Goal: Task Accomplishment & Management: Manage account settings

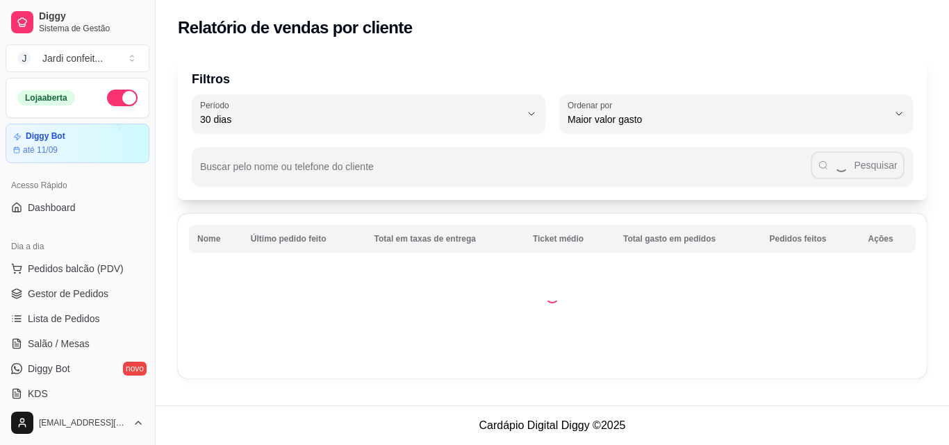
select select "30"
select select "HIGHEST_TOTAL_SPENT_WITH_ORDERS"
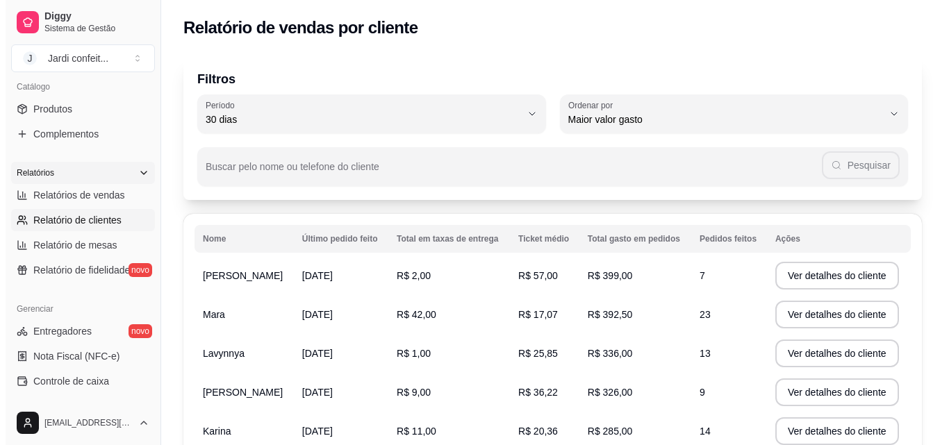
scroll to position [138, 0]
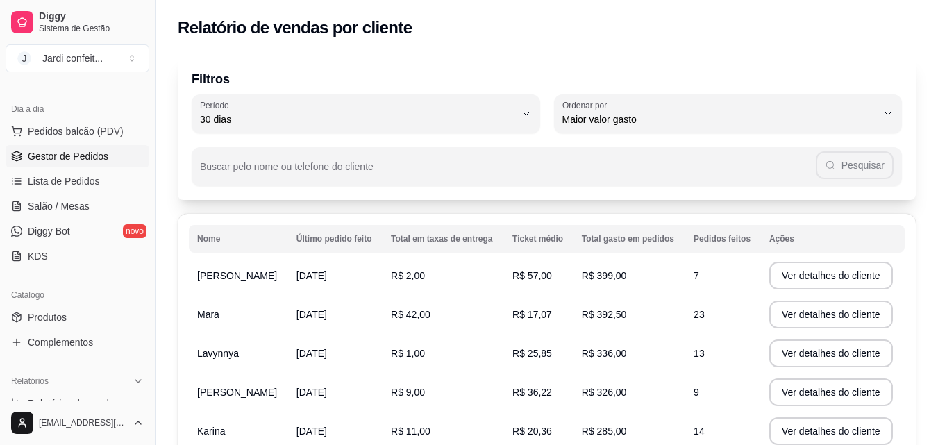
click at [99, 163] on span "Gestor de Pedidos" at bounding box center [68, 156] width 81 height 14
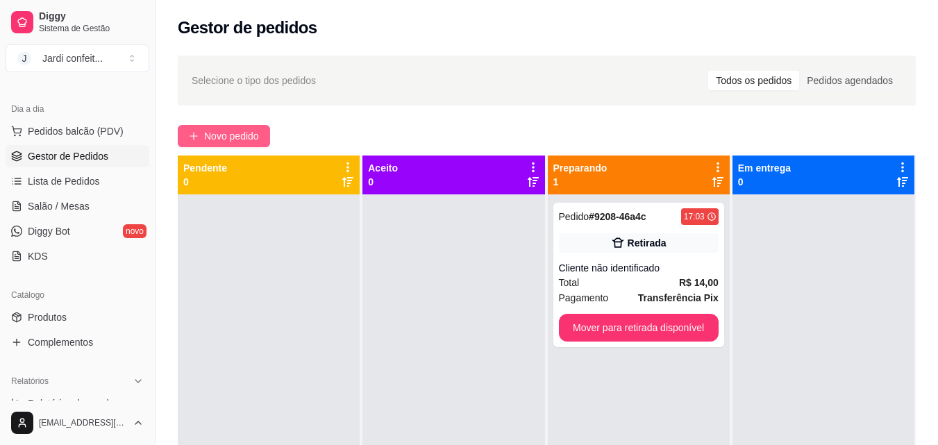
click at [236, 131] on span "Novo pedido" at bounding box center [231, 136] width 55 height 15
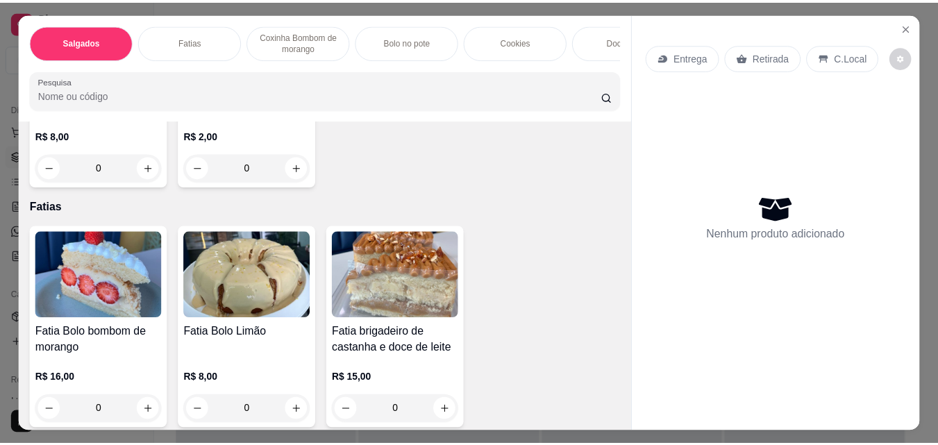
scroll to position [695, 0]
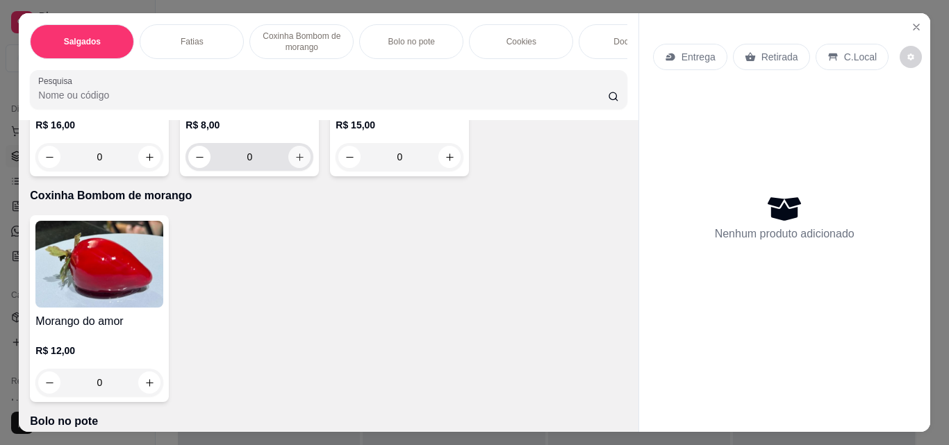
click at [296, 163] on icon "increase-product-quantity" at bounding box center [300, 157] width 10 height 10
type input "1"
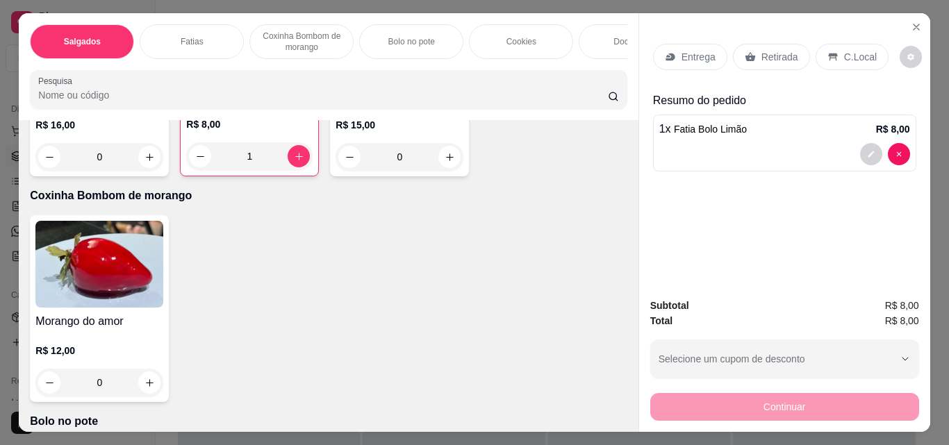
click at [706, 50] on p "Entrega" at bounding box center [698, 57] width 34 height 14
click at [770, 44] on div "Retirada" at bounding box center [771, 57] width 77 height 26
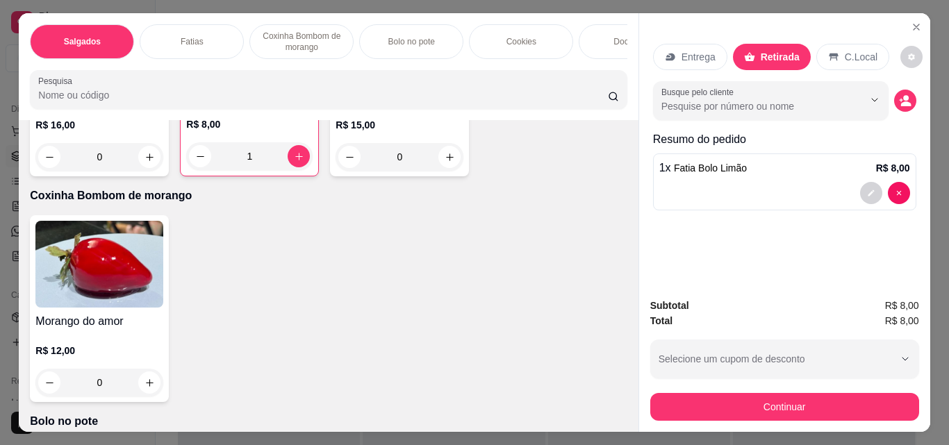
click at [841, 390] on div "Continuar" at bounding box center [784, 405] width 269 height 31
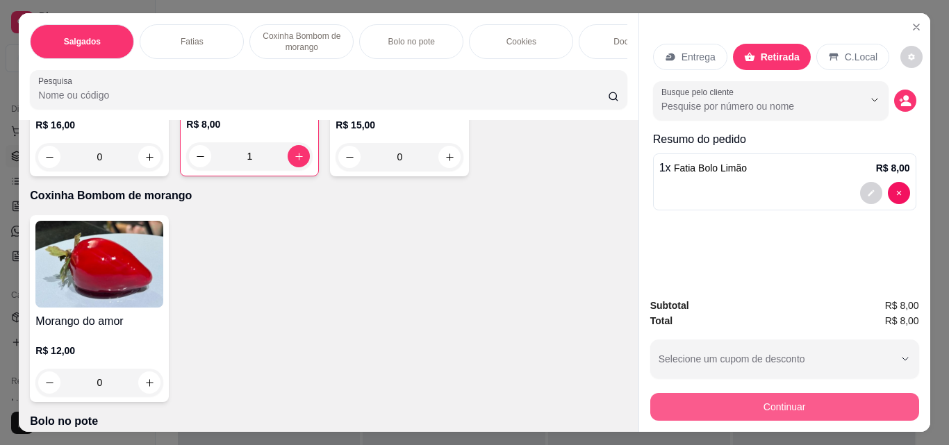
click at [705, 393] on button "Continuar" at bounding box center [784, 407] width 269 height 28
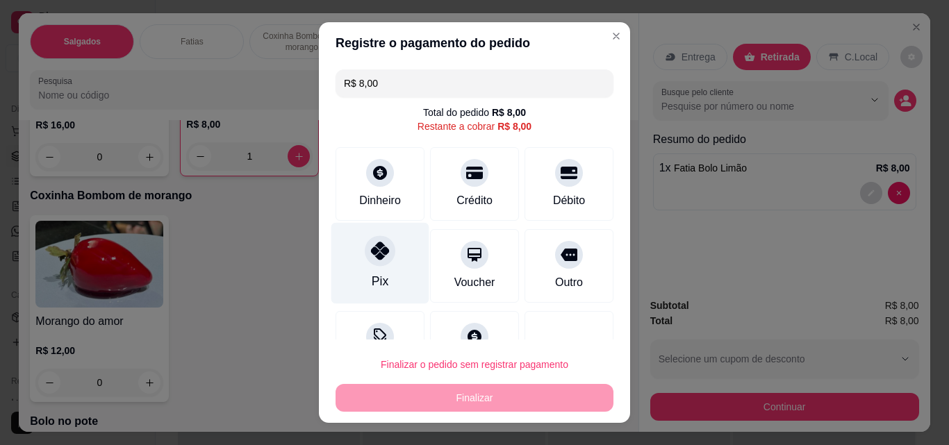
click at [381, 252] on div at bounding box center [380, 250] width 31 height 31
type input "R$ 0,00"
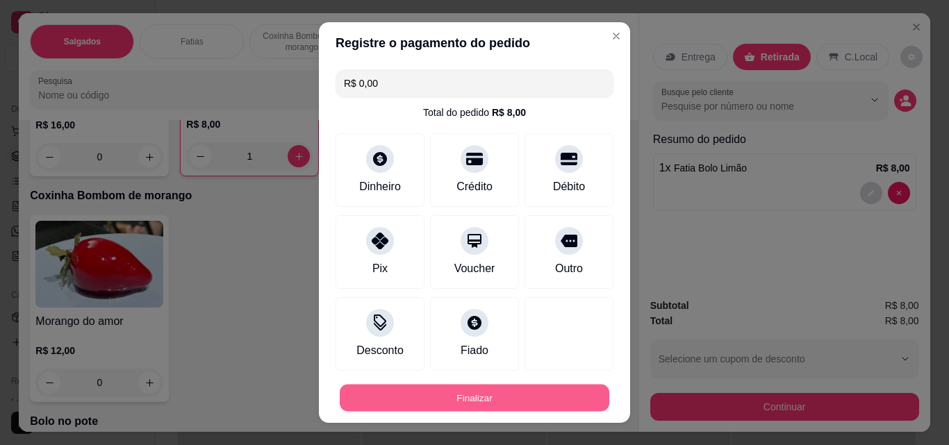
click at [468, 395] on button "Finalizar" at bounding box center [475, 398] width 270 height 27
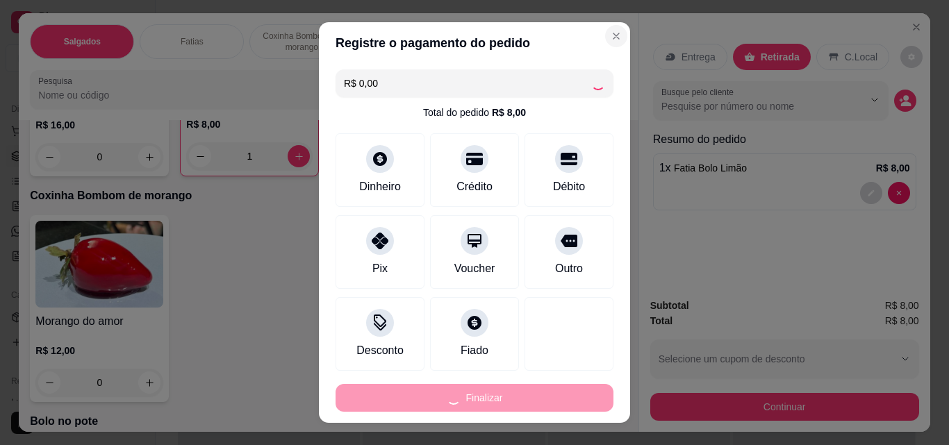
type input "0"
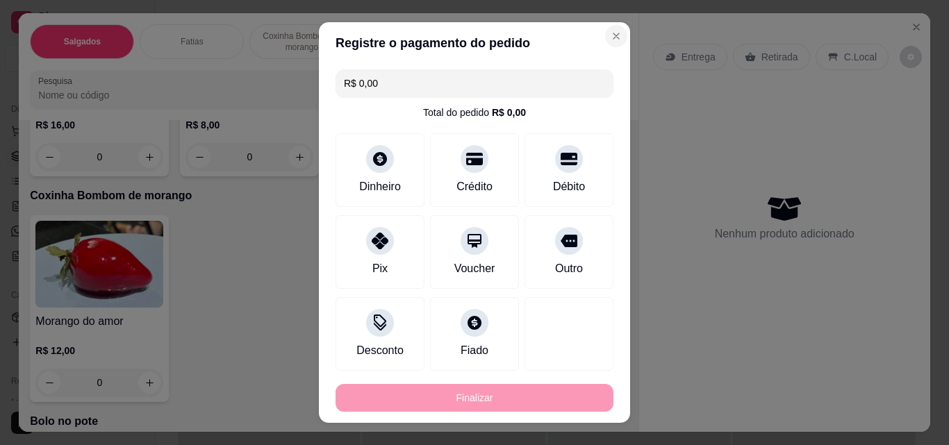
type input "-R$ 8,00"
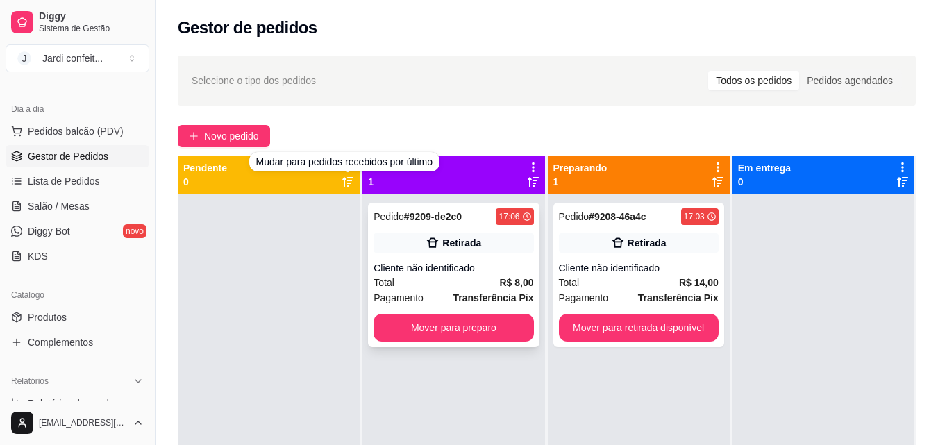
click at [500, 247] on div "Retirada" at bounding box center [454, 242] width 160 height 19
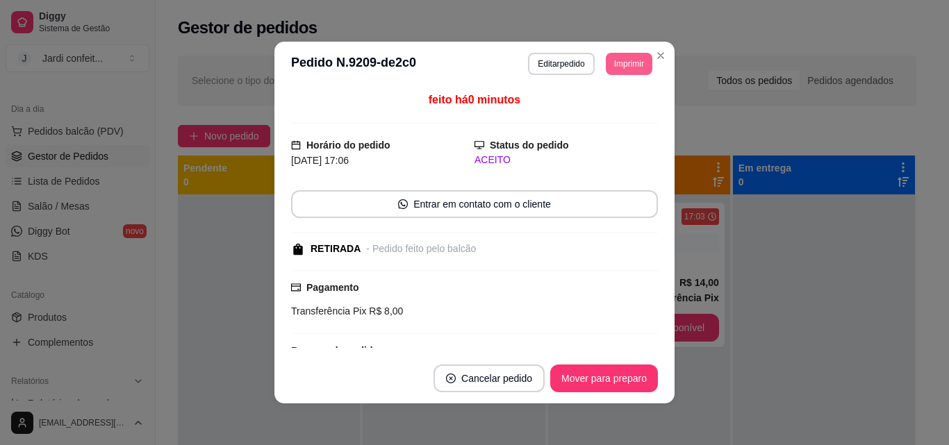
click at [613, 68] on button "Imprimir" at bounding box center [629, 64] width 47 height 22
click at [604, 113] on button "Impressora" at bounding box center [597, 112] width 97 height 22
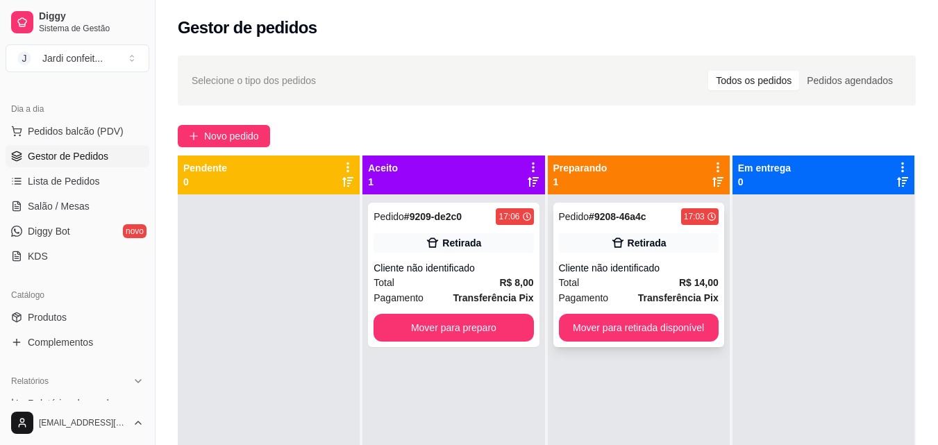
click at [654, 264] on div "Cliente não identificado" at bounding box center [639, 268] width 160 height 14
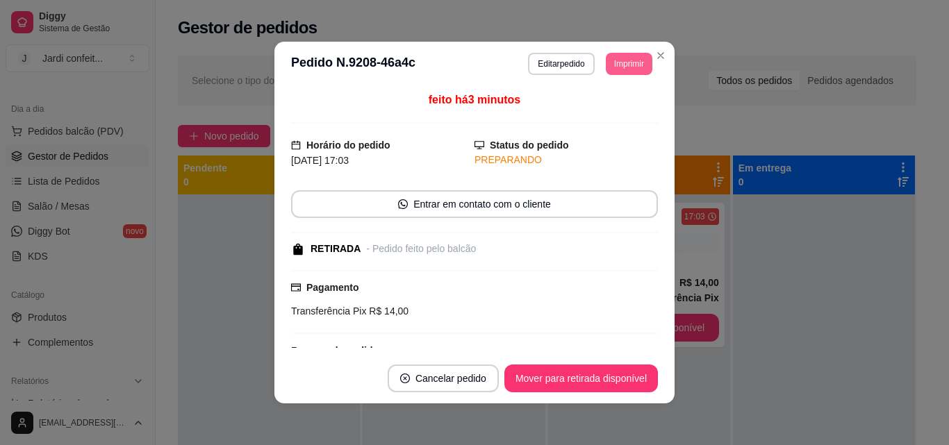
click at [611, 63] on button "Imprimir" at bounding box center [629, 64] width 47 height 22
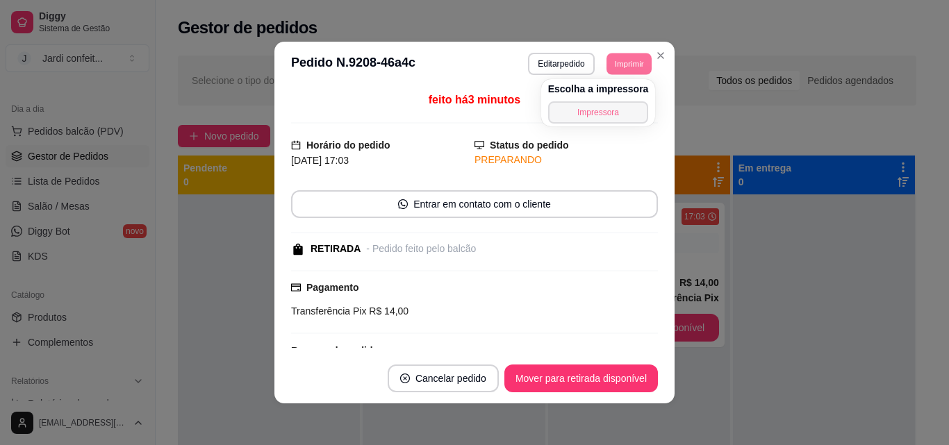
click at [606, 108] on button "Impressora" at bounding box center [598, 112] width 101 height 22
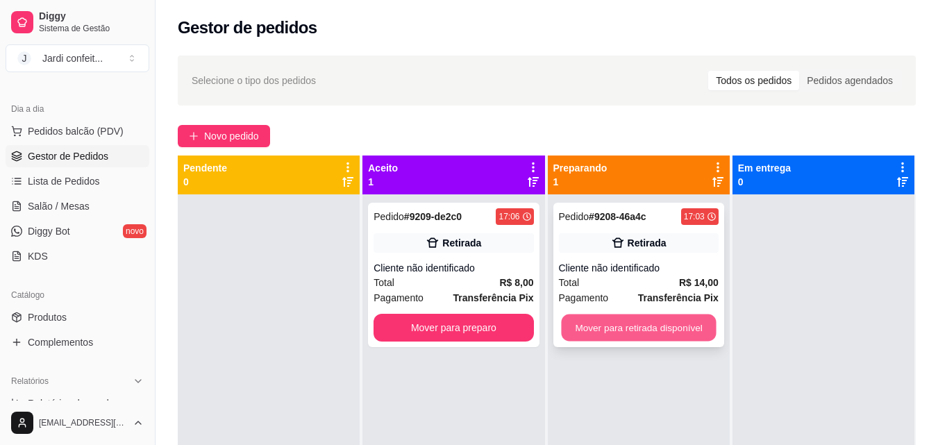
click at [604, 324] on button "Mover para retirada disponível" at bounding box center [638, 328] width 155 height 27
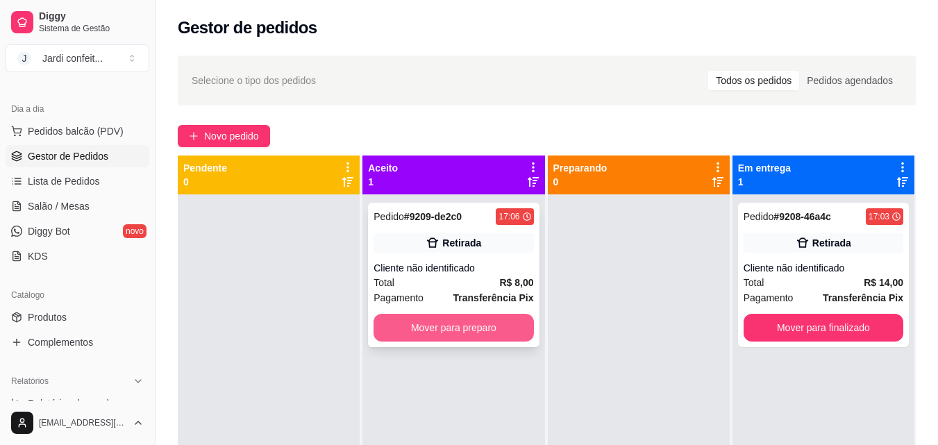
click at [452, 326] on button "Mover para preparo" at bounding box center [454, 328] width 160 height 28
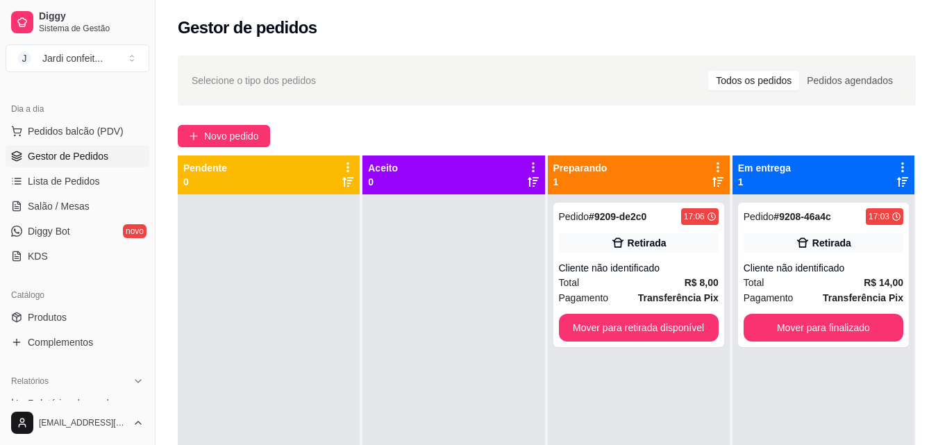
click at [532, 290] on div at bounding box center [454, 416] width 182 height 445
click at [693, 322] on button "Mover para retirada disponível" at bounding box center [639, 328] width 160 height 28
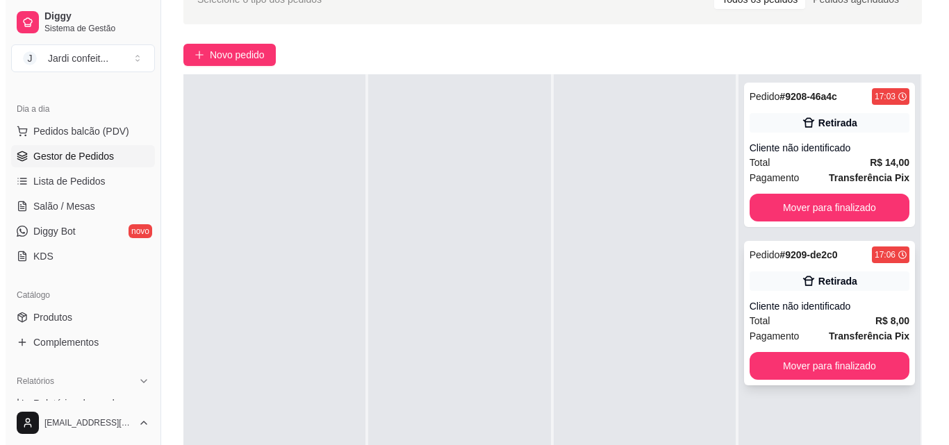
scroll to position [139, 0]
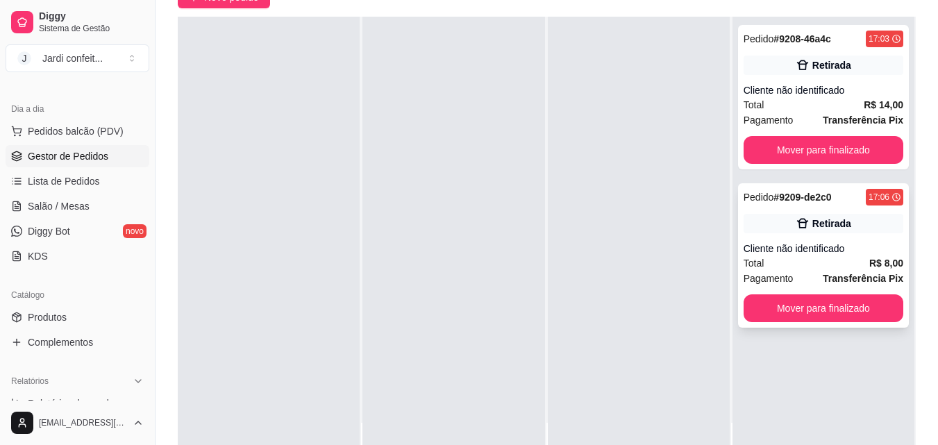
click at [838, 327] on div "Pedido # 9209-de2c0 17:06 Retirada Cliente não identificado Total R$ 8,00 Pagam…" at bounding box center [823, 255] width 171 height 144
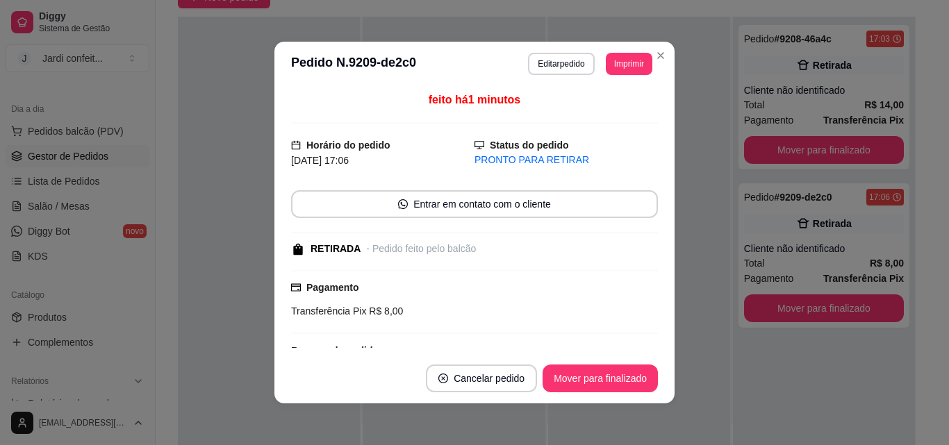
click at [624, 388] on button "Mover para finalizado" at bounding box center [600, 379] width 115 height 28
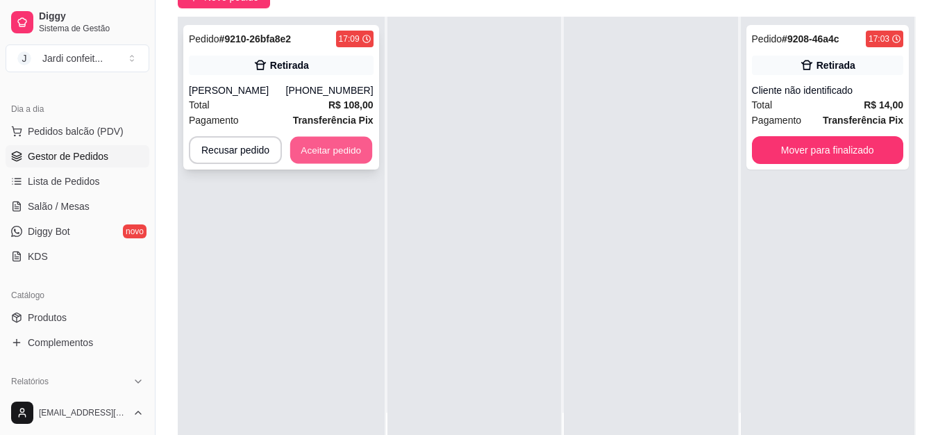
click at [297, 149] on button "Aceitar pedido" at bounding box center [331, 150] width 82 height 27
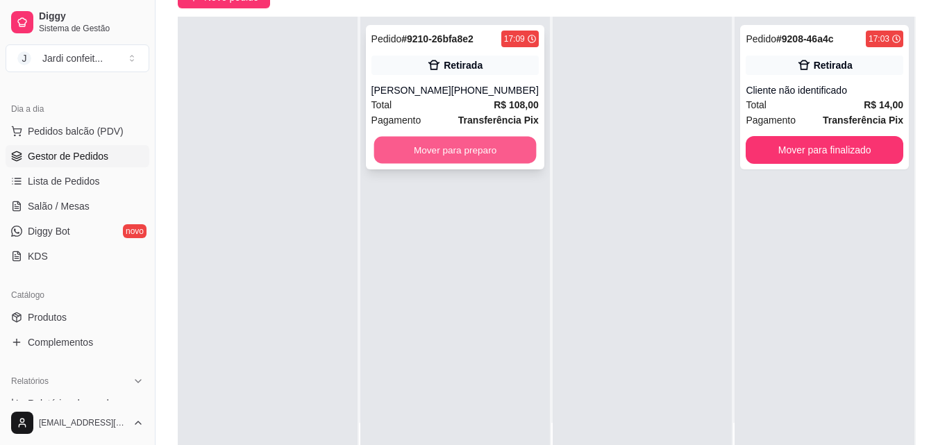
click at [426, 151] on button "Mover para preparo" at bounding box center [455, 150] width 163 height 27
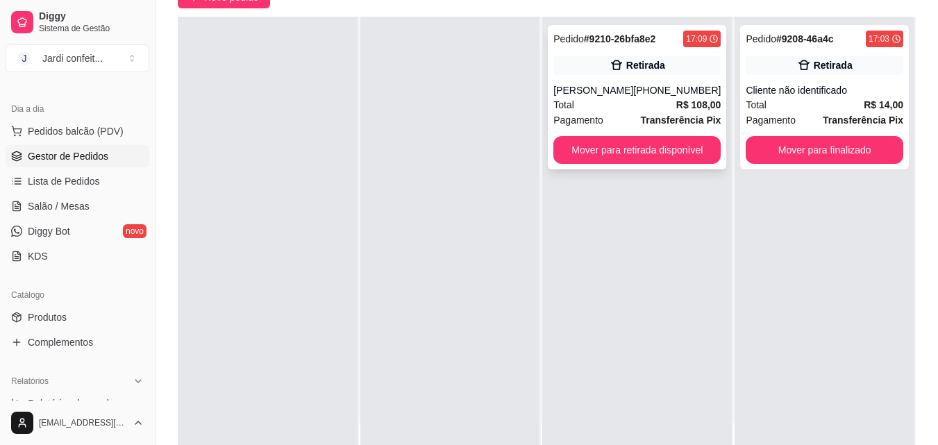
click at [677, 99] on strong "R$ 108,00" at bounding box center [699, 104] width 45 height 11
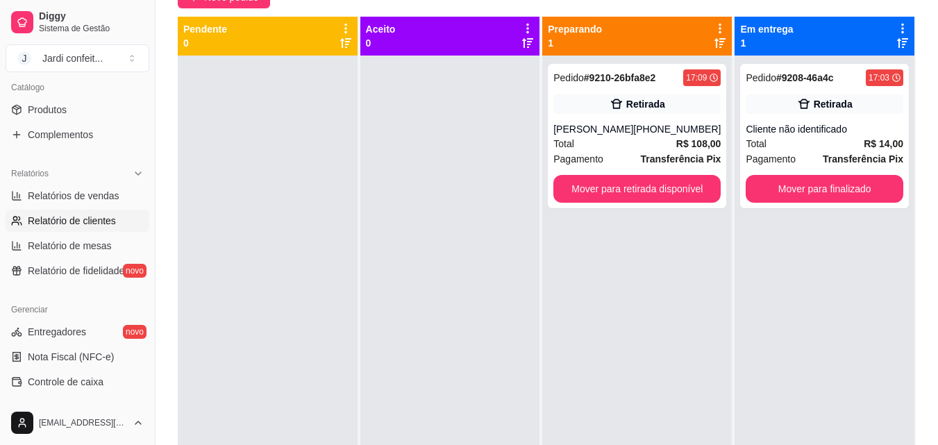
scroll to position [346, 0]
click at [108, 105] on link "Produtos" at bounding box center [78, 109] width 144 height 22
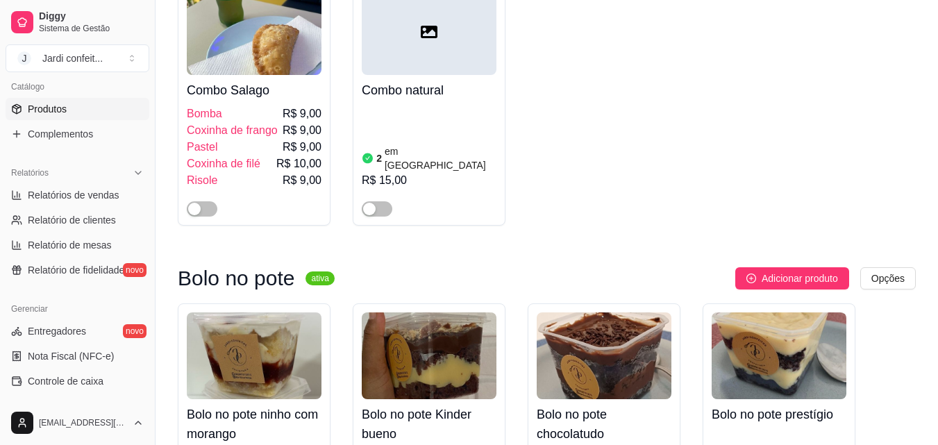
scroll to position [10489, 0]
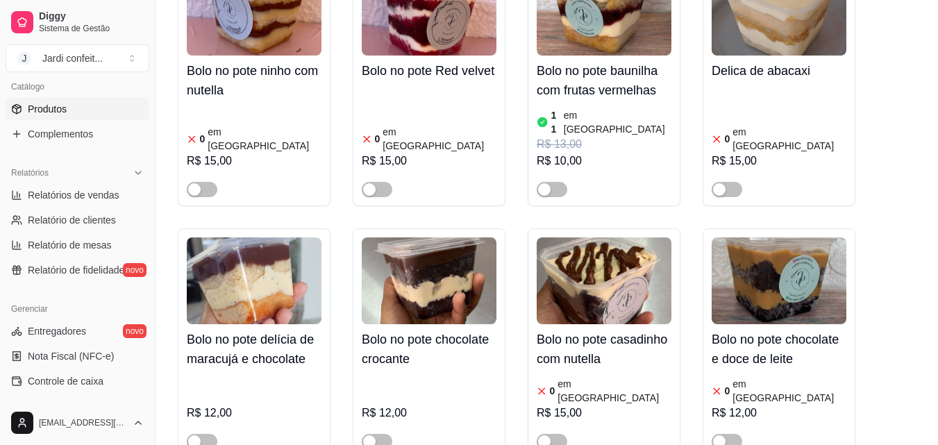
scroll to position [11253, 0]
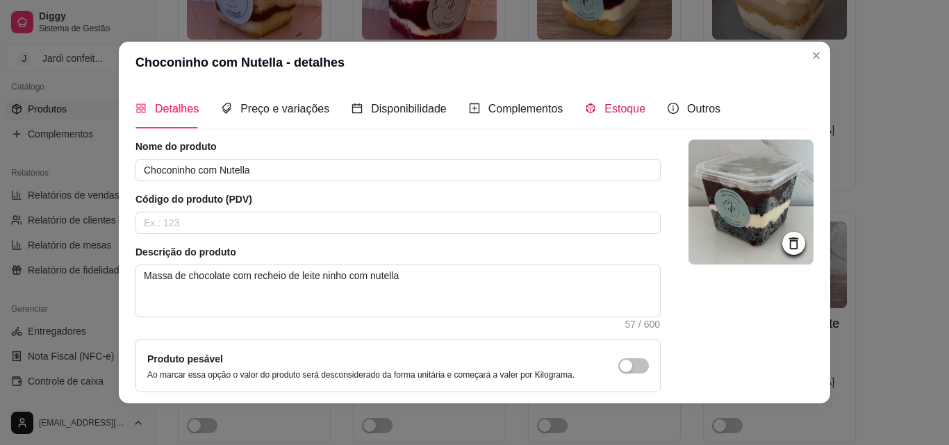
click at [613, 117] on div "Estoque" at bounding box center [615, 108] width 60 height 17
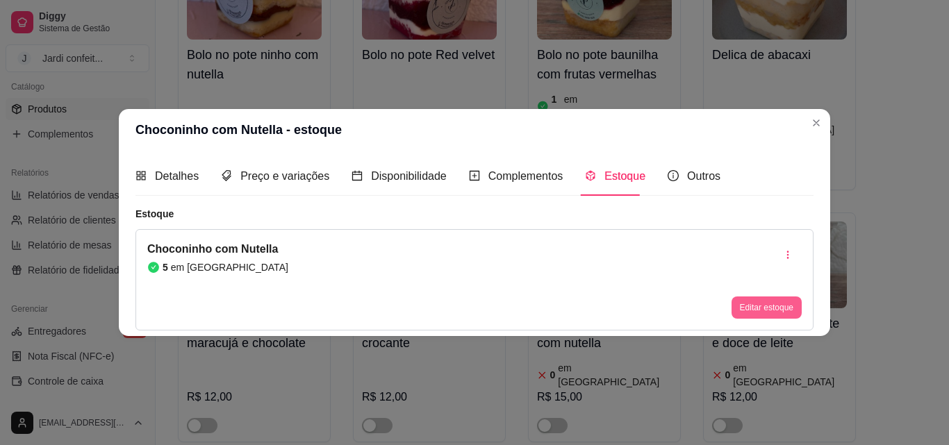
click at [784, 313] on button "Editar estoque" at bounding box center [766, 308] width 70 height 22
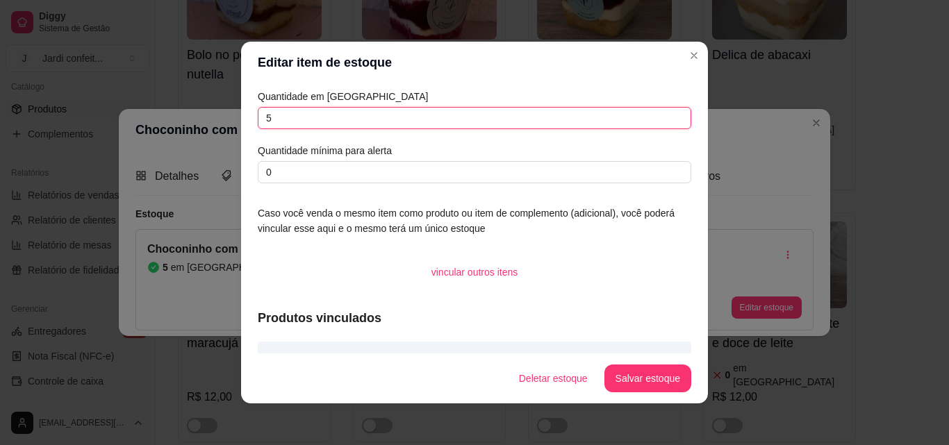
drag, startPoint x: 306, startPoint y: 119, endPoint x: 181, endPoint y: 125, distance: 125.2
click at [181, 125] on div "Editar item de estoque Quantidade em estoque 5 Quantidade mínima para alerta 0 …" at bounding box center [474, 222] width 949 height 445
type input "4"
click at [677, 377] on button "Salvar estoque" at bounding box center [647, 379] width 87 height 28
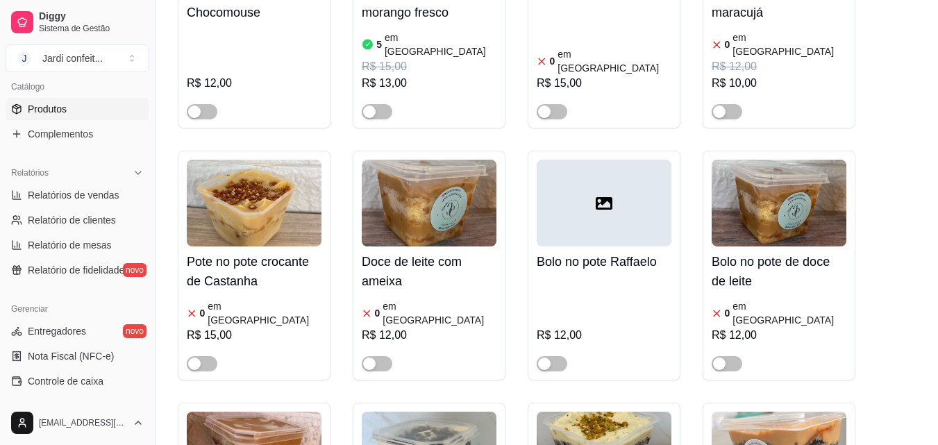
scroll to position [138, 0]
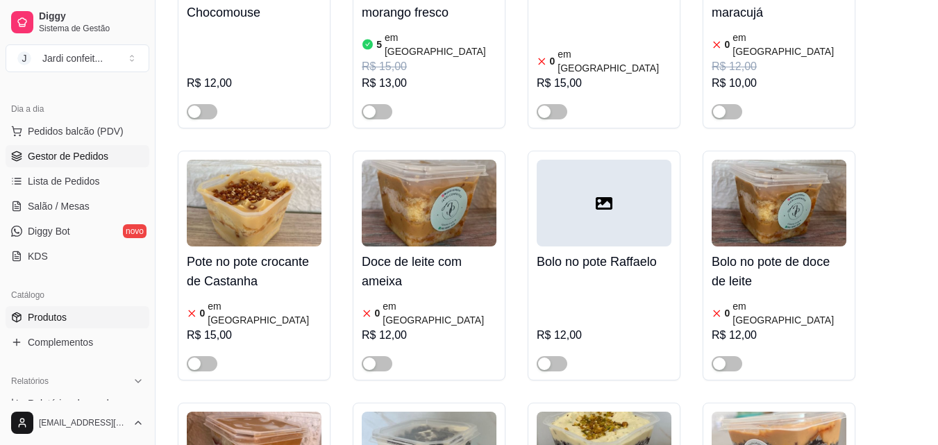
click at [61, 154] on span "Gestor de Pedidos" at bounding box center [68, 156] width 81 height 14
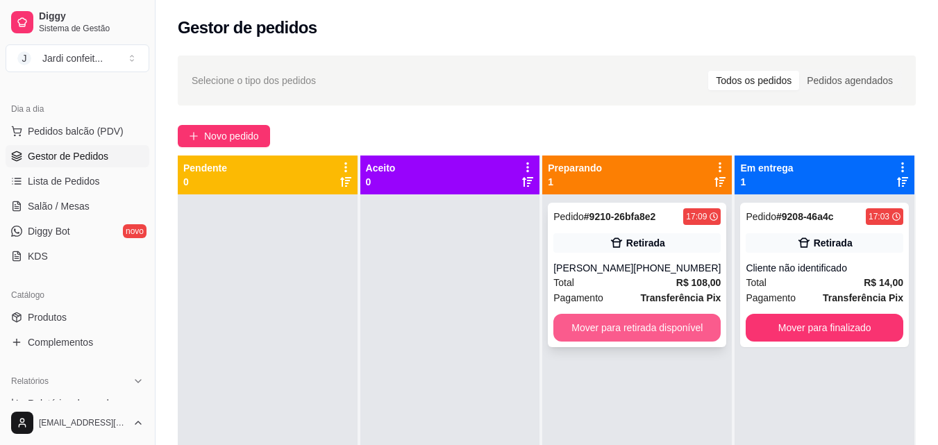
click at [679, 332] on button "Mover para retirada disponível" at bounding box center [637, 328] width 167 height 28
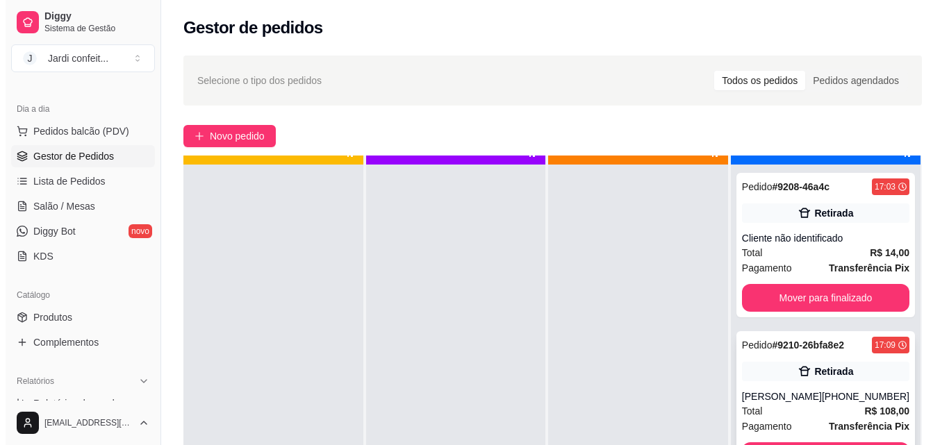
scroll to position [39, 0]
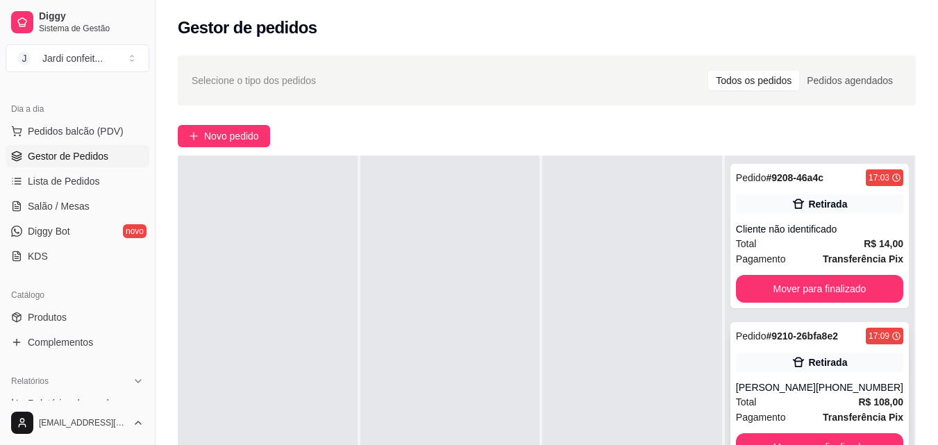
click at [830, 430] on div "Pedido # 9210-26bfa8e2 17:09 Retirada Marcela [PHONE_NUMBER] Total R$ 108,00 Pa…" at bounding box center [820, 394] width 179 height 144
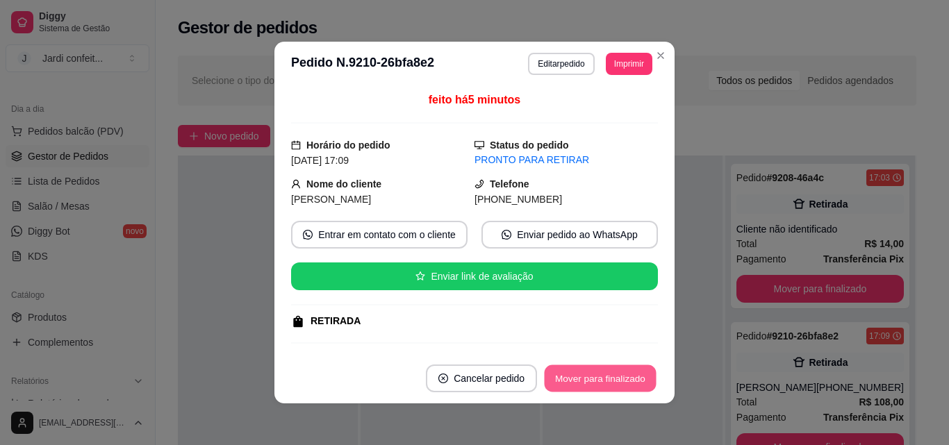
click at [609, 385] on button "Mover para finalizado" at bounding box center [601, 378] width 112 height 27
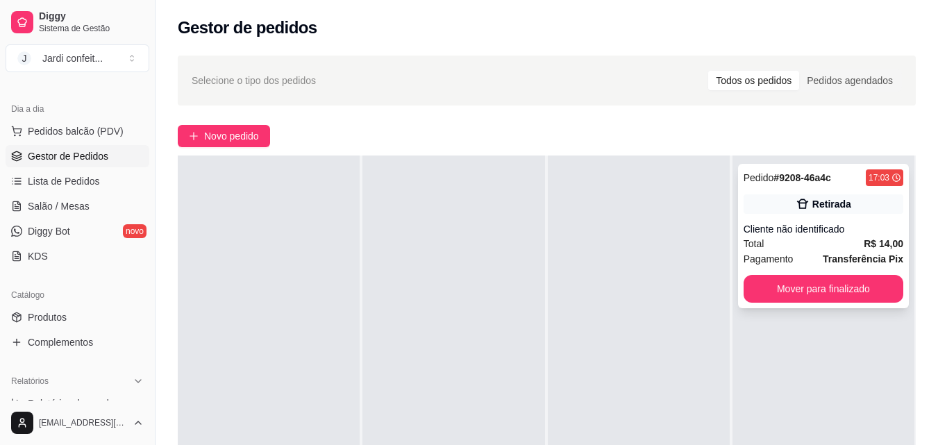
click at [868, 226] on div "Cliente não identificado" at bounding box center [824, 229] width 160 height 14
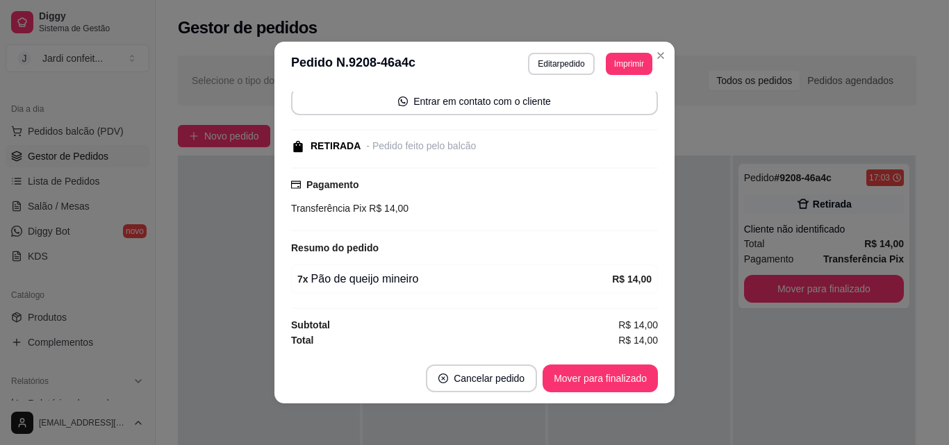
scroll to position [3, 0]
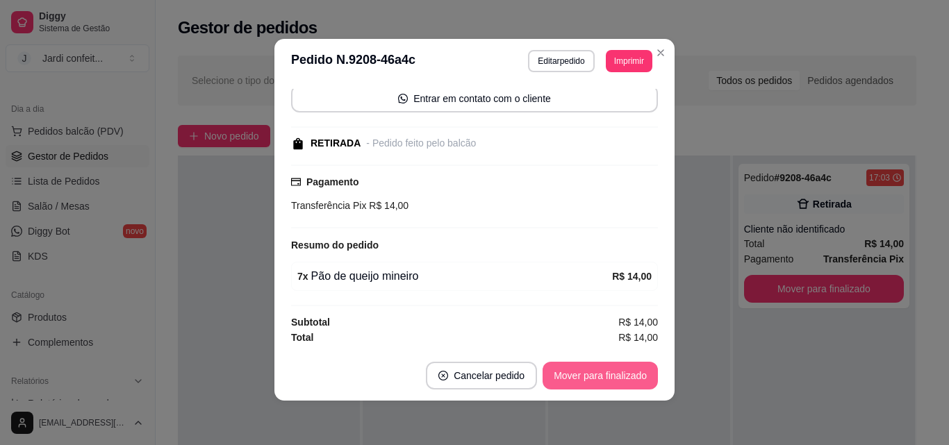
click at [589, 363] on button "Mover para finalizado" at bounding box center [600, 376] width 115 height 28
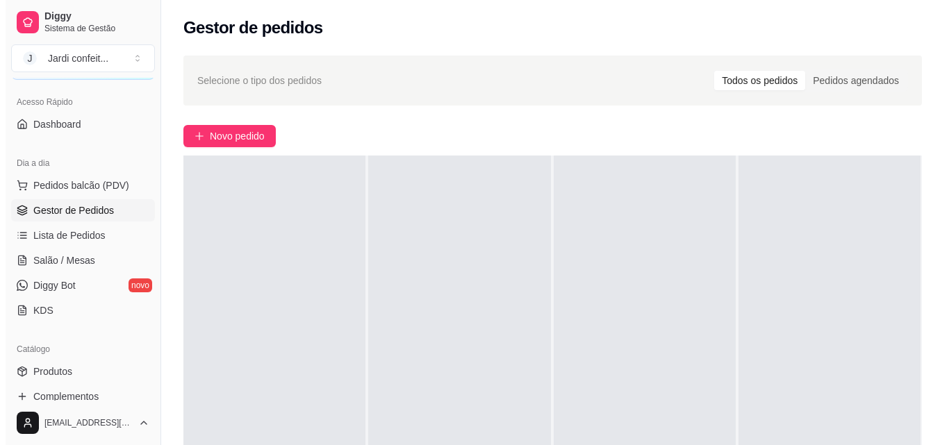
scroll to position [278, 0]
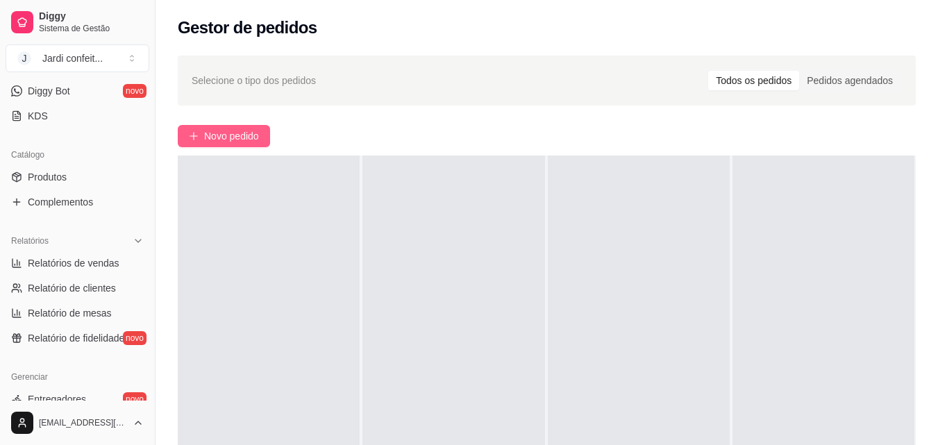
click at [245, 133] on span "Novo pedido" at bounding box center [231, 136] width 55 height 15
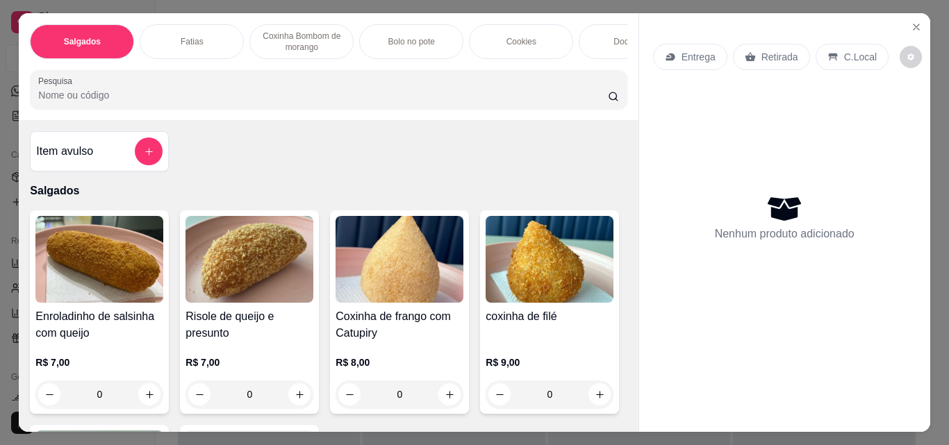
scroll to position [347, 0]
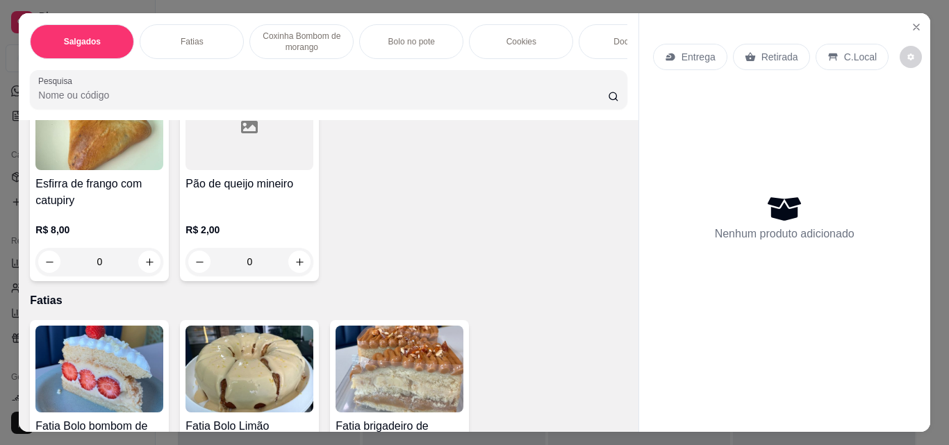
drag, startPoint x: 114, startPoint y: 266, endPoint x: 59, endPoint y: 279, distance: 56.4
click at [511, 61] on input "0" at bounding box center [550, 47] width 78 height 28
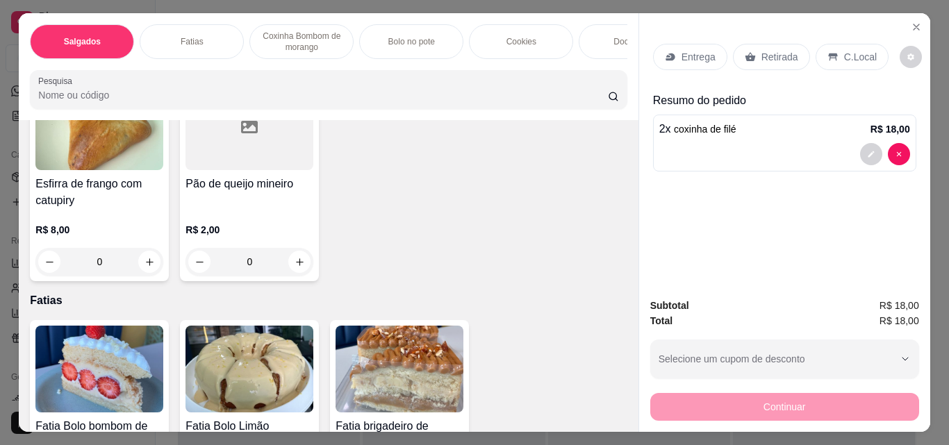
scroll to position [348, 0]
type input "2"
click at [700, 55] on p "Entrega" at bounding box center [698, 57] width 34 height 14
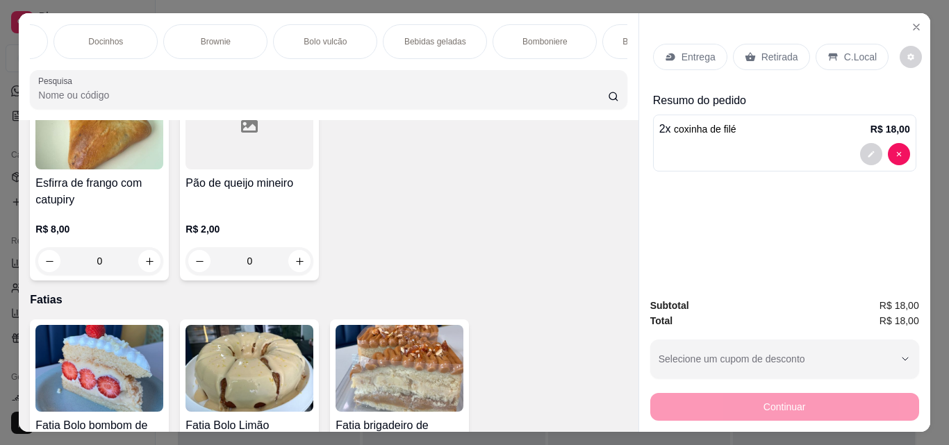
scroll to position [0, 605]
click at [358, 42] on p "Bebidas geladas" at bounding box center [355, 41] width 62 height 11
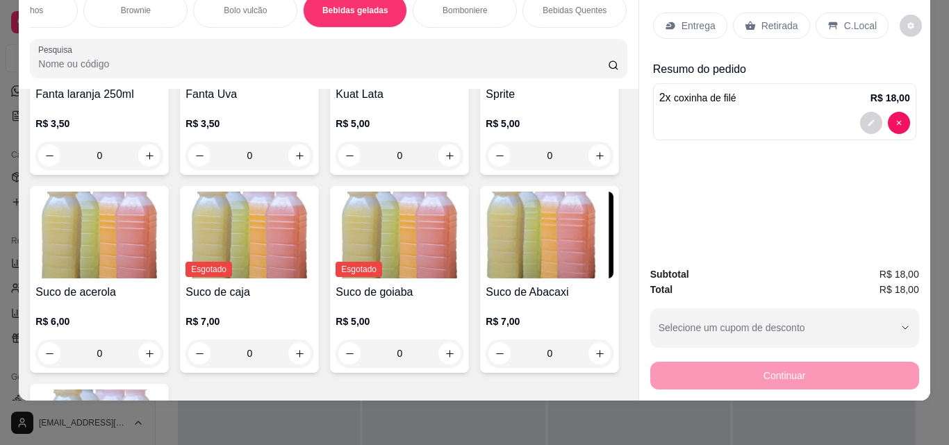
scroll to position [2895, 0]
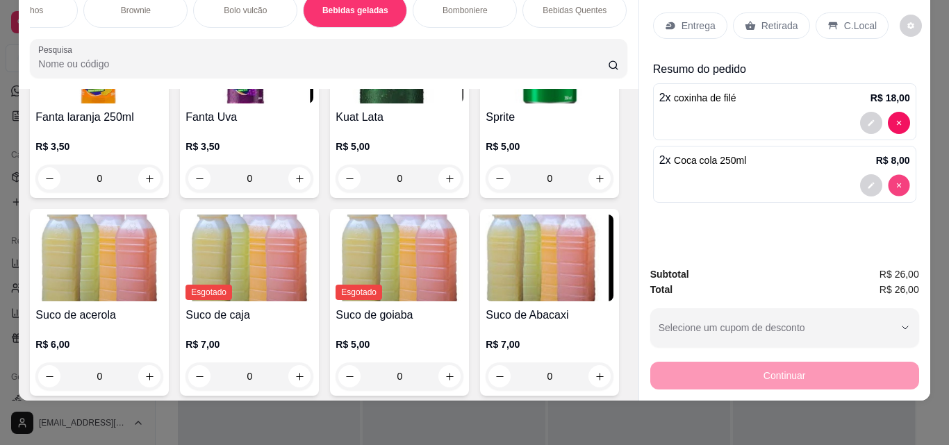
type input "0"
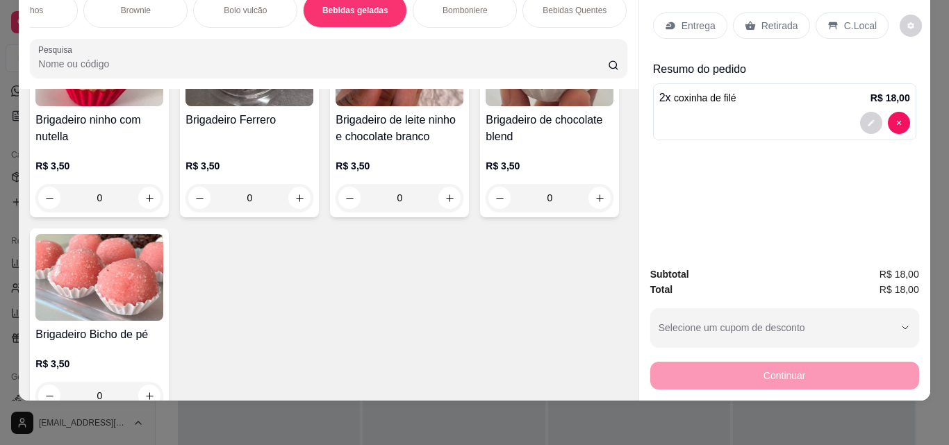
scroll to position [0, 0]
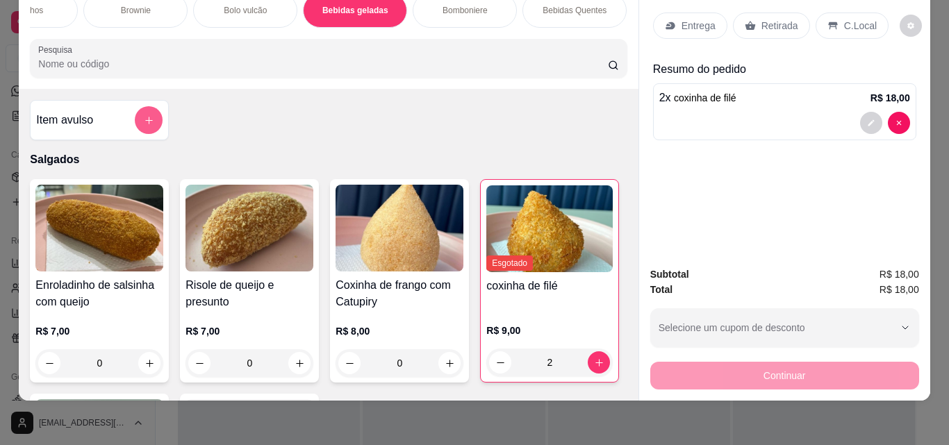
click at [137, 116] on button "add-separate-item" at bounding box center [149, 120] width 28 height 28
click at [361, 167] on input "Nome do produto" at bounding box center [474, 174] width 261 height 14
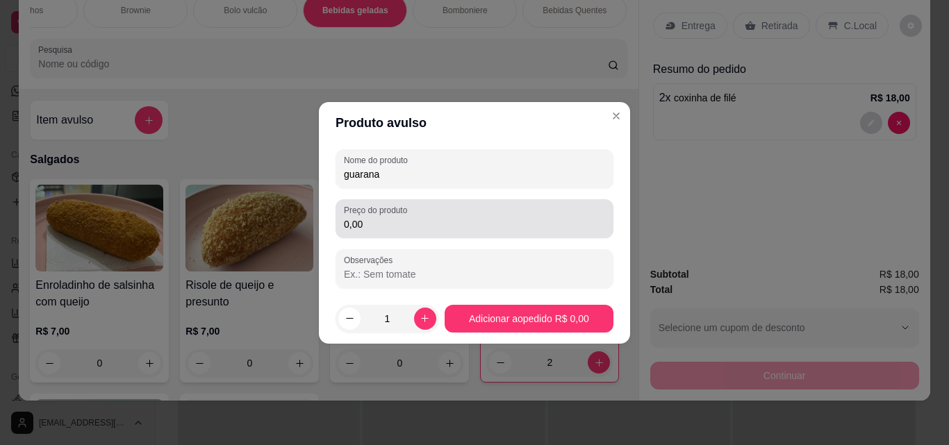
type input "guarana"
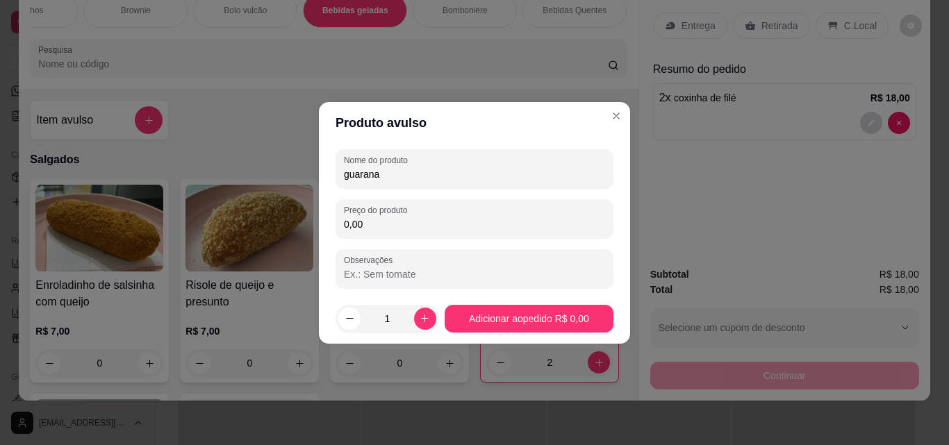
click at [379, 218] on input "0,00" at bounding box center [474, 224] width 261 height 14
type input "3,50"
click at [420, 313] on icon "increase-product-quantity" at bounding box center [425, 318] width 10 height 10
type input "2"
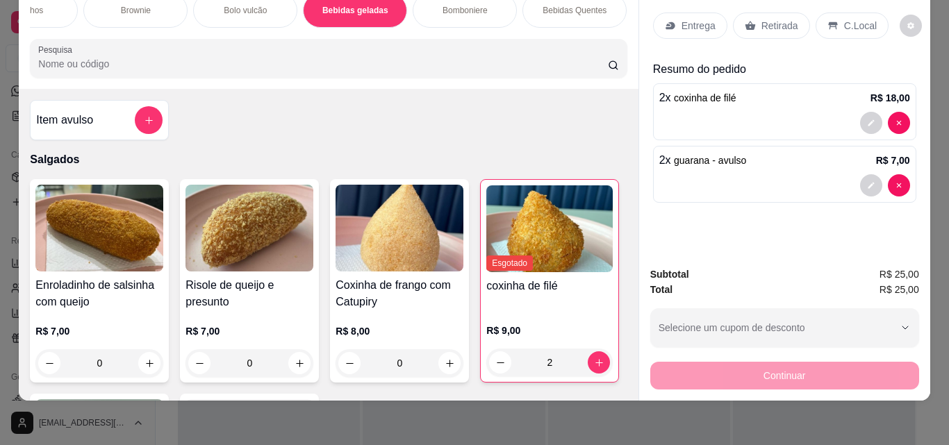
click at [688, 14] on div "Entrega" at bounding box center [690, 26] width 74 height 26
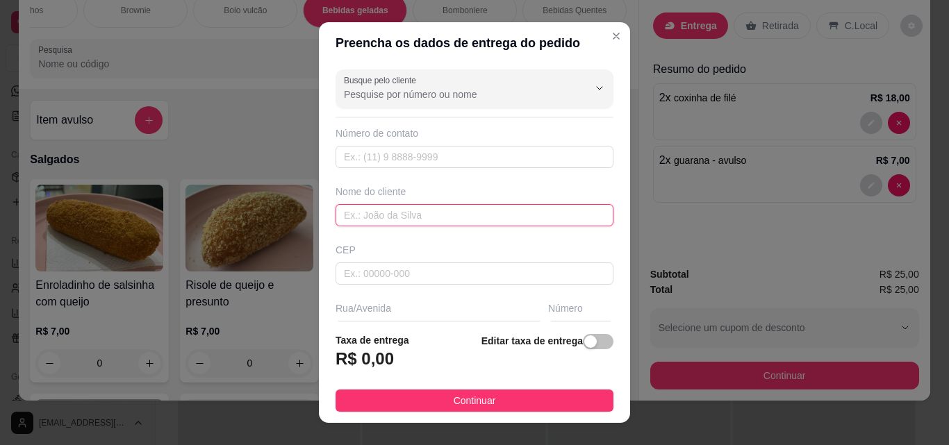
click at [488, 213] on input "text" at bounding box center [475, 215] width 278 height 22
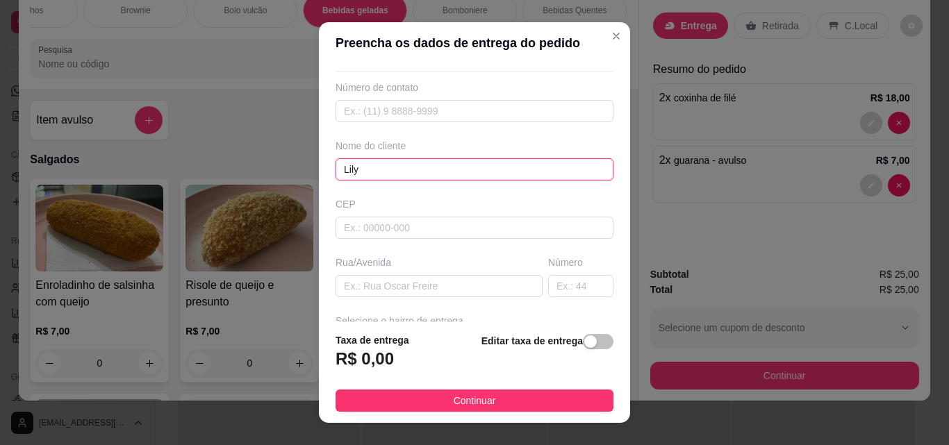
scroll to position [69, 0]
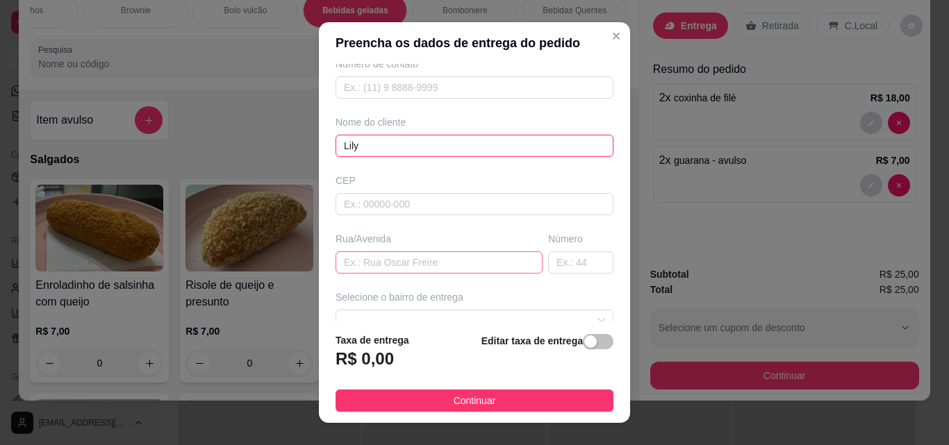
type input "Lily"
click at [489, 265] on input "text" at bounding box center [439, 262] width 207 height 22
type input "rua treze de maio"
click at [548, 265] on input "text" at bounding box center [580, 262] width 65 height 22
type input "274"
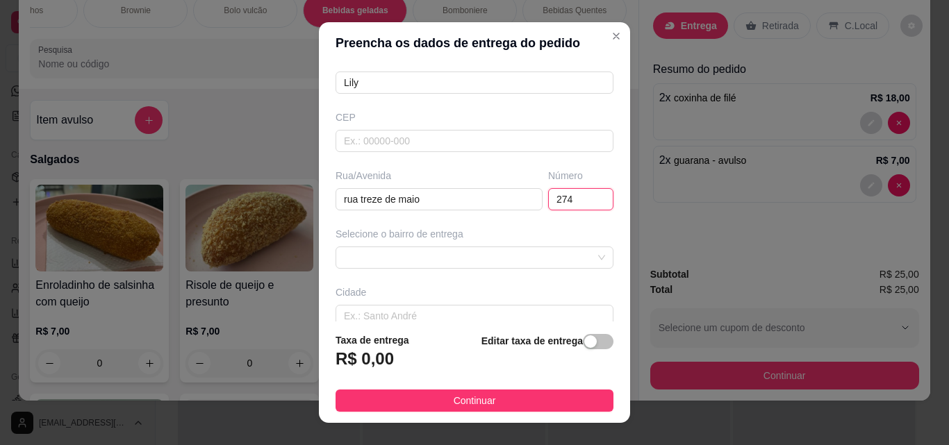
scroll to position [210, 0]
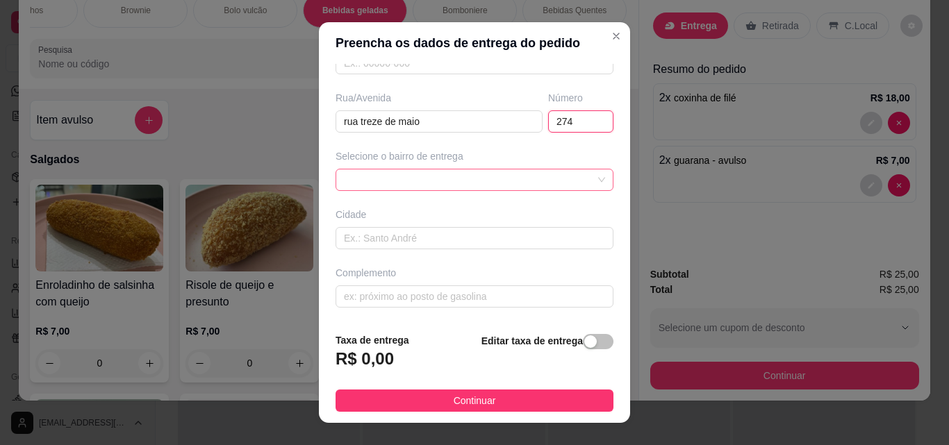
click at [477, 188] on div at bounding box center [475, 180] width 278 height 22
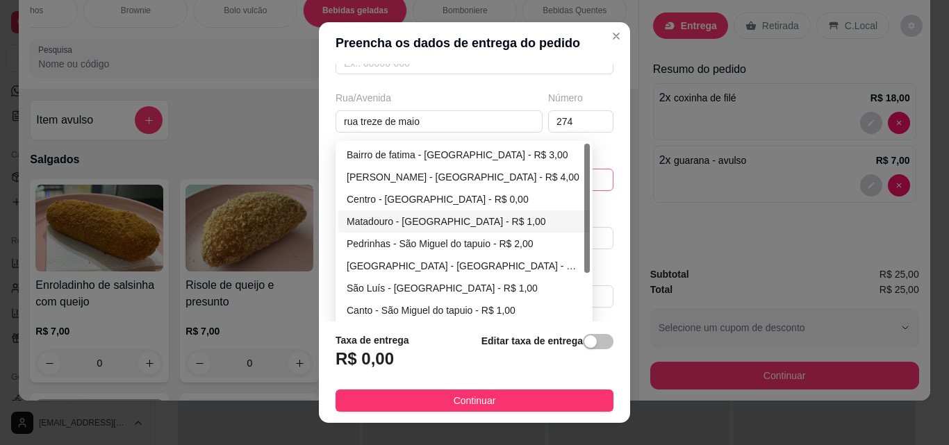
click at [465, 225] on div "Matadouro - [GEOGRAPHIC_DATA] - R$ 1,00" at bounding box center [464, 221] width 235 height 15
type input "São Miguel do tapuio"
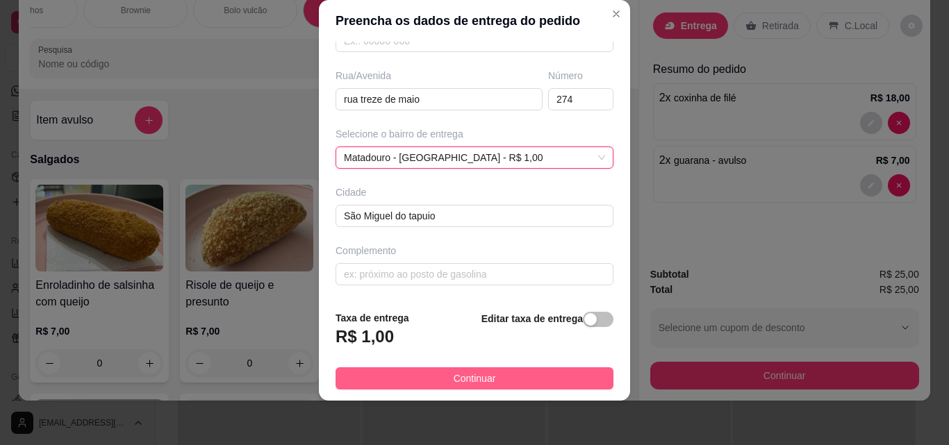
click at [523, 380] on button "Continuar" at bounding box center [475, 378] width 278 height 22
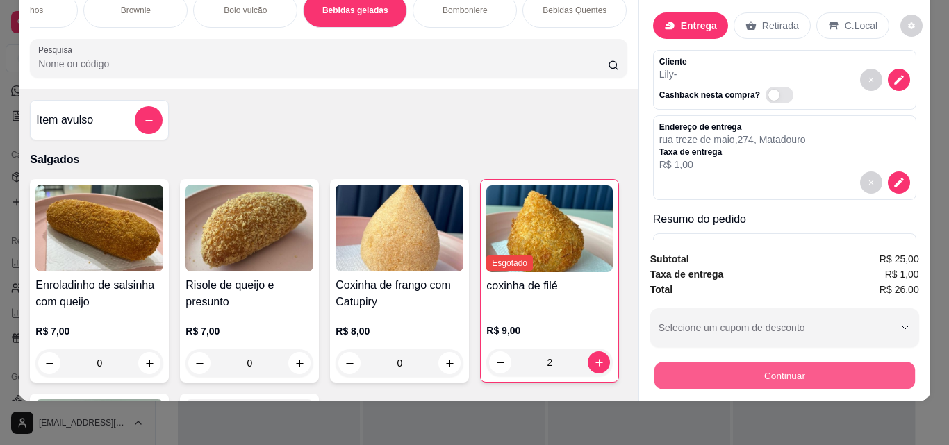
click at [768, 372] on button "Continuar" at bounding box center [784, 375] width 260 height 27
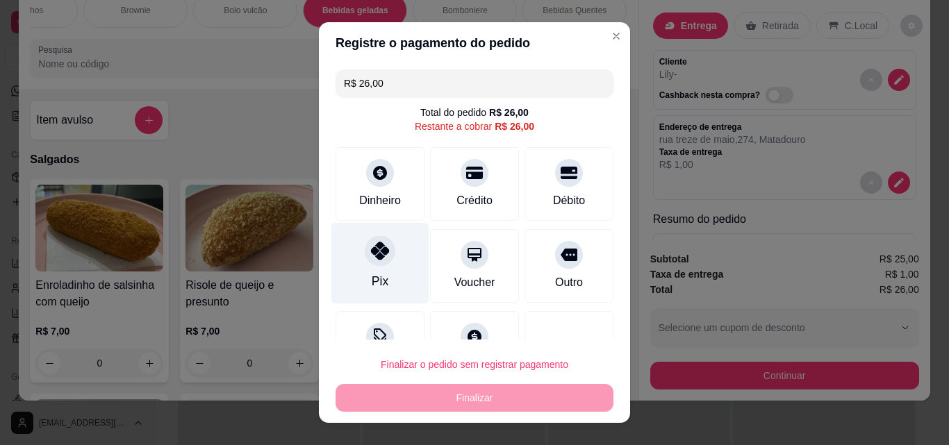
click at [365, 239] on div at bounding box center [380, 250] width 31 height 31
type input "R$ 0,00"
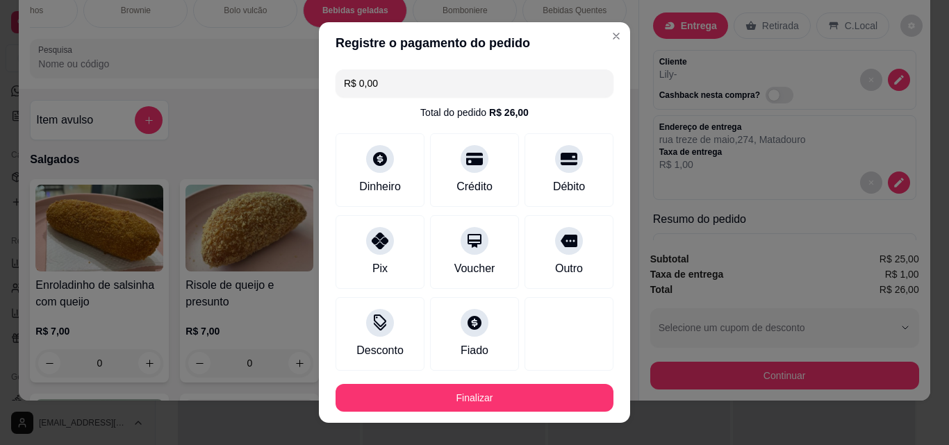
click at [488, 385] on footer "Finalizar" at bounding box center [474, 398] width 311 height 50
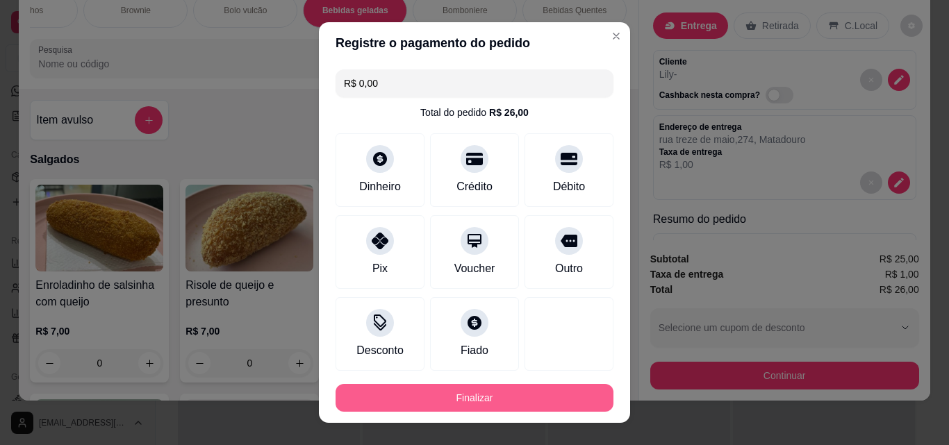
click at [520, 399] on button "Finalizar" at bounding box center [475, 398] width 278 height 28
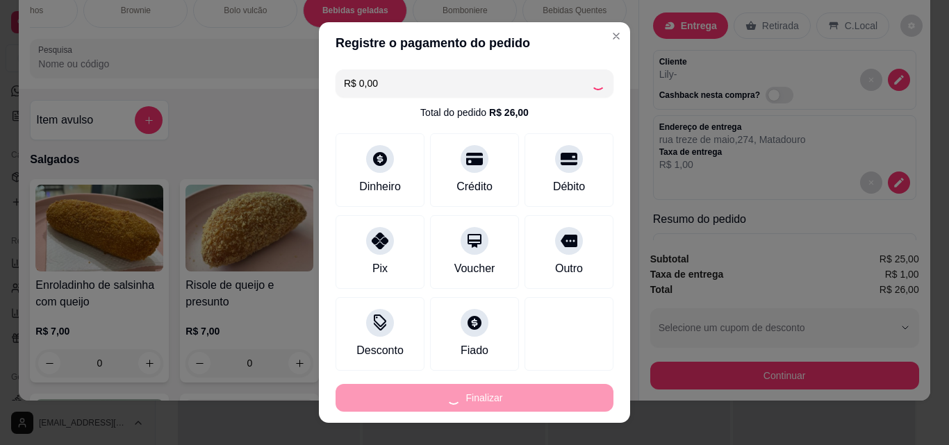
type input "0"
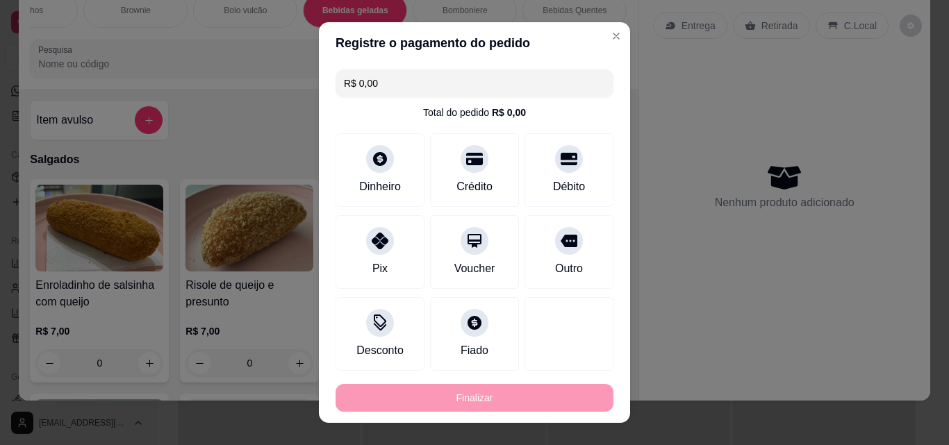
type input "-R$ 26,00"
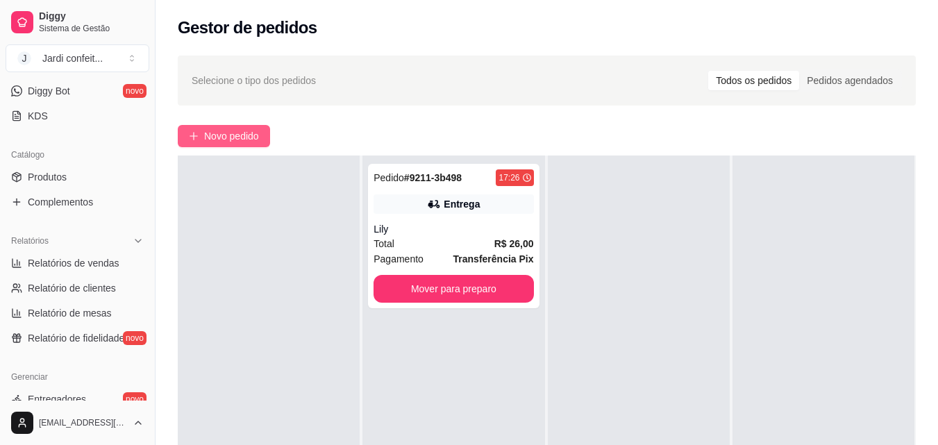
click at [259, 132] on span "Novo pedido" at bounding box center [231, 136] width 55 height 15
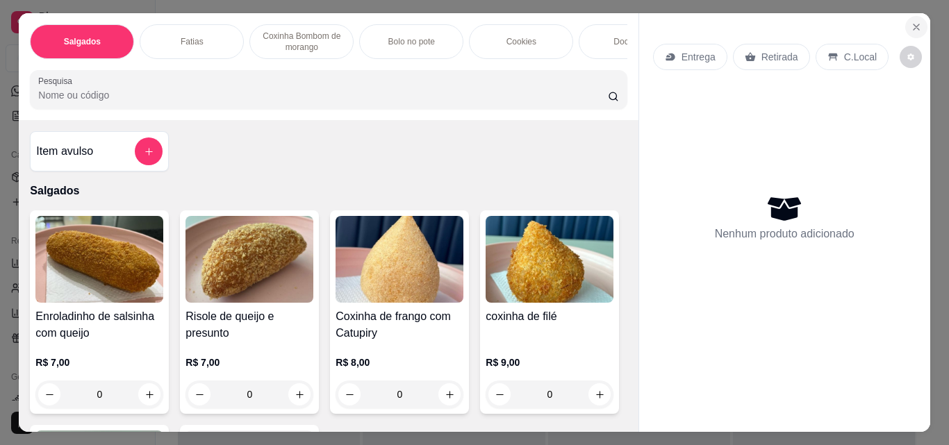
click at [911, 26] on icon "Close" at bounding box center [916, 27] width 11 height 11
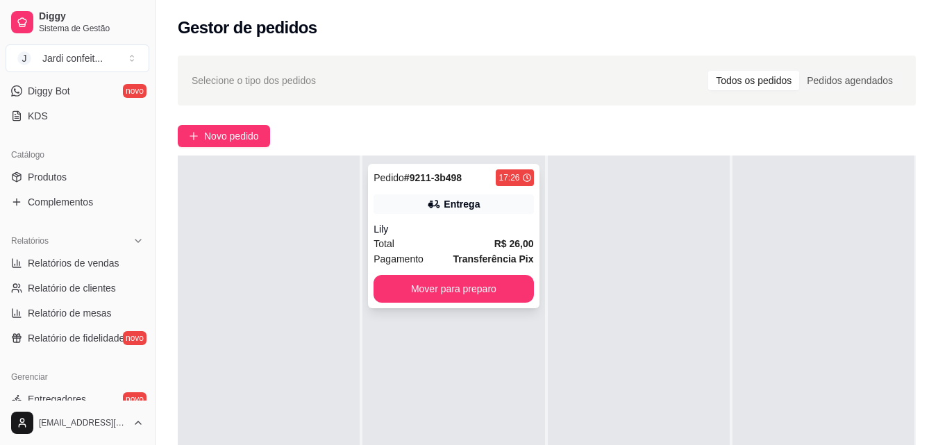
click at [421, 204] on div "Entrega" at bounding box center [454, 203] width 160 height 19
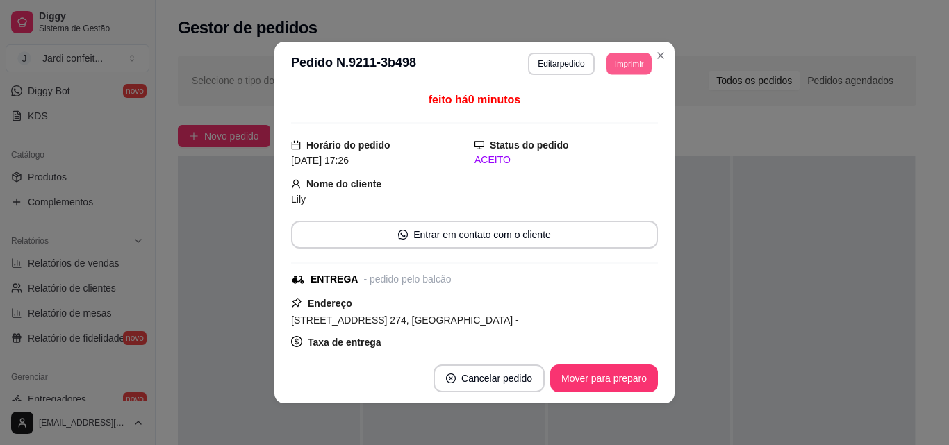
click at [637, 56] on button "Imprimir" at bounding box center [628, 64] width 45 height 22
click at [622, 116] on button "Impressora" at bounding box center [597, 112] width 101 height 22
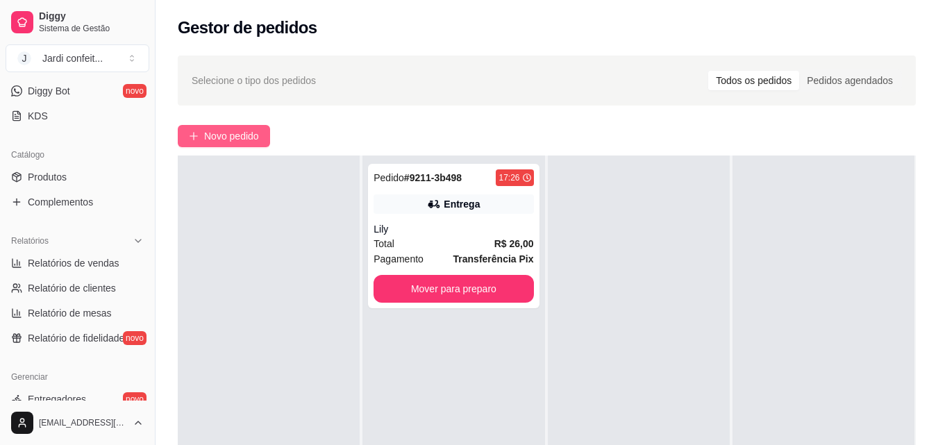
click at [252, 136] on span "Novo pedido" at bounding box center [231, 136] width 55 height 15
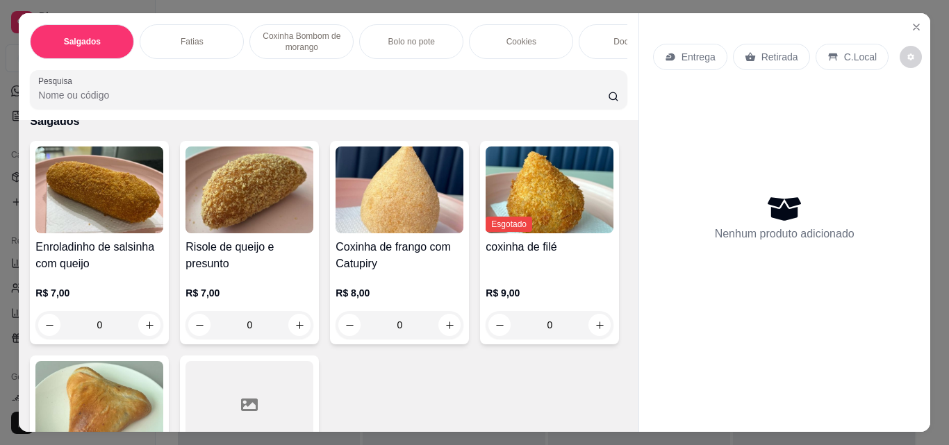
scroll to position [139, 0]
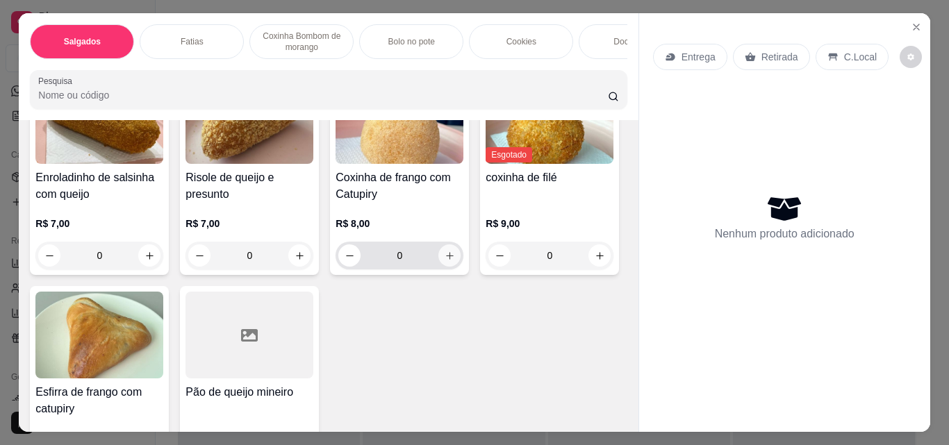
click at [449, 261] on icon "increase-product-quantity" at bounding box center [450, 256] width 10 height 10
type input "1"
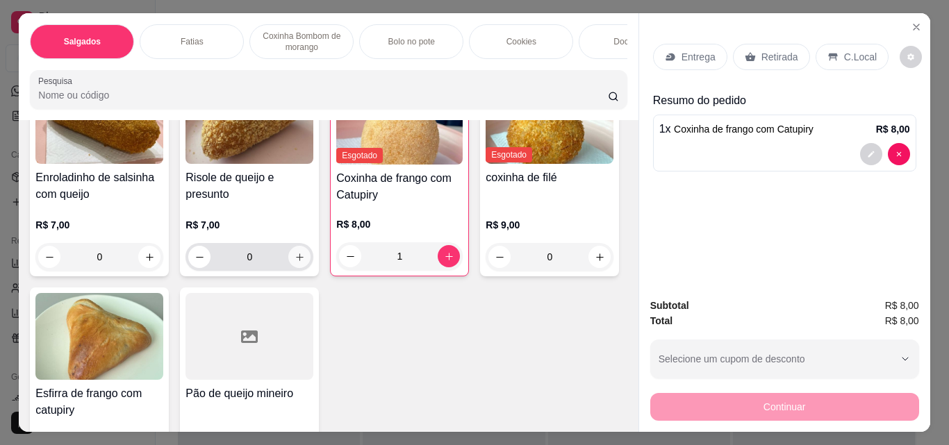
click at [295, 260] on icon "increase-product-quantity" at bounding box center [300, 257] width 10 height 10
type input "1"
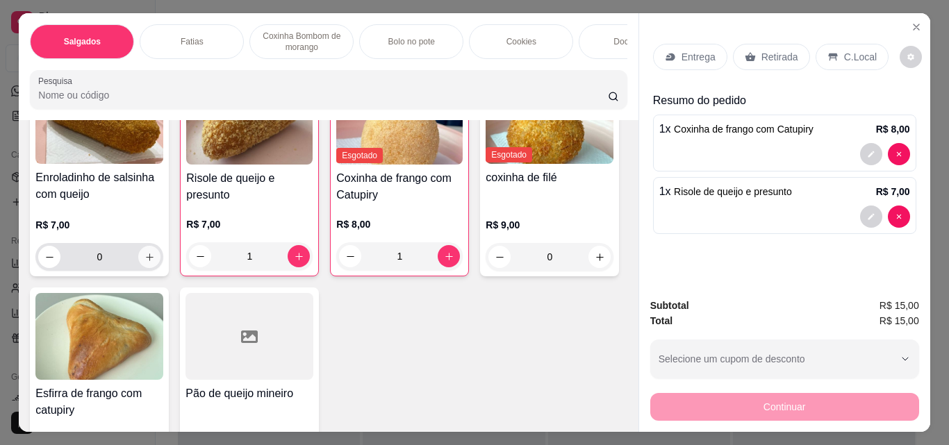
click at [149, 261] on icon "increase-product-quantity" at bounding box center [149, 257] width 10 height 10
type input "1"
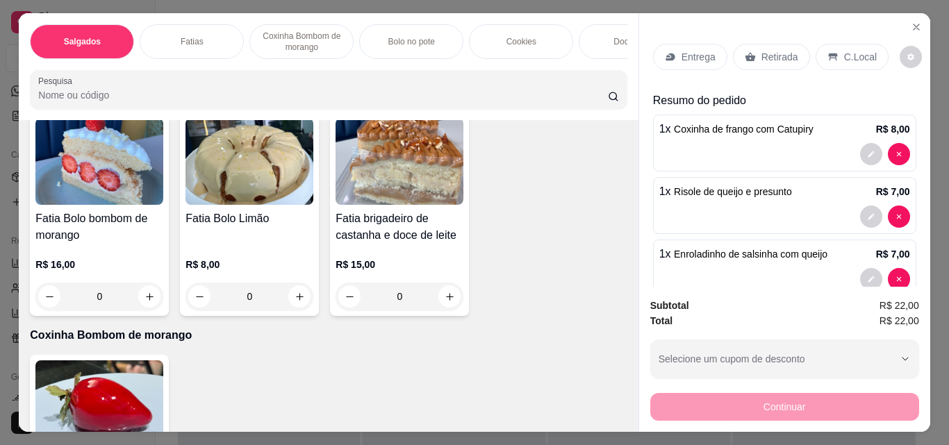
scroll to position [29, 0]
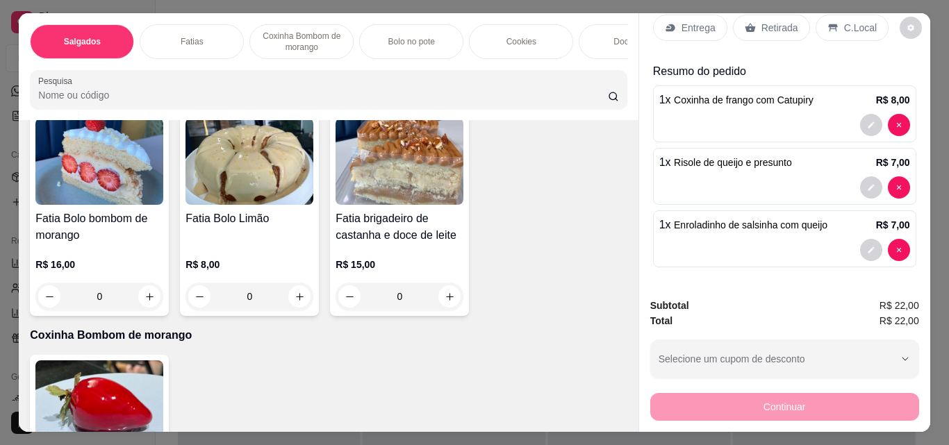
click at [765, 21] on p "Retirada" at bounding box center [779, 28] width 37 height 14
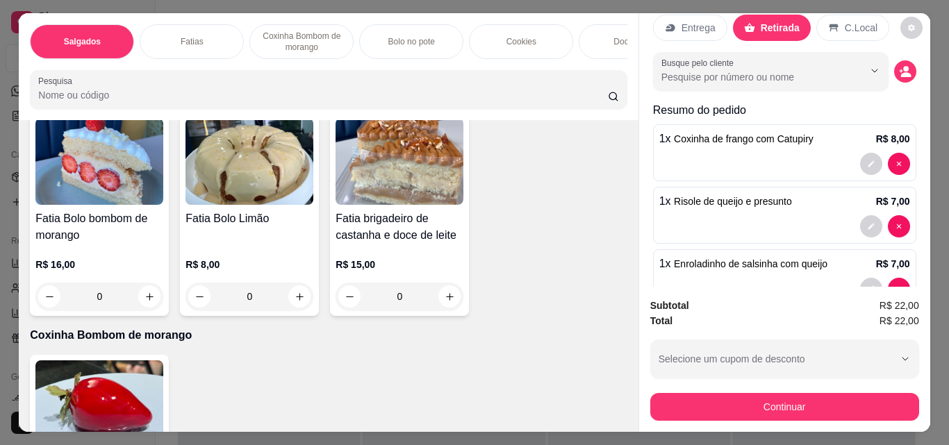
scroll to position [68, 0]
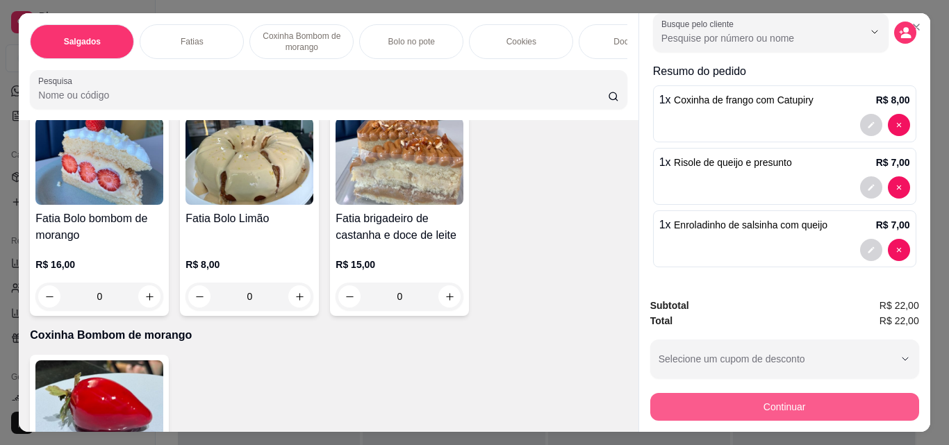
click at [819, 402] on button "Continuar" at bounding box center [784, 407] width 269 height 28
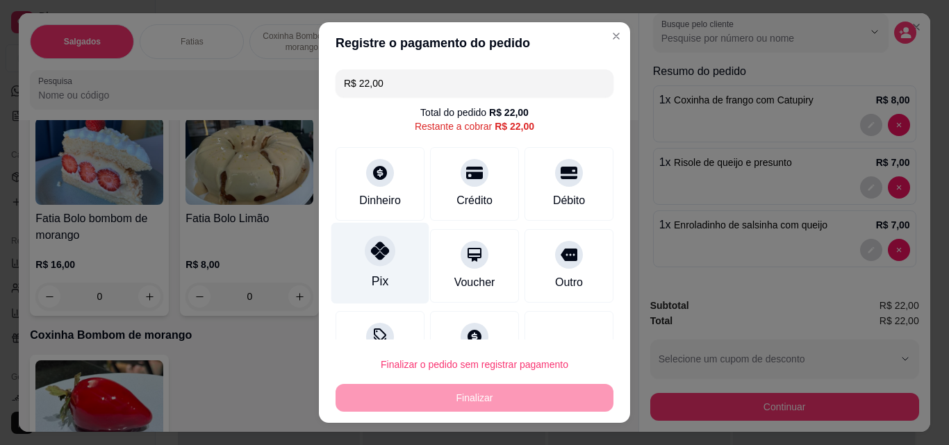
click at [395, 245] on div "Pix" at bounding box center [380, 263] width 98 height 81
type input "R$ 0,00"
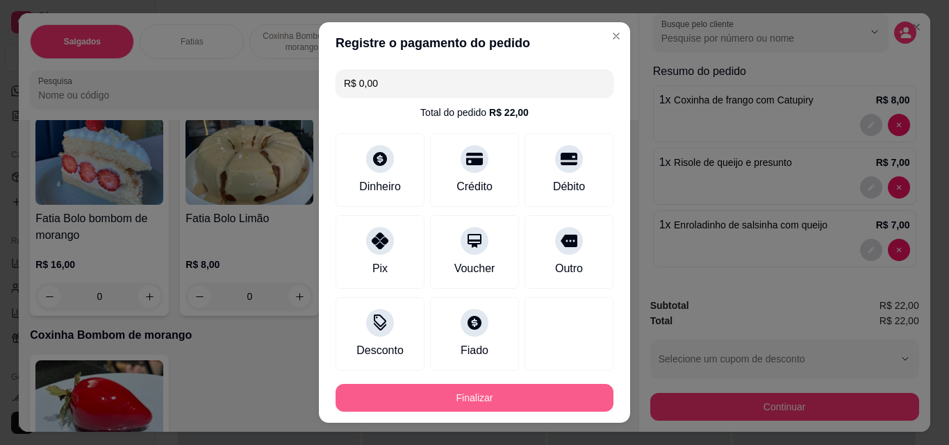
click at [510, 401] on button "Finalizar" at bounding box center [475, 398] width 278 height 28
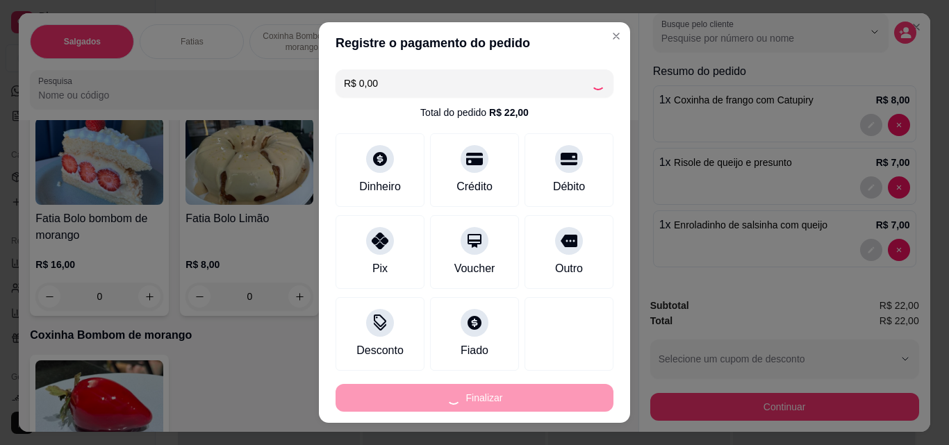
type input "0"
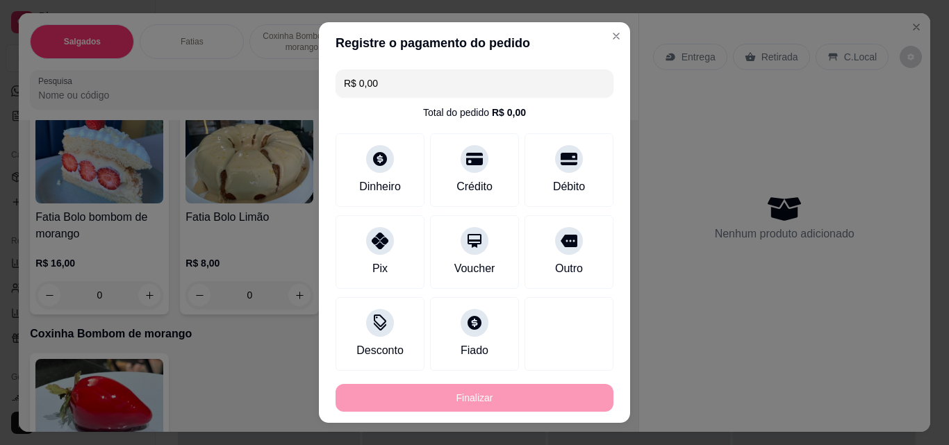
type input "-R$ 22,00"
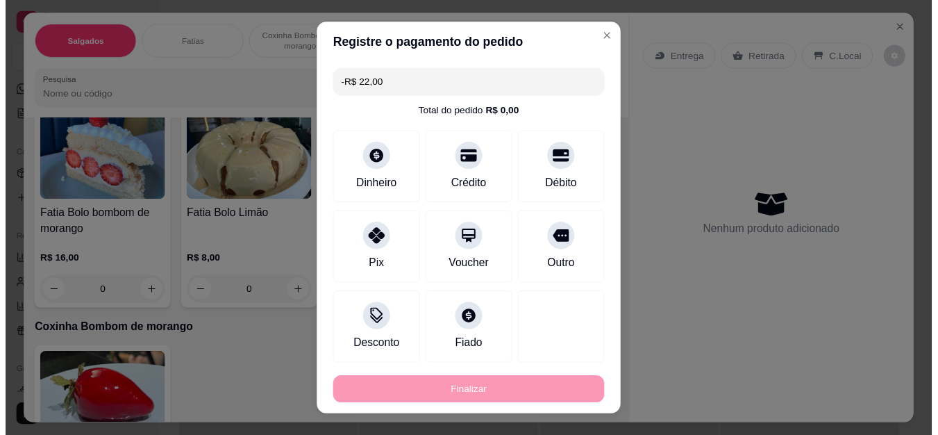
scroll to position [555, 0]
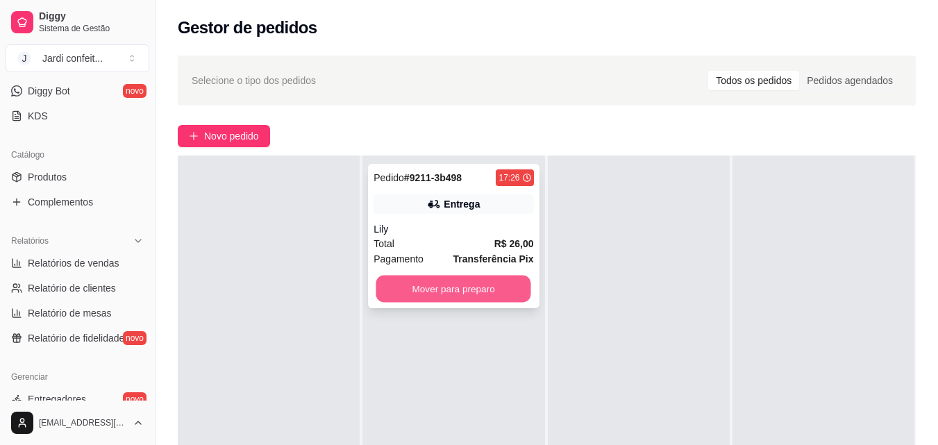
click at [497, 292] on button "Mover para preparo" at bounding box center [453, 289] width 155 height 27
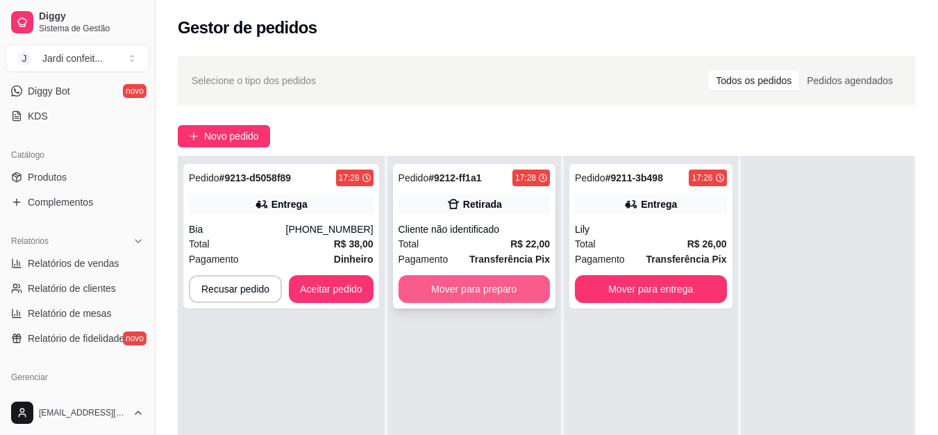
click at [465, 290] on button "Mover para preparo" at bounding box center [474, 289] width 151 height 28
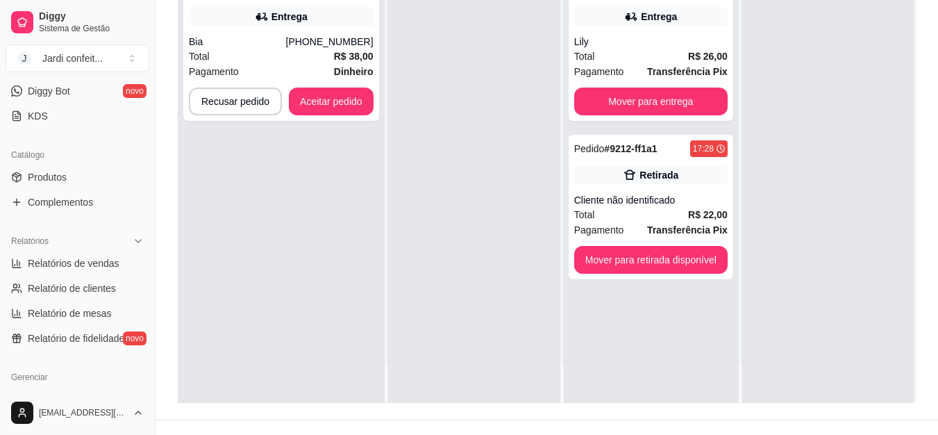
scroll to position [222, 0]
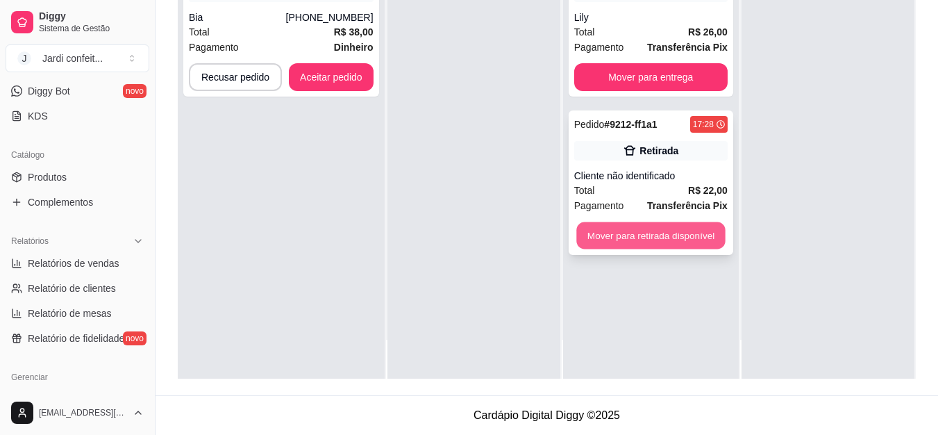
click at [695, 231] on button "Mover para retirada disponível" at bounding box center [651, 235] width 149 height 27
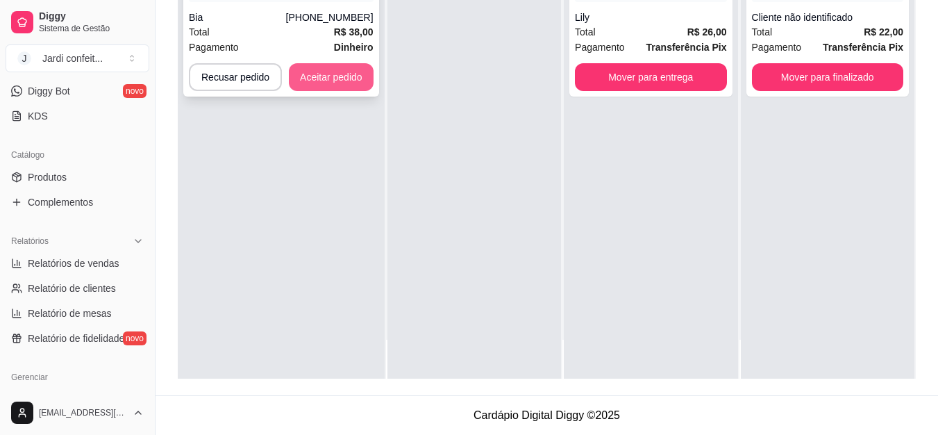
click at [354, 63] on button "Aceitar pedido" at bounding box center [331, 77] width 85 height 28
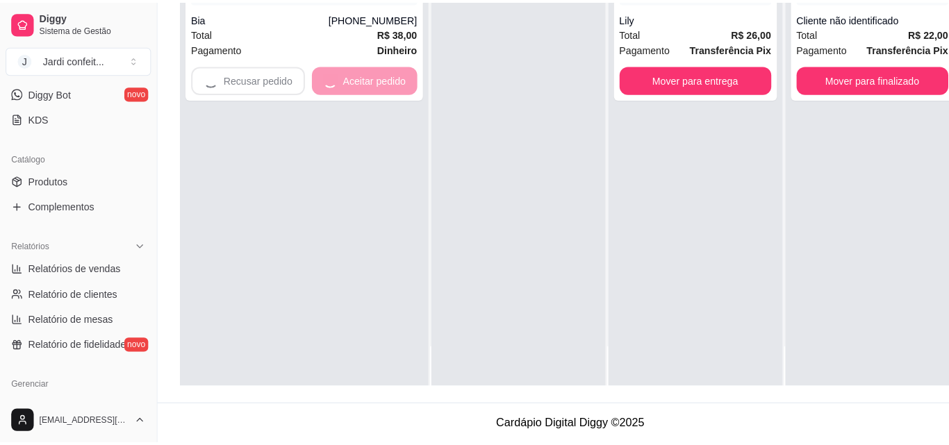
scroll to position [212, 0]
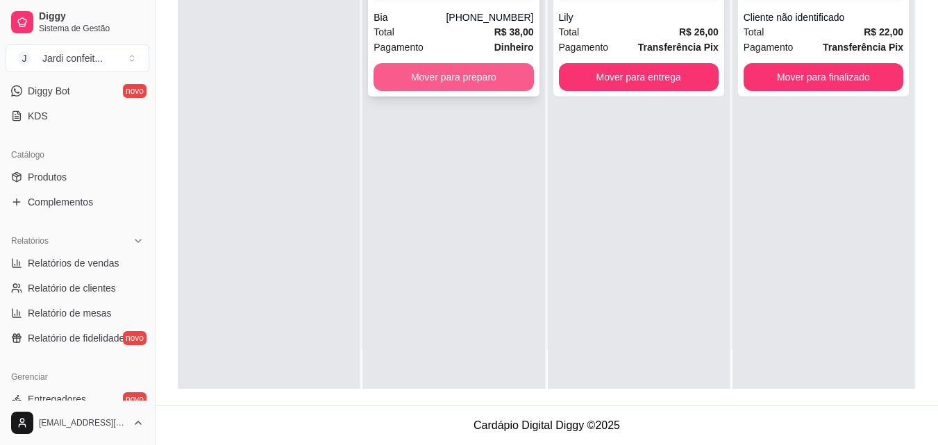
click at [460, 79] on button "Mover para preparo" at bounding box center [454, 77] width 160 height 28
click at [501, 86] on button "Mover para preparo" at bounding box center [453, 77] width 155 height 27
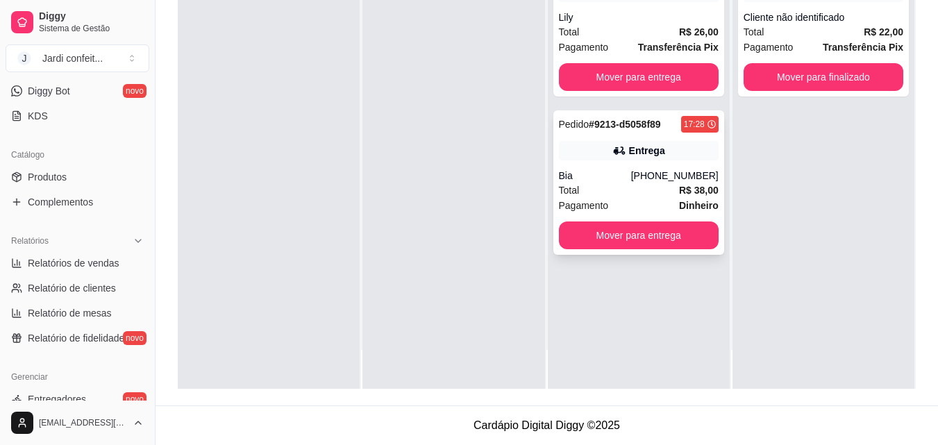
click at [602, 168] on div "Pedido # 9213-d5058f89 17:28 Entrega Bia [PHONE_NUMBER] Total R$ 38,00 Pagament…" at bounding box center [639, 182] width 171 height 144
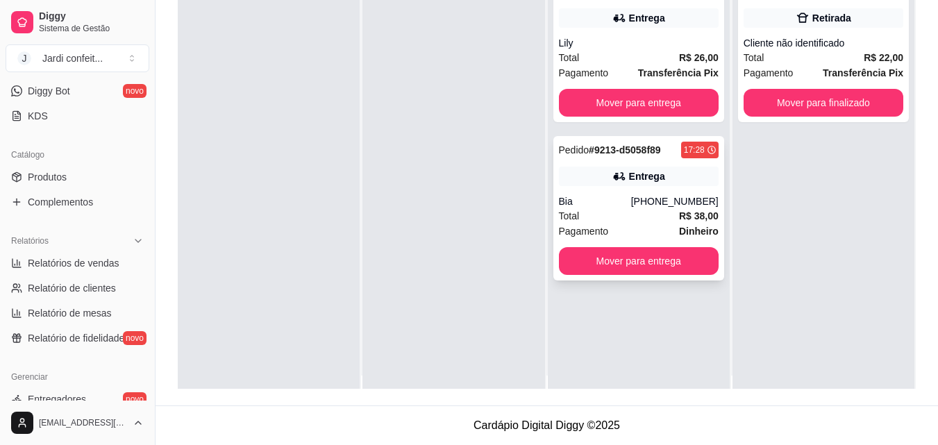
scroll to position [0, 0]
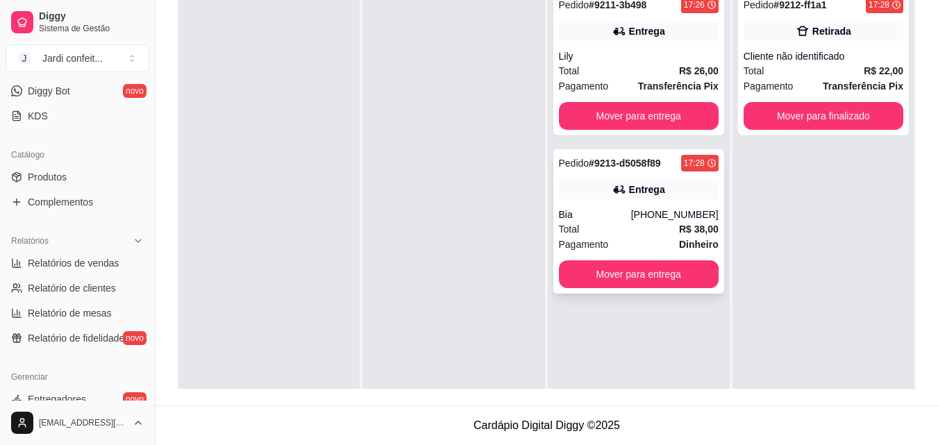
click at [662, 200] on div "Pedido # 9213-d5058f89 17:28 Entrega Bia [PHONE_NUMBER] Total R$ 38,00 Pagament…" at bounding box center [639, 221] width 171 height 144
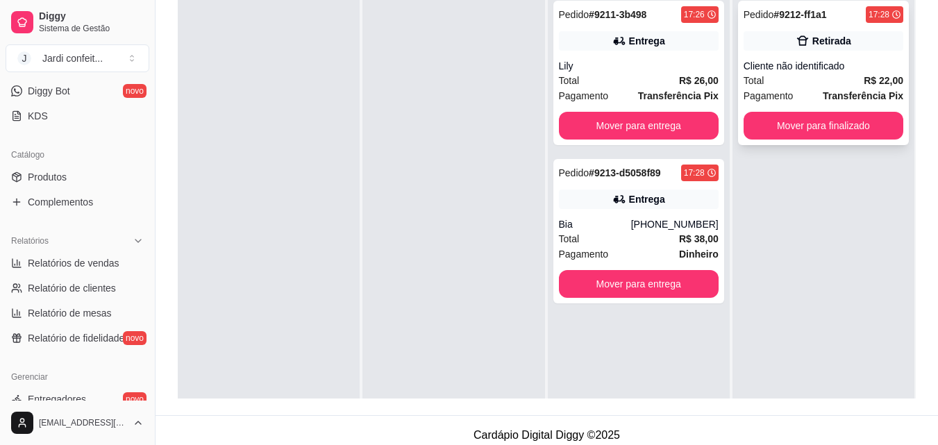
scroll to position [142, 0]
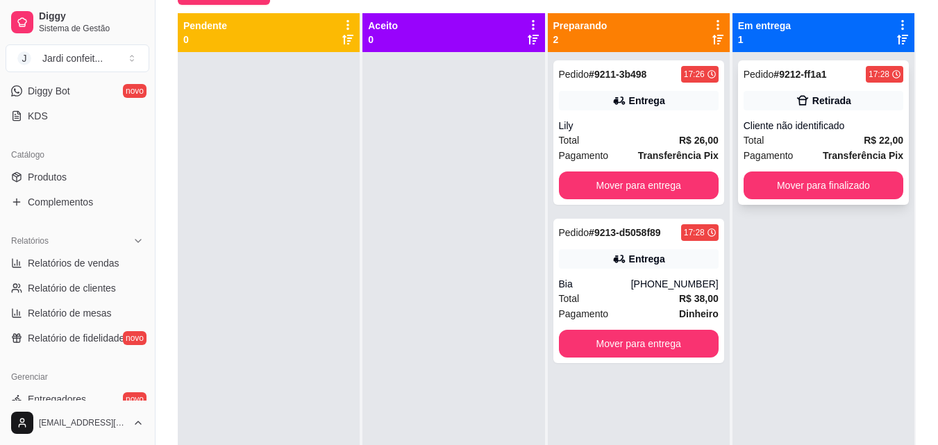
click at [825, 131] on div "Cliente não identificado" at bounding box center [824, 126] width 160 height 14
click at [849, 195] on button "Mover para finalizado" at bounding box center [824, 186] width 160 height 28
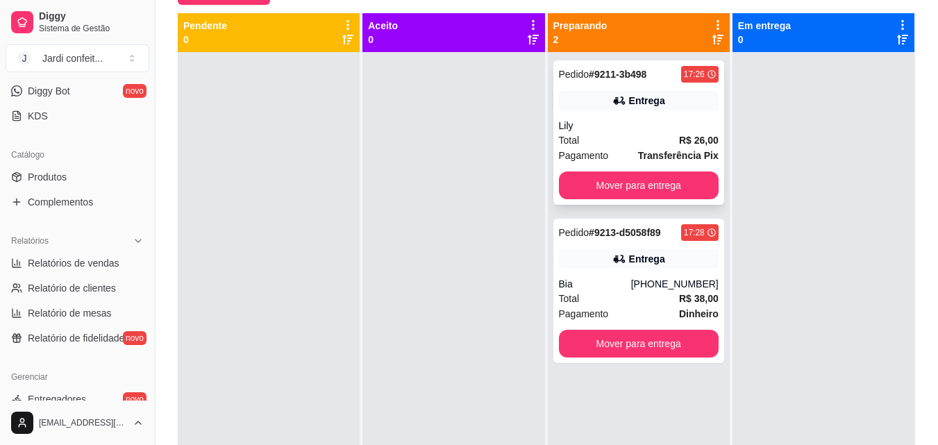
click at [704, 125] on div "Lily" at bounding box center [639, 126] width 160 height 14
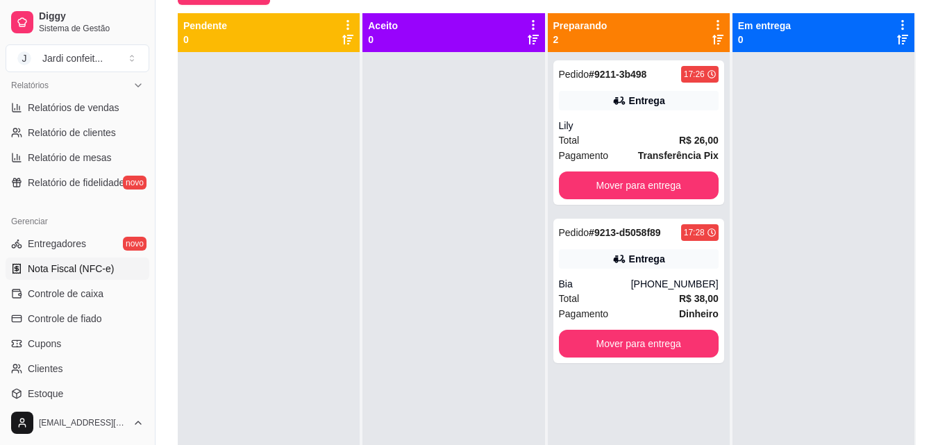
scroll to position [486, 0]
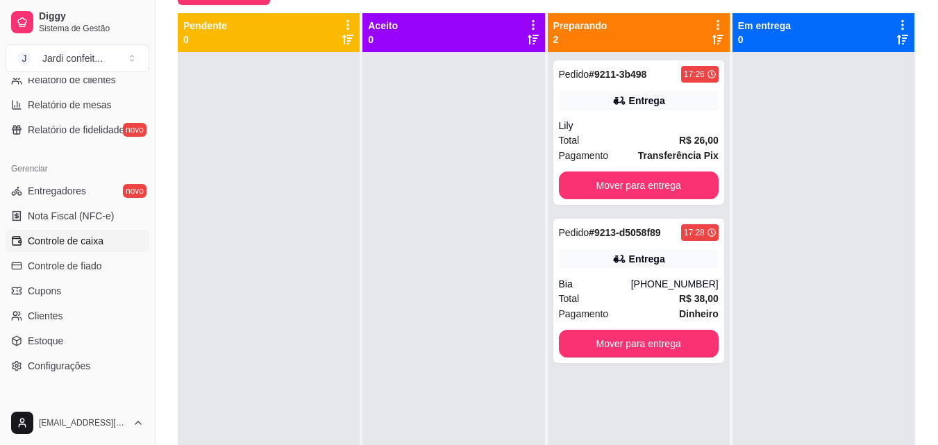
click at [92, 235] on span "Controle de caixa" at bounding box center [66, 241] width 76 height 14
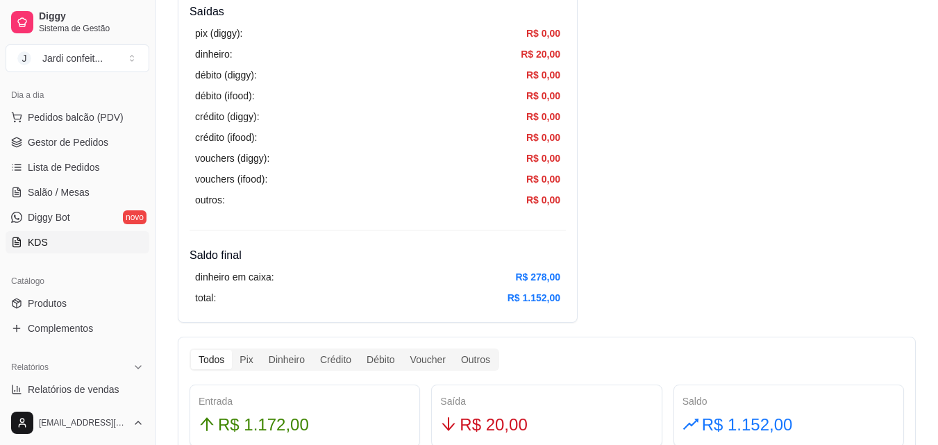
scroll to position [138, 0]
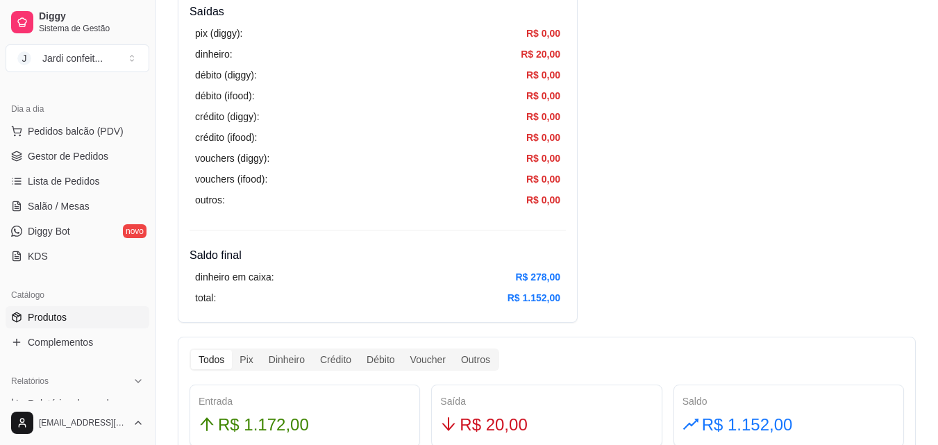
click at [73, 316] on link "Produtos" at bounding box center [78, 317] width 144 height 22
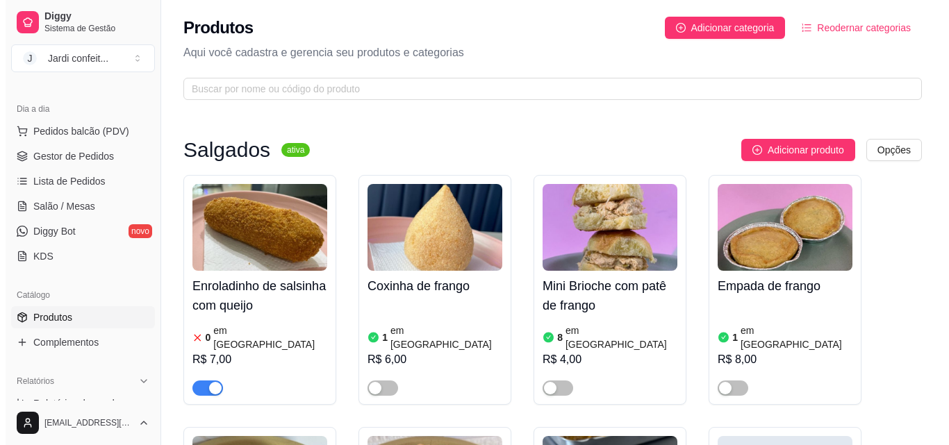
scroll to position [208, 0]
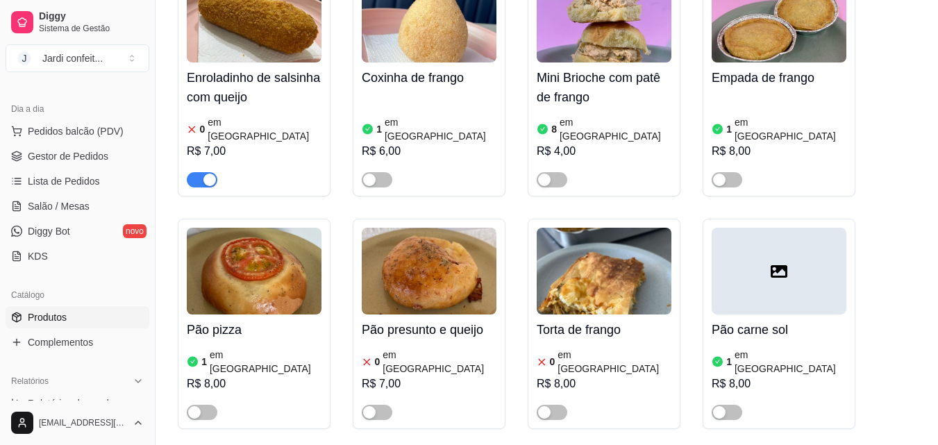
click at [265, 74] on h4 "Enroladinho de salsinha com queijo" at bounding box center [254, 87] width 135 height 39
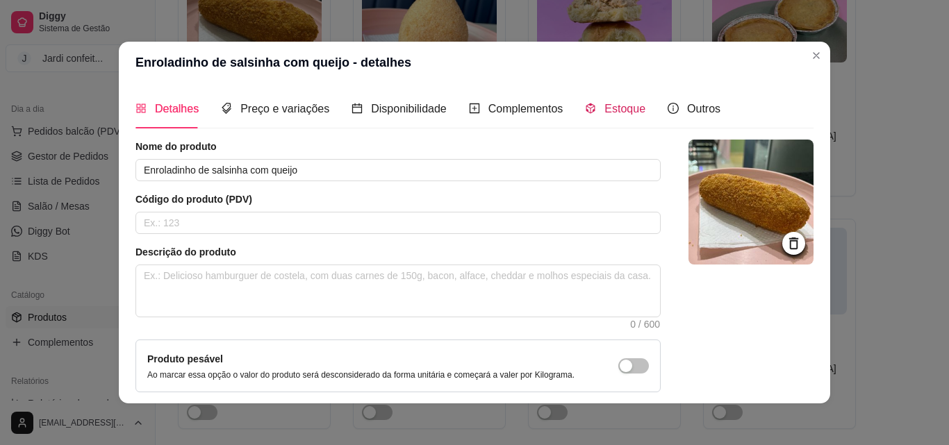
click at [615, 110] on span "Estoque" at bounding box center [624, 109] width 41 height 12
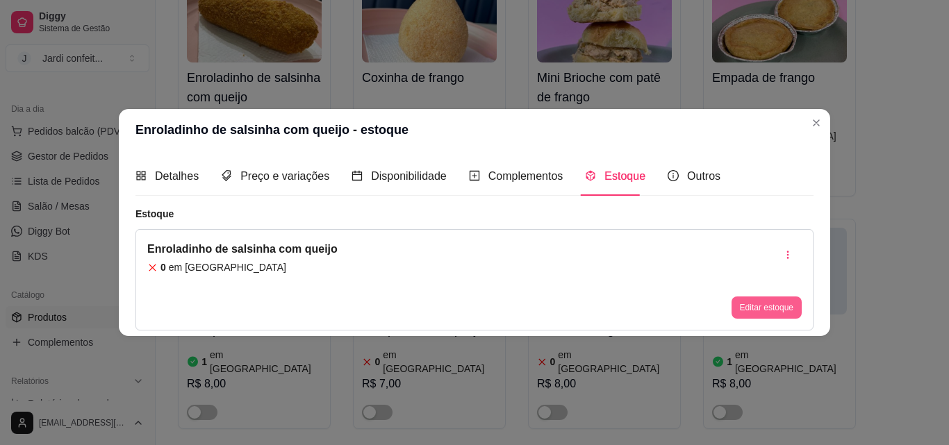
click at [792, 312] on button "Editar estoque" at bounding box center [766, 308] width 70 height 22
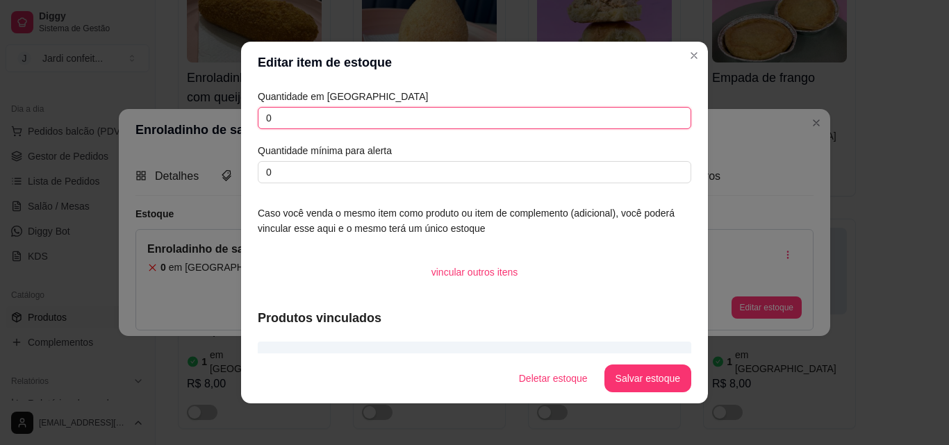
drag, startPoint x: 299, startPoint y: 114, endPoint x: 240, endPoint y: 126, distance: 60.2
click at [241, 126] on div "Quantidade em estoque 0 Quantidade mínima para alerta 0 Caso você venda o mesmo…" at bounding box center [474, 218] width 467 height 270
type input "2"
click at [640, 375] on button "Salvar estoque" at bounding box center [647, 379] width 87 height 28
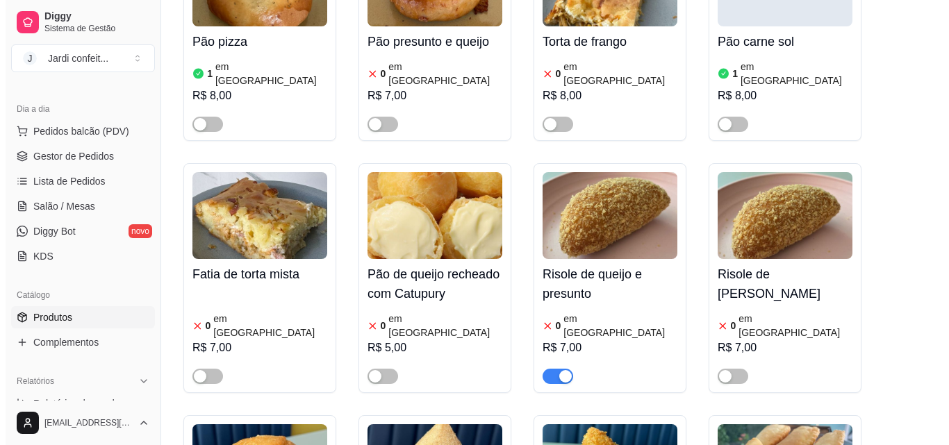
scroll to position [556, 0]
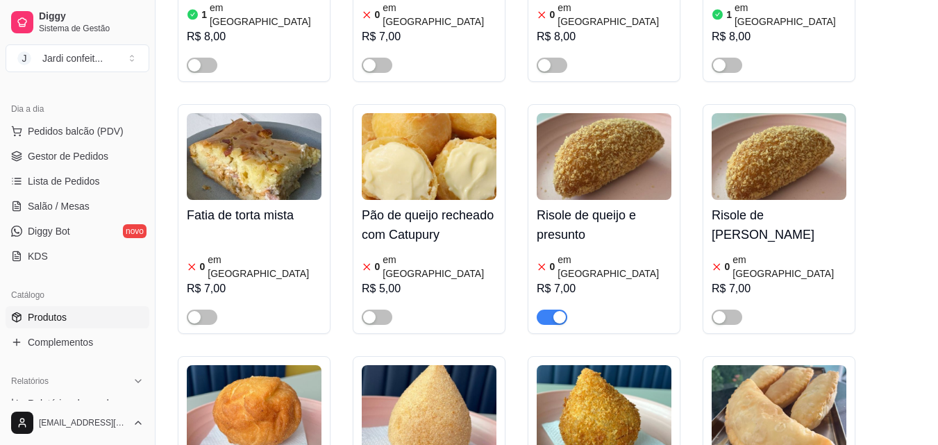
click at [596, 154] on img at bounding box center [604, 156] width 135 height 87
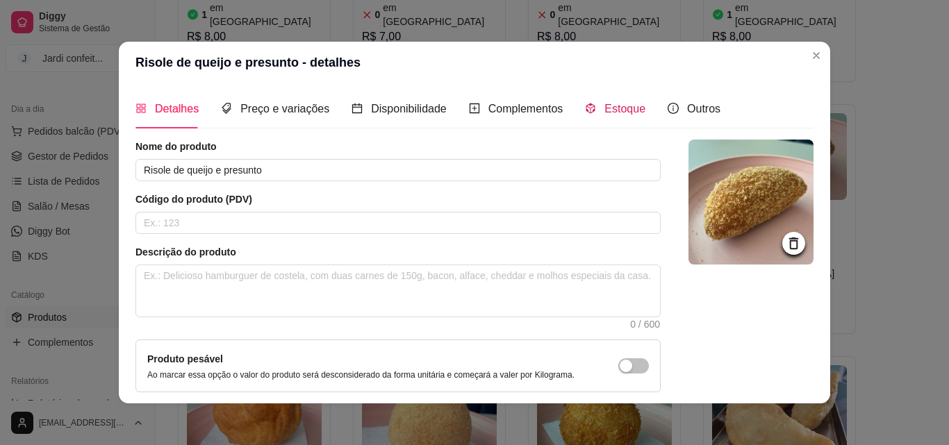
click at [615, 108] on span "Estoque" at bounding box center [624, 109] width 41 height 12
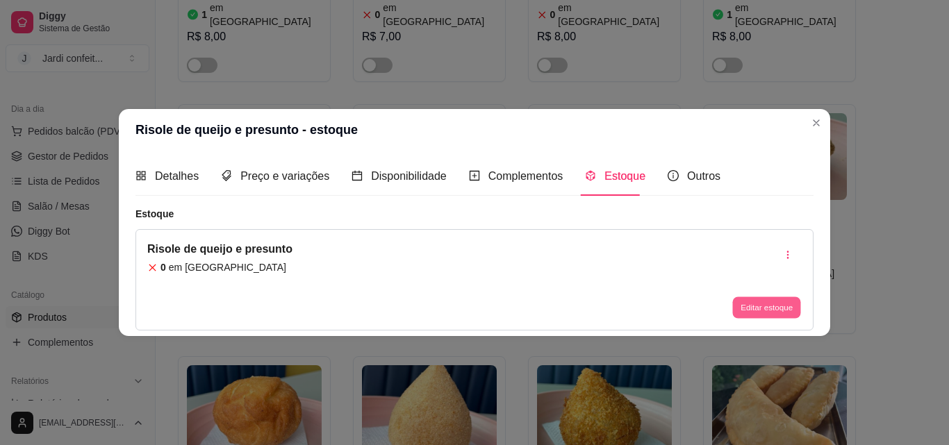
click at [771, 313] on button "Editar estoque" at bounding box center [766, 308] width 68 height 22
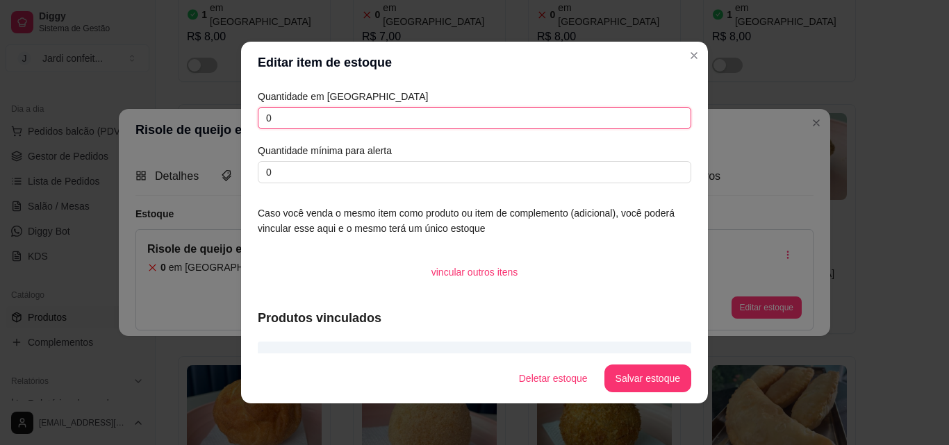
drag, startPoint x: 264, startPoint y: 118, endPoint x: 235, endPoint y: 129, distance: 31.0
click at [235, 129] on div "Editar item de estoque Quantidade em estoque 0 Quantidade mínima para alerta 0 …" at bounding box center [474, 222] width 949 height 445
type input "1"
click at [656, 376] on button "Salvar estoque" at bounding box center [647, 379] width 87 height 28
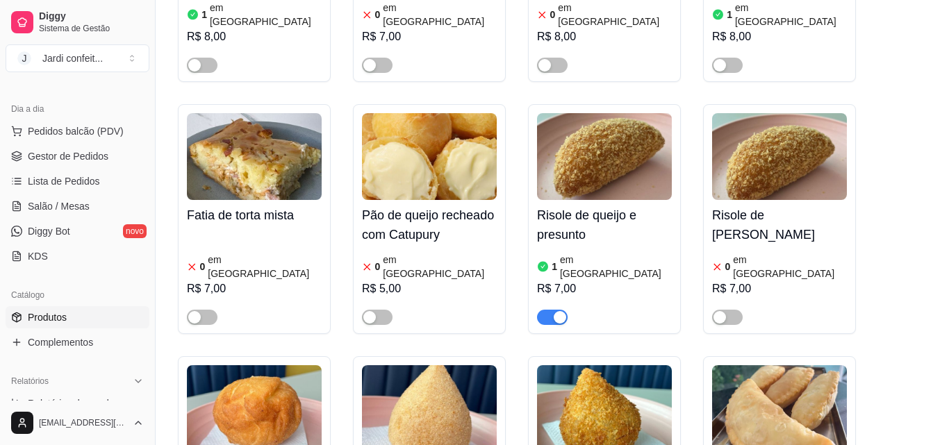
click at [817, 124] on img at bounding box center [779, 156] width 135 height 87
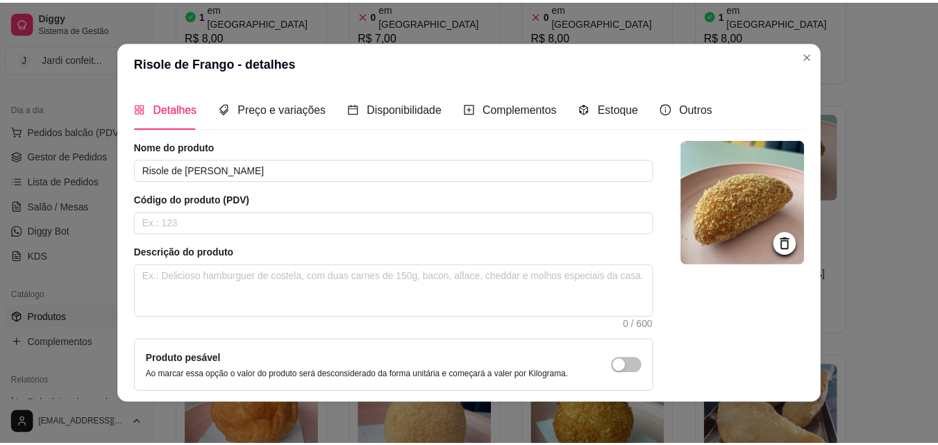
scroll to position [903, 0]
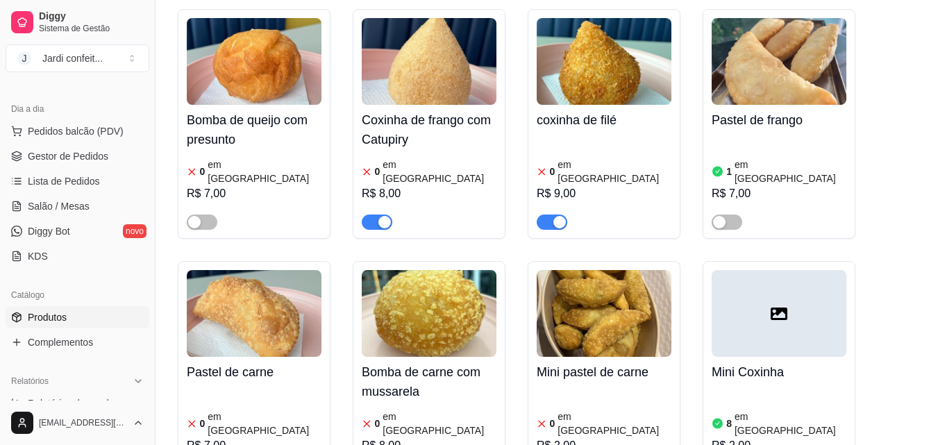
drag, startPoint x: 367, startPoint y: 169, endPoint x: 411, endPoint y: 168, distance: 43.8
click at [368, 215] on span "button" at bounding box center [377, 222] width 31 height 15
click at [552, 215] on span "button" at bounding box center [552, 222] width 31 height 15
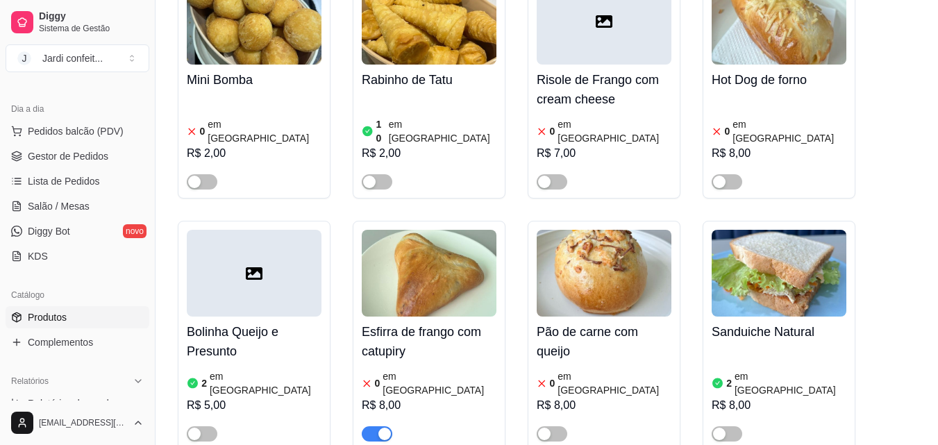
scroll to position [1528, 0]
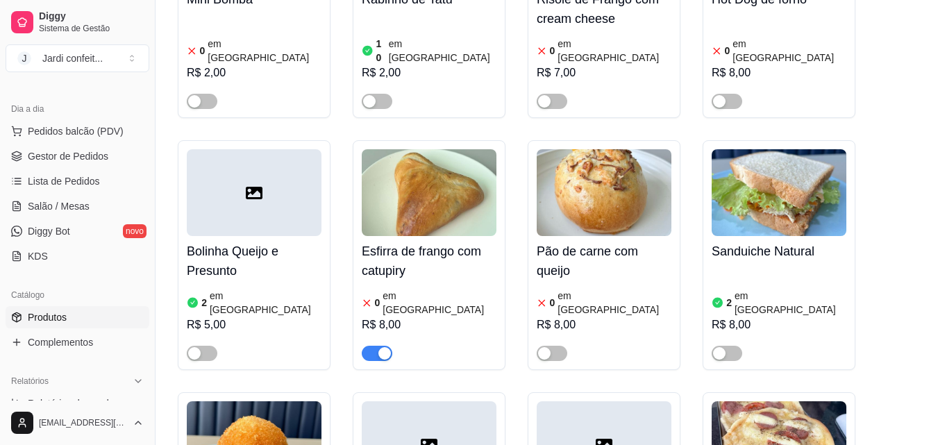
click at [365, 346] on span "button" at bounding box center [377, 353] width 31 height 15
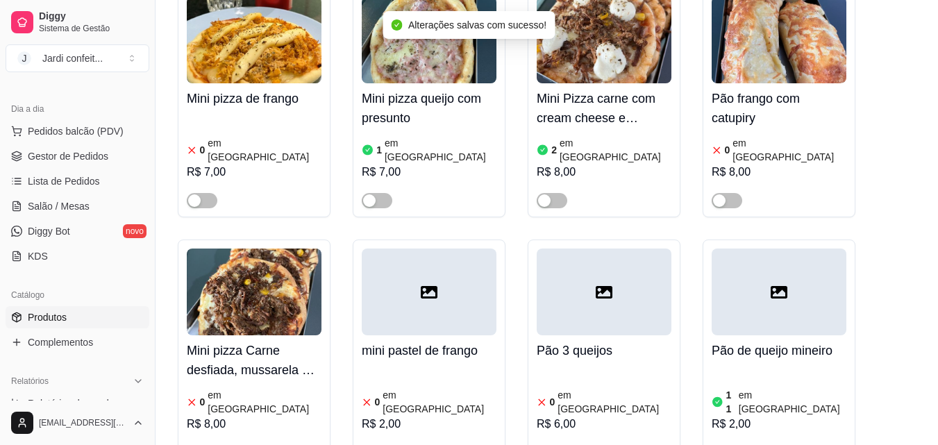
scroll to position [2292, 0]
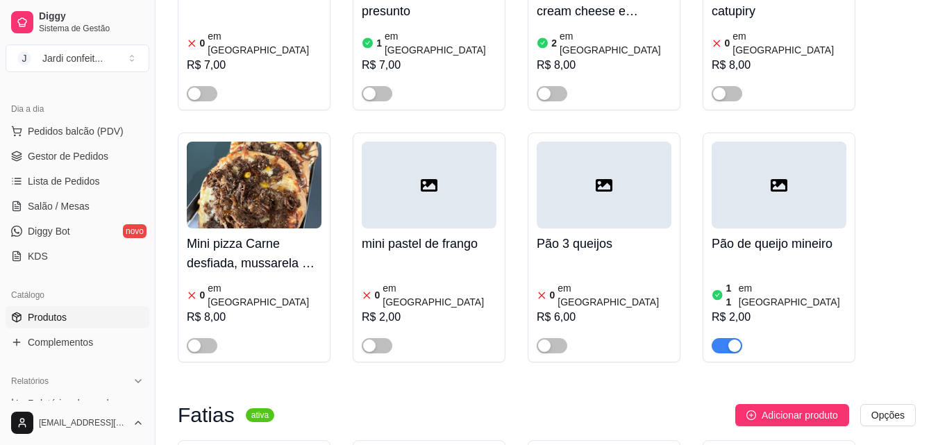
click at [791, 234] on h4 "Pão de queijo mineiro" at bounding box center [779, 243] width 135 height 19
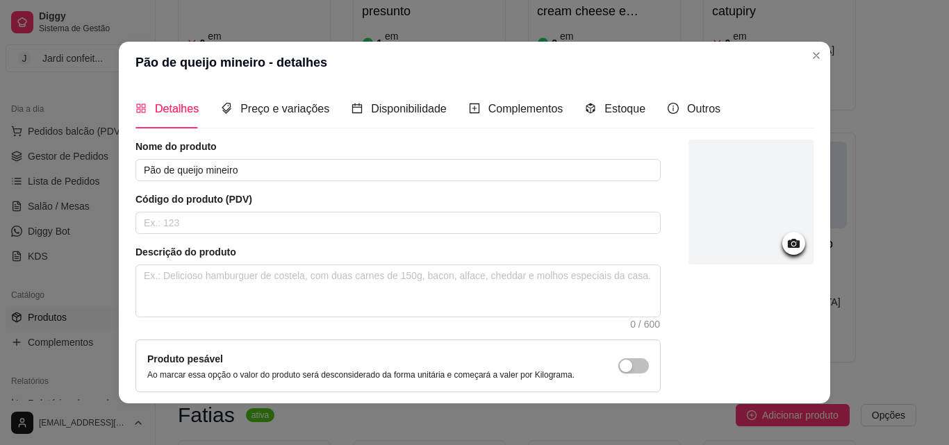
click at [618, 129] on div "Estoque" at bounding box center [615, 109] width 60 height 40
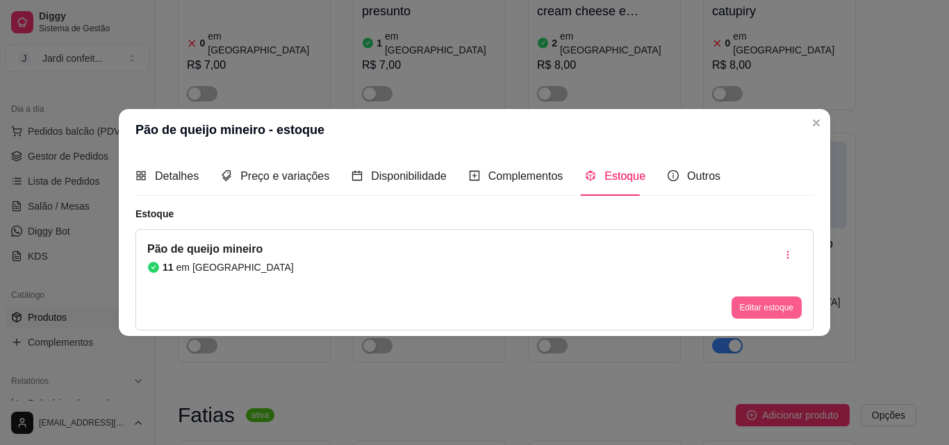
click at [791, 307] on button "Editar estoque" at bounding box center [766, 308] width 70 height 22
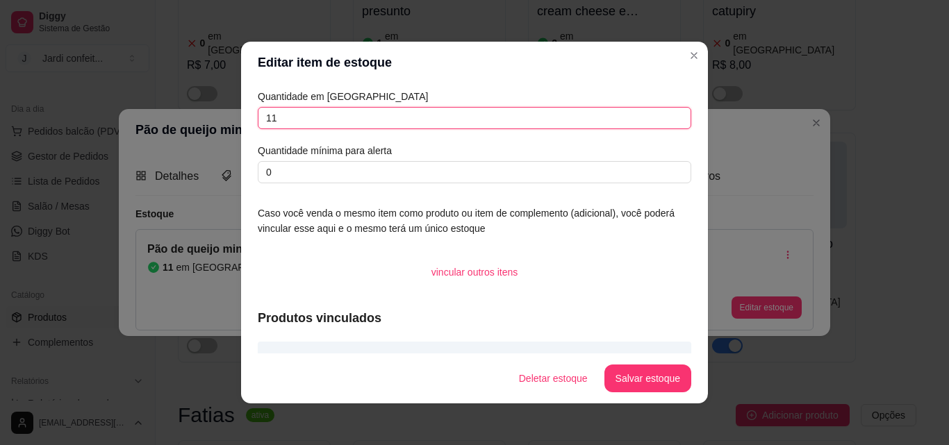
drag, startPoint x: 376, startPoint y: 113, endPoint x: 171, endPoint y: 121, distance: 205.8
click at [171, 121] on div "Editar item de estoque Quantidade em estoque 11 Quantidade mínima para alerta 0…" at bounding box center [474, 222] width 949 height 445
type input "4"
click at [667, 376] on button "Salvar estoque" at bounding box center [647, 379] width 87 height 28
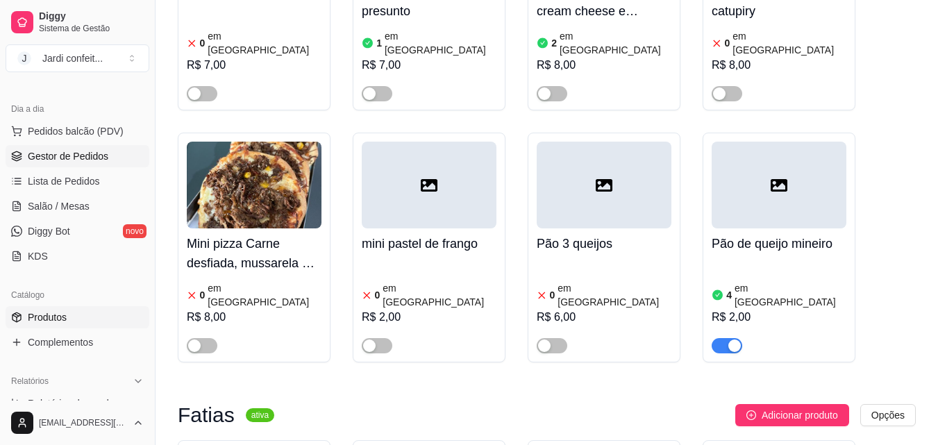
click at [63, 155] on span "Gestor de Pedidos" at bounding box center [68, 156] width 81 height 14
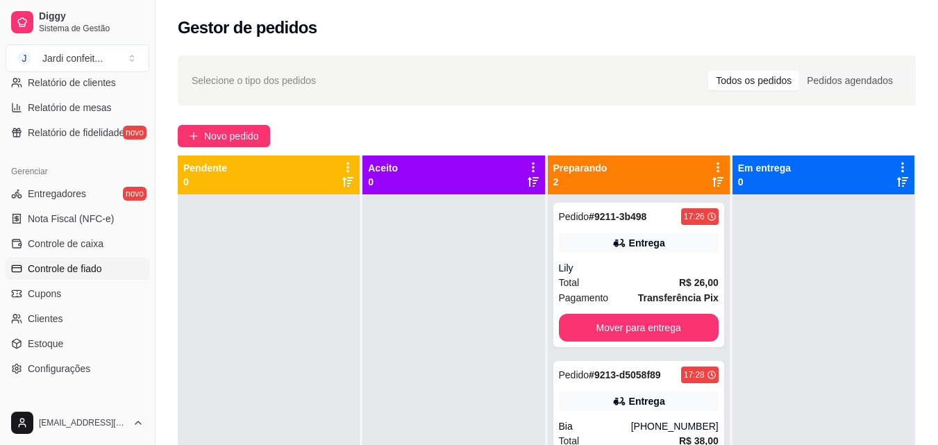
scroll to position [485, 0]
click at [106, 241] on link "Controle de caixa" at bounding box center [78, 242] width 144 height 22
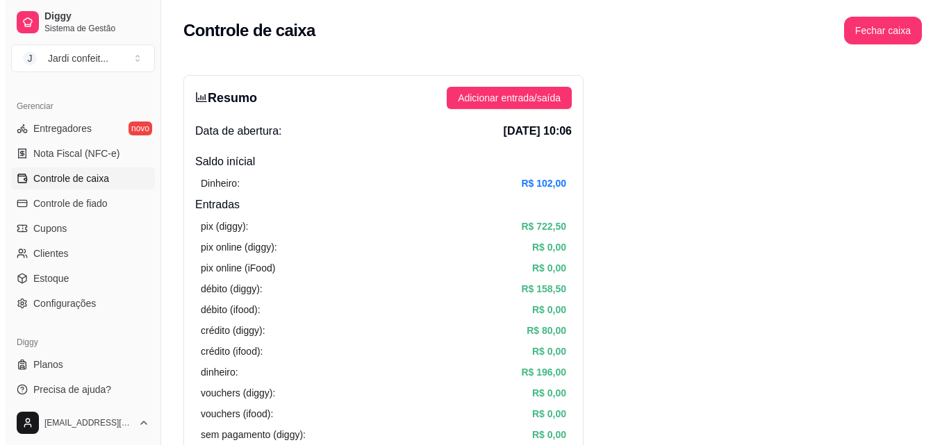
scroll to position [554, 0]
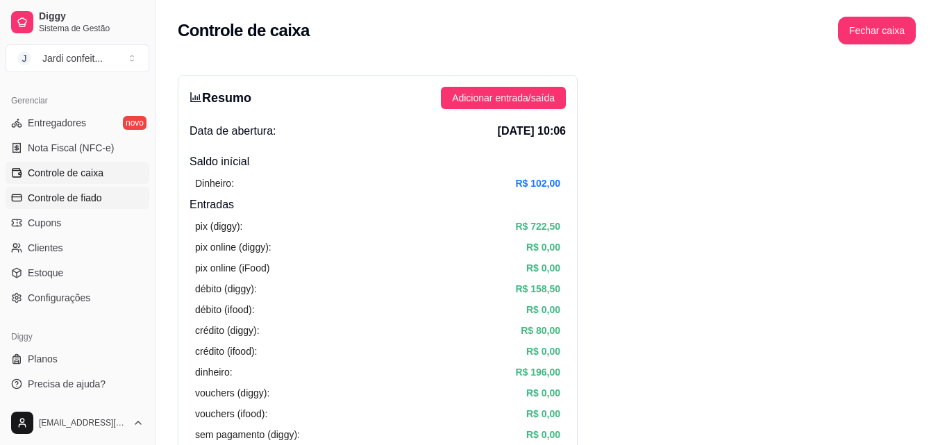
click at [102, 194] on span "Controle de fiado" at bounding box center [65, 198] width 74 height 14
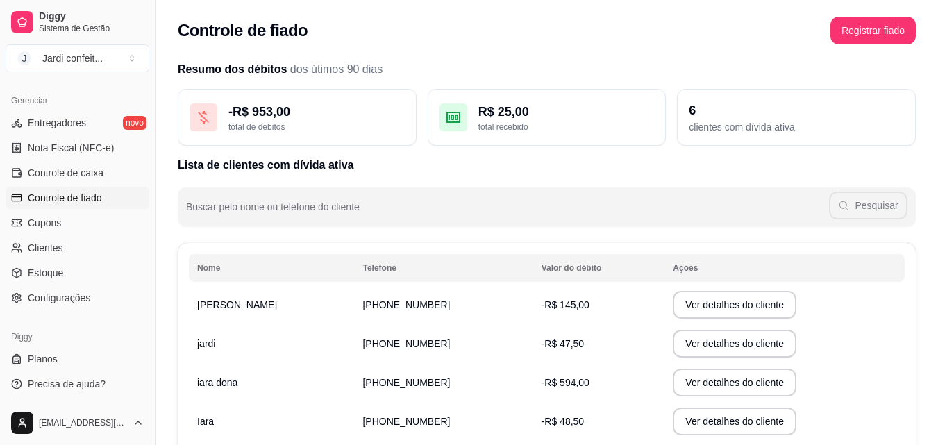
click at [846, 308] on td "Ver detalhes do cliente" at bounding box center [785, 304] width 240 height 39
click at [697, 301] on button "Ver detalhes do cliente" at bounding box center [735, 305] width 124 height 28
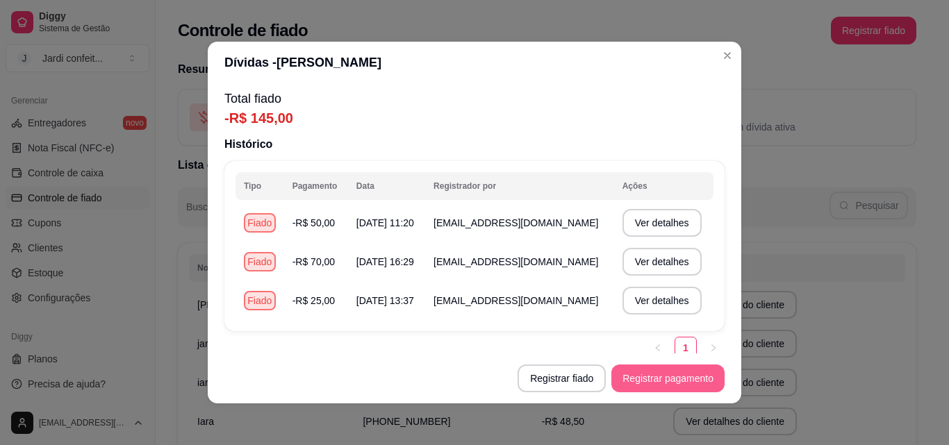
click at [652, 382] on button "Registrar pagamento" at bounding box center [667, 379] width 113 height 28
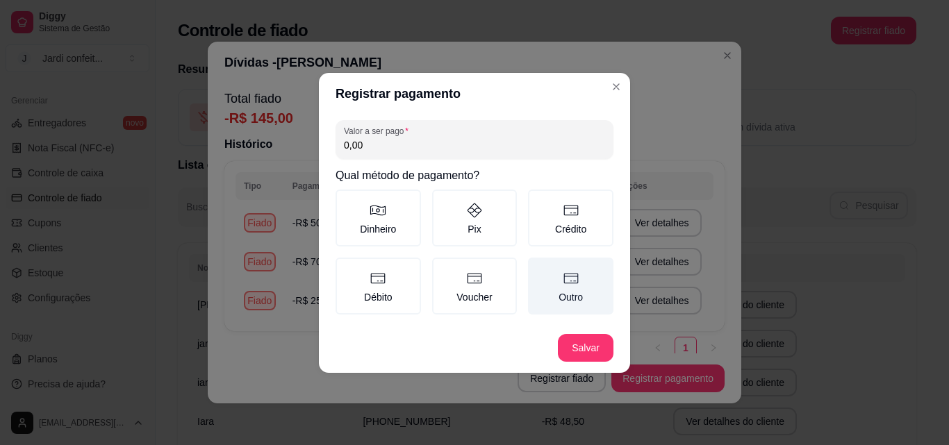
click at [559, 266] on label "Outro" at bounding box center [570, 286] width 85 height 57
click at [538, 266] on button "Outro" at bounding box center [532, 262] width 11 height 11
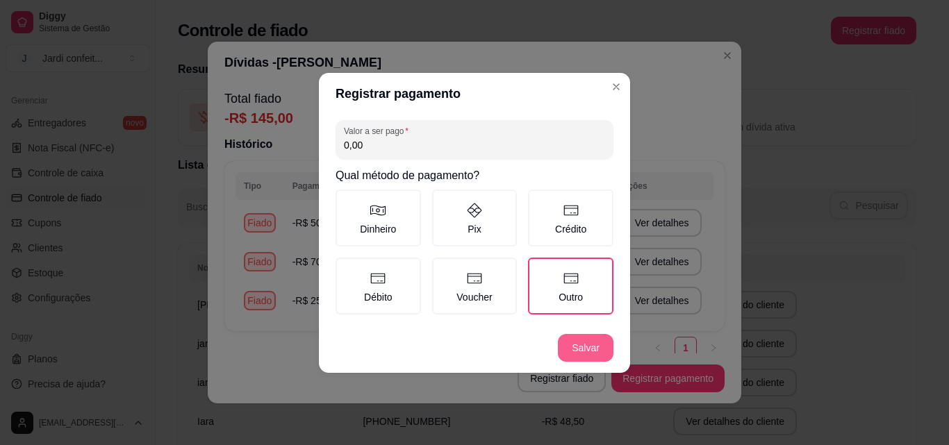
click at [600, 351] on button "Salvar" at bounding box center [586, 348] width 56 height 28
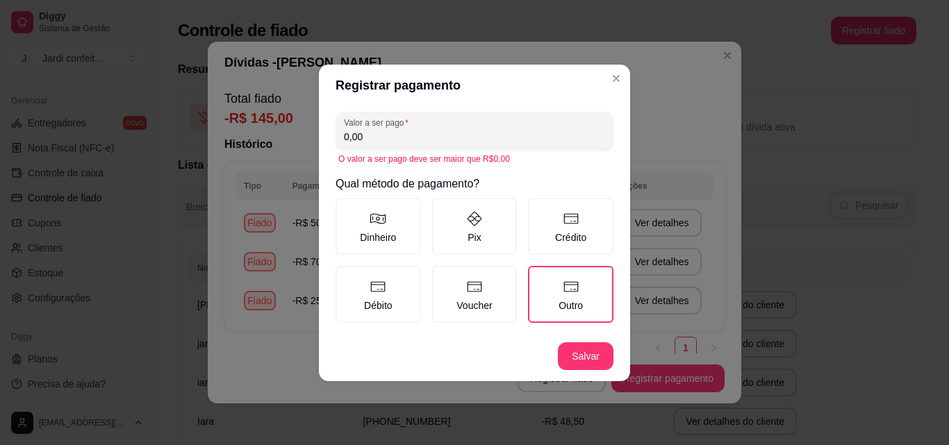
click at [494, 135] on input "0,00" at bounding box center [474, 137] width 261 height 14
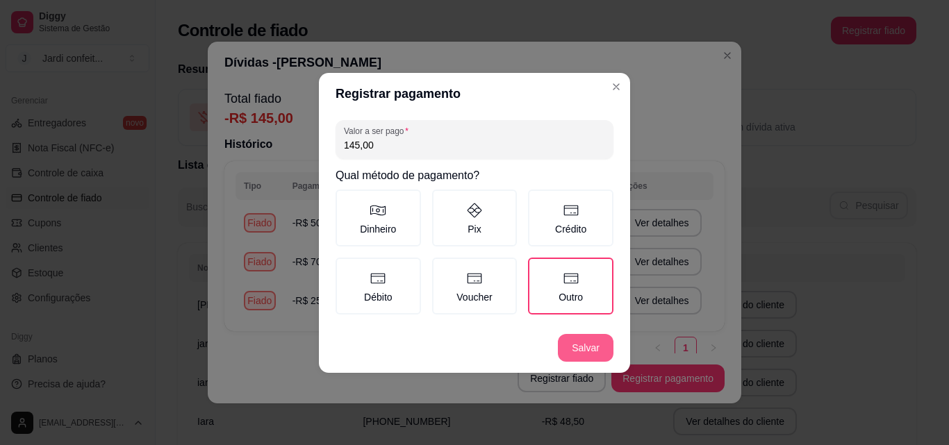
type input "145,00"
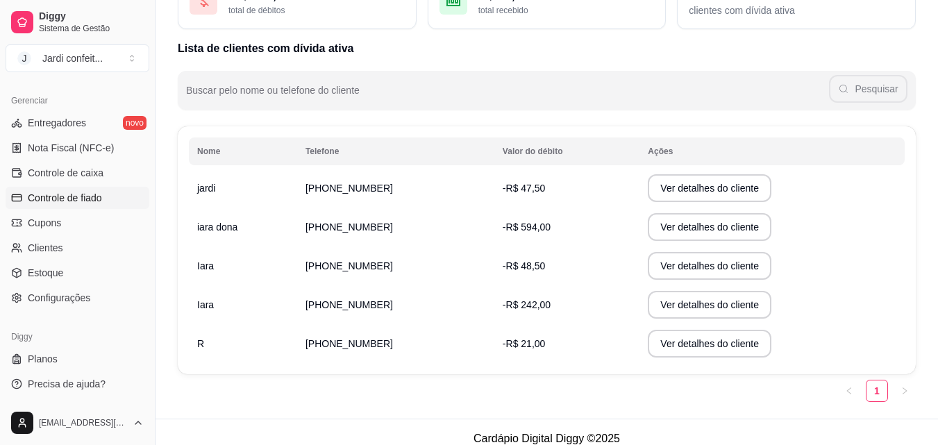
scroll to position [130, 0]
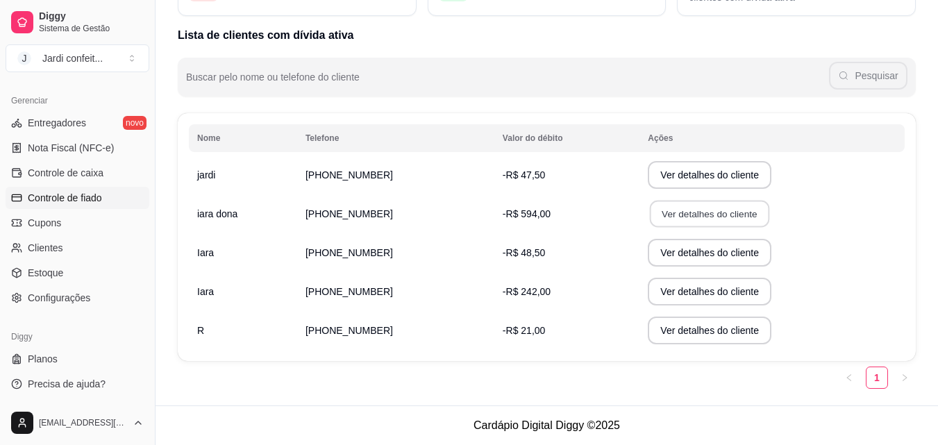
click at [718, 218] on button "Ver detalhes do cliente" at bounding box center [709, 214] width 119 height 27
click at [120, 173] on link "Controle de caixa" at bounding box center [78, 173] width 144 height 22
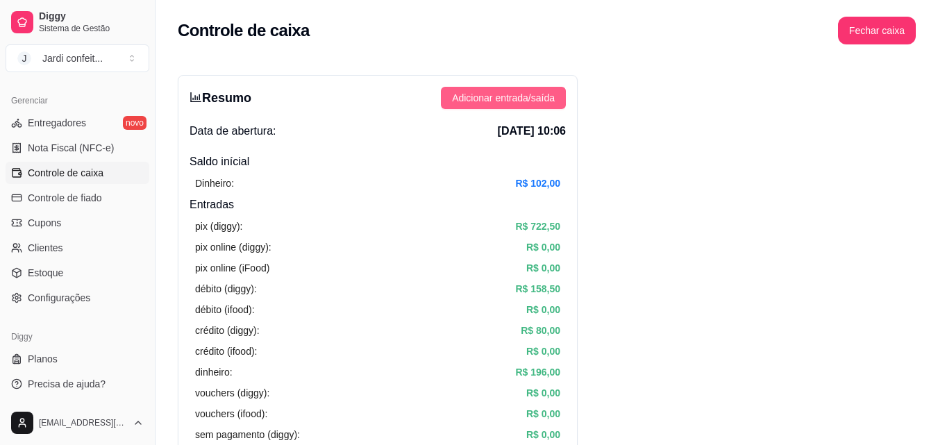
click at [558, 93] on button "Adicionar entrada/saída" at bounding box center [503, 98] width 125 height 22
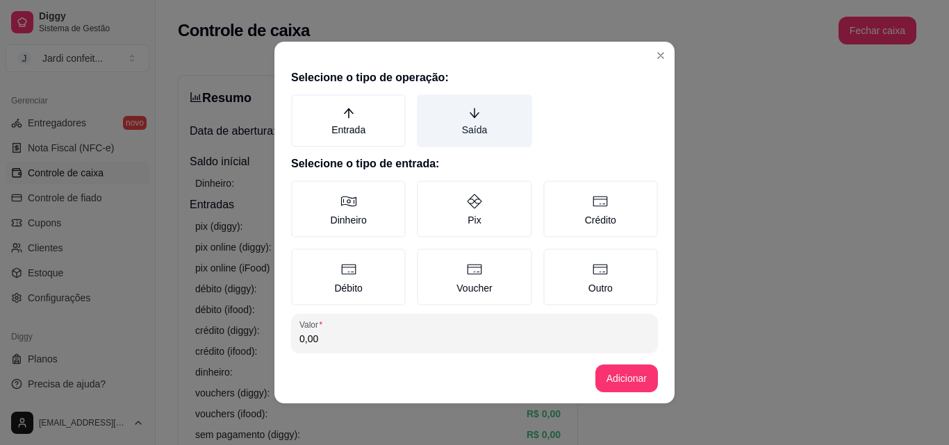
click at [473, 136] on label "Saída" at bounding box center [474, 120] width 115 height 53
click at [427, 105] on button "Saída" at bounding box center [421, 99] width 11 height 11
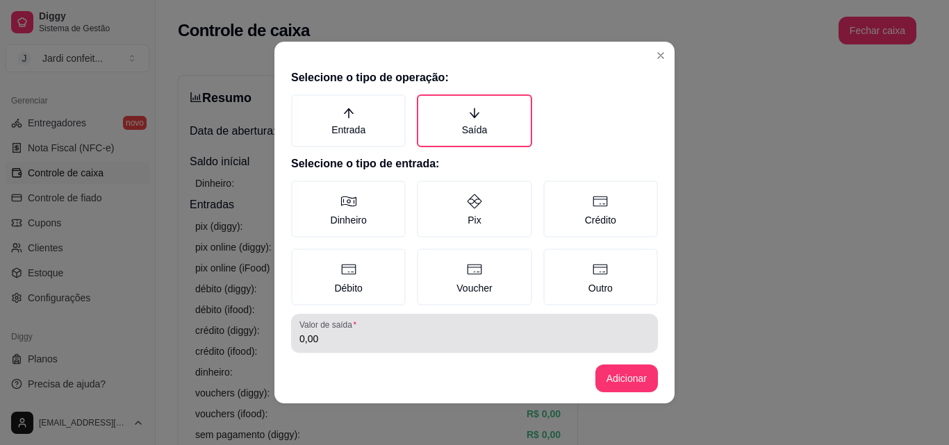
click at [356, 331] on div "0,00" at bounding box center [474, 334] width 350 height 28
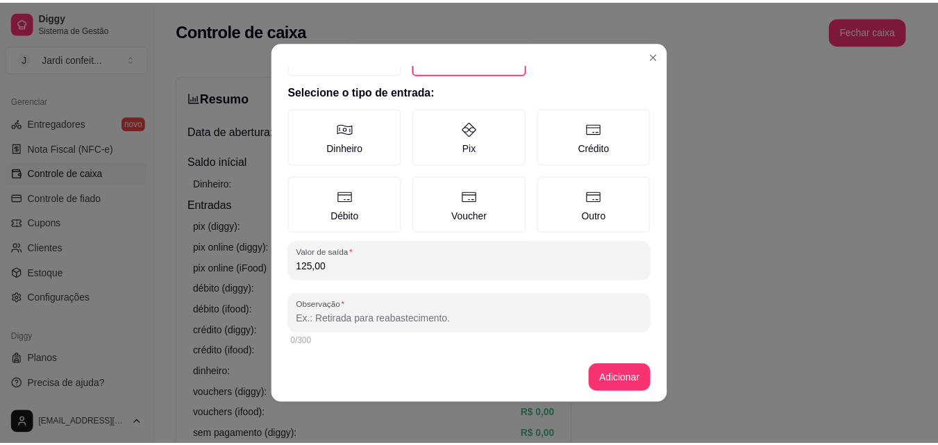
scroll to position [74, 0]
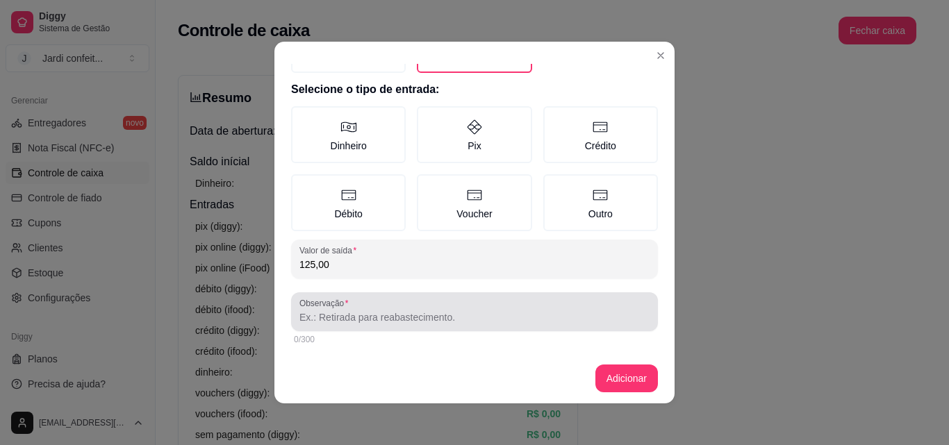
type input "125,00"
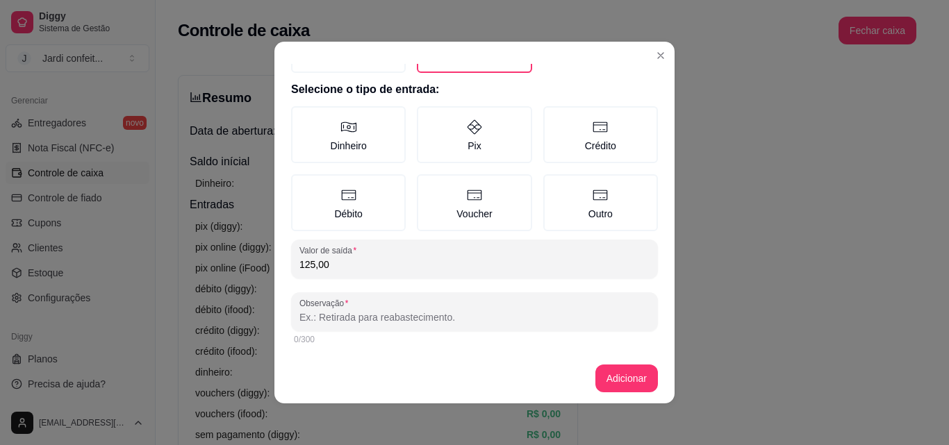
click at [393, 313] on input "Observação" at bounding box center [474, 318] width 350 height 14
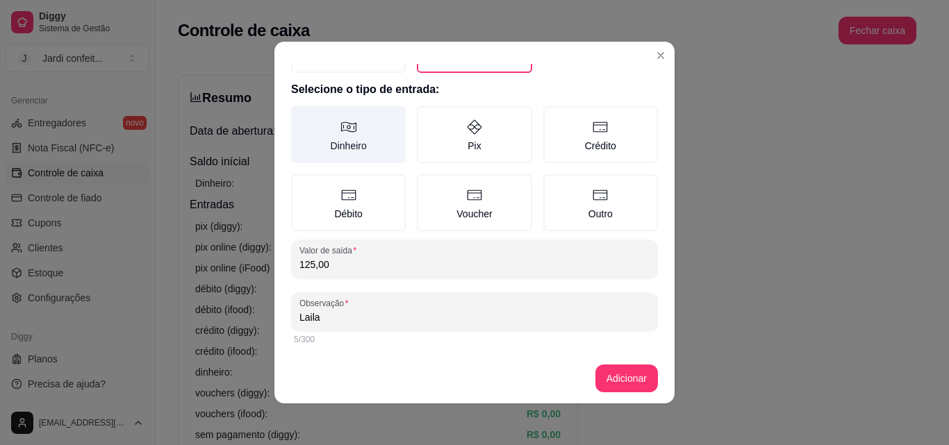
type input "Laila"
click at [354, 129] on label "Dinheiro" at bounding box center [348, 134] width 115 height 57
click at [301, 180] on button "Dinheiro" at bounding box center [295, 185] width 11 height 11
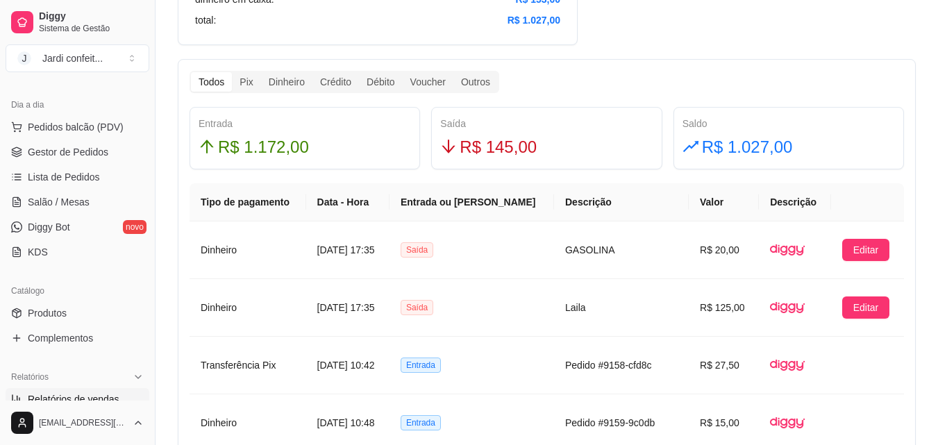
scroll to position [138, 0]
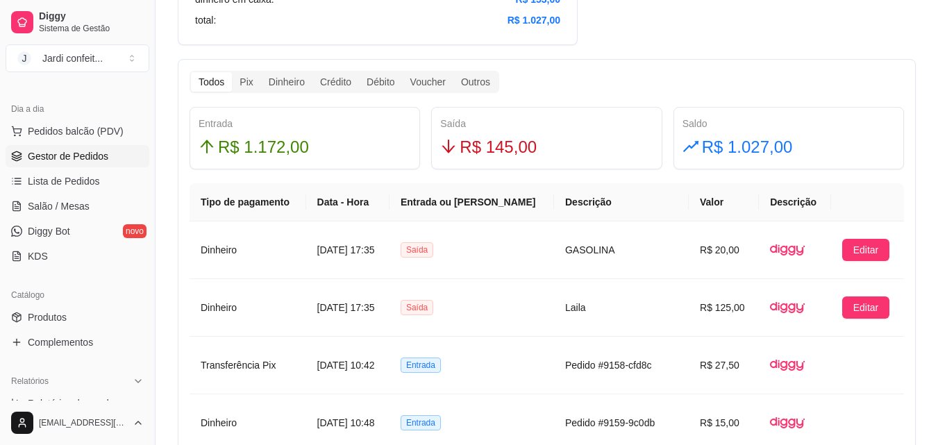
click at [122, 153] on link "Gestor de Pedidos" at bounding box center [78, 156] width 144 height 22
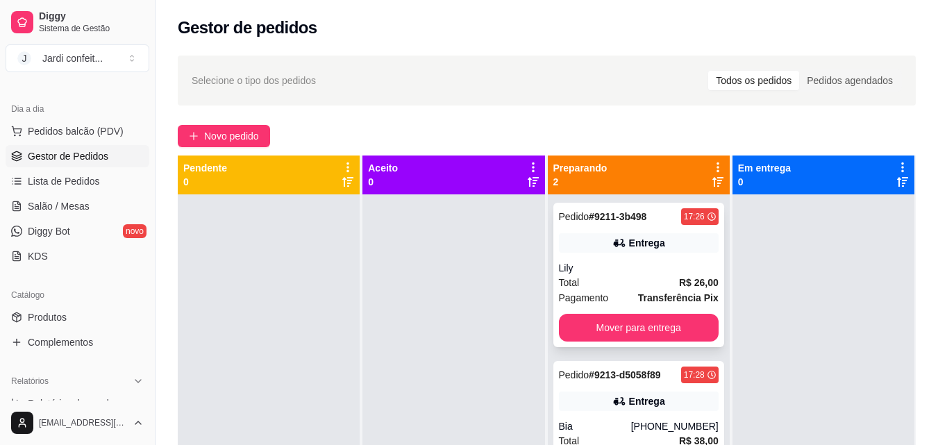
click at [659, 328] on button "Mover para entrega" at bounding box center [639, 328] width 160 height 28
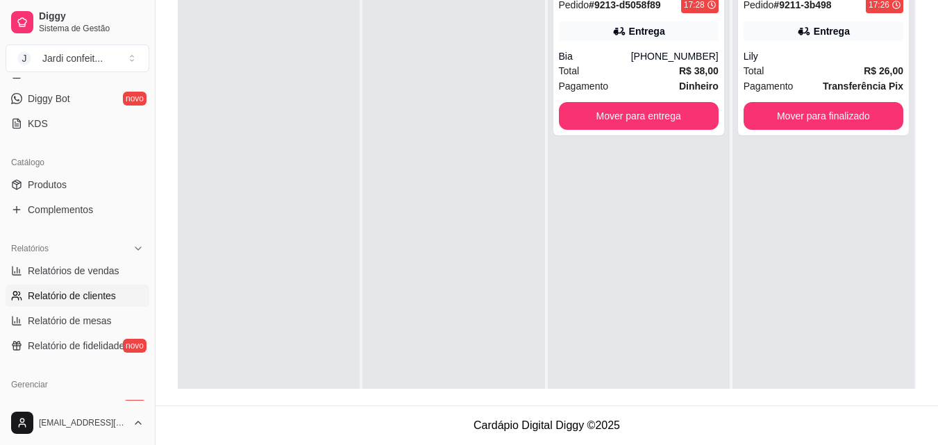
scroll to position [278, 0]
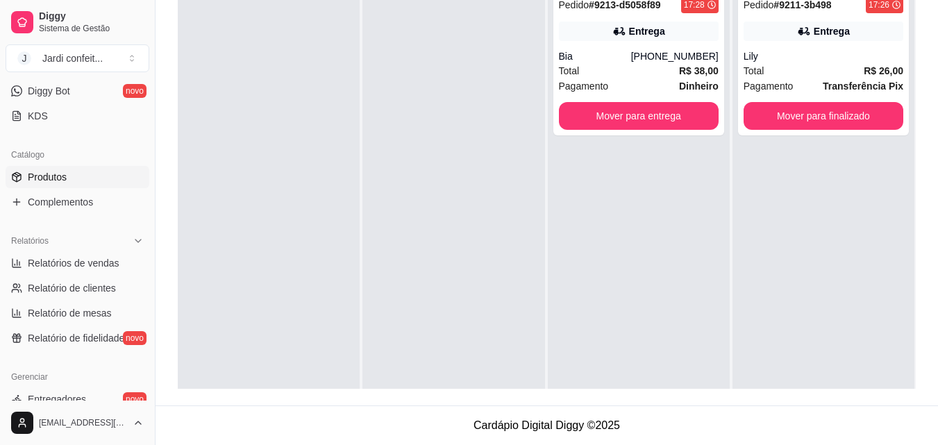
click at [88, 180] on link "Produtos" at bounding box center [78, 177] width 144 height 22
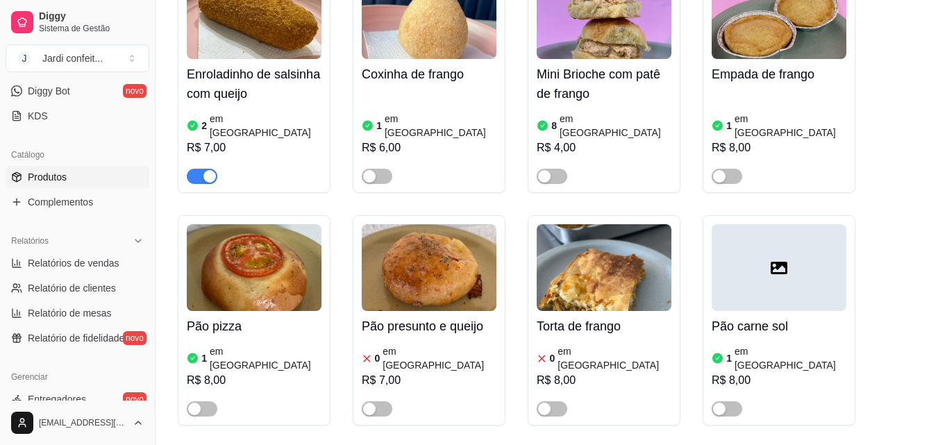
click at [276, 59] on img at bounding box center [254, 15] width 135 height 87
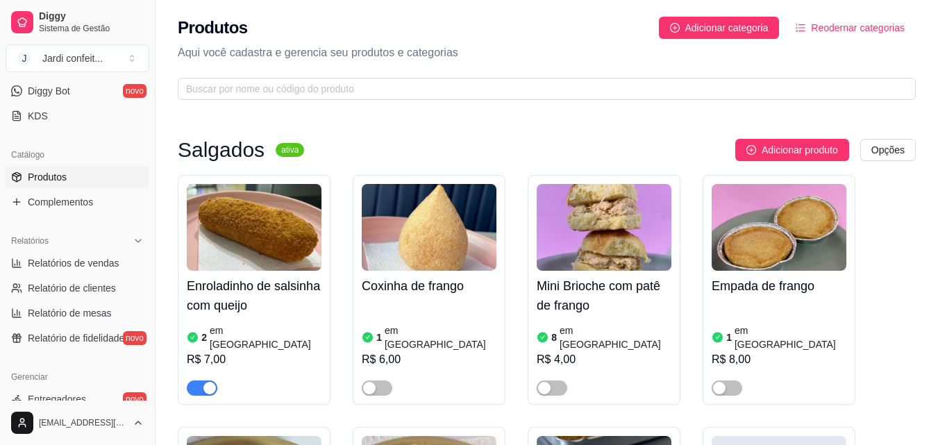
click at [203, 381] on span "button" at bounding box center [202, 388] width 31 height 15
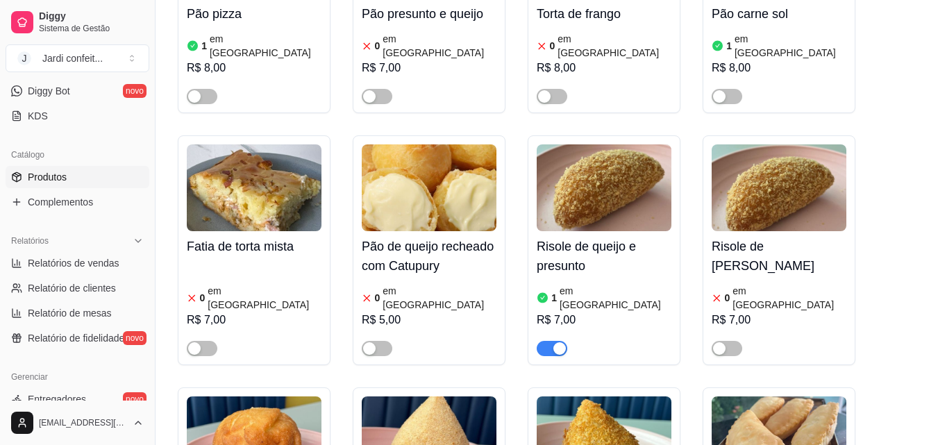
scroll to position [486, 0]
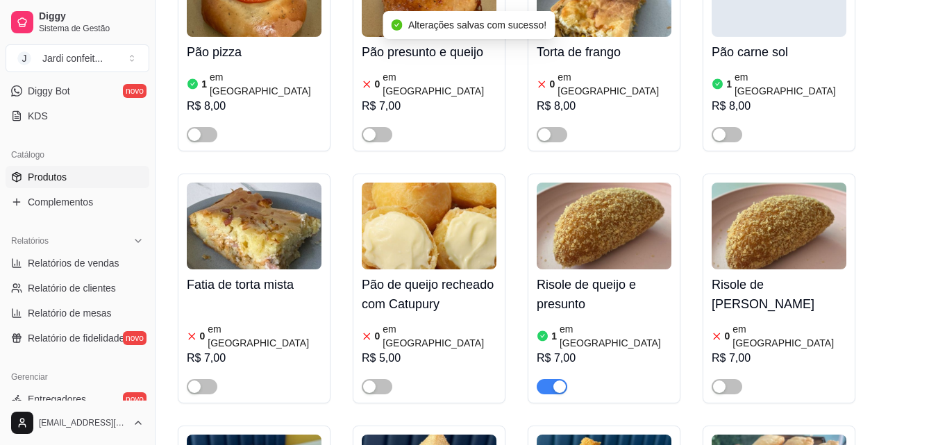
click at [556, 381] on div "button" at bounding box center [560, 387] width 13 height 13
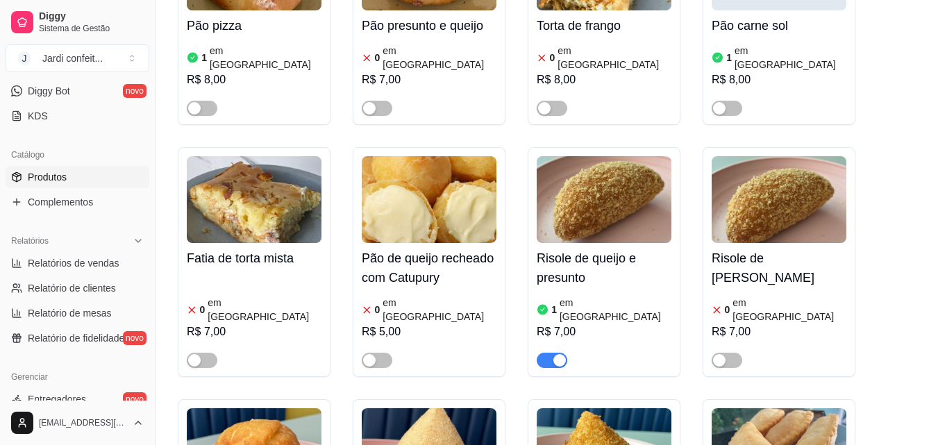
scroll to position [556, 0]
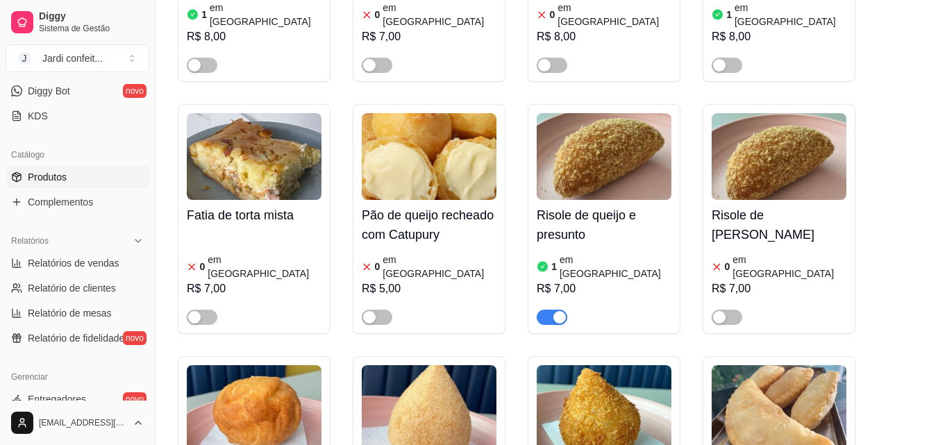
click at [543, 310] on span "button" at bounding box center [552, 317] width 31 height 15
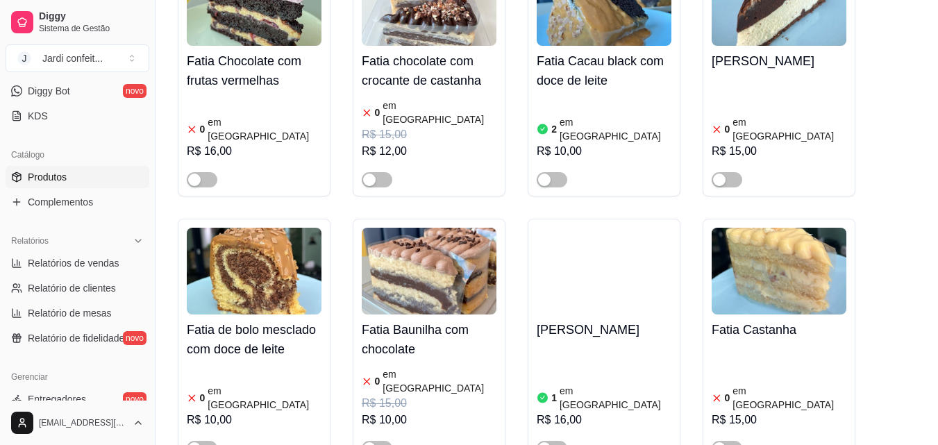
scroll to position [7849, 0]
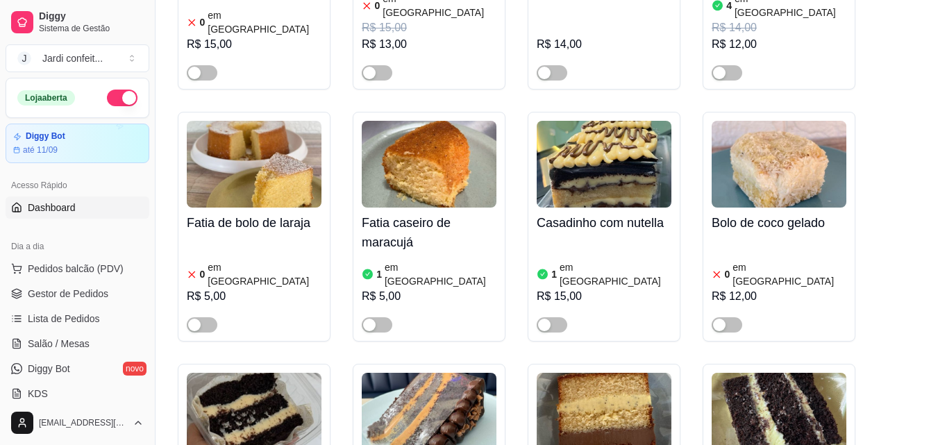
scroll to position [4932, 0]
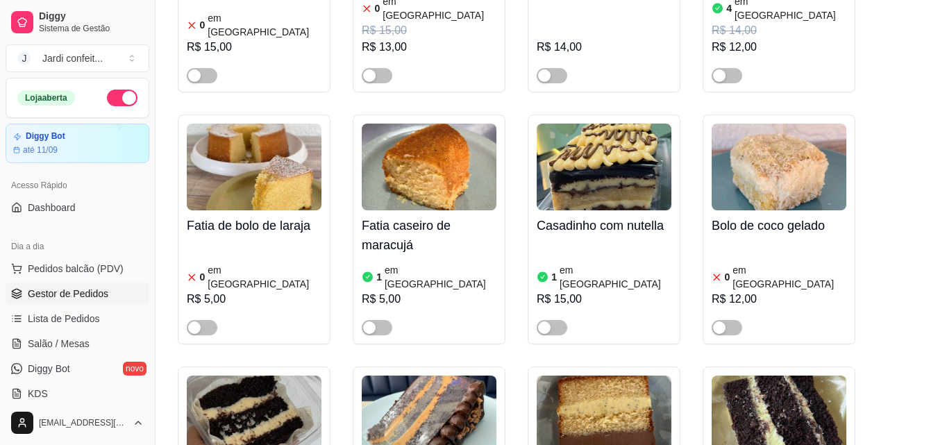
click at [94, 297] on span "Gestor de Pedidos" at bounding box center [68, 294] width 81 height 14
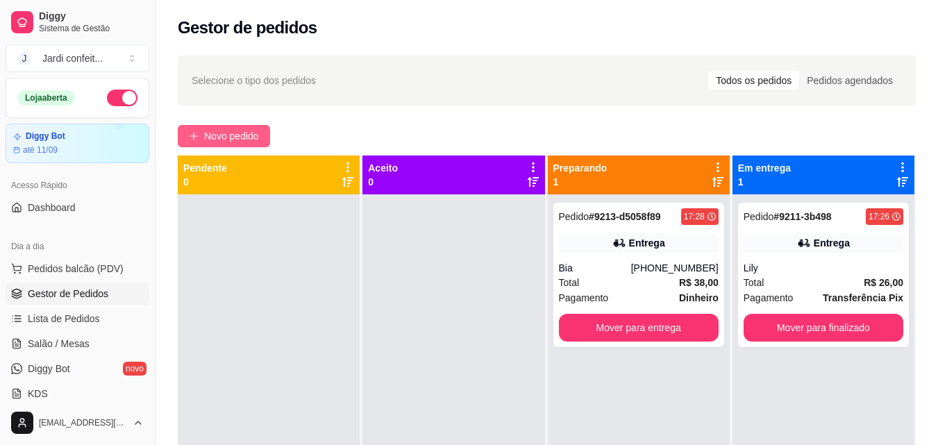
click at [244, 132] on span "Novo pedido" at bounding box center [231, 136] width 55 height 15
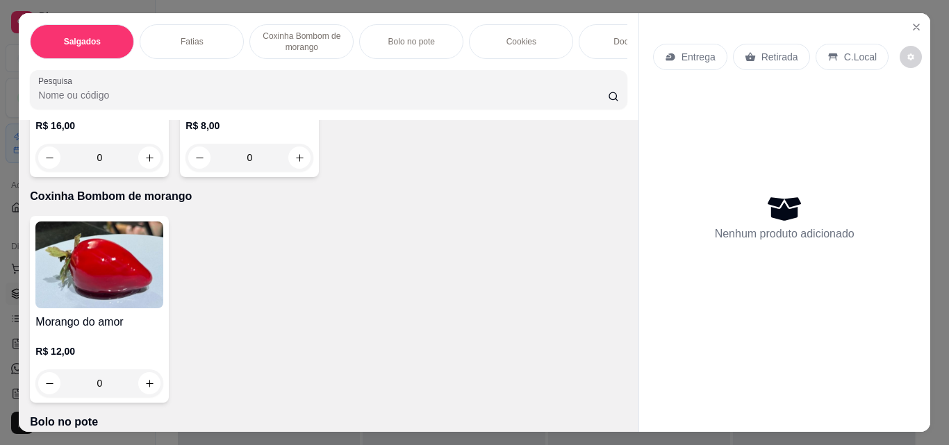
scroll to position [556, 0]
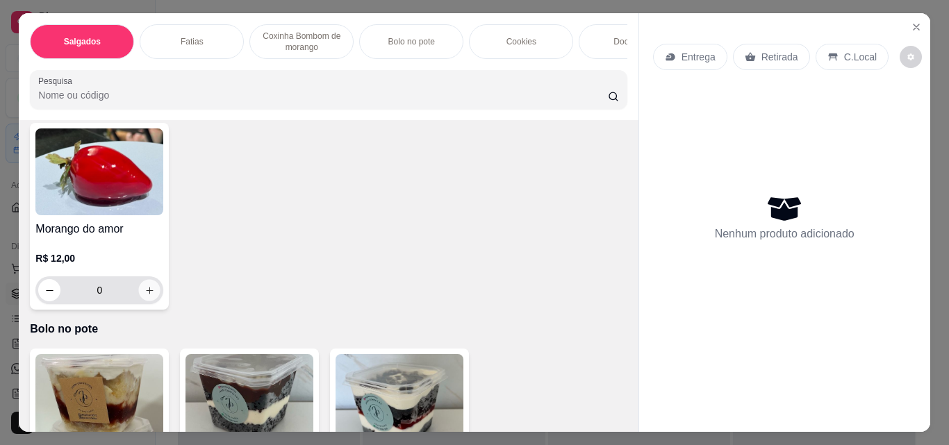
click at [146, 294] on icon "increase-product-quantity" at bounding box center [149, 290] width 7 height 7
type input "1"
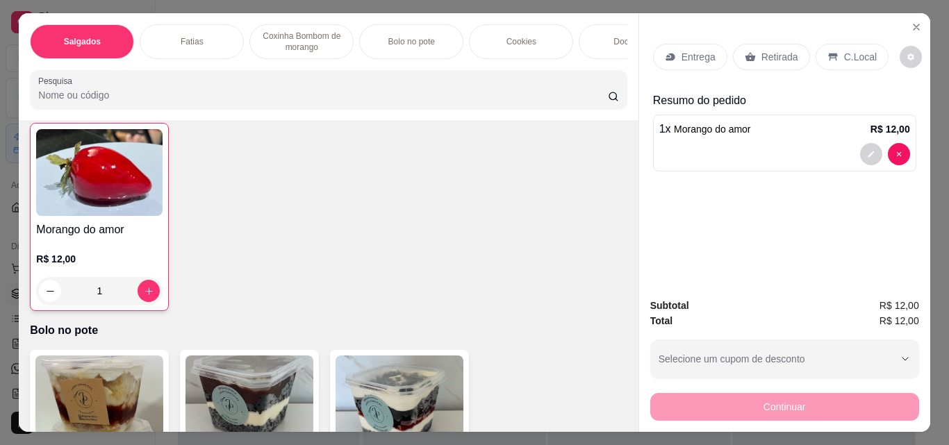
click at [681, 50] on p "Entrega" at bounding box center [698, 57] width 34 height 14
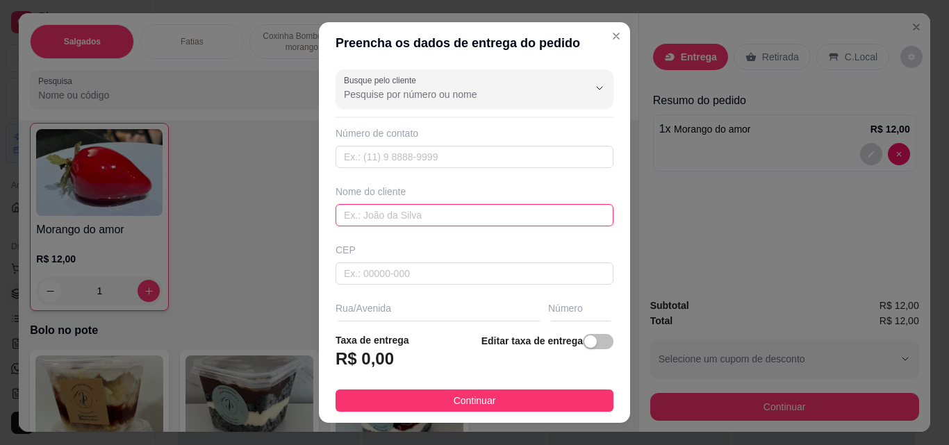
click at [449, 222] on input "text" at bounding box center [475, 215] width 278 height 22
type input "r"
type input "tereza"
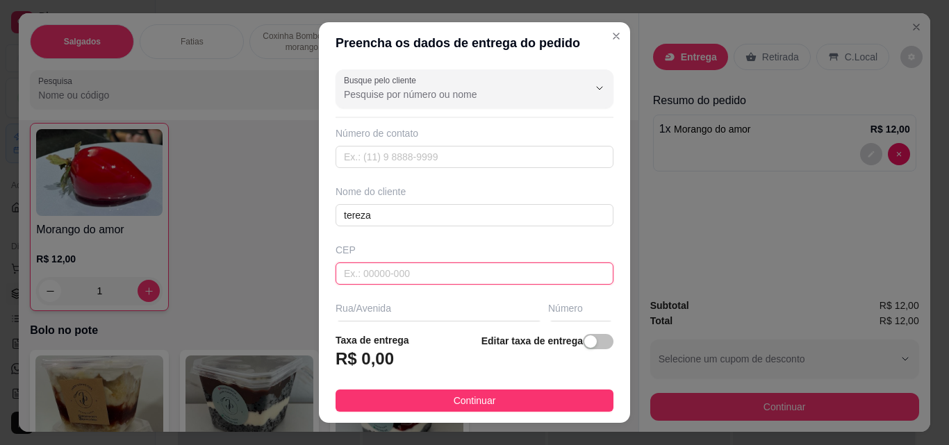
click at [463, 267] on input "text" at bounding box center [475, 274] width 278 height 22
click at [344, 275] on input "6330000" at bounding box center [475, 274] width 278 height 22
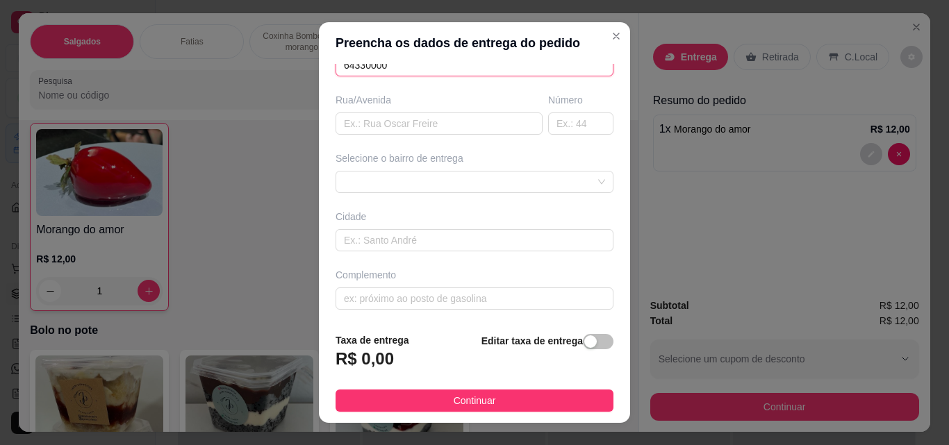
scroll to position [139, 0]
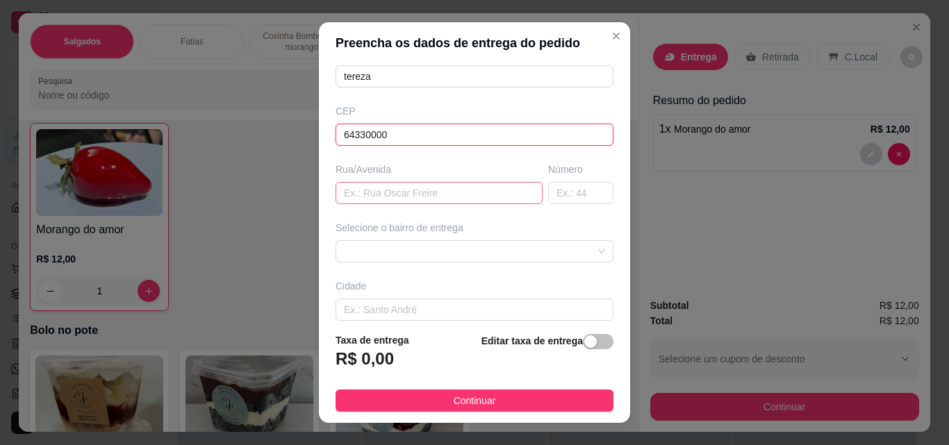
type input "64330000"
click at [403, 197] on input "text" at bounding box center [439, 193] width 207 height 22
click at [399, 240] on div "Selecione o bairro de entrega" at bounding box center [474, 242] width 283 height 42
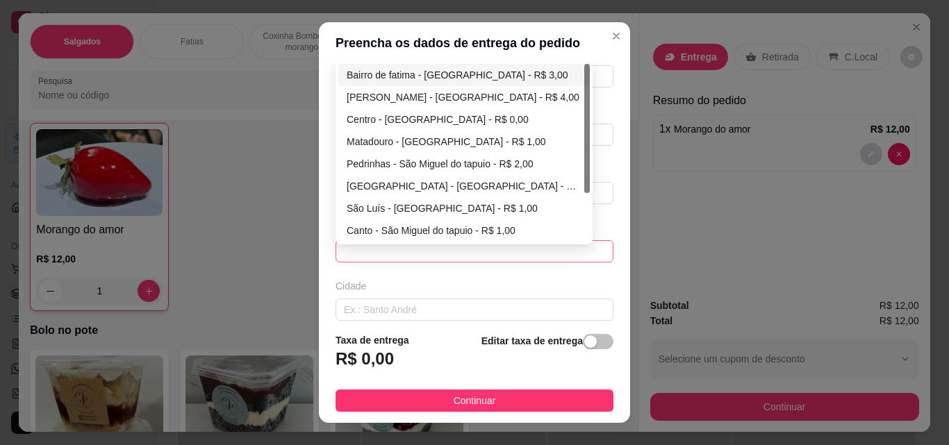
click at [401, 248] on span at bounding box center [474, 251] width 261 height 21
click at [388, 78] on div "Bairro de fatima - [GEOGRAPHIC_DATA] - R$ 3,00" at bounding box center [464, 74] width 235 height 15
type input "São Miguel do tapuio"
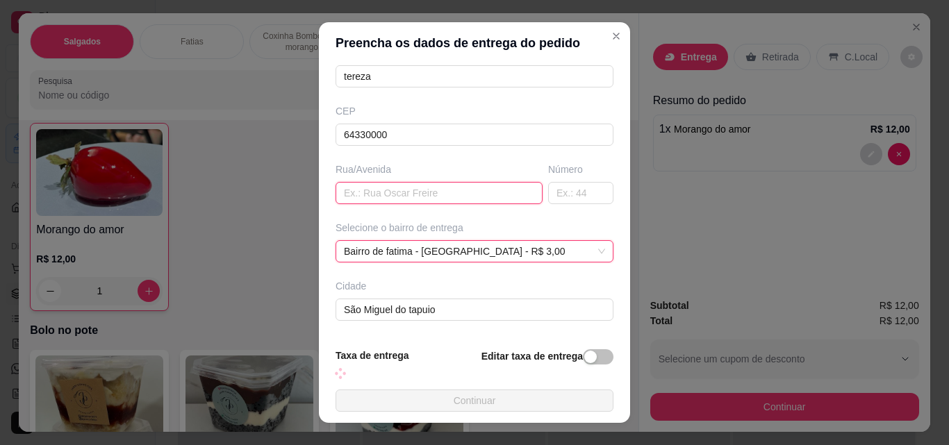
click at [395, 187] on input "text" at bounding box center [439, 193] width 207 height 22
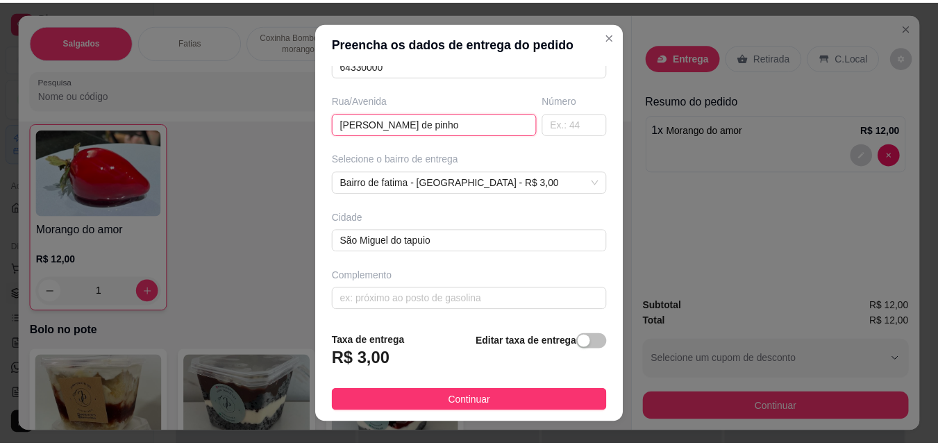
scroll to position [210, 0]
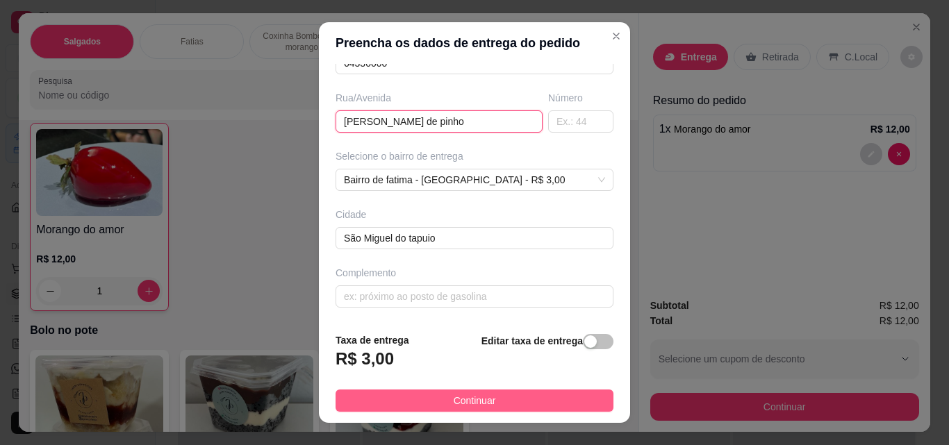
type input "[PERSON_NAME] de pinho"
click at [483, 404] on span "Continuar" at bounding box center [475, 400] width 42 height 15
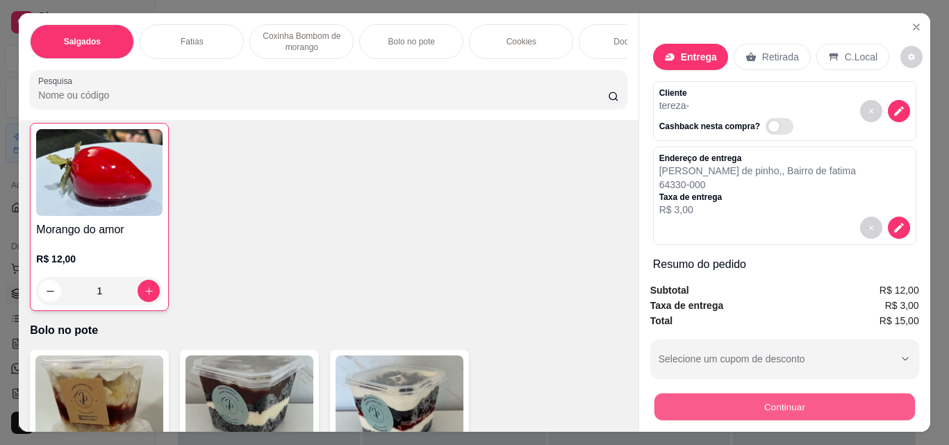
click at [800, 393] on button "Continuar" at bounding box center [784, 406] width 260 height 27
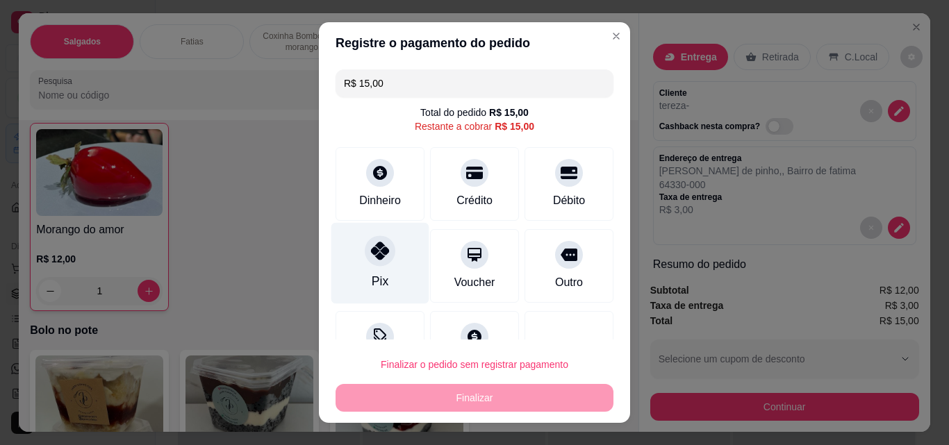
click at [385, 254] on div at bounding box center [380, 250] width 31 height 31
type input "R$ 0,00"
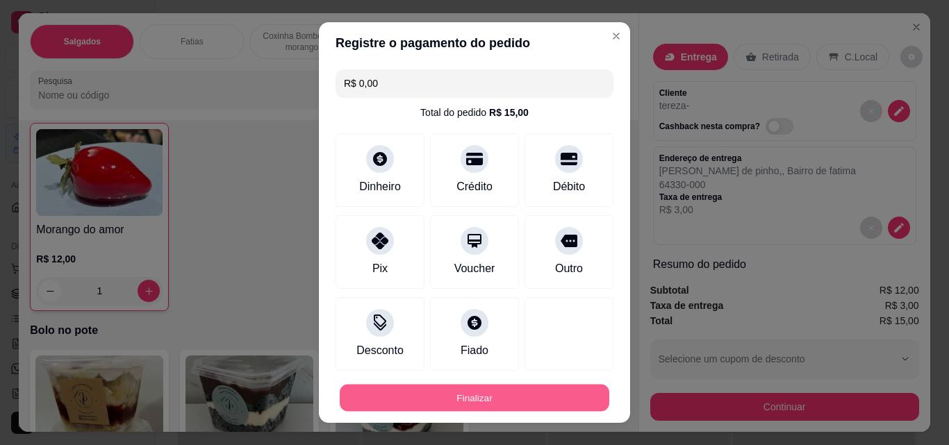
click at [411, 397] on button "Finalizar" at bounding box center [475, 398] width 270 height 27
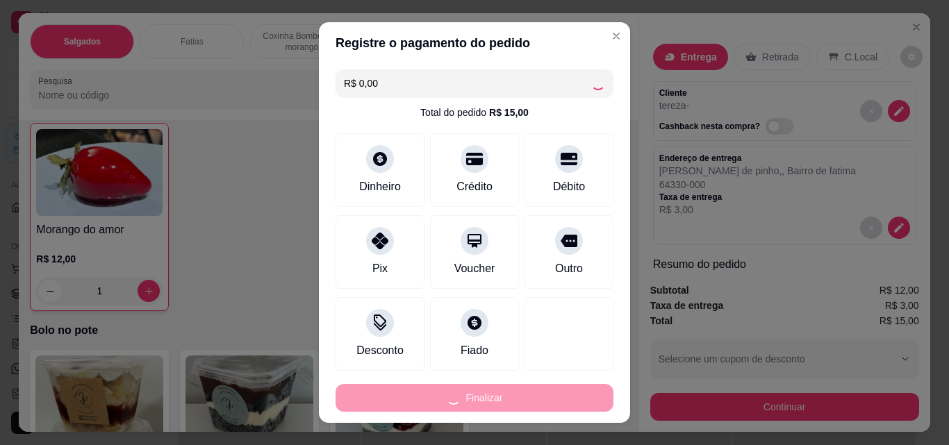
type input "0"
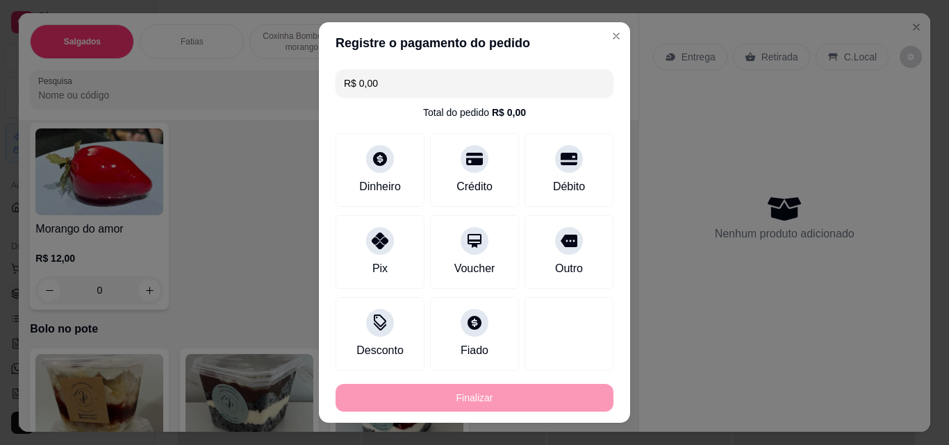
type input "-R$ 15,00"
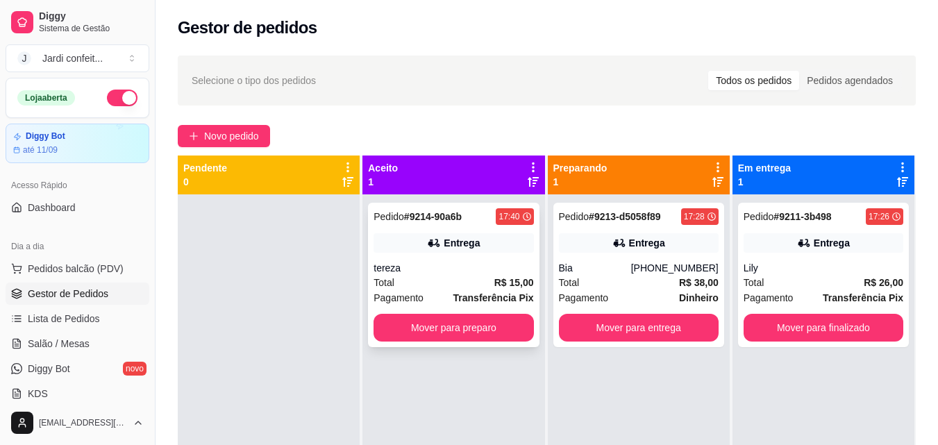
click at [486, 275] on div "Total R$ 15,00" at bounding box center [454, 282] width 160 height 15
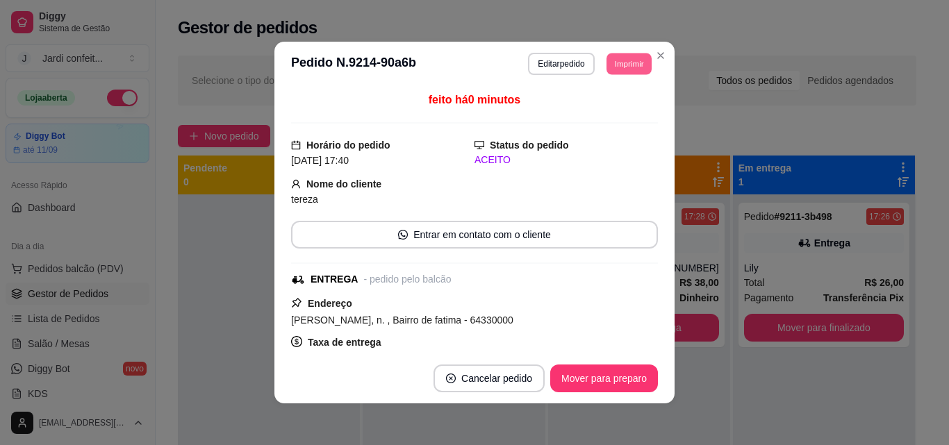
click at [618, 67] on button "Imprimir" at bounding box center [628, 64] width 45 height 22
click at [611, 108] on button "Impressora" at bounding box center [597, 112] width 97 height 22
click at [624, 371] on button "Mover para preparo" at bounding box center [604, 379] width 108 height 28
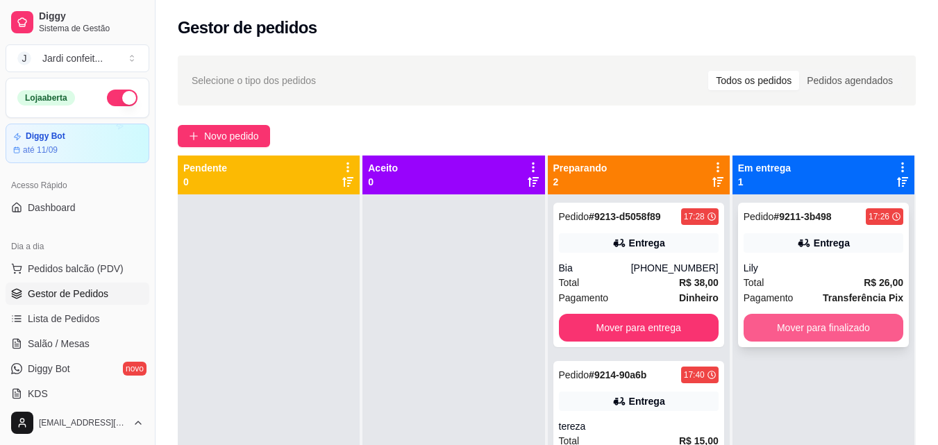
click at [866, 328] on button "Mover para finalizado" at bounding box center [824, 328] width 160 height 28
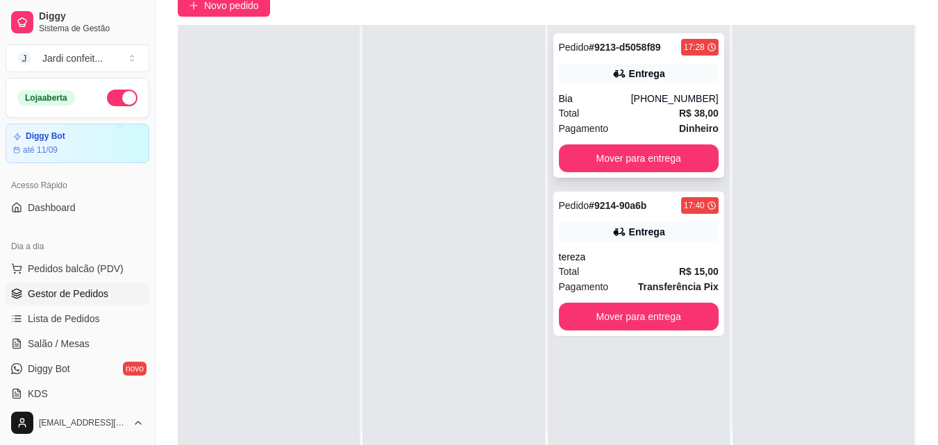
scroll to position [208, 0]
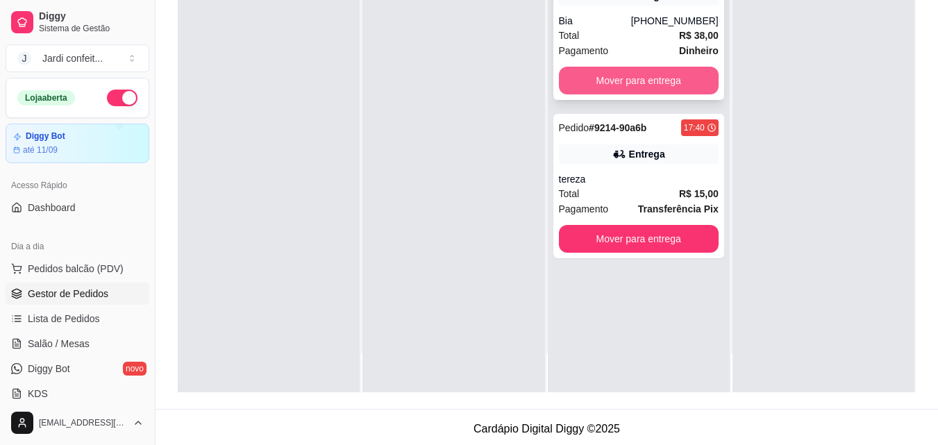
click at [629, 80] on button "Mover para entrega" at bounding box center [639, 81] width 160 height 28
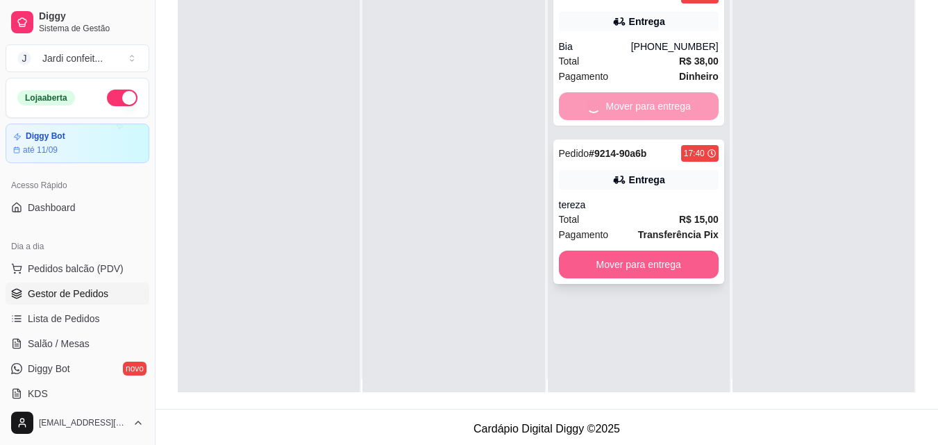
scroll to position [0, 0]
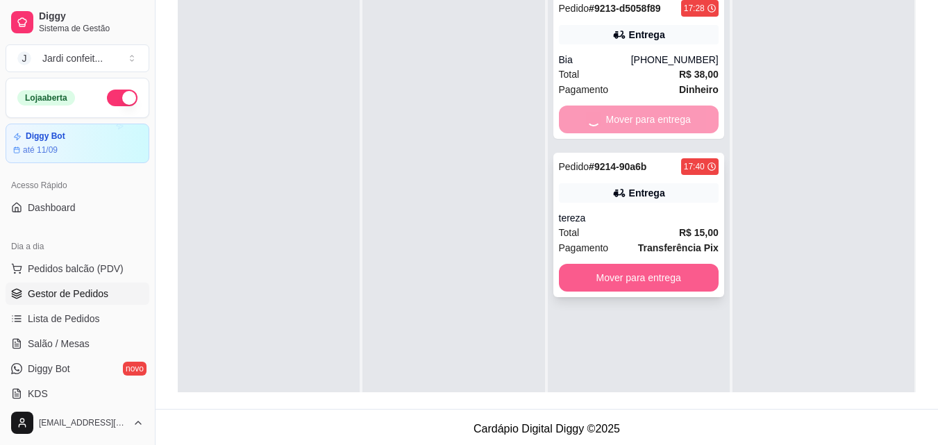
click at [679, 279] on button "Mover para entrega" at bounding box center [639, 278] width 160 height 28
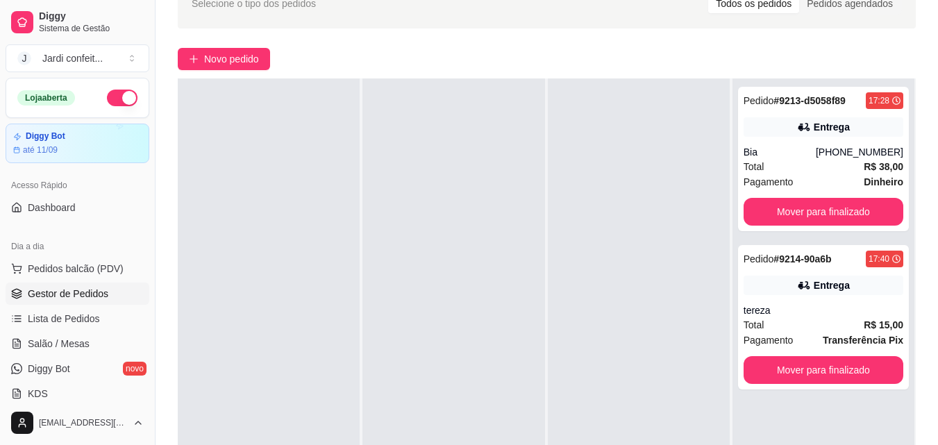
scroll to position [139, 0]
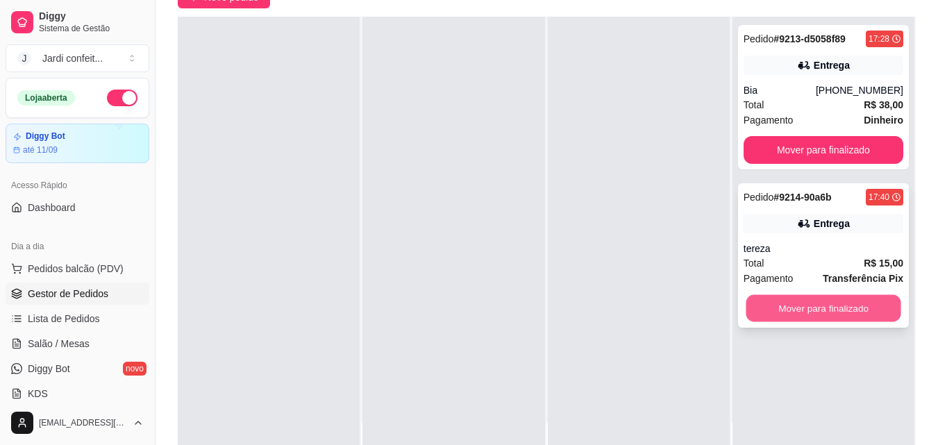
click at [834, 318] on button "Mover para finalizado" at bounding box center [823, 308] width 155 height 27
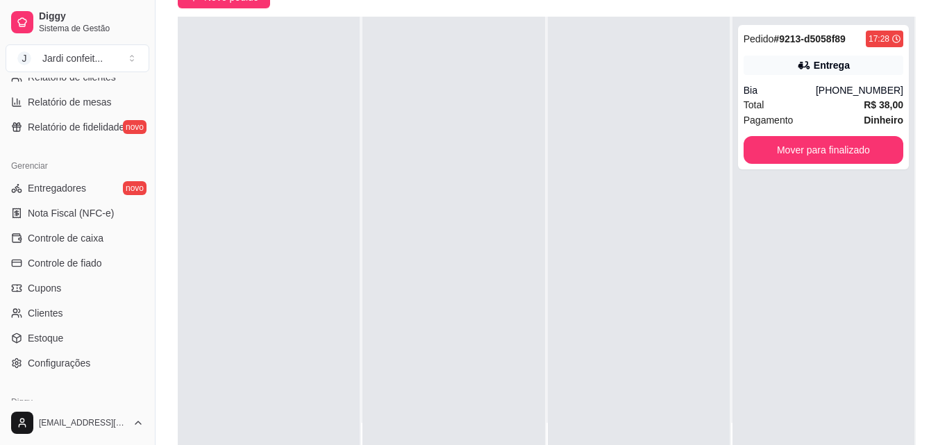
scroll to position [554, 0]
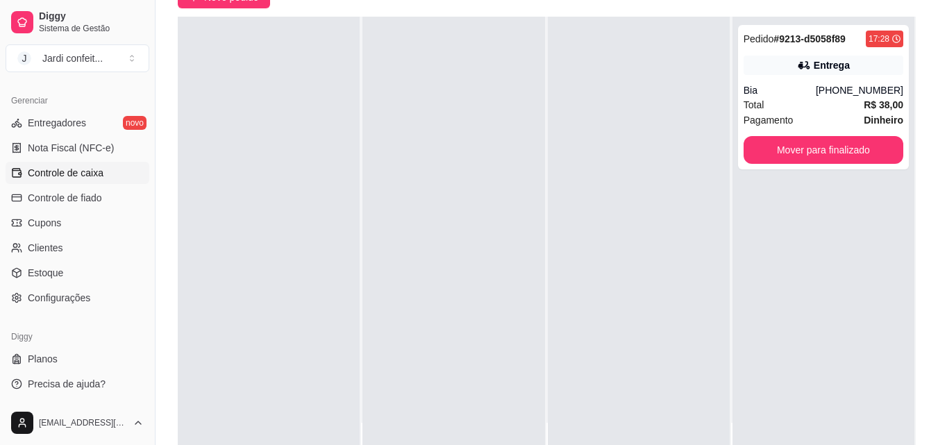
click at [119, 178] on link "Controle de caixa" at bounding box center [78, 173] width 144 height 22
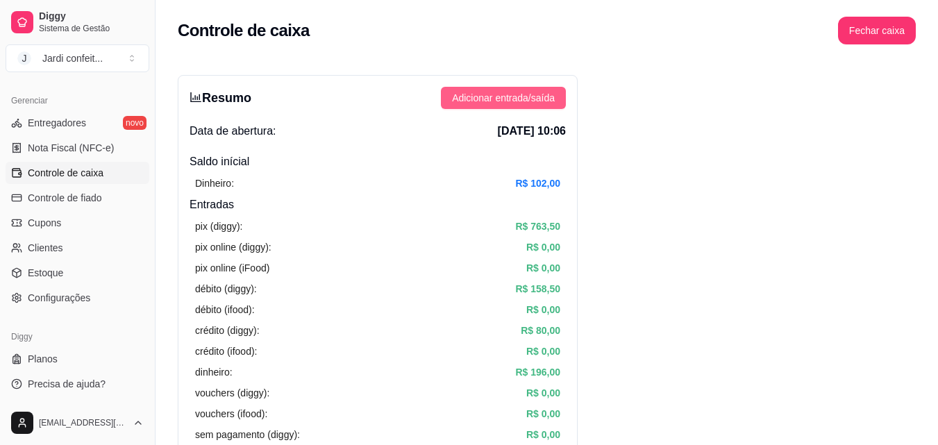
click at [538, 92] on span "Adicionar entrada/saída" at bounding box center [503, 97] width 103 height 15
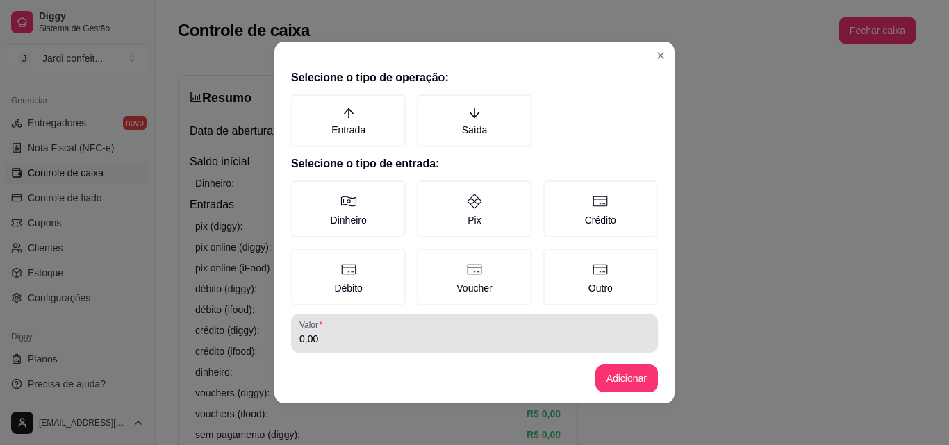
click at [338, 341] on input "0,00" at bounding box center [474, 339] width 350 height 14
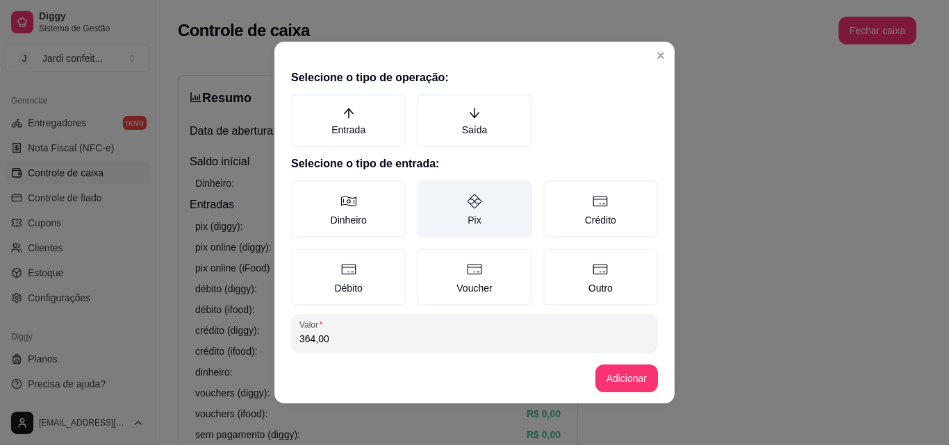
type input "364,00"
click at [490, 217] on label "Pix" at bounding box center [474, 209] width 115 height 57
click at [427, 191] on button "Pix" at bounding box center [421, 185] width 11 height 11
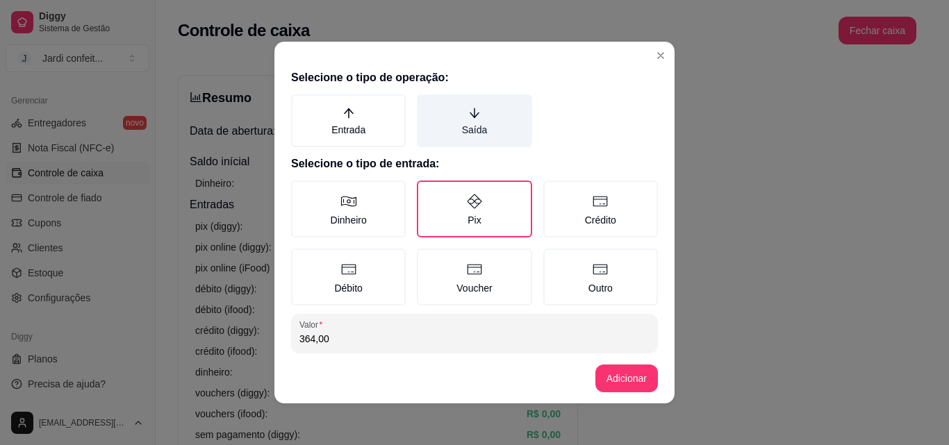
click at [501, 120] on label "Saída" at bounding box center [474, 120] width 115 height 53
click at [427, 105] on button "Saída" at bounding box center [421, 99] width 11 height 11
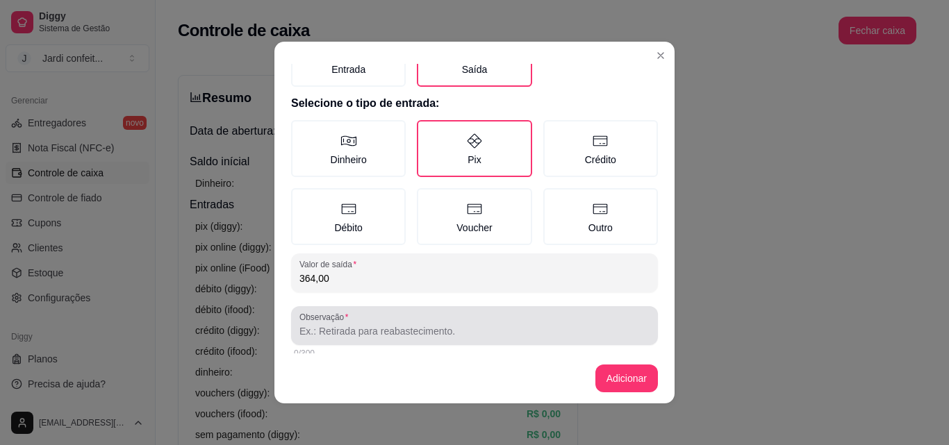
scroll to position [74, 0]
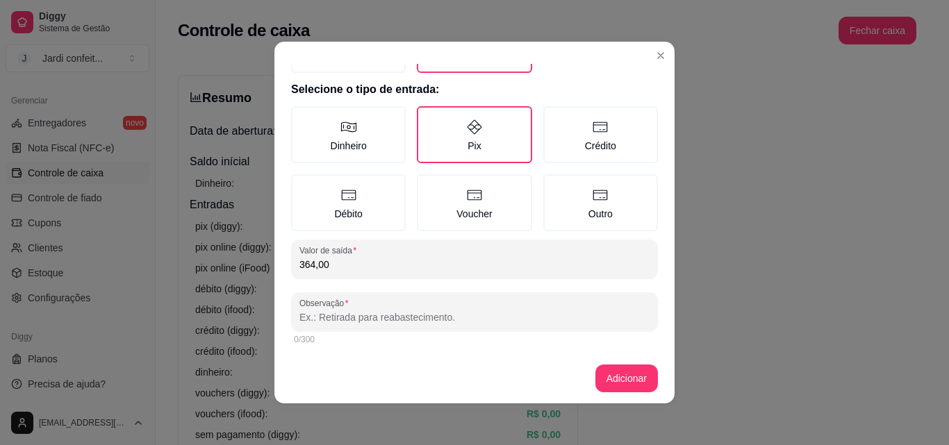
click at [499, 321] on input "Observação" at bounding box center [474, 318] width 350 height 14
type input "dasdores"
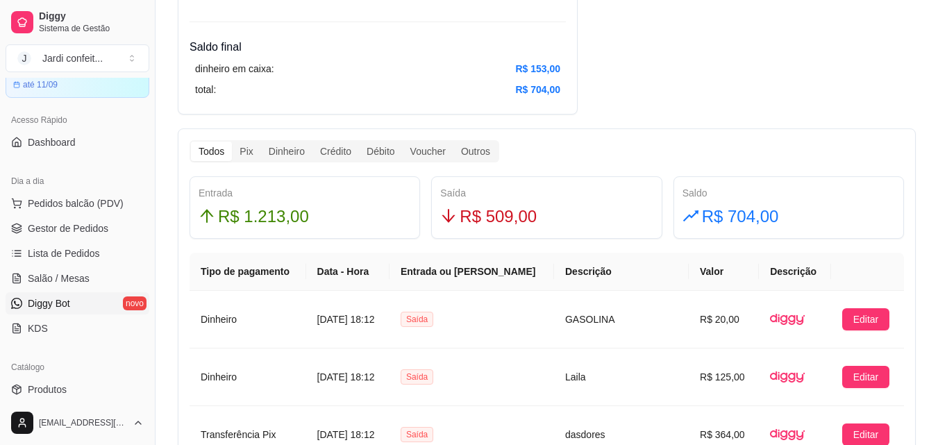
scroll to position [139, 0]
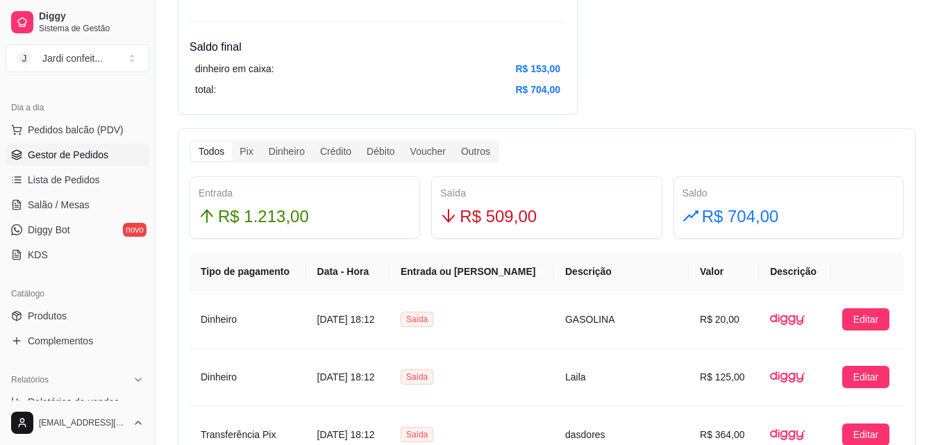
click at [108, 153] on link "Gestor de Pedidos" at bounding box center [78, 155] width 144 height 22
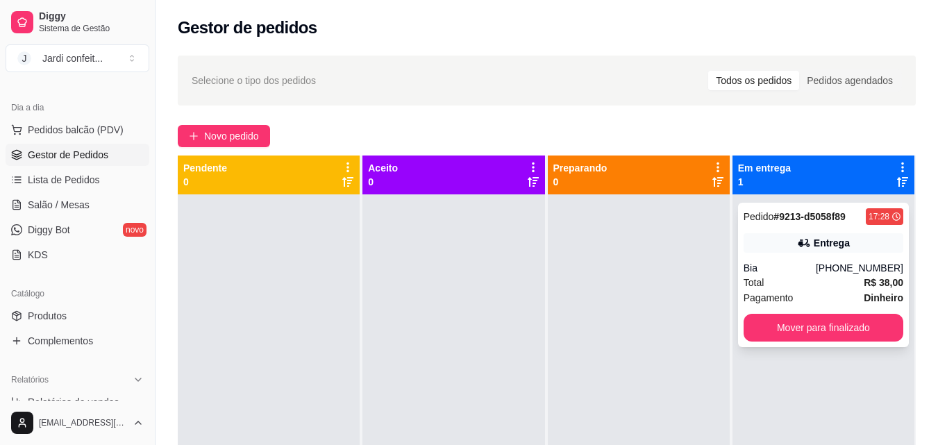
click at [853, 283] on div "Total R$ 38,00" at bounding box center [824, 282] width 160 height 15
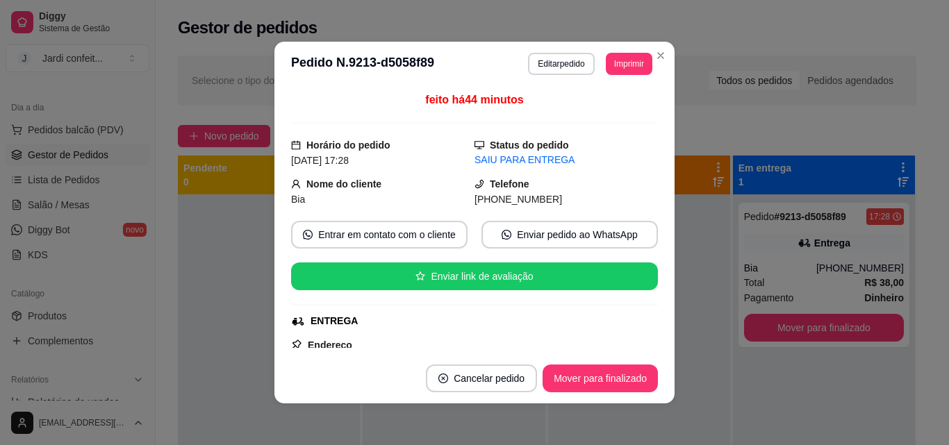
click at [611, 386] on button "Mover para finalizado" at bounding box center [600, 379] width 115 height 28
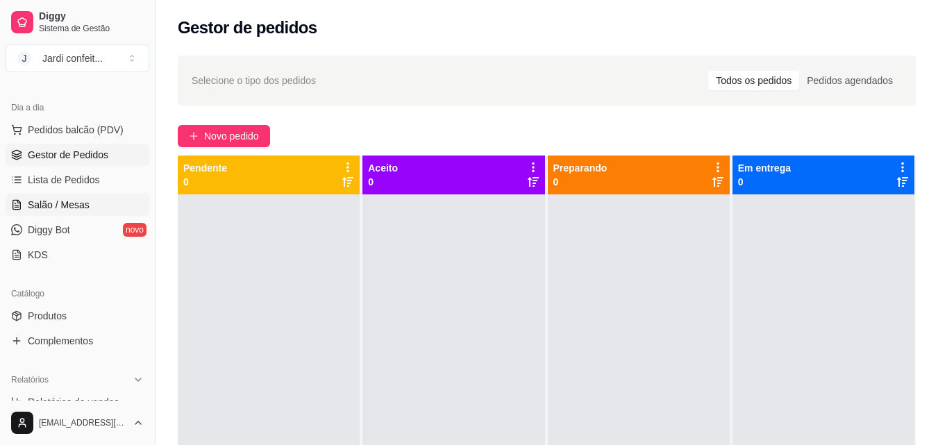
click at [44, 198] on span "Salão / Mesas" at bounding box center [59, 205] width 62 height 14
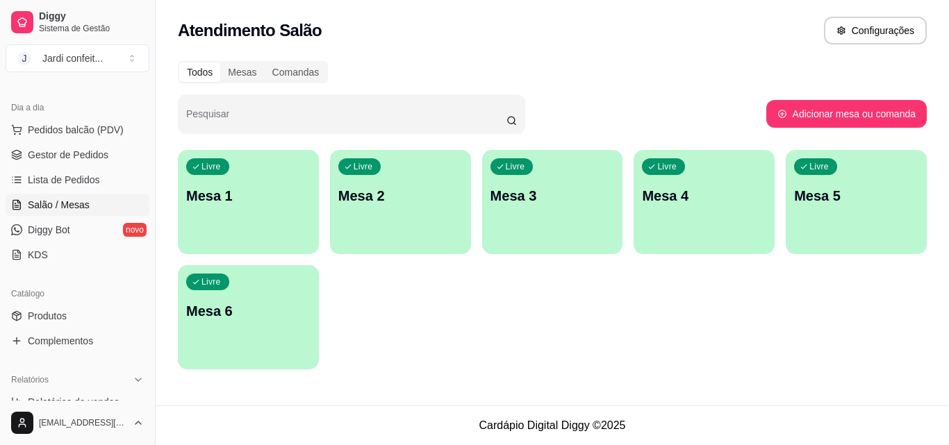
click at [231, 197] on p "Mesa 1" at bounding box center [248, 195] width 124 height 19
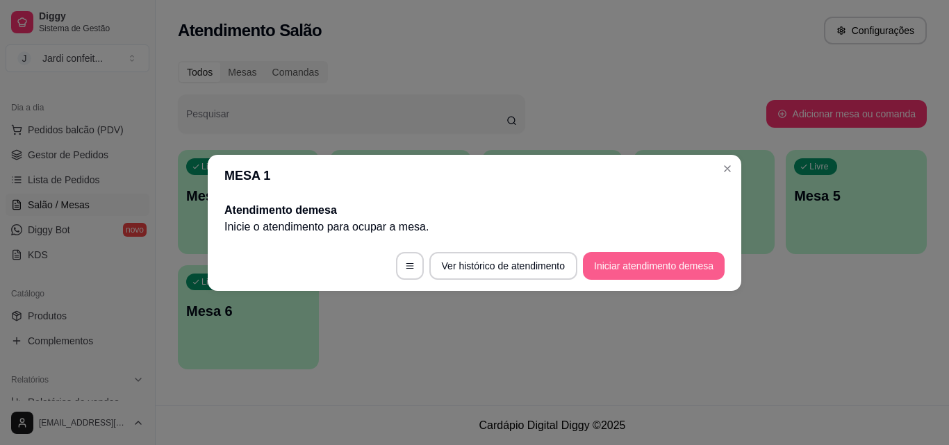
click at [691, 273] on button "Iniciar atendimento de mesa" at bounding box center [654, 266] width 142 height 28
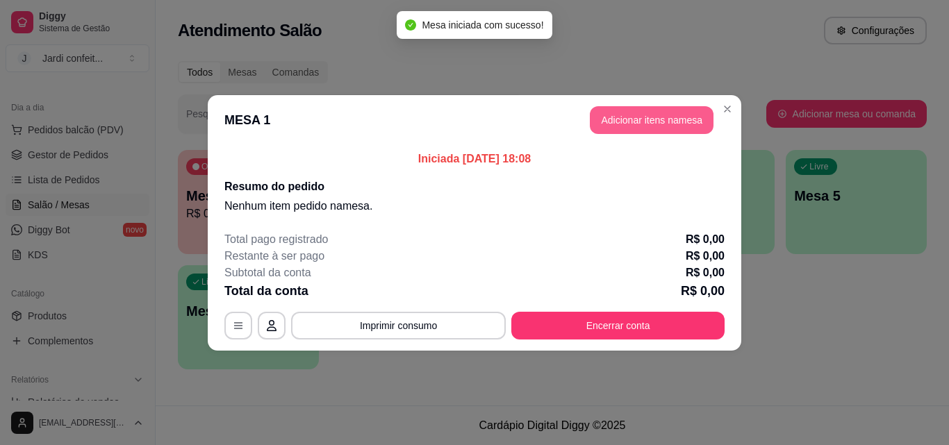
click at [649, 122] on button "Adicionar itens na mesa" at bounding box center [652, 120] width 124 height 28
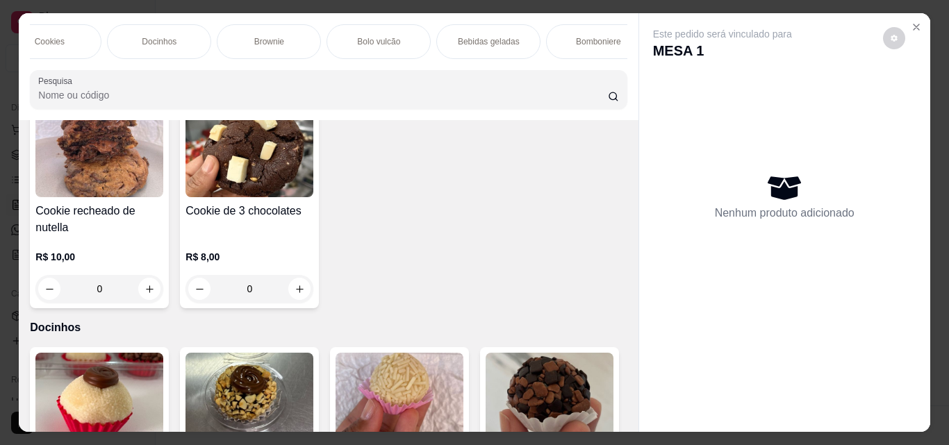
scroll to position [0, 605]
click at [371, 39] on p "Bebidas geladas" at bounding box center [355, 41] width 62 height 11
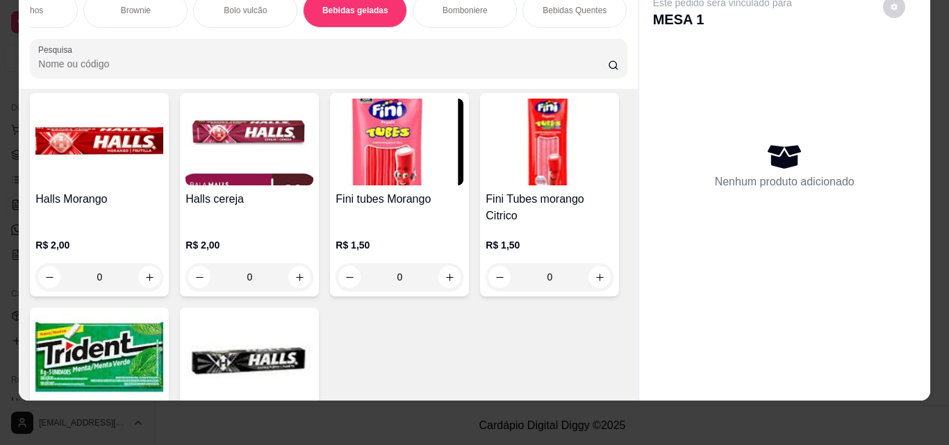
scroll to position [3220, 0]
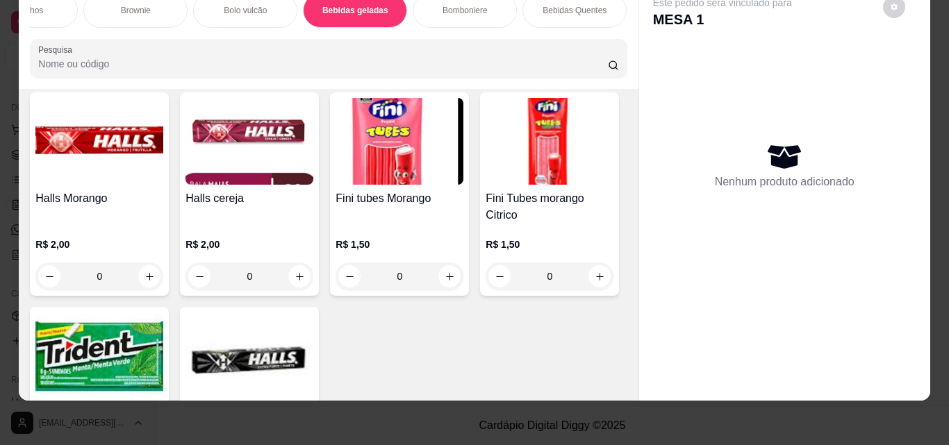
type input "1"
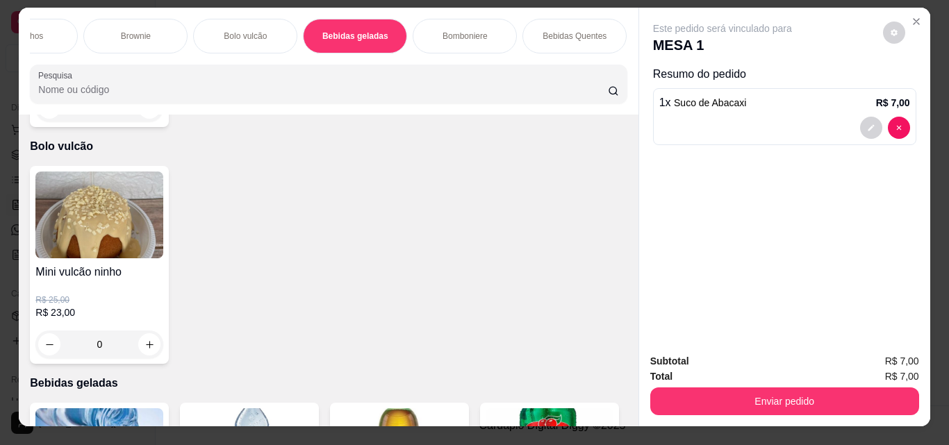
scroll to position [0, 0]
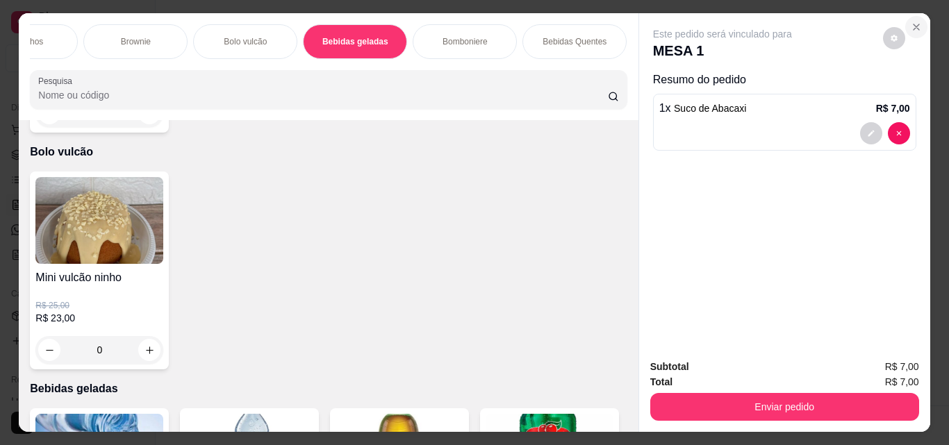
click at [913, 22] on icon "Close" at bounding box center [916, 27] width 11 height 11
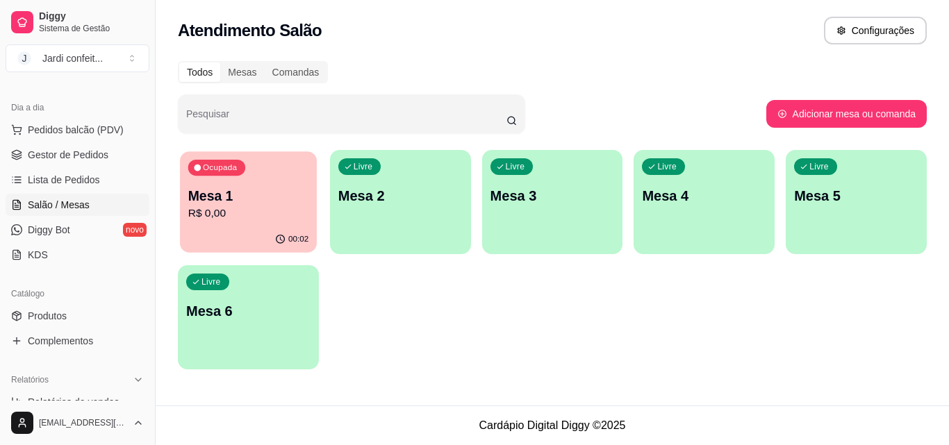
click at [290, 220] on p "R$ 0,00" at bounding box center [248, 214] width 120 height 16
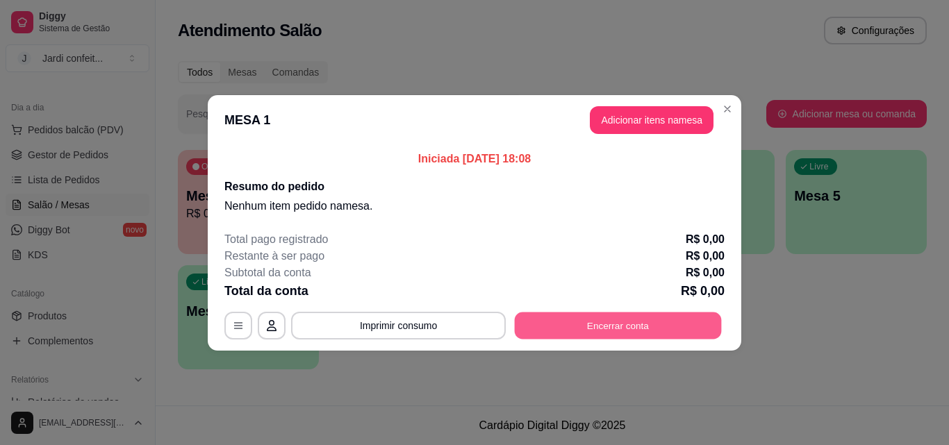
click at [597, 325] on button "Encerrar conta" at bounding box center [618, 325] width 207 height 27
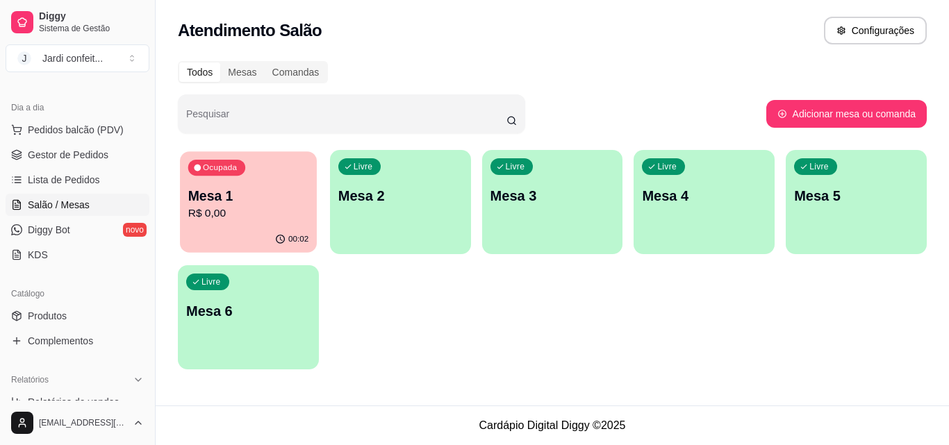
click at [299, 204] on p "Mesa 1" at bounding box center [248, 196] width 120 height 19
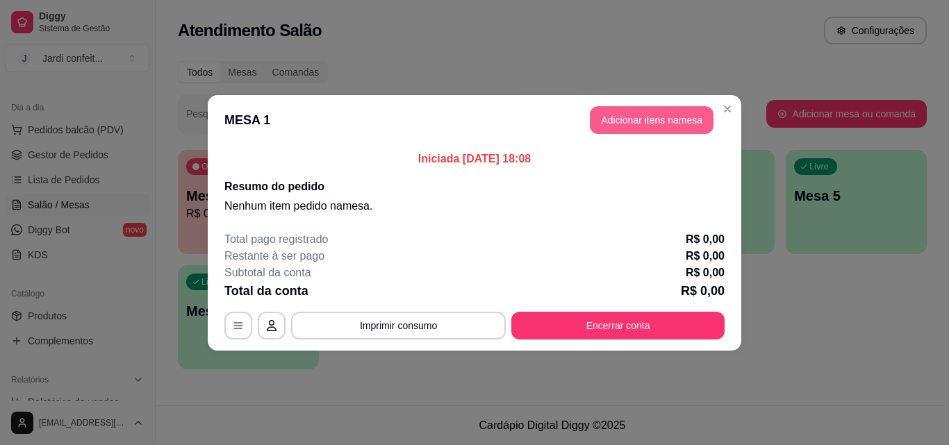
click at [640, 111] on button "Adicionar itens na mesa" at bounding box center [652, 120] width 124 height 28
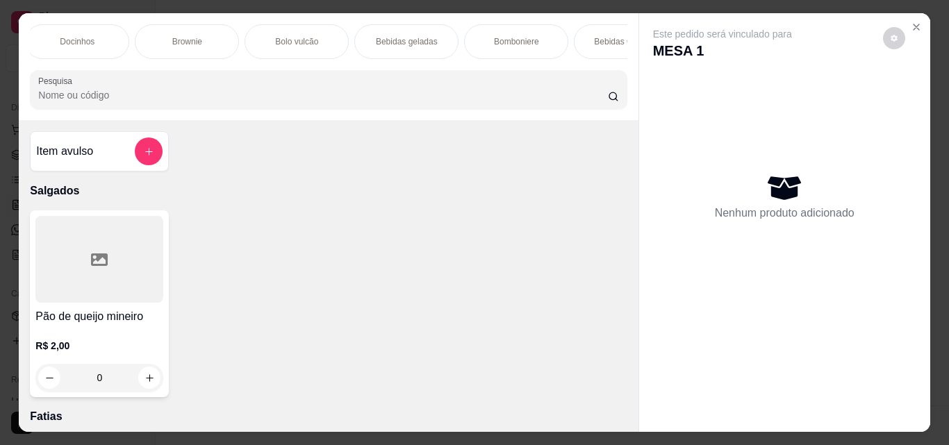
scroll to position [0, 570]
click at [381, 25] on div "Bebidas geladas" at bounding box center [390, 41] width 104 height 35
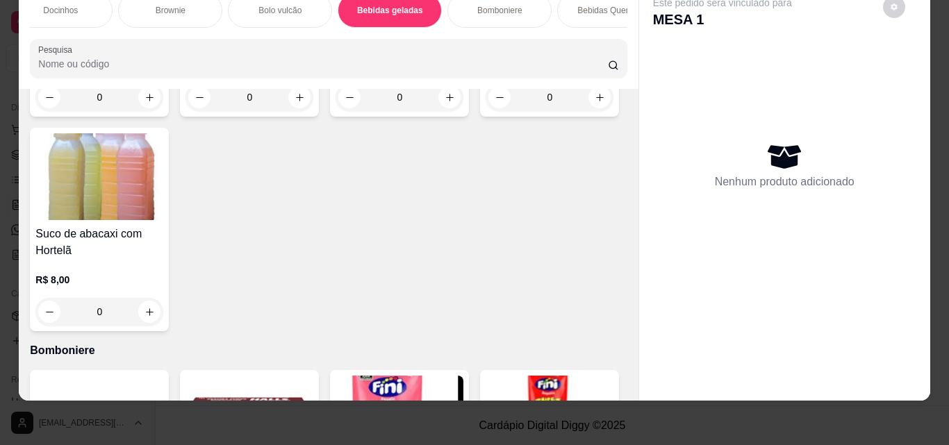
scroll to position [3150, 0]
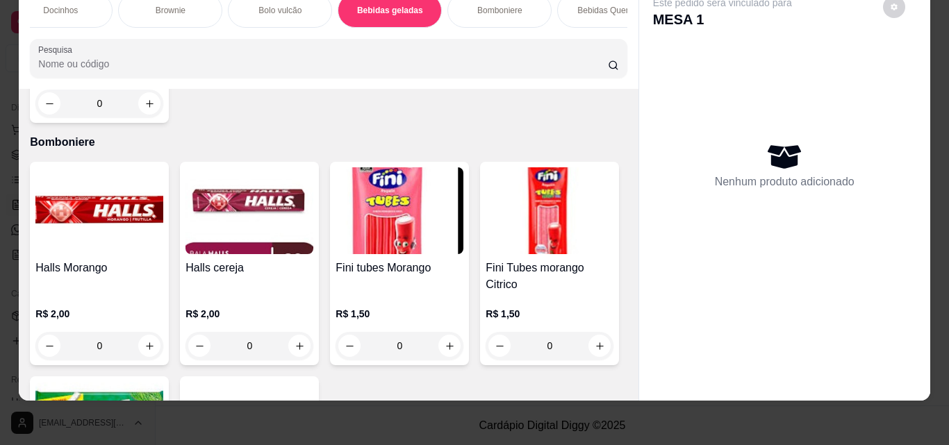
type input "1"
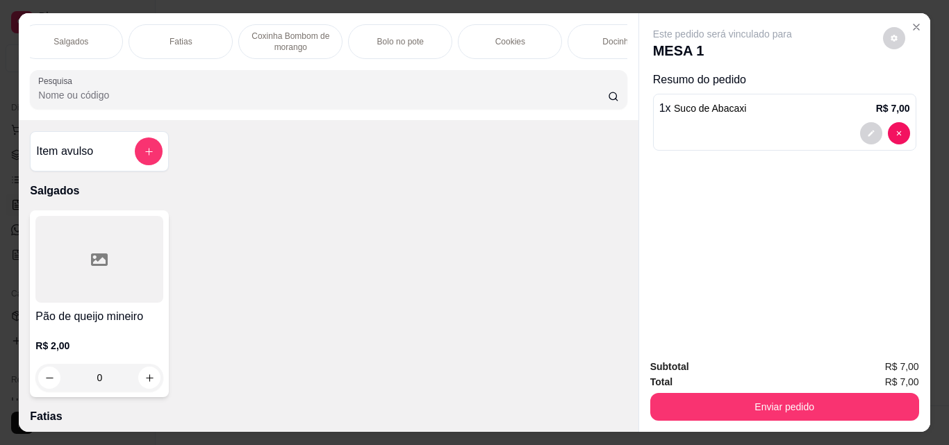
scroll to position [0, 0]
click at [78, 36] on p "Salgados" at bounding box center [82, 41] width 35 height 11
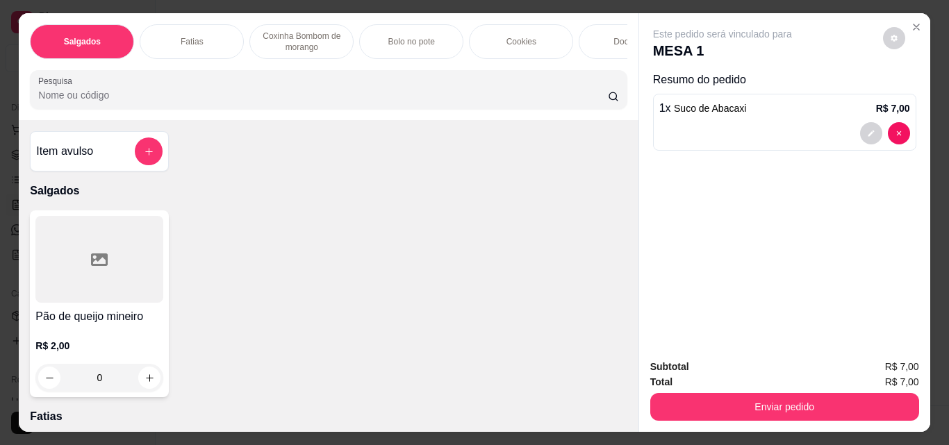
scroll to position [36, 0]
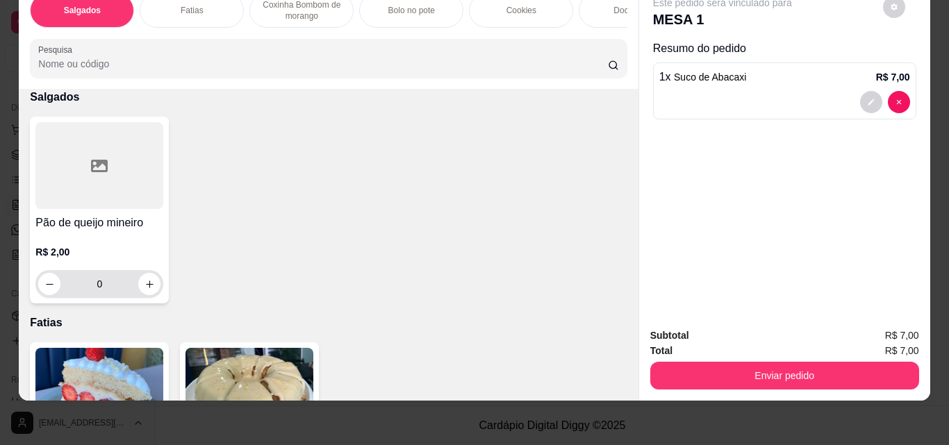
click at [104, 283] on input "0" at bounding box center [99, 284] width 78 height 28
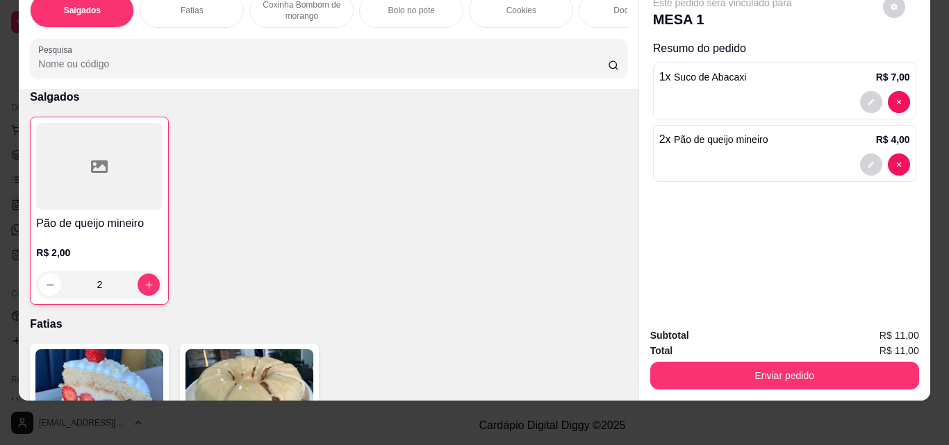
scroll to position [0, 0]
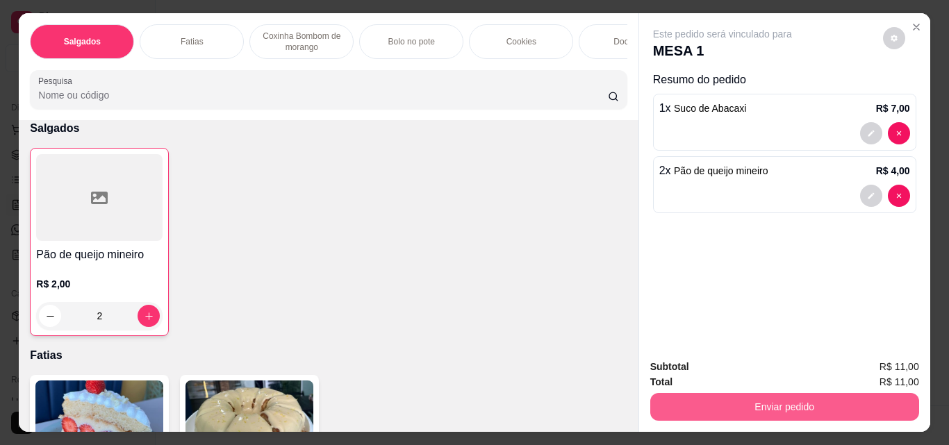
type input "2"
click at [768, 399] on button "Enviar pedido" at bounding box center [784, 406] width 260 height 27
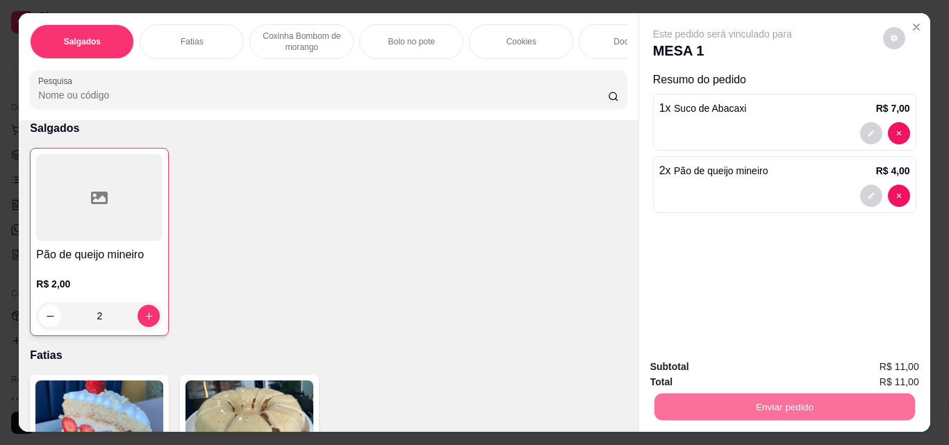
click at [756, 371] on button "Não registrar e enviar pedido" at bounding box center [738, 367] width 144 height 26
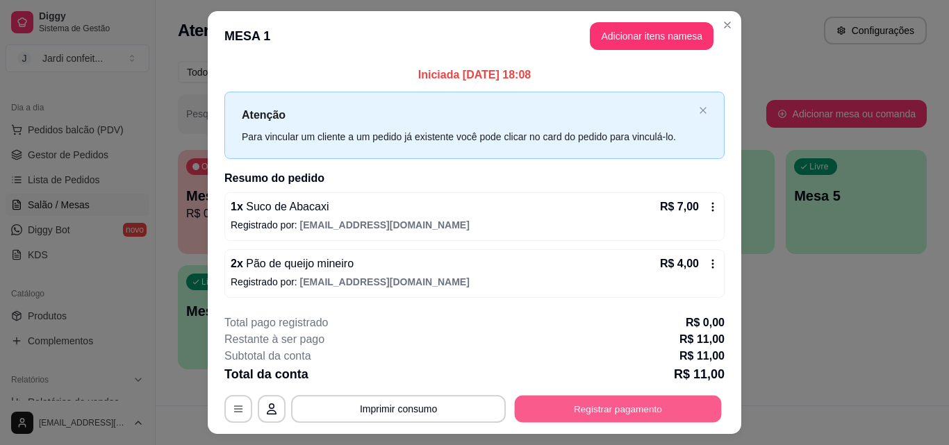
click at [661, 406] on button "Registrar pagamento" at bounding box center [618, 409] width 207 height 27
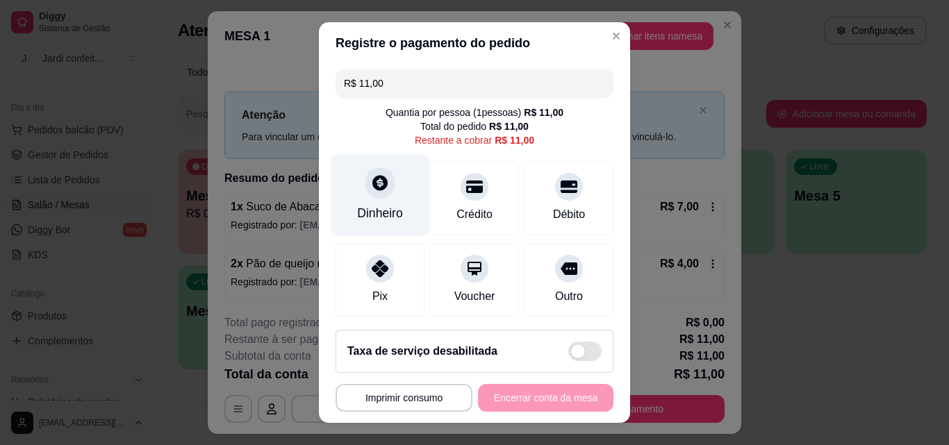
click at [365, 194] on div at bounding box center [380, 182] width 31 height 31
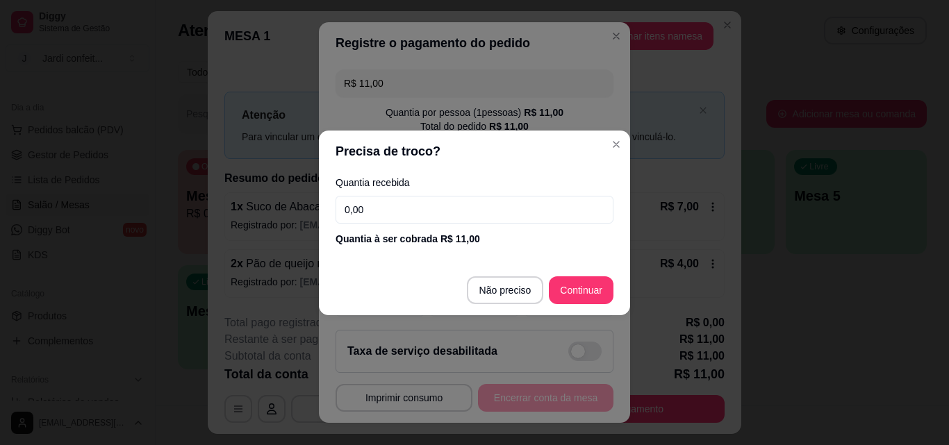
click at [390, 215] on input "0,00" at bounding box center [475, 210] width 278 height 28
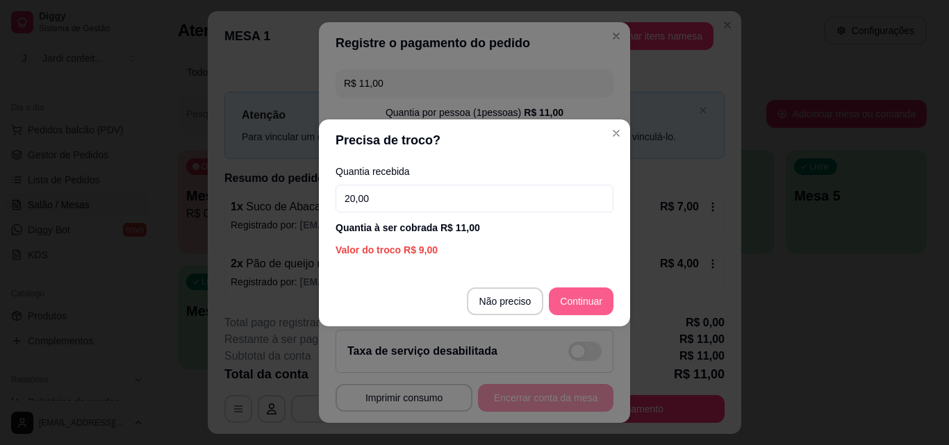
type input "20,00"
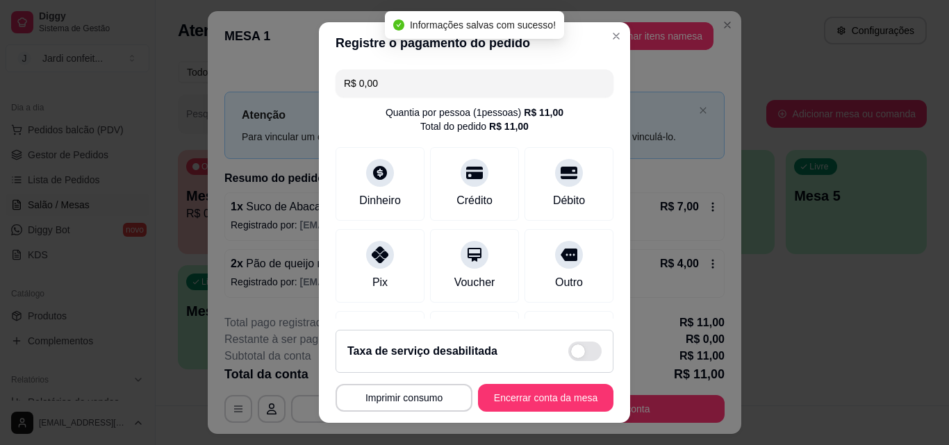
type input "R$ 0,00"
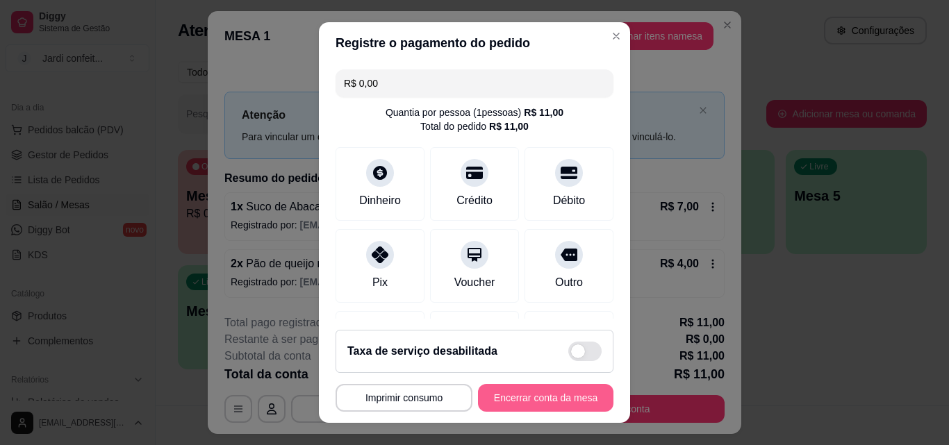
click at [580, 397] on button "Encerrar conta da mesa" at bounding box center [545, 398] width 135 height 28
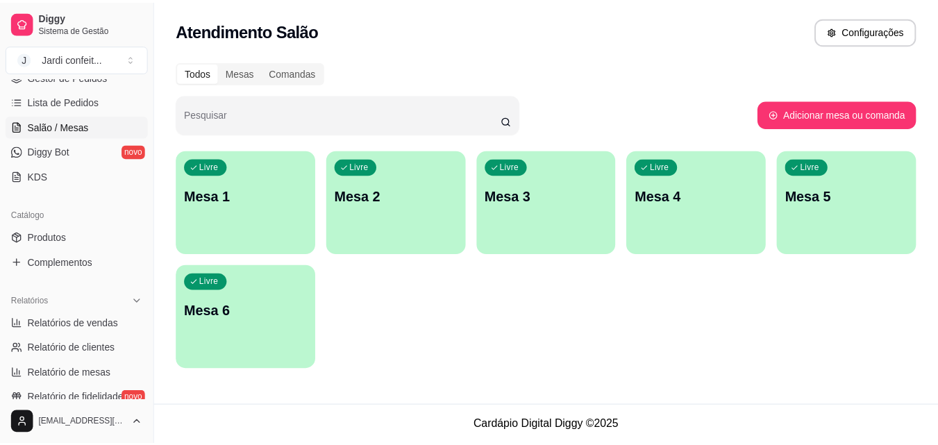
scroll to position [278, 0]
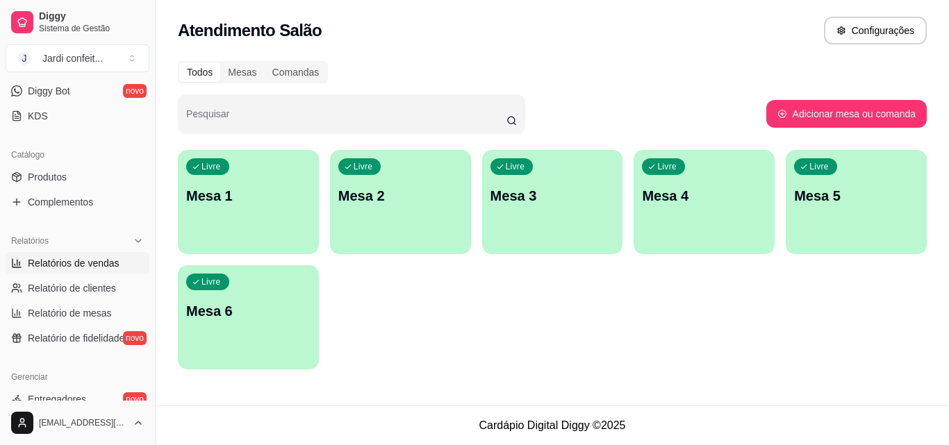
click at [94, 262] on span "Relatórios de vendas" at bounding box center [74, 263] width 92 height 14
select select "ALL"
select select "0"
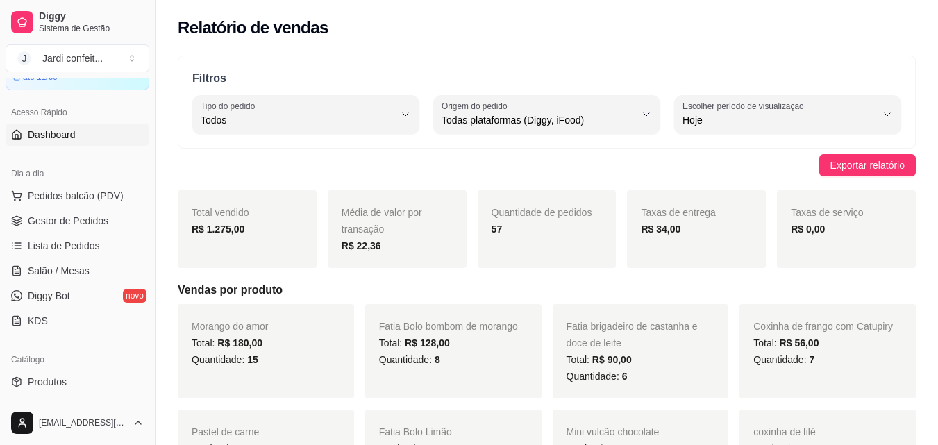
scroll to position [69, 0]
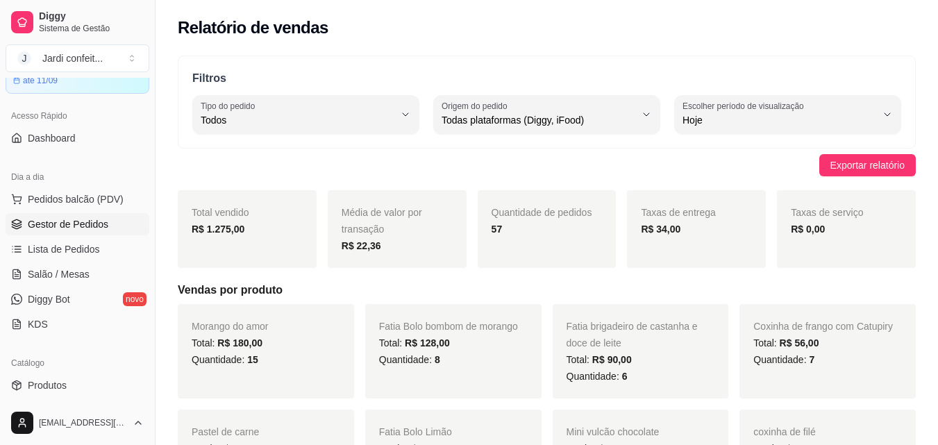
click at [97, 226] on span "Gestor de Pedidos" at bounding box center [68, 224] width 81 height 14
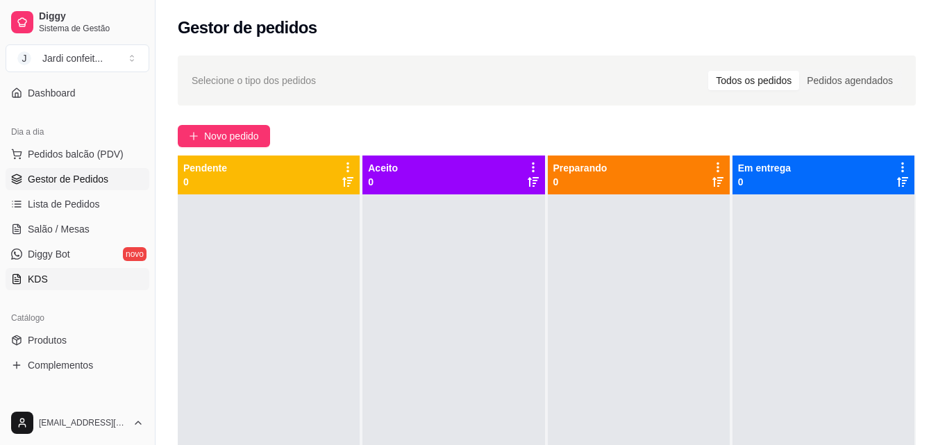
scroll to position [139, 0]
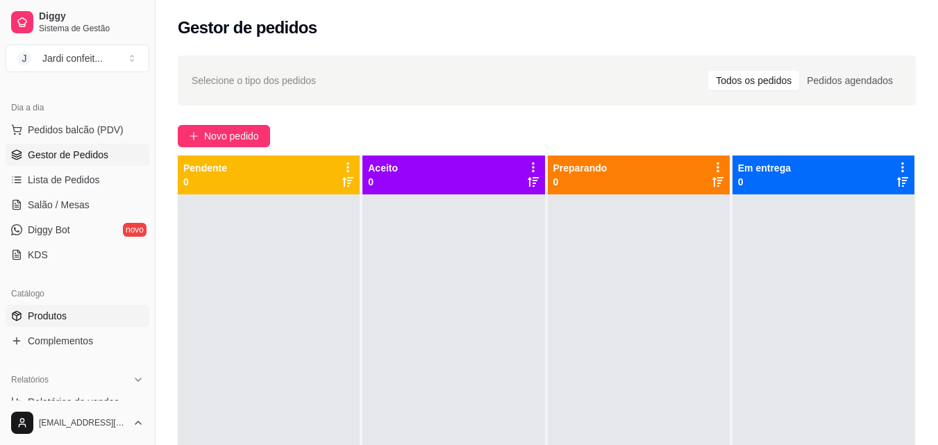
click at [73, 317] on link "Produtos" at bounding box center [78, 316] width 144 height 22
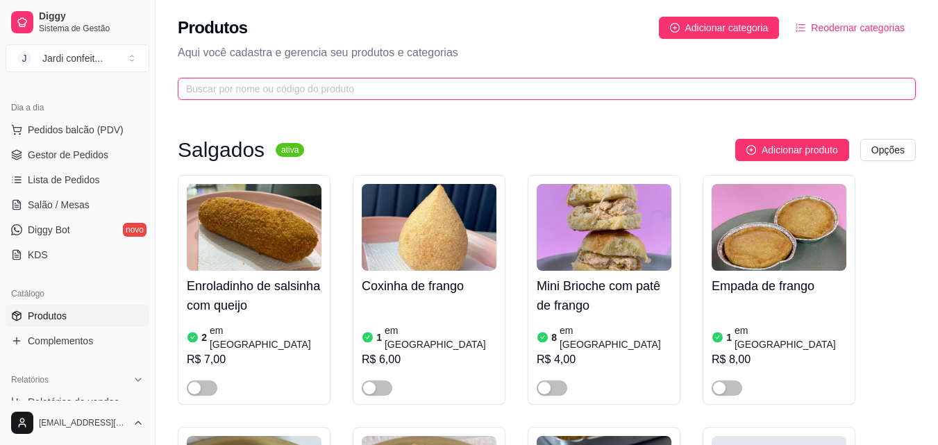
click at [506, 85] on input "text" at bounding box center [541, 88] width 711 height 15
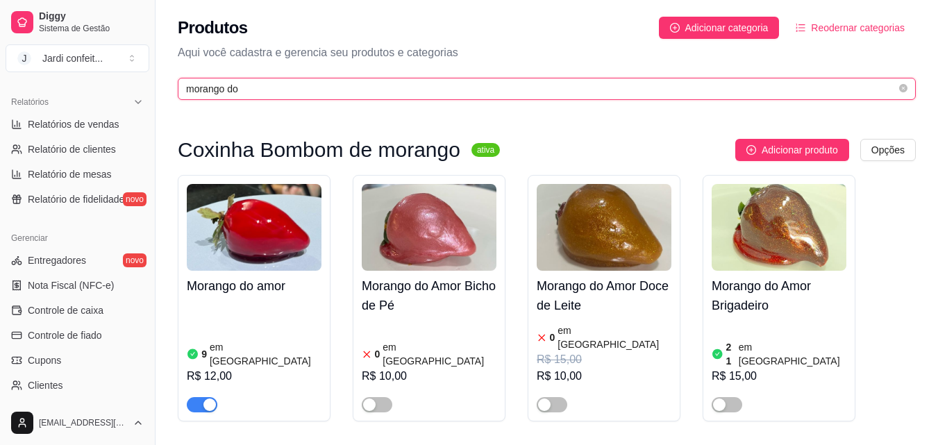
type input "morango do"
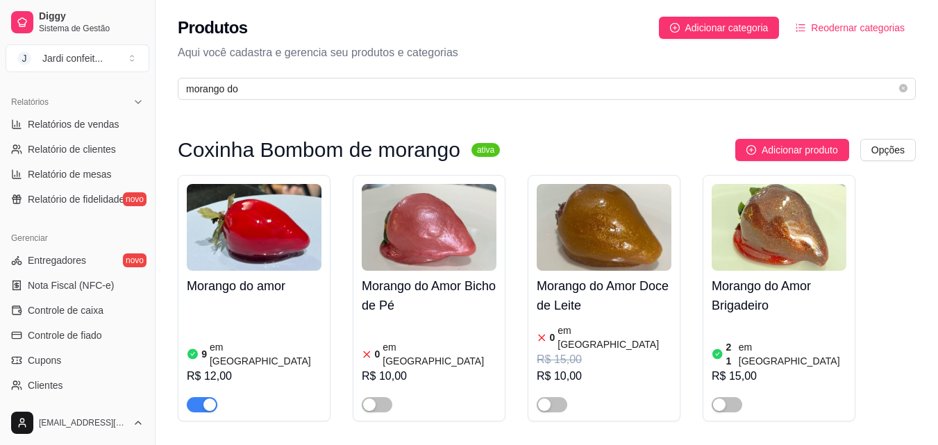
click at [299, 224] on img at bounding box center [254, 227] width 135 height 87
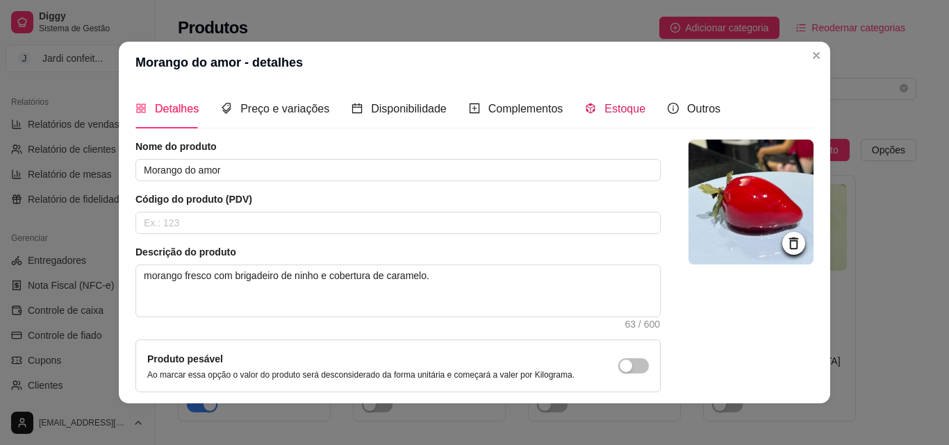
click at [631, 110] on span "Estoque" at bounding box center [624, 109] width 41 height 12
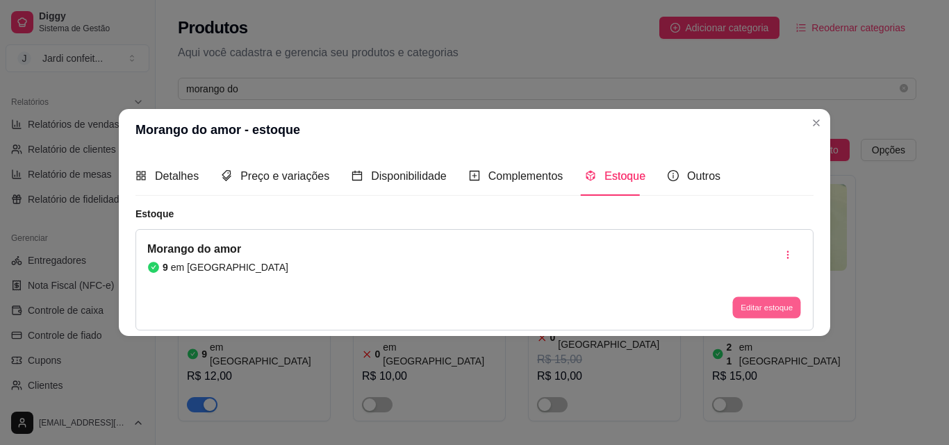
click at [753, 301] on button "Editar estoque" at bounding box center [766, 308] width 68 height 22
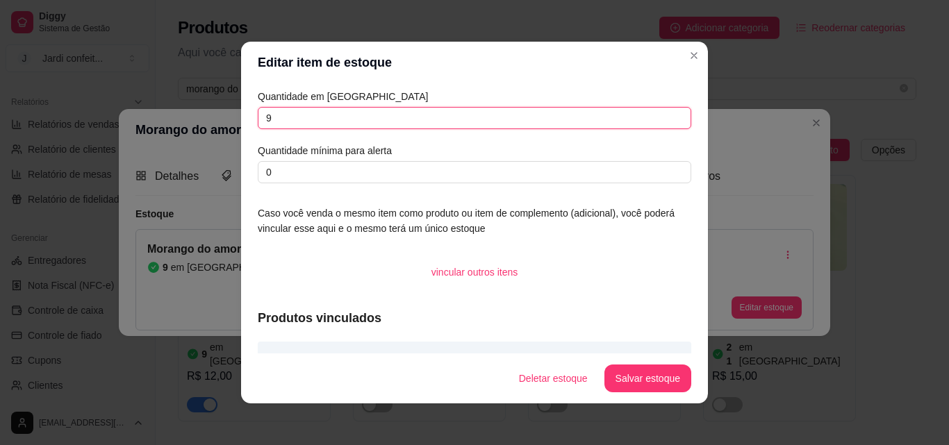
drag, startPoint x: 296, startPoint y: 120, endPoint x: 229, endPoint y: 120, distance: 67.4
click at [229, 120] on div "Editar item de estoque Quantidade em estoque 9 Quantidade mínima para alerta 0 …" at bounding box center [474, 222] width 949 height 445
type input "8"
click at [657, 383] on button "Salvar estoque" at bounding box center [647, 378] width 85 height 27
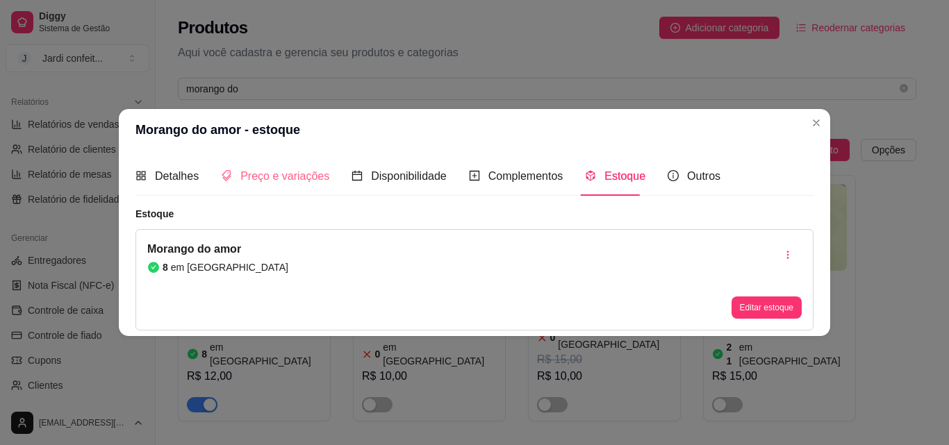
click at [269, 190] on div "Preço e variações" at bounding box center [275, 176] width 108 height 40
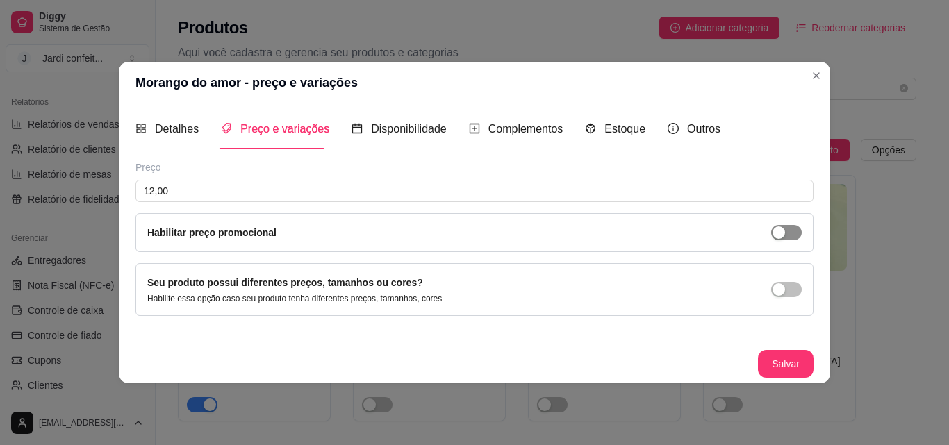
click at [784, 227] on div "Habilitar preço promocional" at bounding box center [474, 232] width 678 height 39
click at [785, 229] on span "button" at bounding box center [786, 232] width 31 height 15
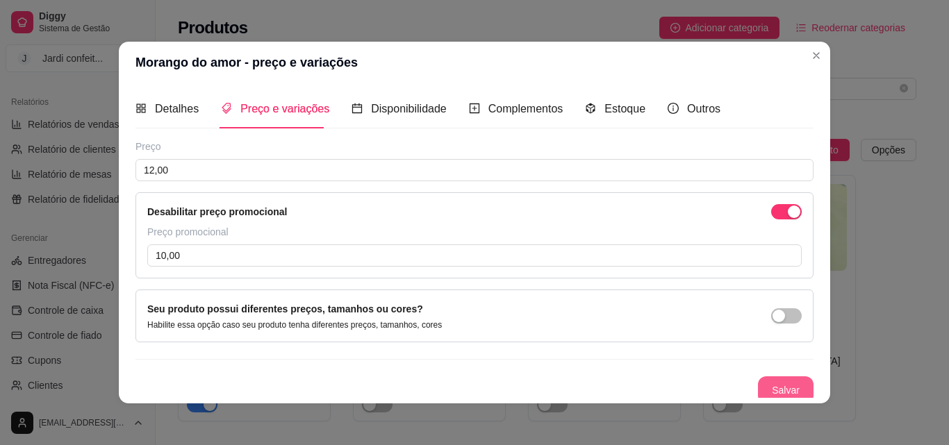
click at [771, 390] on button "Salvar" at bounding box center [786, 390] width 56 height 28
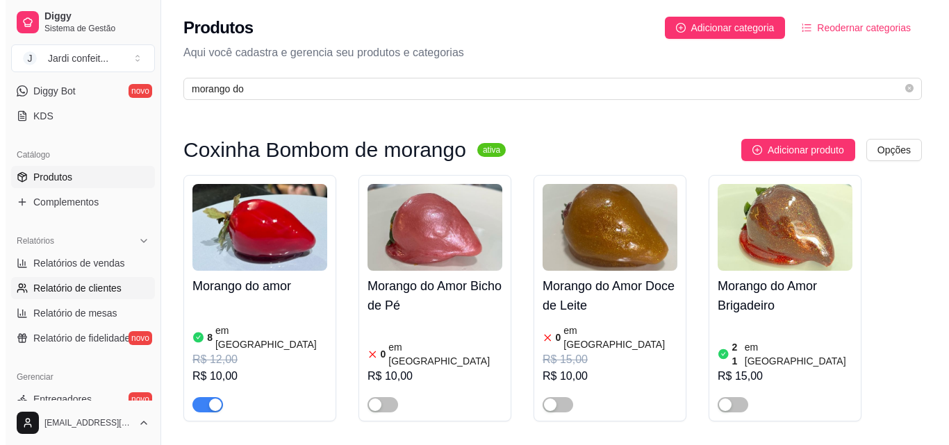
scroll to position [69, 0]
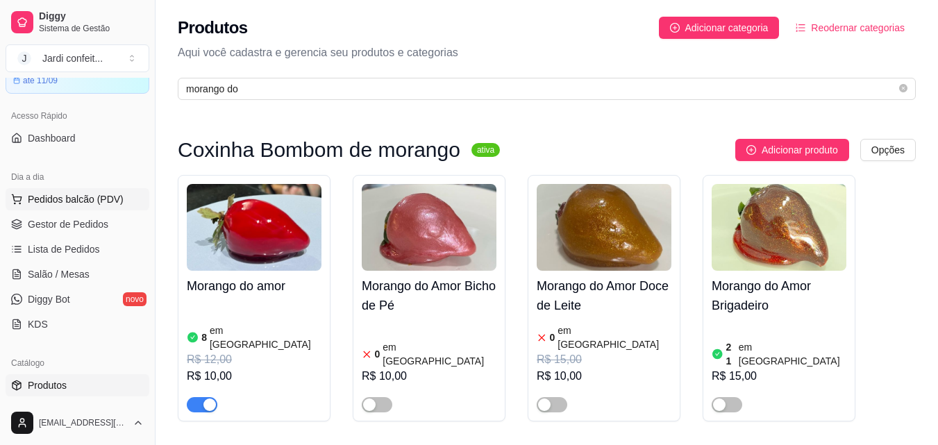
click at [112, 199] on span "Pedidos balcão (PDV)" at bounding box center [76, 199] width 96 height 14
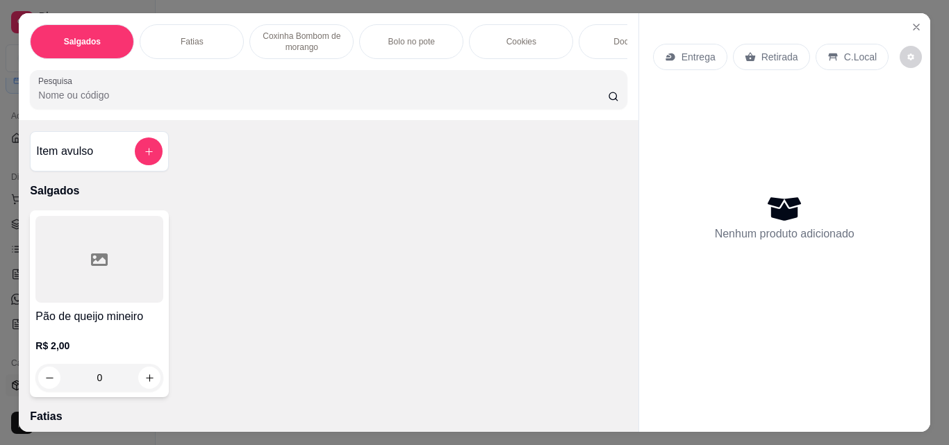
click at [319, 34] on p "Coxinha Bombom de morango" at bounding box center [301, 42] width 81 height 22
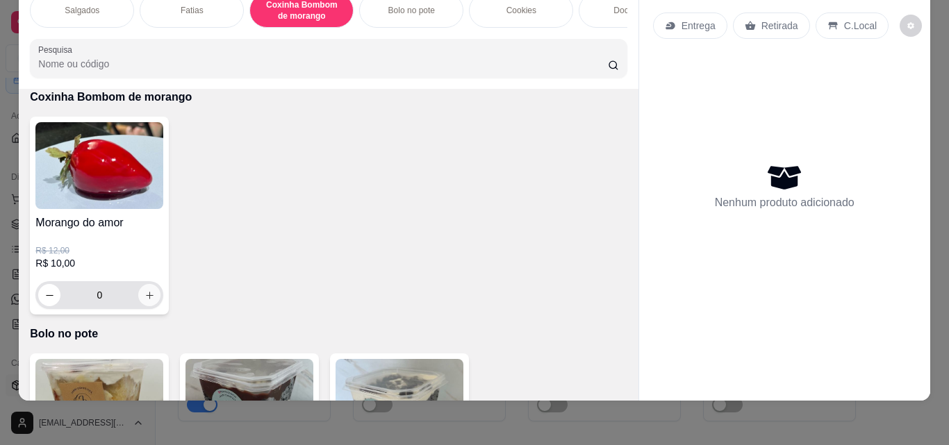
click at [145, 295] on icon "increase-product-quantity" at bounding box center [149, 295] width 10 height 10
type input "1"
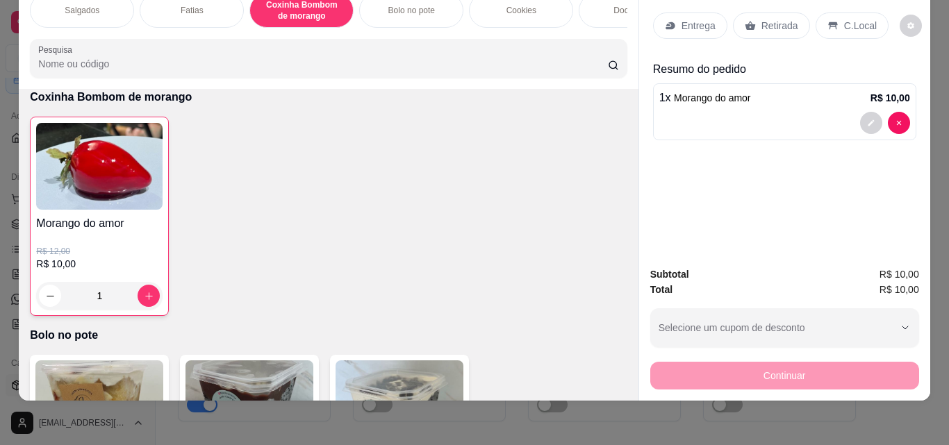
click at [770, 24] on div "Retirada" at bounding box center [771, 26] width 77 height 26
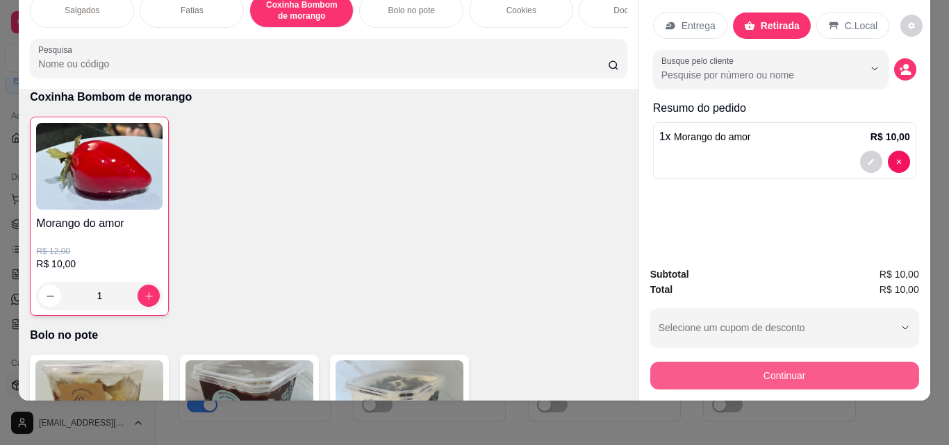
click at [825, 370] on button "Continuar" at bounding box center [784, 376] width 269 height 28
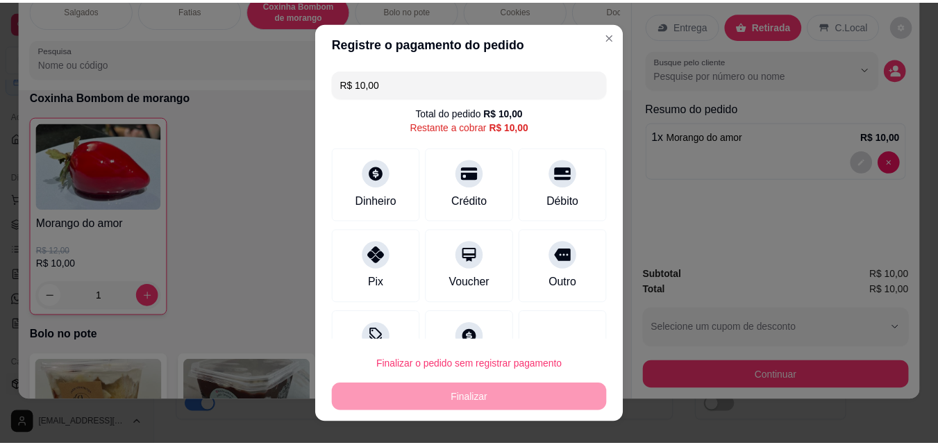
scroll to position [51, 0]
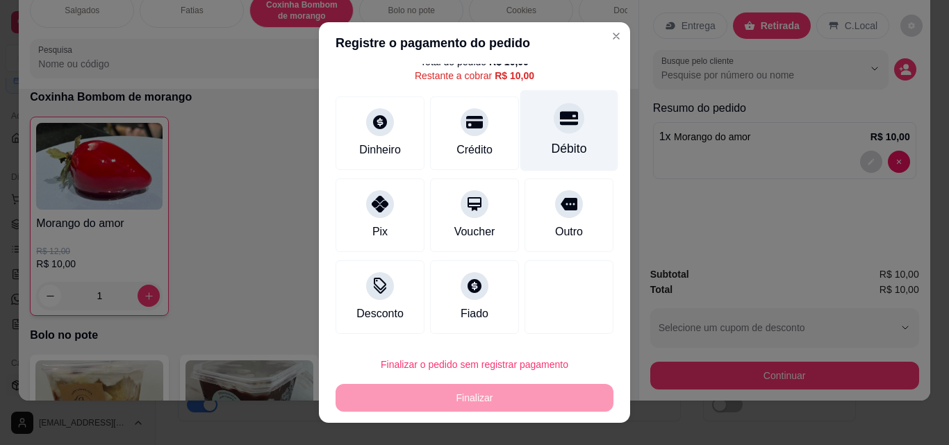
click at [559, 143] on div "Débito" at bounding box center [569, 149] width 35 height 18
type input "R$ 0,00"
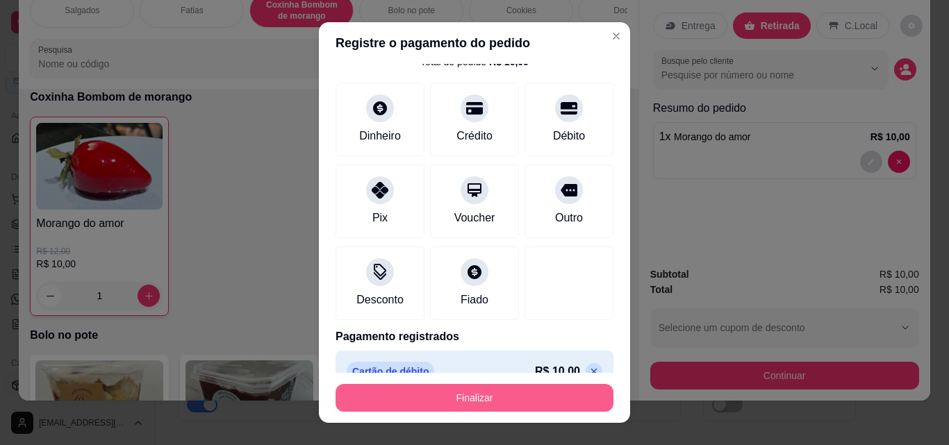
click at [543, 397] on button "Finalizar" at bounding box center [475, 398] width 278 height 28
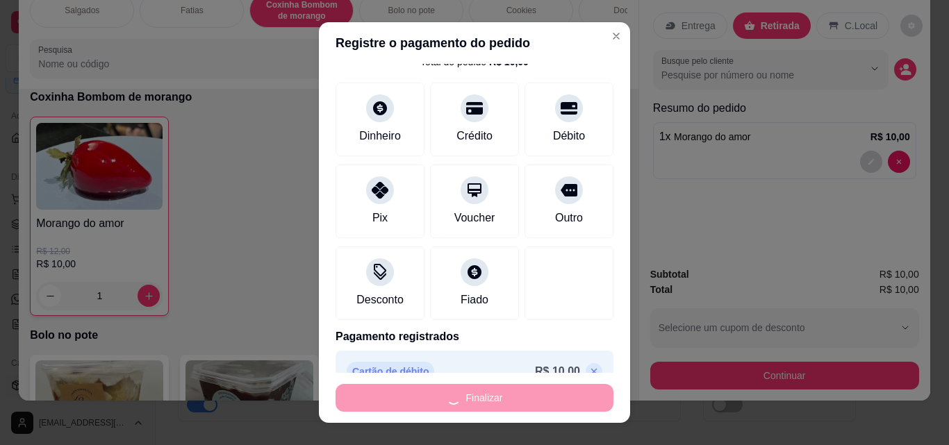
type input "0"
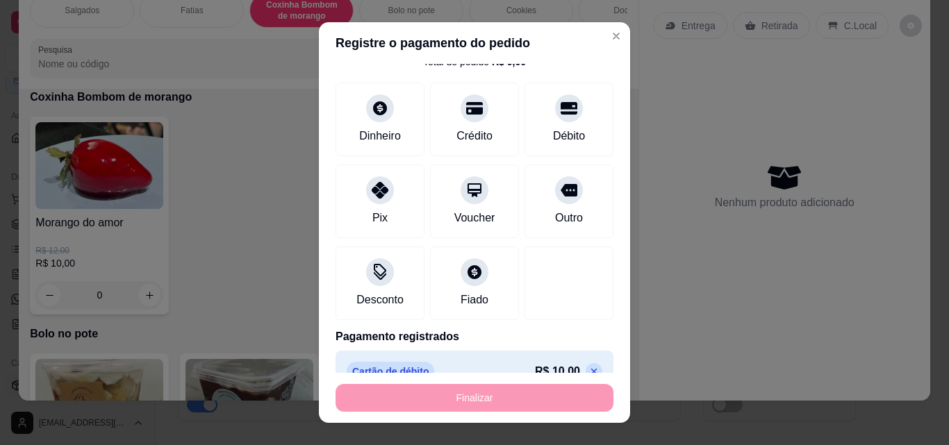
type input "-R$ 10,00"
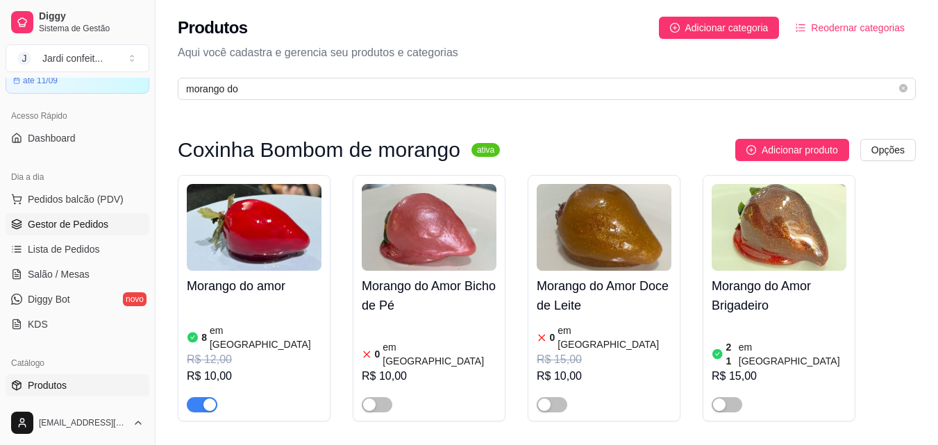
click at [118, 223] on link "Gestor de Pedidos" at bounding box center [78, 224] width 144 height 22
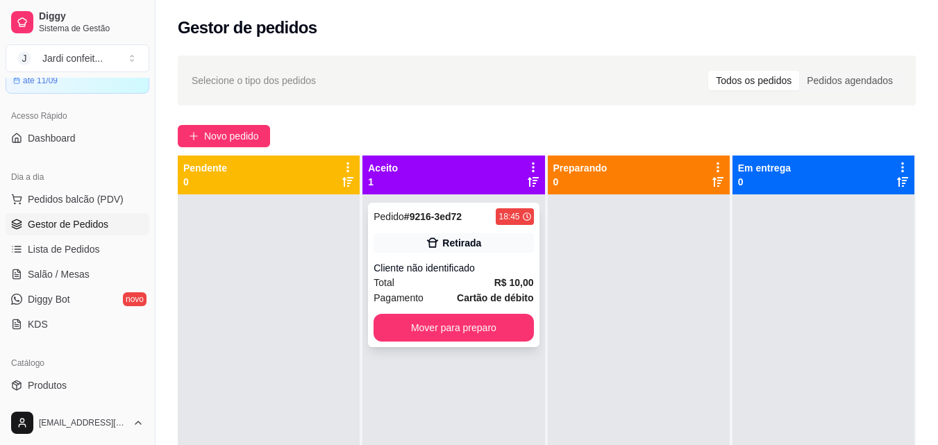
click at [499, 263] on div "Cliente não identificado" at bounding box center [454, 268] width 160 height 14
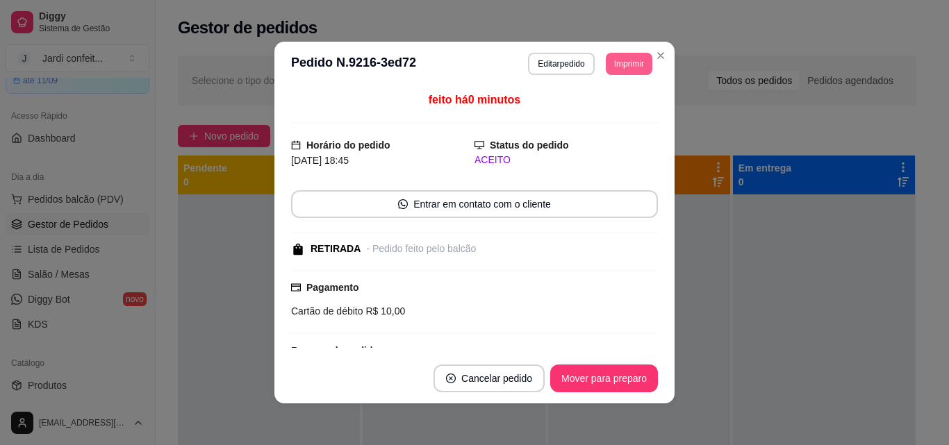
click at [636, 61] on button "Imprimir" at bounding box center [629, 64] width 47 height 22
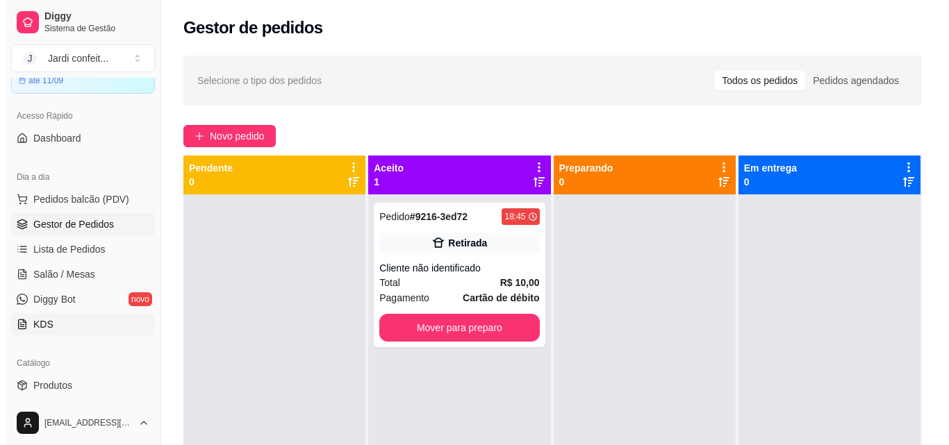
scroll to position [139, 0]
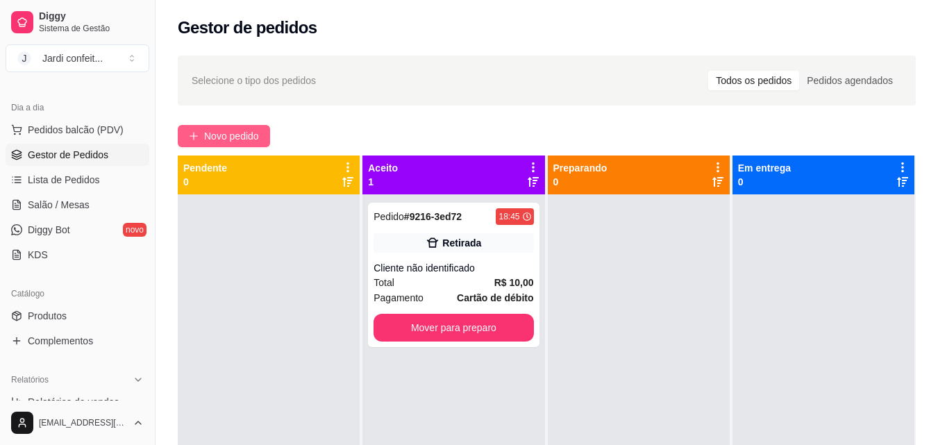
click at [249, 134] on span "Novo pedido" at bounding box center [231, 136] width 55 height 15
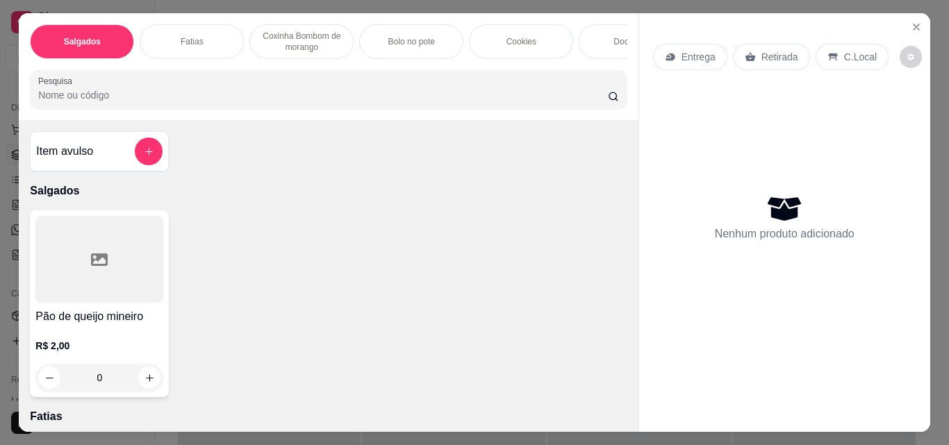
click at [261, 43] on p "Coxinha Bombom de morango" at bounding box center [301, 42] width 81 height 22
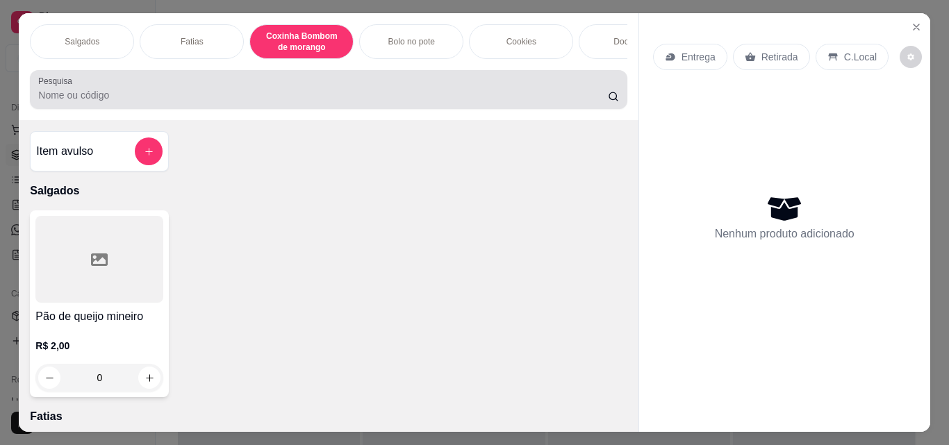
scroll to position [36, 0]
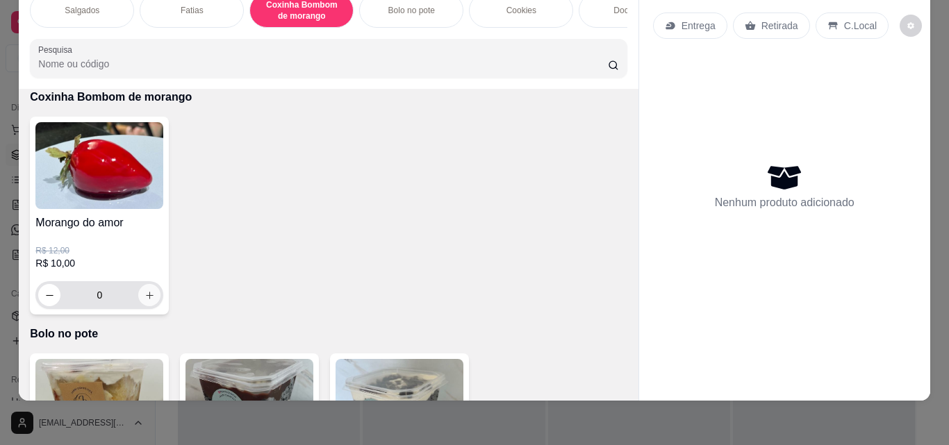
click at [144, 295] on icon "increase-product-quantity" at bounding box center [149, 295] width 10 height 10
type input "1"
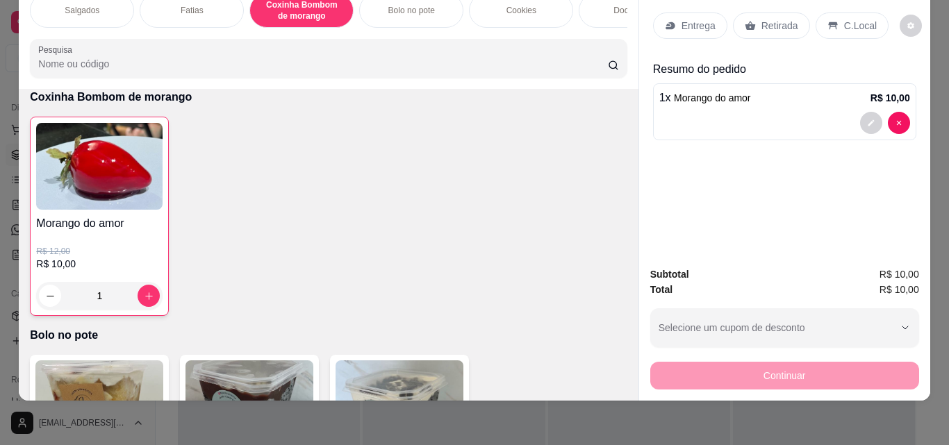
click at [698, 19] on p "Entrega" at bounding box center [698, 26] width 34 height 14
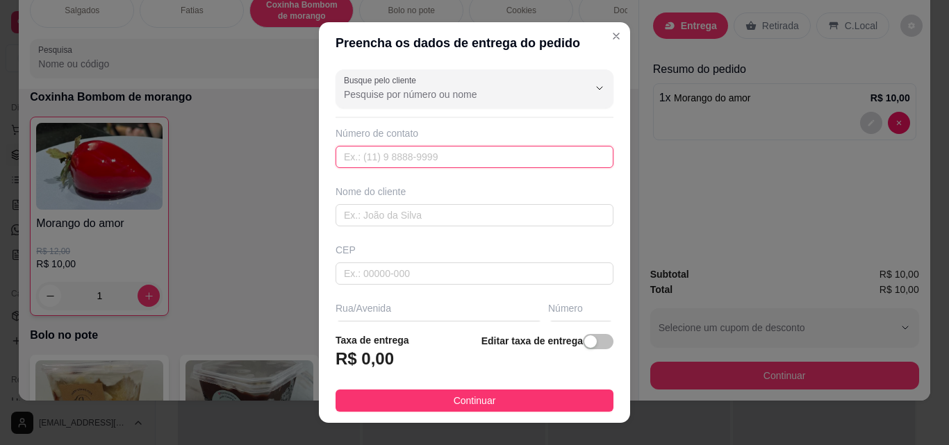
click at [468, 161] on input "text" at bounding box center [475, 157] width 278 height 22
click at [459, 208] on input "text" at bounding box center [475, 215] width 278 height 22
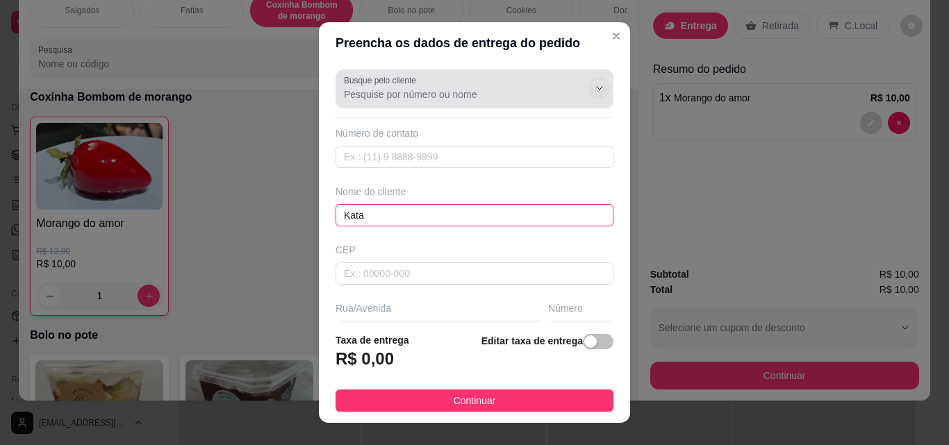
type input "Kata"
click at [594, 91] on icon "Show suggestions" at bounding box center [599, 88] width 11 height 11
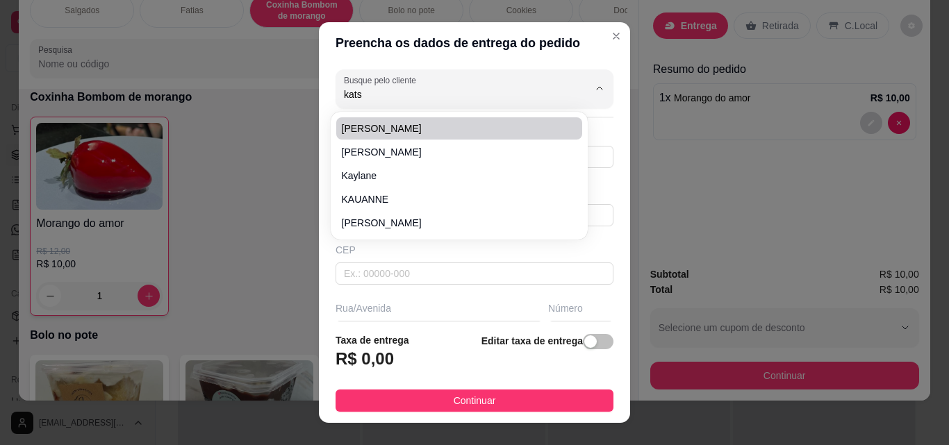
type input "katsa"
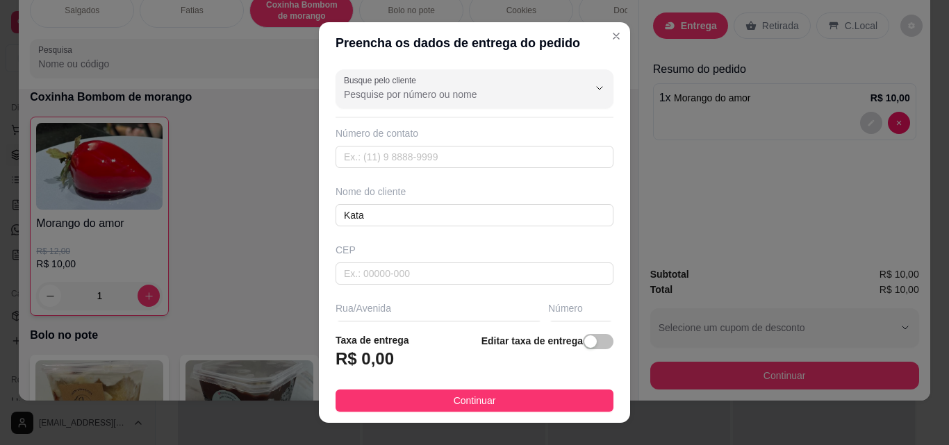
click at [471, 91] on input "Busque pelo cliente" at bounding box center [455, 95] width 222 height 14
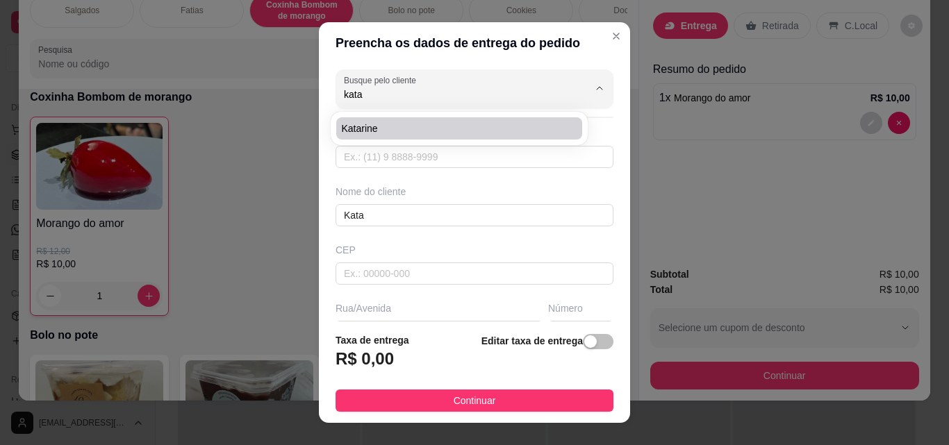
click at [439, 138] on li "Katarine" at bounding box center [459, 128] width 246 height 22
type input "Katarine"
type input "86981146377"
type input "Katarine"
type input "6433000"
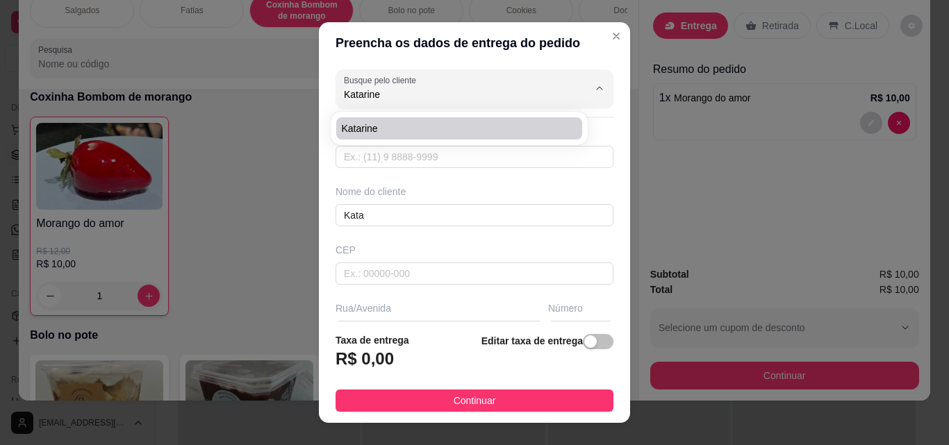
type input "[PERSON_NAME]"
type input "130"
type input "São Miguel do tapuio"
type input "Perto da quadra"
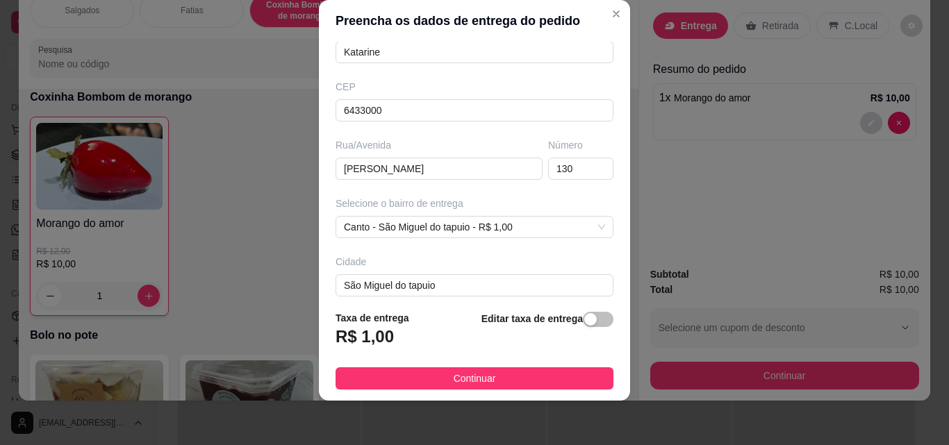
scroll to position [210, 0]
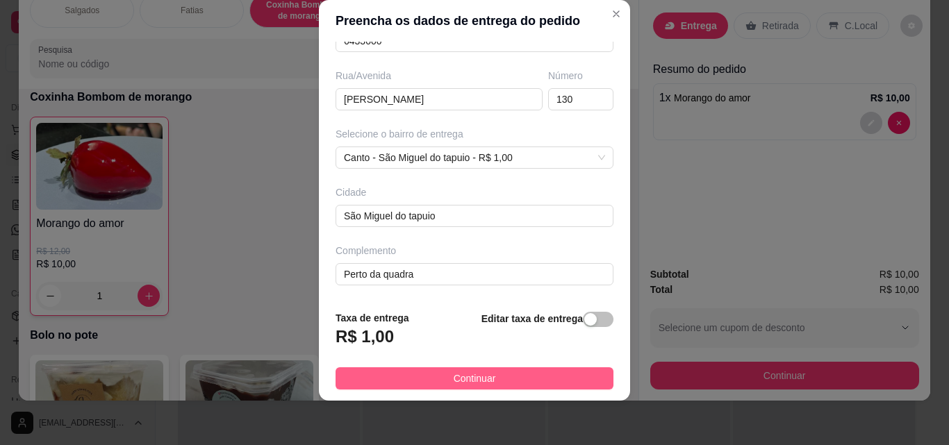
type input "Katarine"
click at [536, 381] on button "Continuar" at bounding box center [475, 378] width 278 height 22
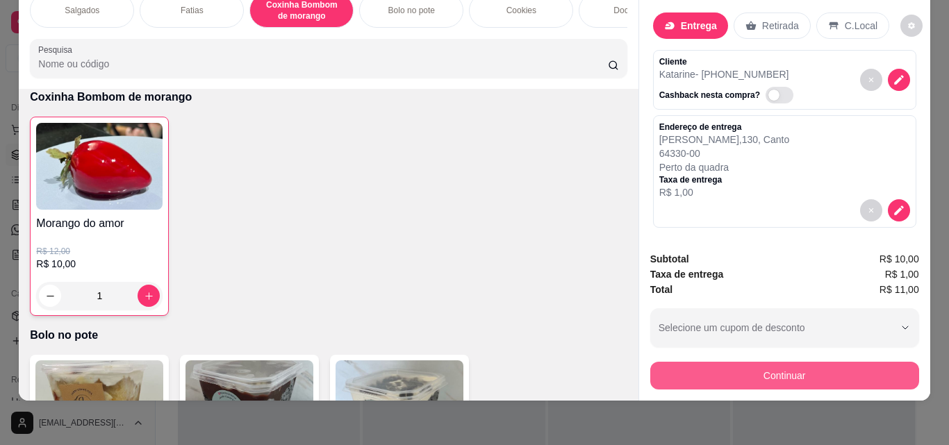
click at [795, 369] on button "Continuar" at bounding box center [784, 376] width 269 height 28
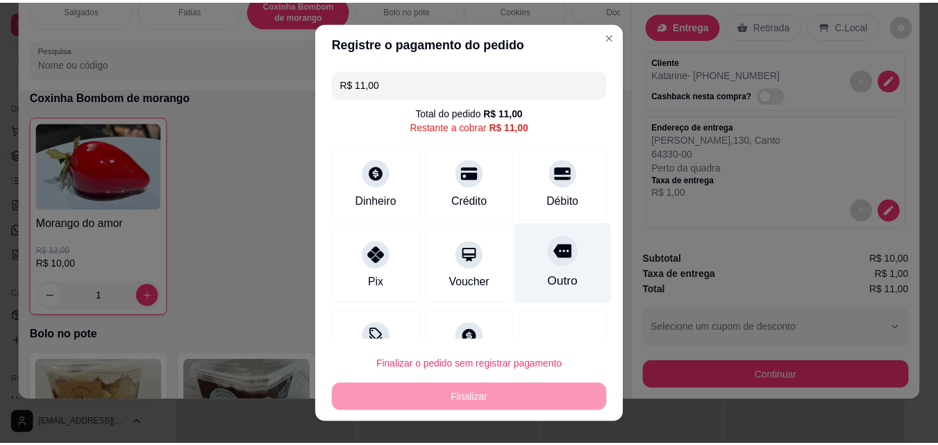
scroll to position [51, 0]
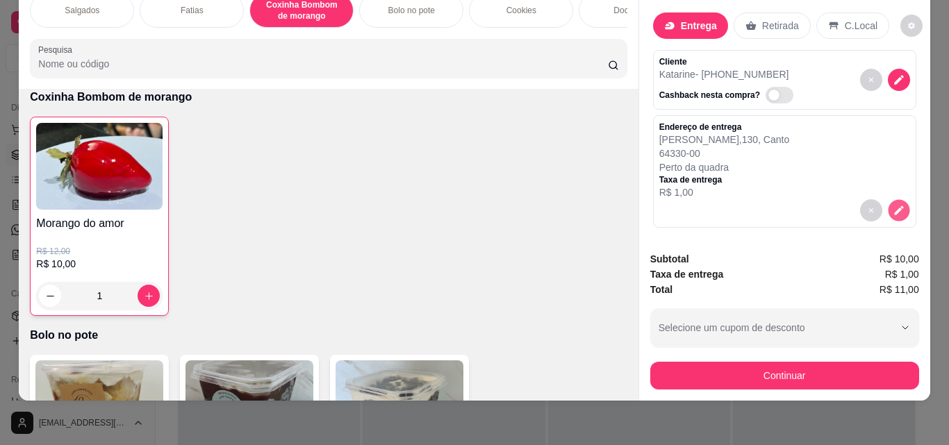
click at [890, 200] on button "decrease-product-quantity" at bounding box center [899, 211] width 22 height 22
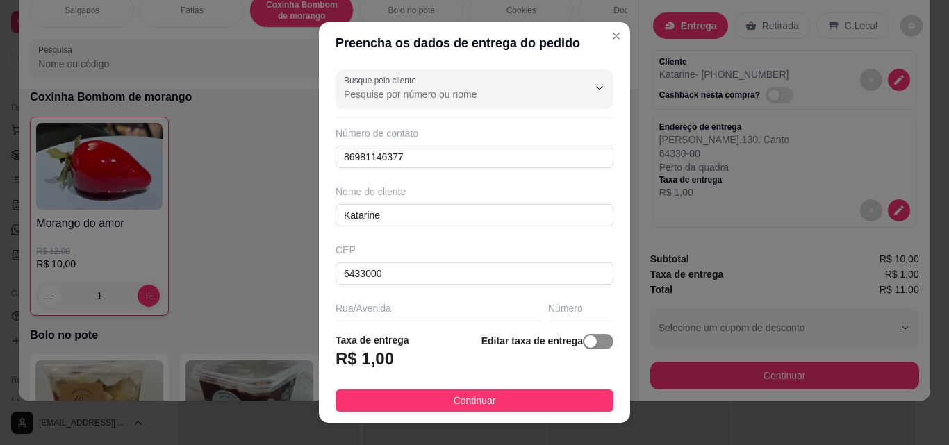
click at [589, 342] on span "button" at bounding box center [598, 341] width 31 height 15
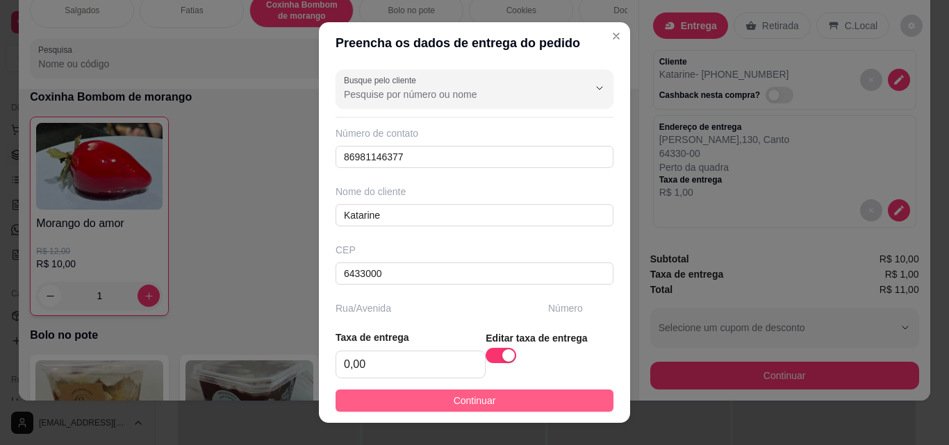
click at [534, 394] on button "Continuar" at bounding box center [475, 401] width 278 height 22
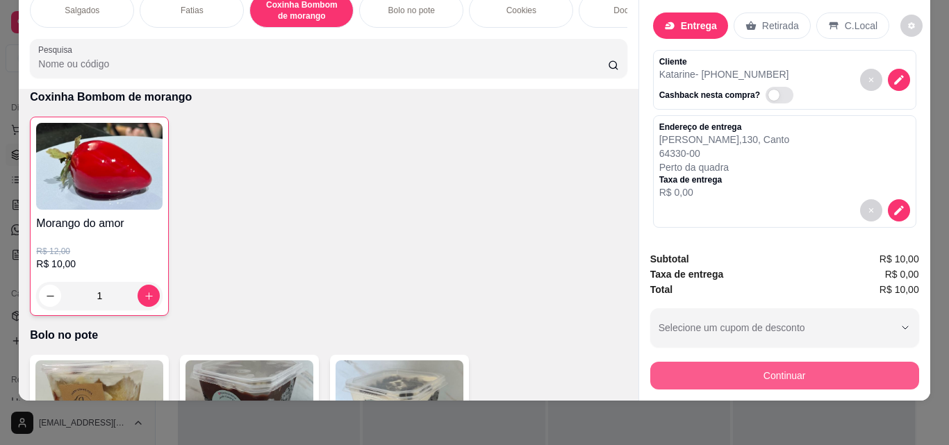
click at [791, 362] on button "Continuar" at bounding box center [784, 376] width 269 height 28
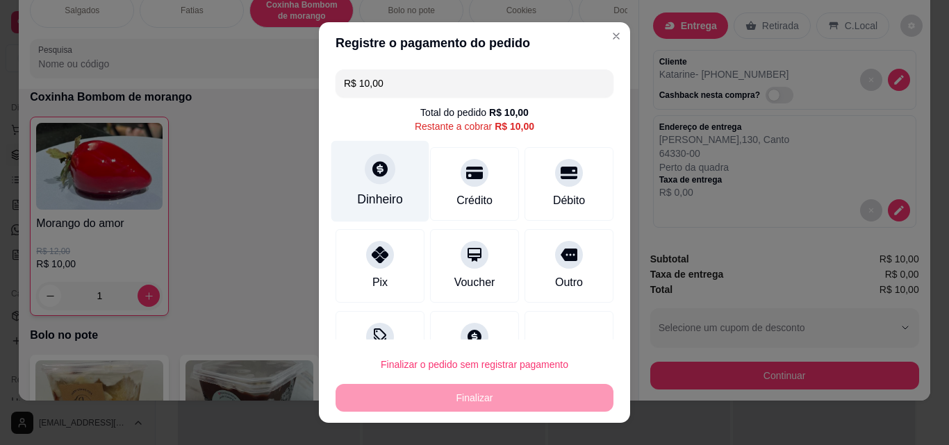
click at [370, 193] on div "Dinheiro" at bounding box center [380, 199] width 46 height 18
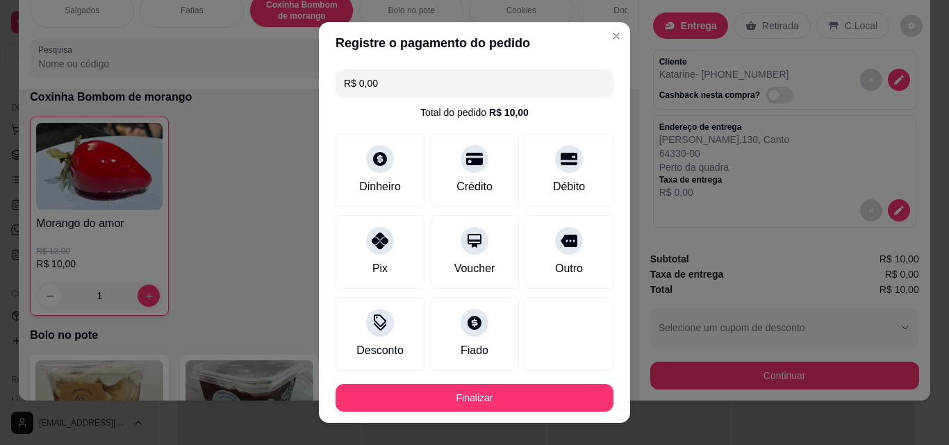
type input "R$ 0,00"
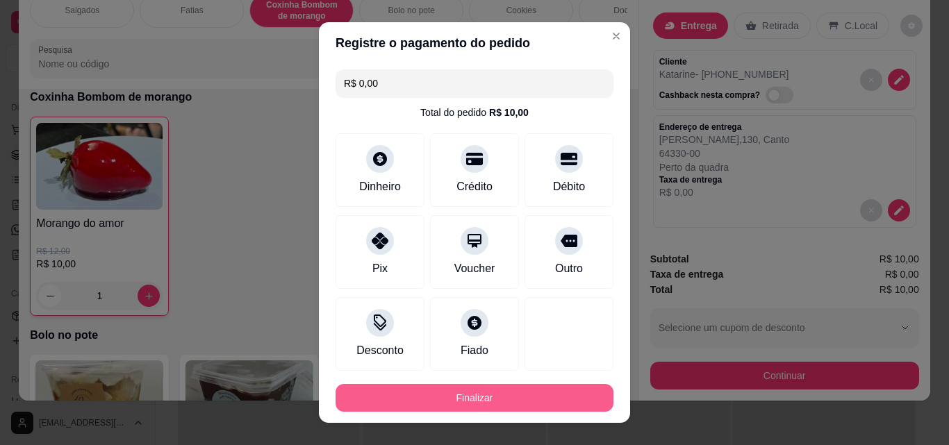
click at [527, 399] on button "Finalizar" at bounding box center [475, 398] width 278 height 28
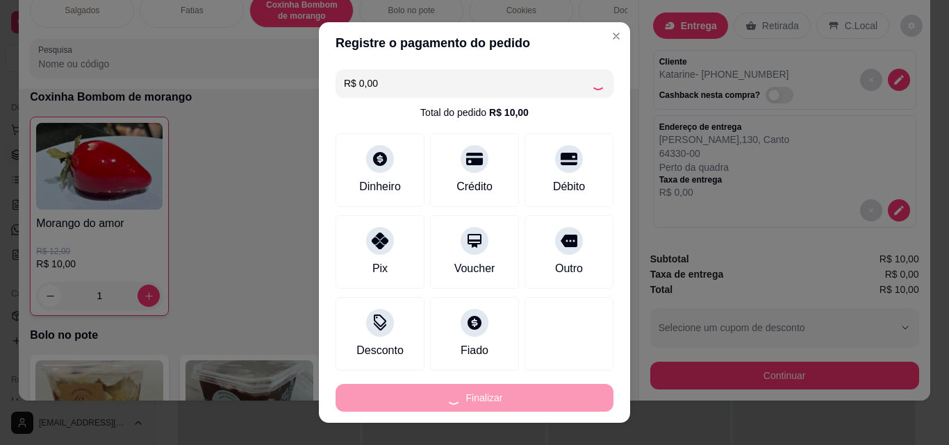
type input "0"
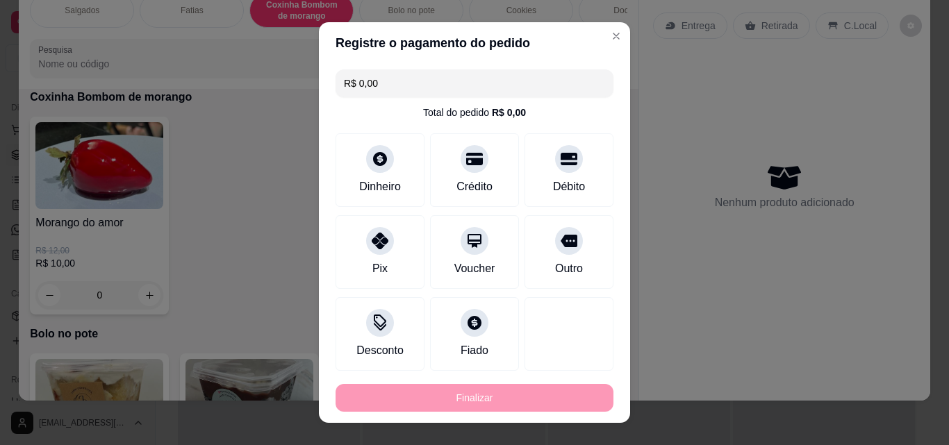
type input "-R$ 10,00"
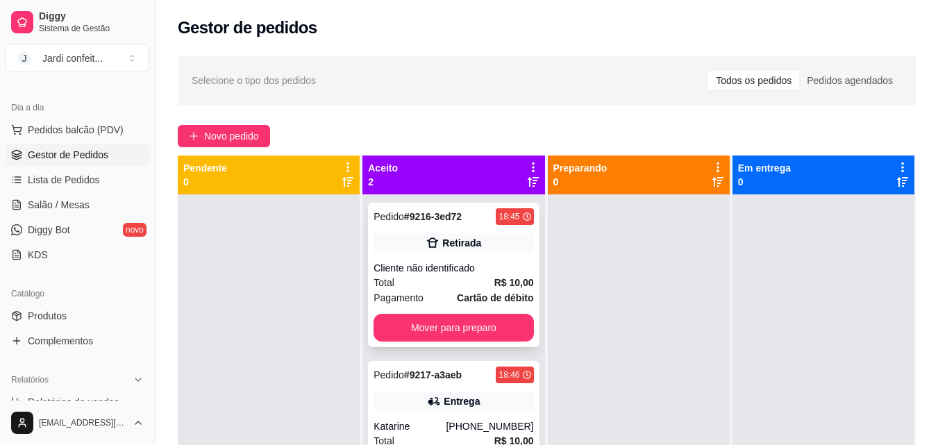
click at [435, 240] on icon at bounding box center [433, 243] width 12 height 10
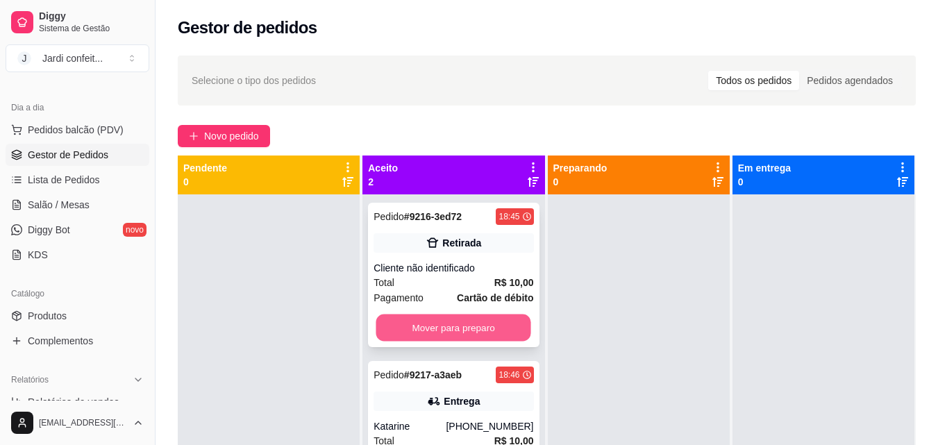
click at [496, 336] on button "Mover para preparo" at bounding box center [453, 328] width 155 height 27
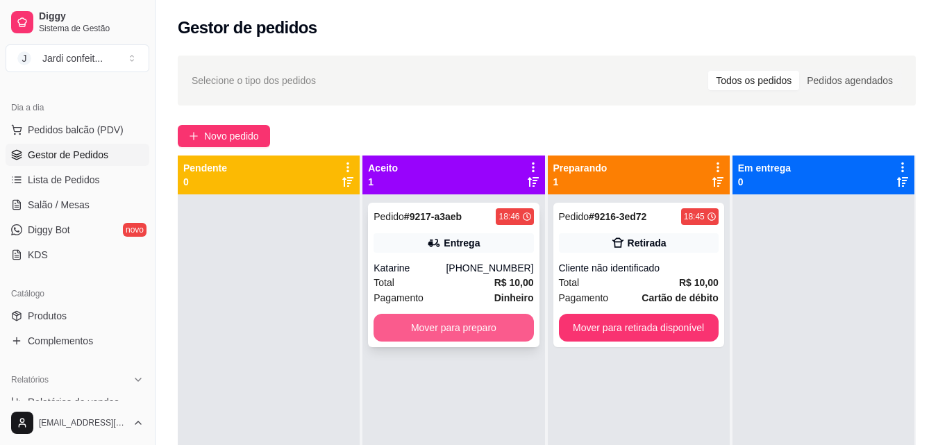
click at [501, 334] on button "Mover para preparo" at bounding box center [454, 328] width 160 height 28
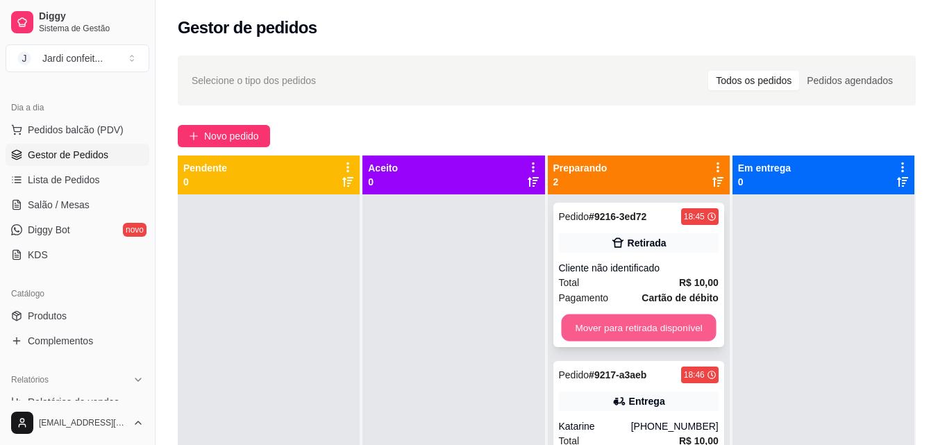
click at [642, 333] on button "Mover para retirada disponível" at bounding box center [638, 328] width 155 height 27
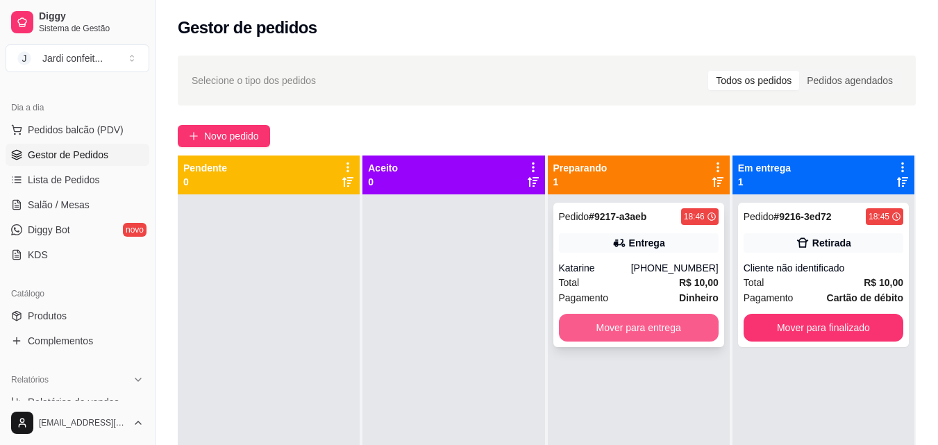
click at [649, 325] on button "Mover para entrega" at bounding box center [639, 328] width 160 height 28
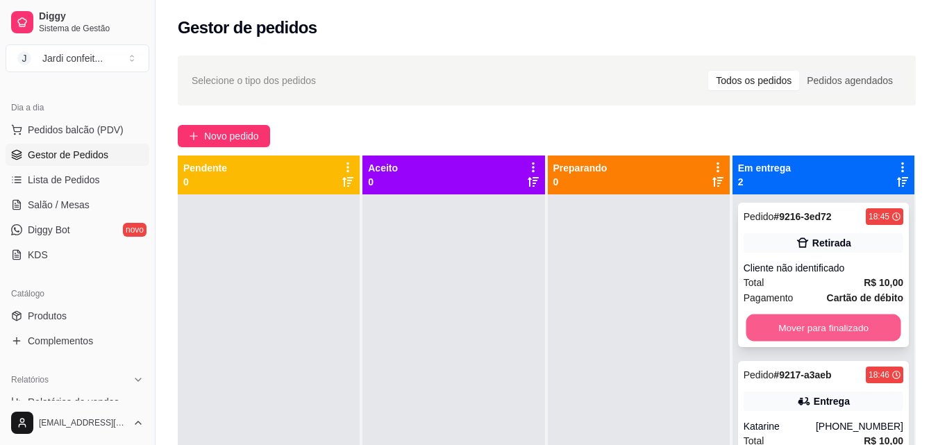
click at [803, 331] on button "Mover para finalizado" at bounding box center [823, 328] width 155 height 27
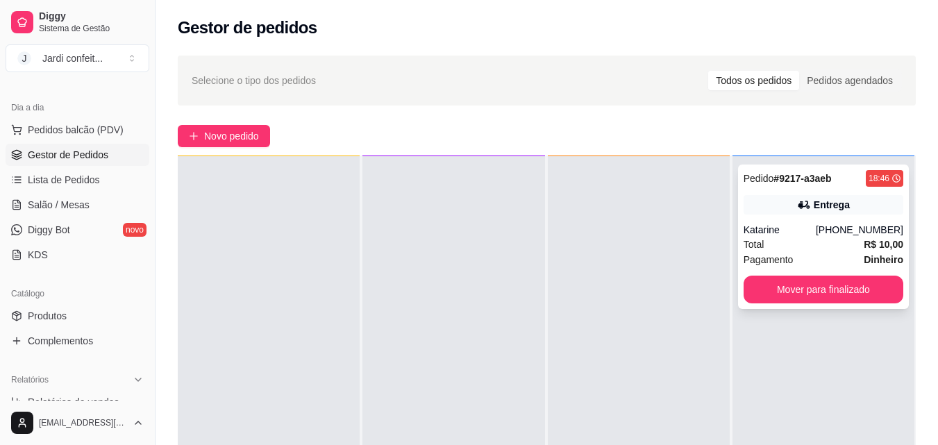
scroll to position [39, 0]
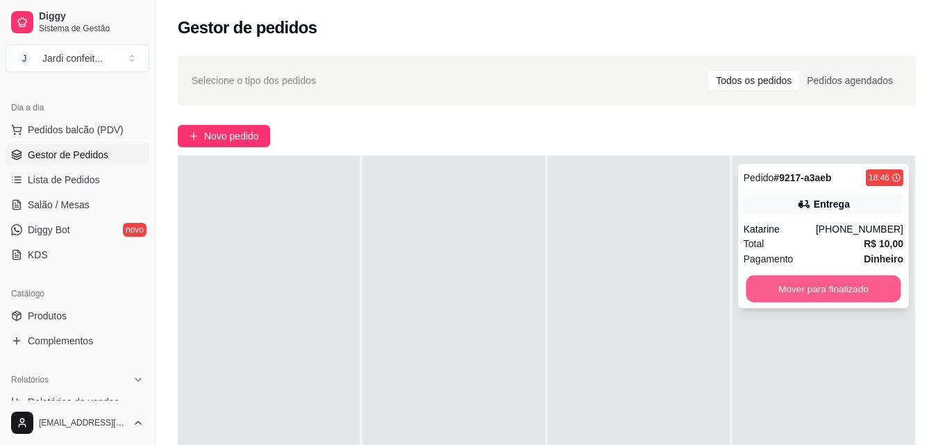
click at [866, 297] on button "Mover para finalizado" at bounding box center [823, 289] width 155 height 27
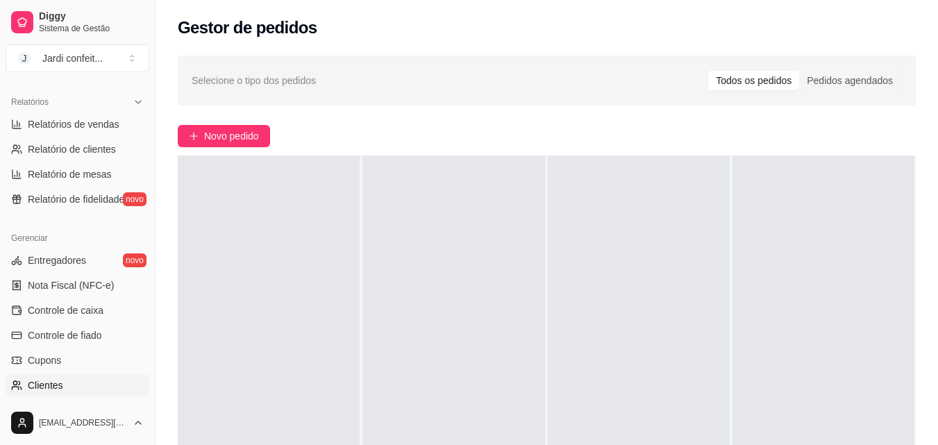
scroll to position [486, 0]
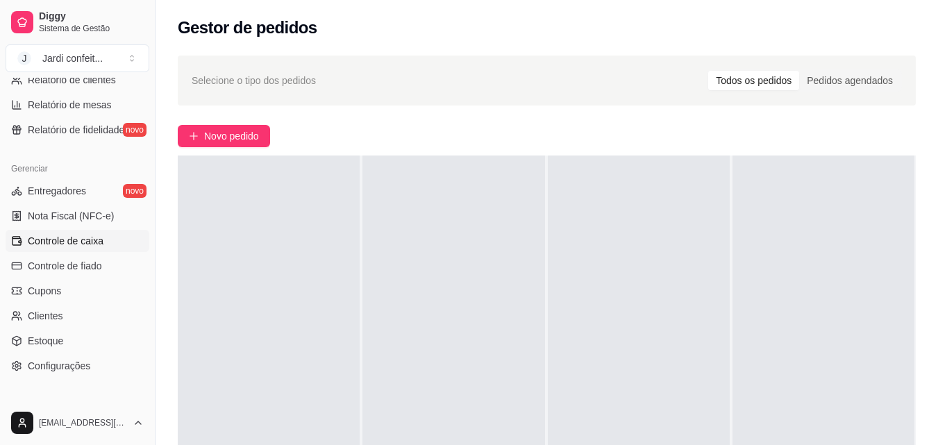
click at [108, 230] on link "Controle de caixa" at bounding box center [78, 241] width 144 height 22
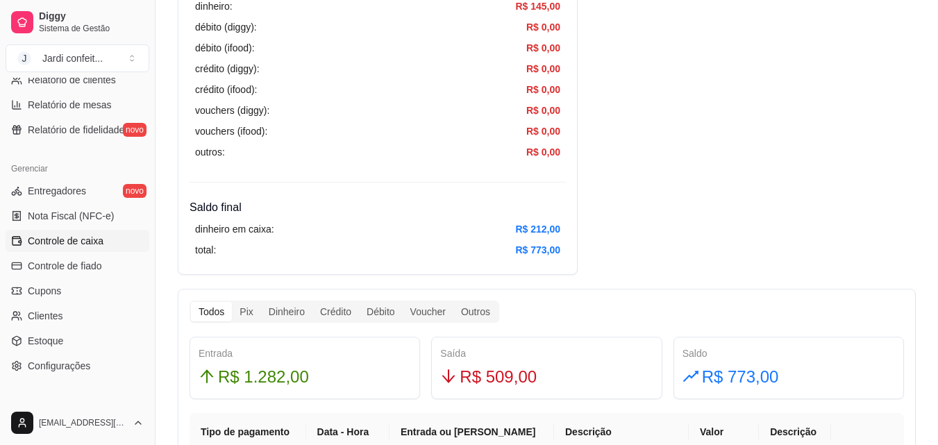
scroll to position [695, 0]
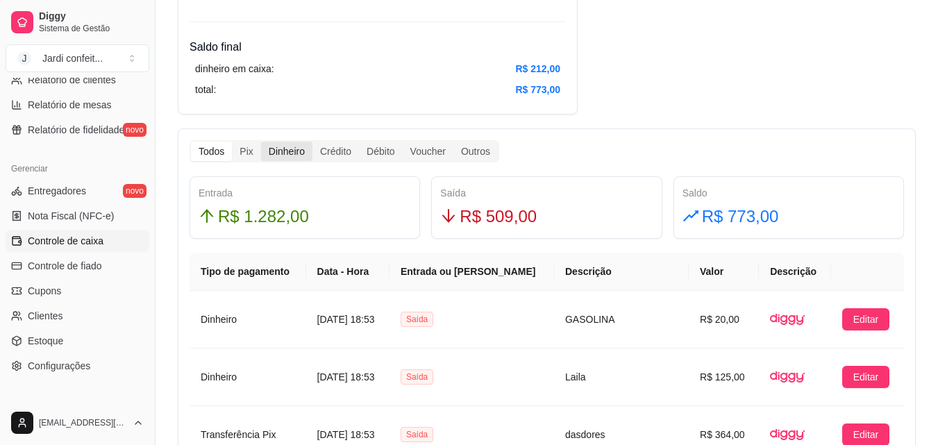
click at [292, 153] on div "Dinheiro" at bounding box center [286, 151] width 51 height 19
click at [261, 142] on input "Dinheiro" at bounding box center [261, 142] width 0 height 0
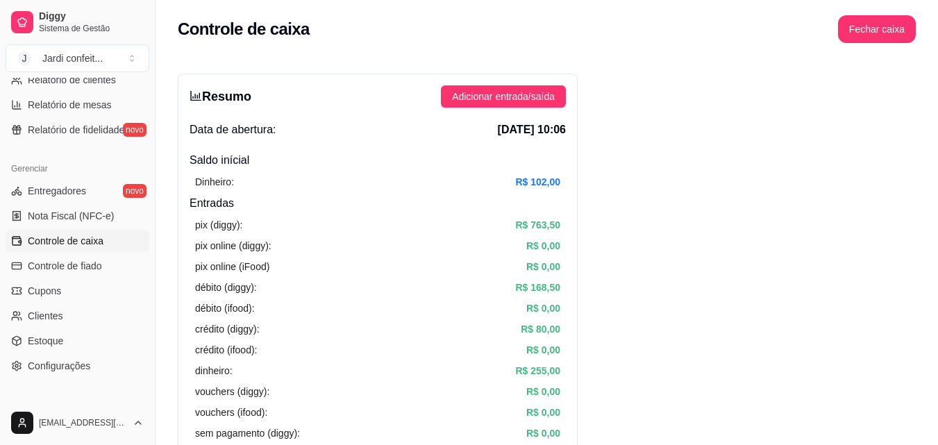
scroll to position [0, 0]
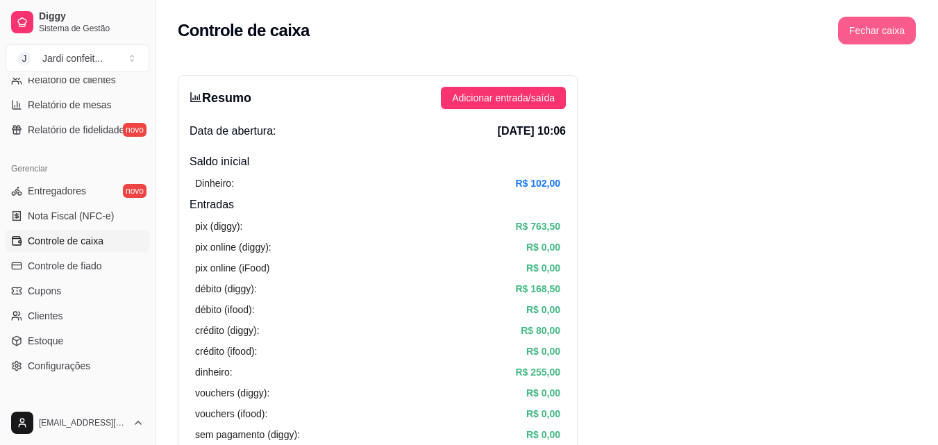
click at [858, 26] on button "Fechar caixa" at bounding box center [877, 31] width 78 height 28
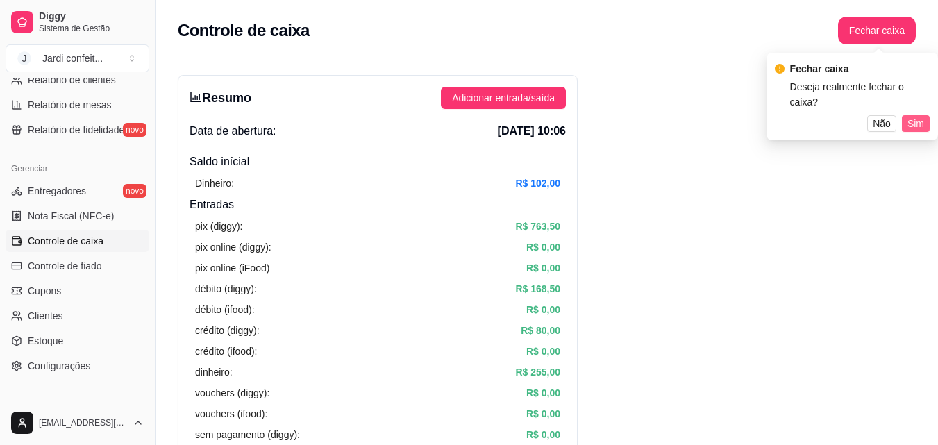
click at [922, 116] on button "Sim" at bounding box center [916, 123] width 28 height 17
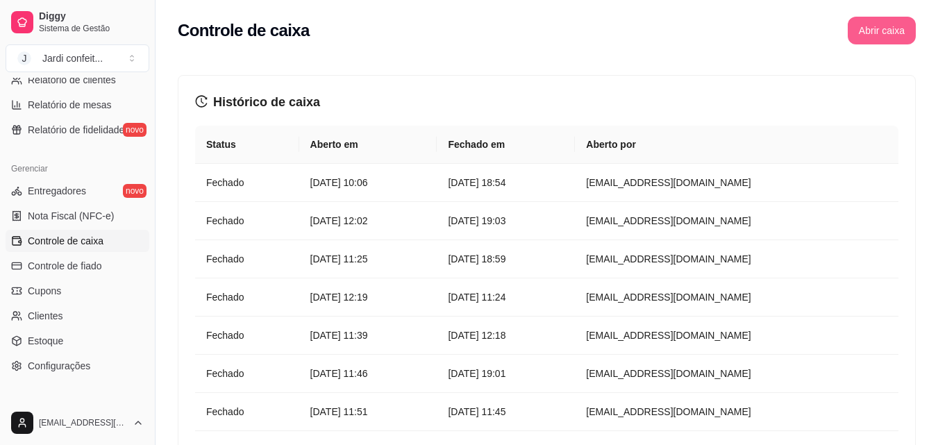
click at [891, 26] on button "Abrir caixa" at bounding box center [882, 31] width 68 height 28
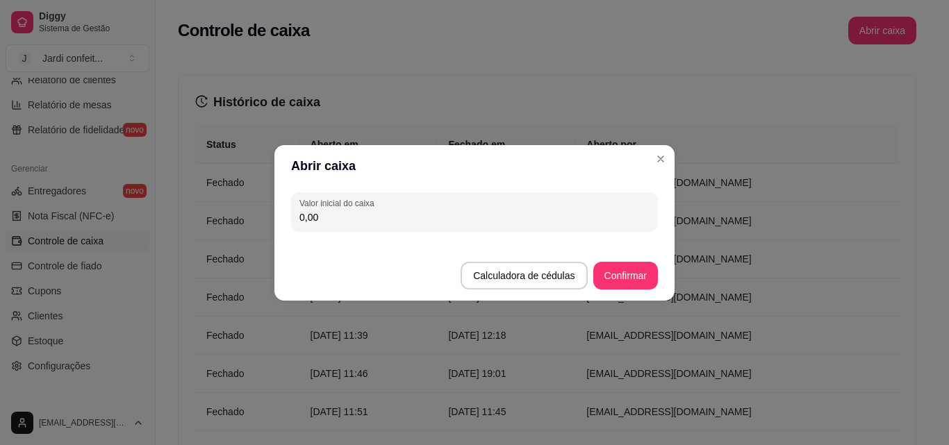
click at [449, 223] on input "0,00" at bounding box center [474, 217] width 350 height 14
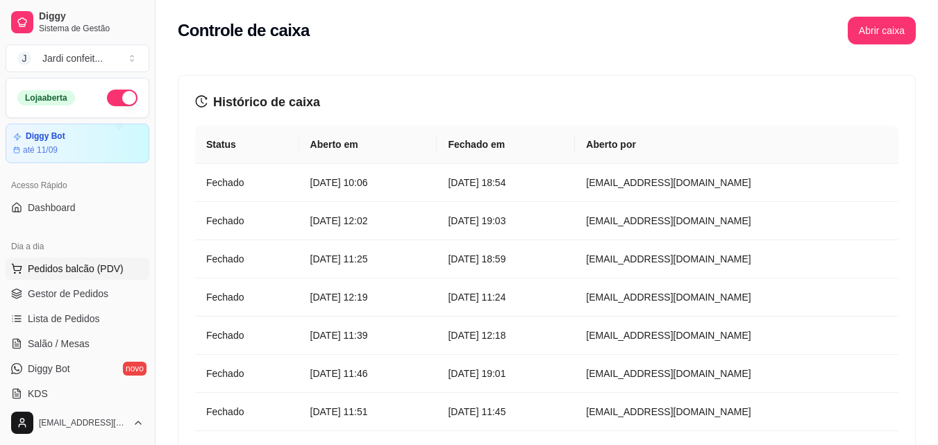
click at [114, 271] on span "Pedidos balcão (PDV)" at bounding box center [76, 269] width 96 height 14
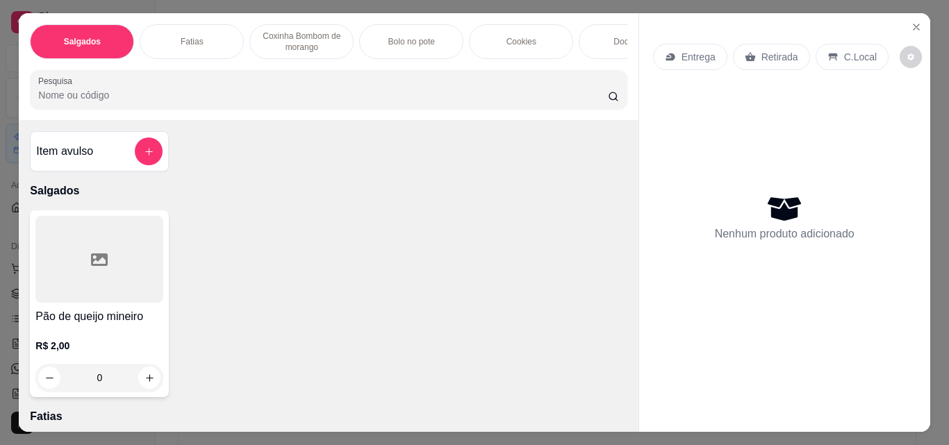
click at [297, 31] on p "Coxinha Bombom de morango" at bounding box center [301, 42] width 81 height 22
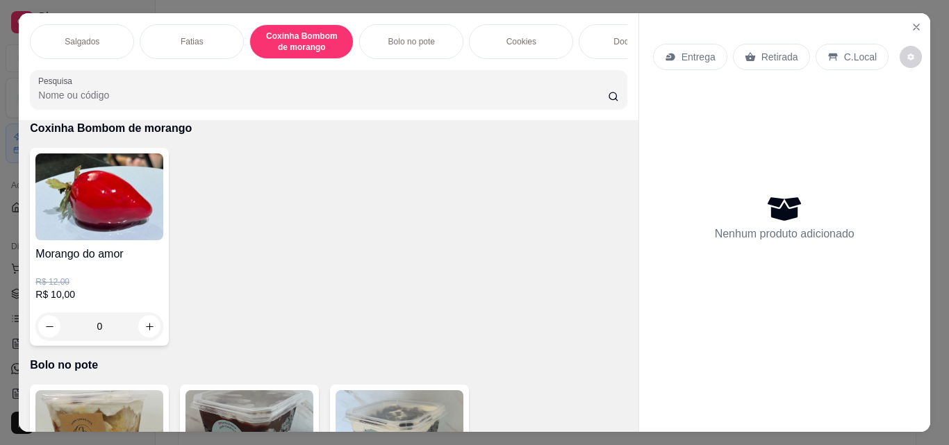
scroll to position [36, 0]
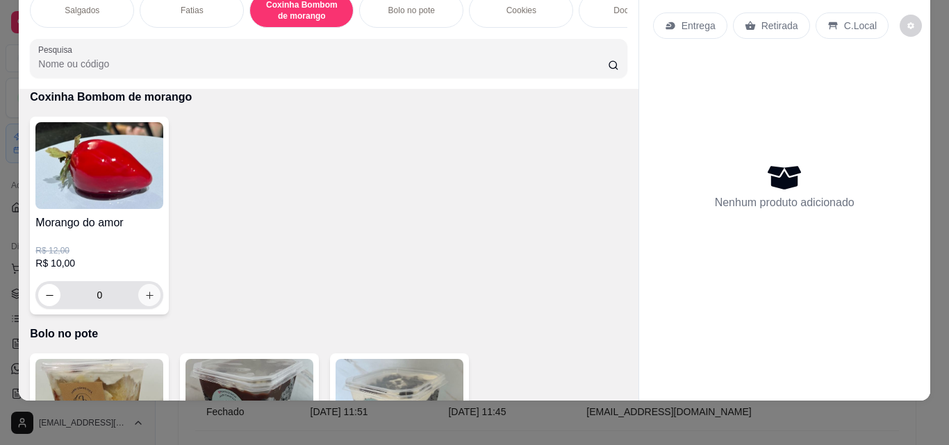
click at [154, 293] on button "increase-product-quantity" at bounding box center [149, 295] width 22 height 22
type input "1"
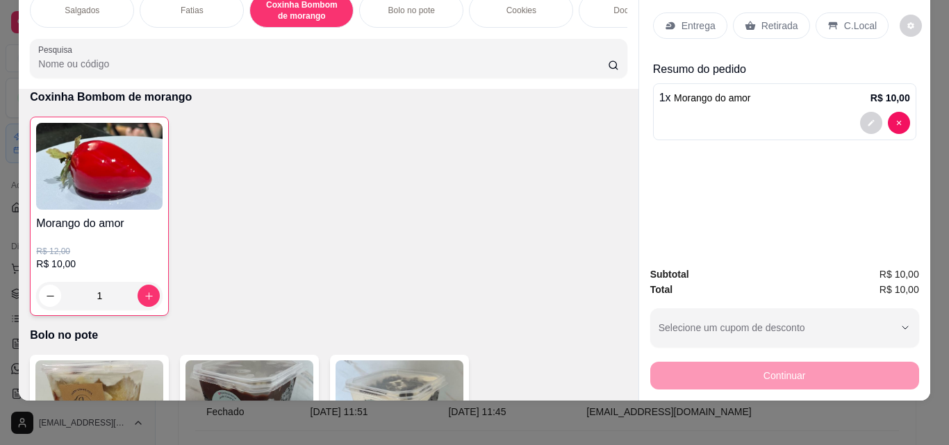
click at [771, 19] on p "Retirada" at bounding box center [779, 26] width 37 height 14
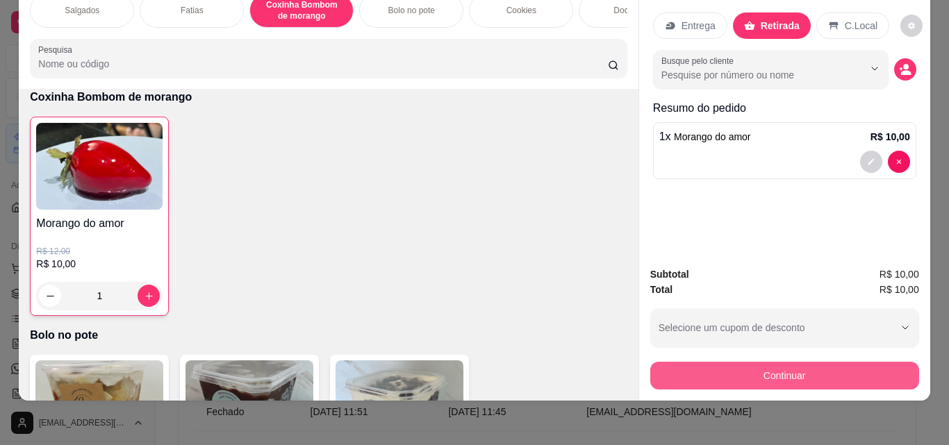
click at [837, 362] on button "Continuar" at bounding box center [784, 376] width 269 height 28
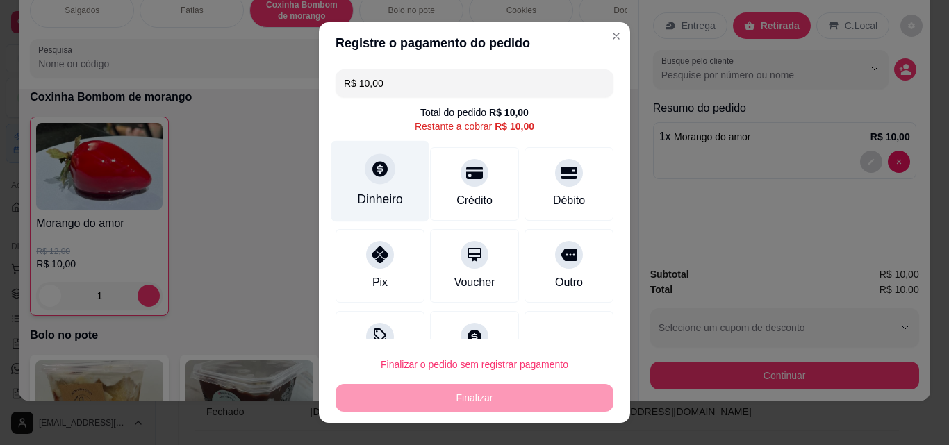
click at [388, 169] on div "Dinheiro" at bounding box center [380, 181] width 98 height 81
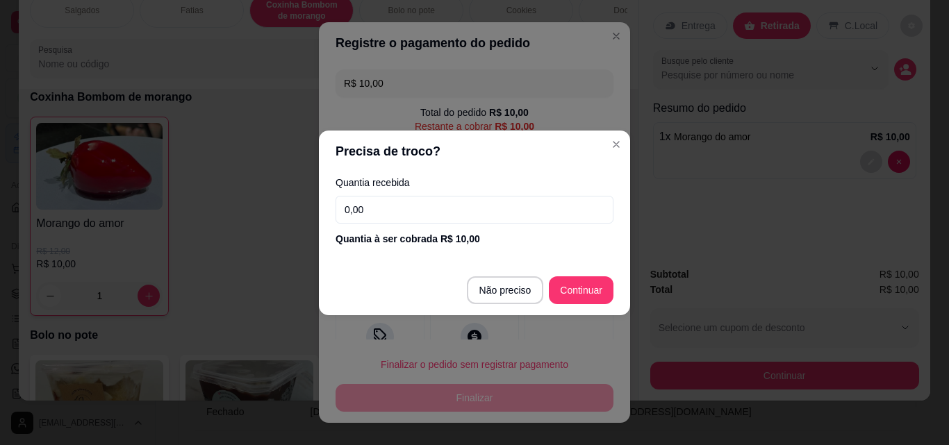
click at [377, 209] on input "0,00" at bounding box center [475, 210] width 278 height 28
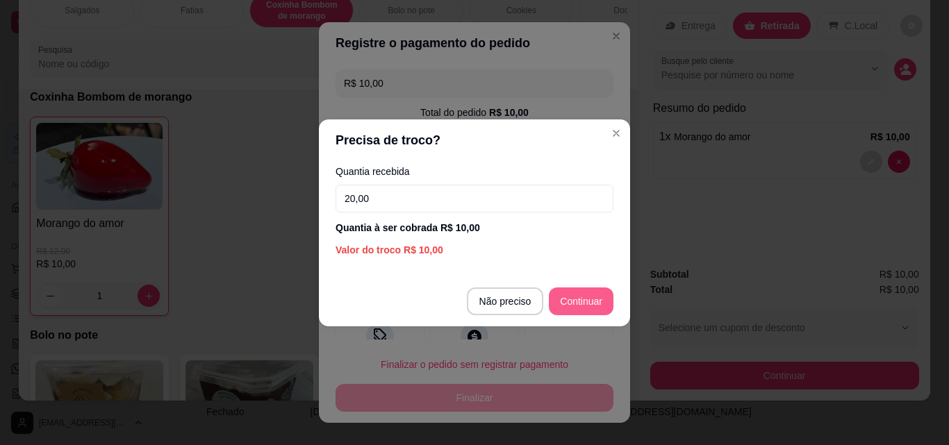
type input "20,00"
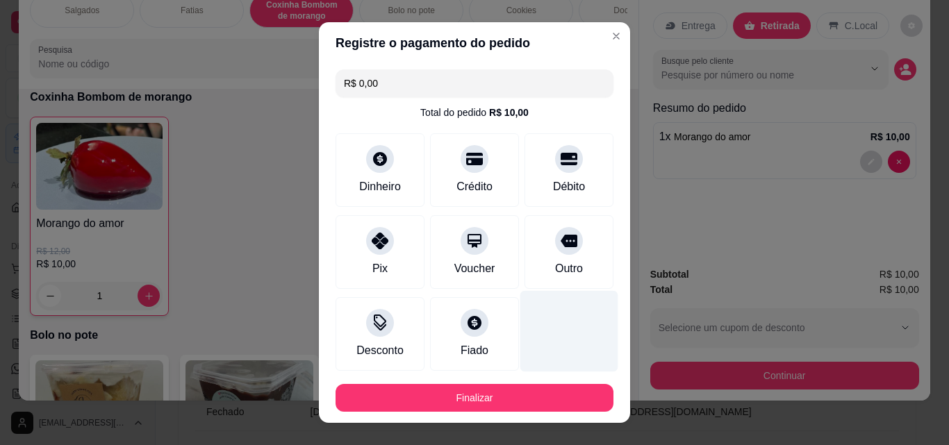
type input "R$ 0,00"
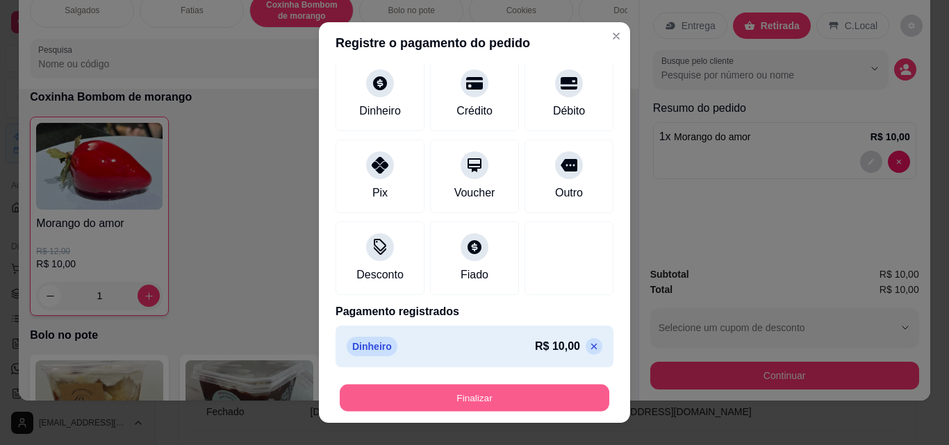
click at [558, 391] on button "Finalizar" at bounding box center [475, 398] width 270 height 27
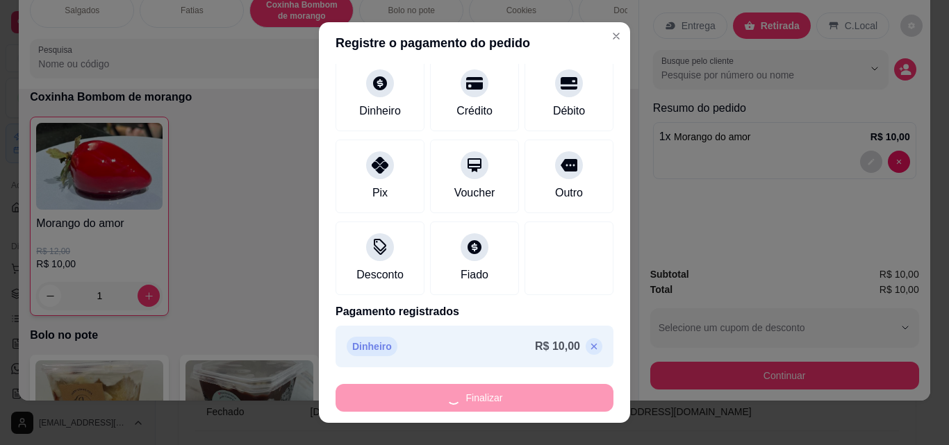
type input "0"
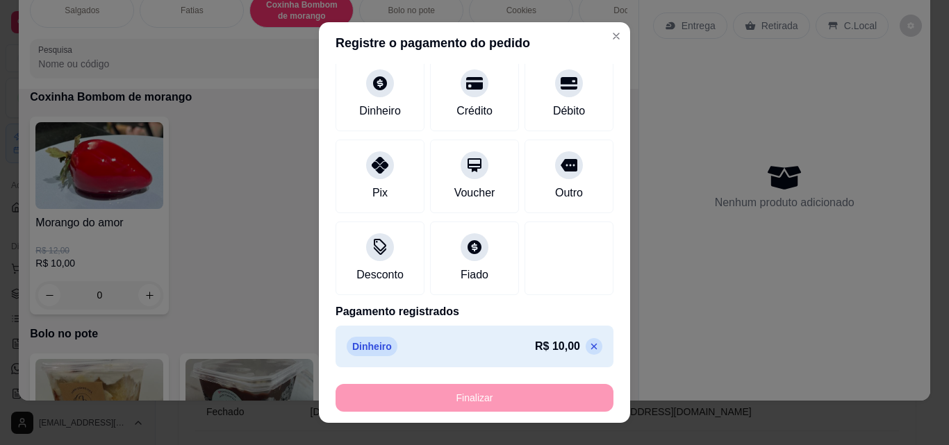
type input "-R$ 10,00"
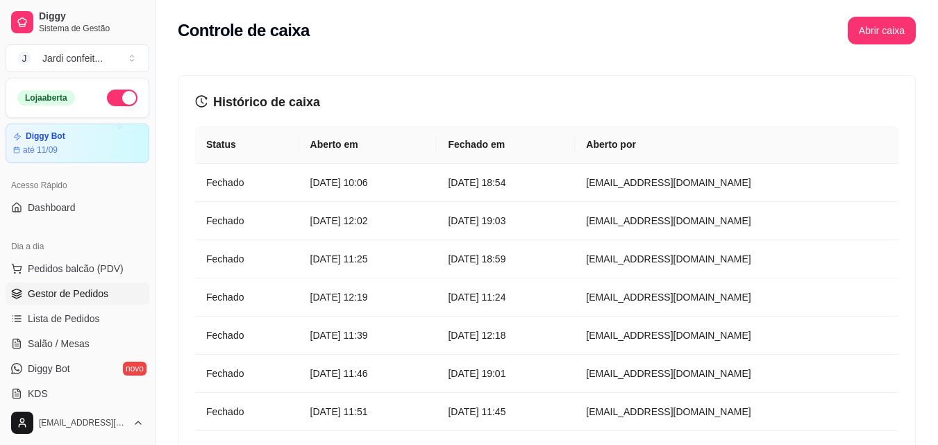
click at [72, 297] on span "Gestor de Pedidos" at bounding box center [68, 294] width 81 height 14
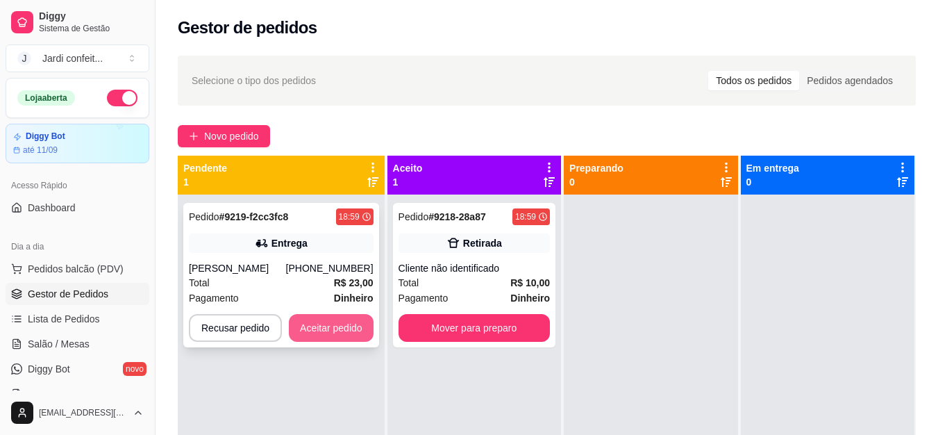
click at [345, 319] on button "Aceitar pedido" at bounding box center [331, 328] width 85 height 28
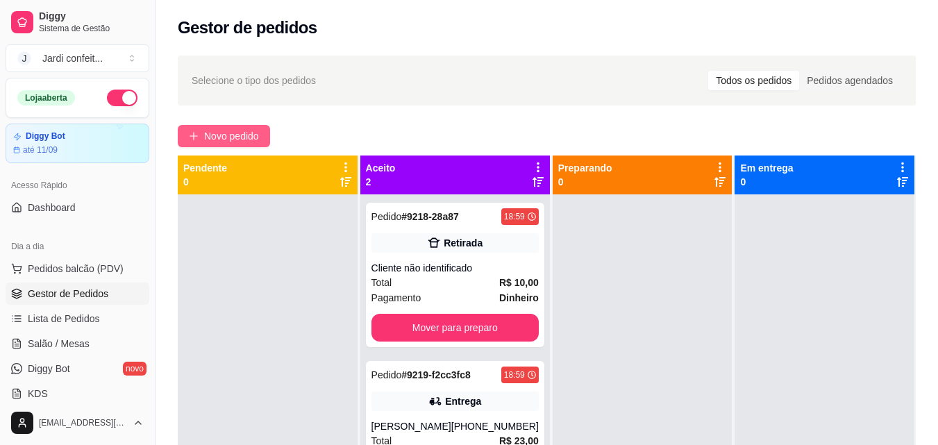
click at [252, 135] on span "Novo pedido" at bounding box center [231, 136] width 55 height 15
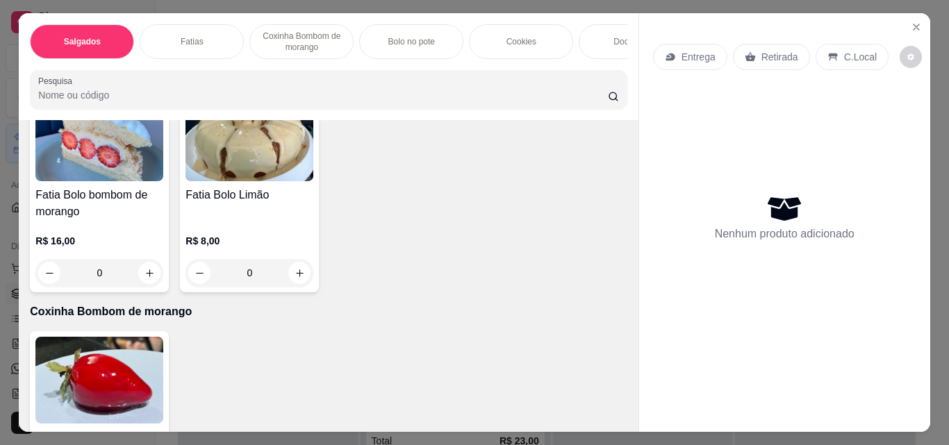
scroll to position [486, 0]
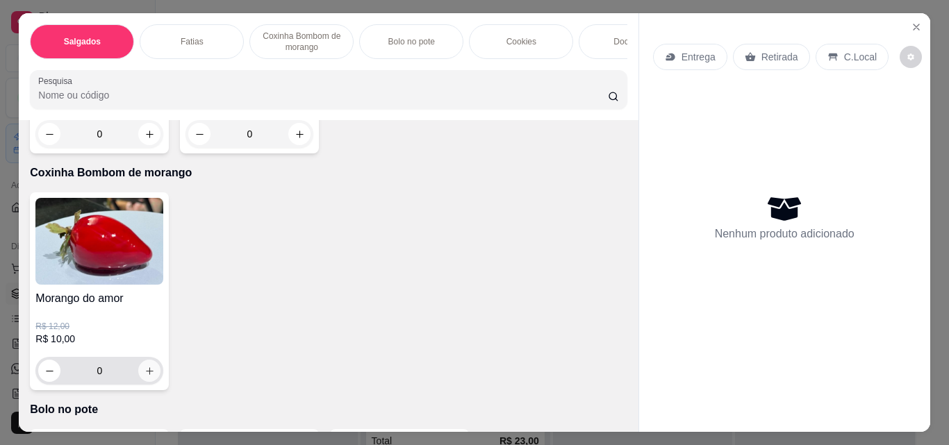
click at [146, 371] on icon "increase-product-quantity" at bounding box center [149, 371] width 10 height 10
type input "1"
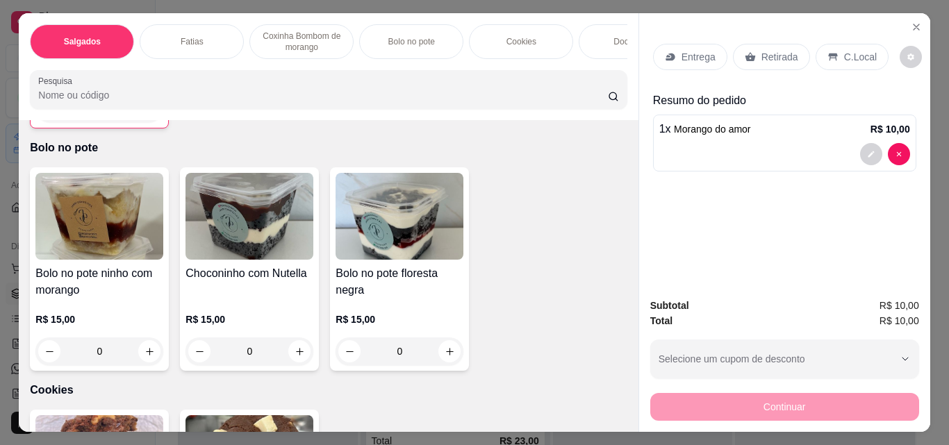
scroll to position [764, 0]
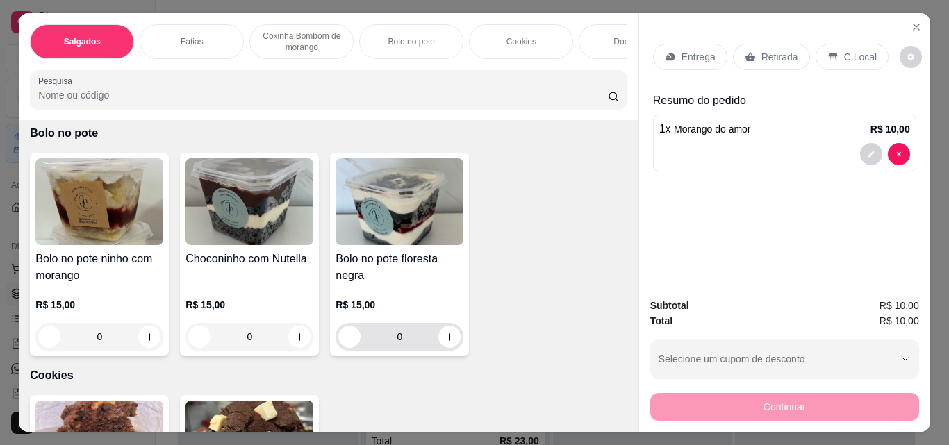
click at [449, 351] on div "0" at bounding box center [399, 337] width 122 height 28
click at [445, 342] on icon "increase-product-quantity" at bounding box center [450, 337] width 10 height 10
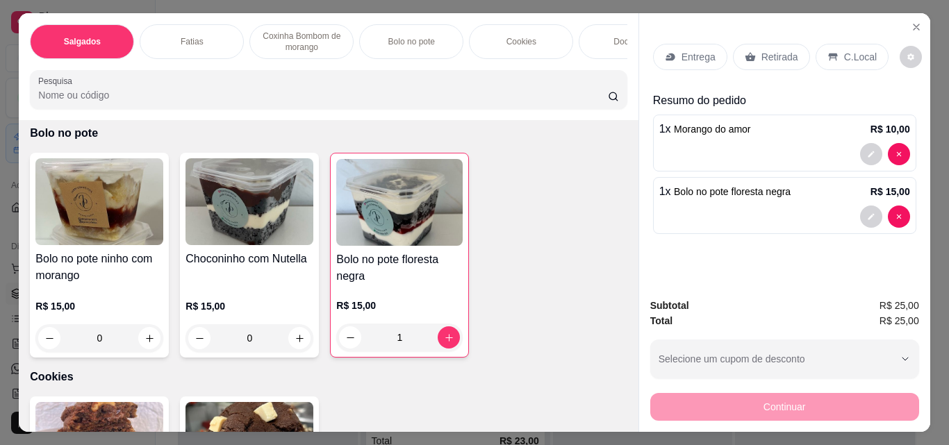
click at [764, 51] on p "Retirada" at bounding box center [779, 57] width 37 height 14
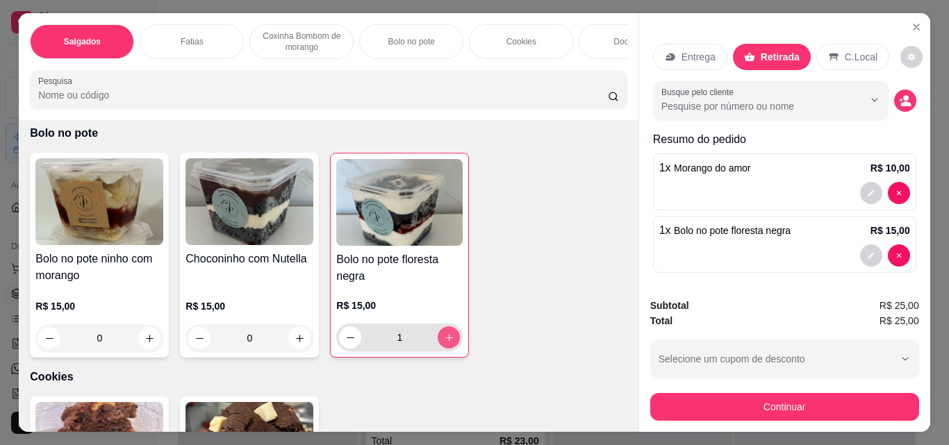
click at [451, 348] on button "increase-product-quantity" at bounding box center [449, 337] width 22 height 22
type input "2"
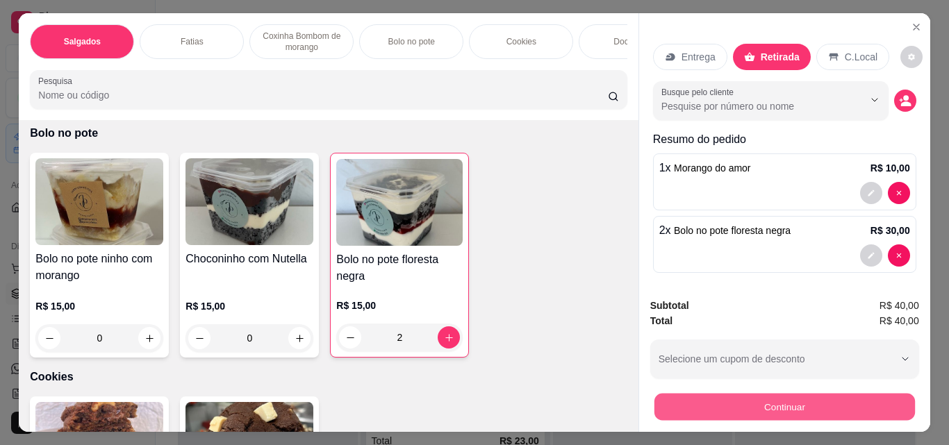
click at [768, 398] on button "Continuar" at bounding box center [784, 406] width 260 height 27
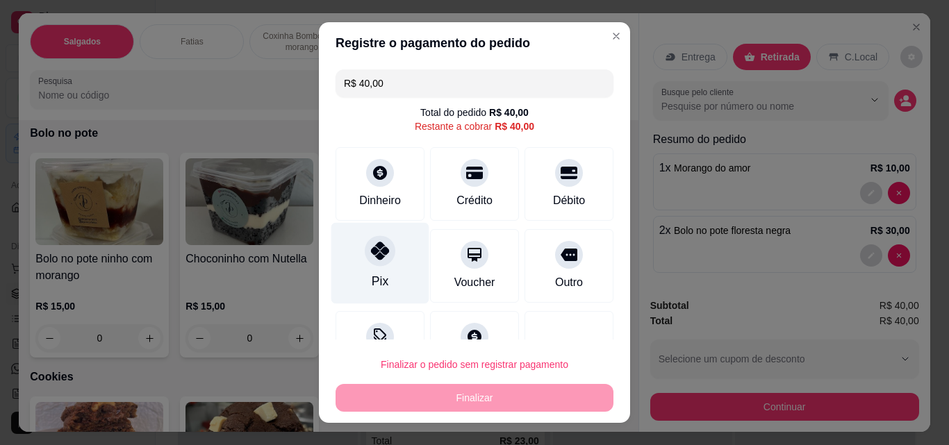
click at [381, 244] on div at bounding box center [380, 250] width 31 height 31
type input "R$ 0,00"
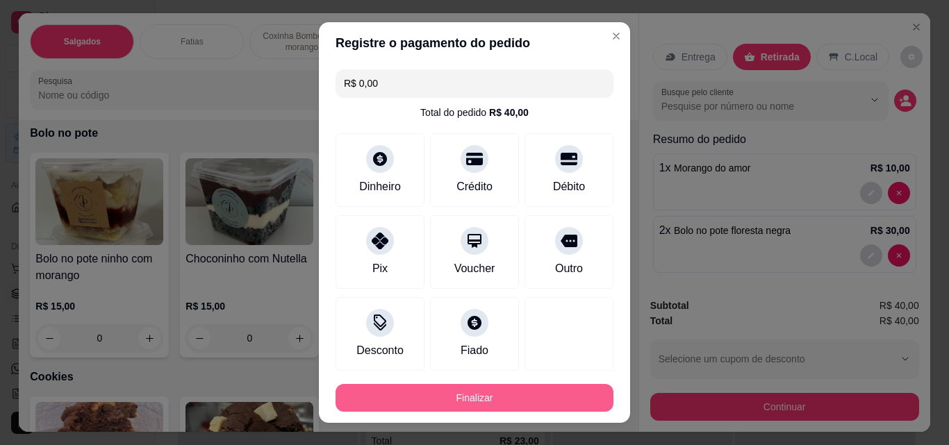
click at [404, 391] on button "Finalizar" at bounding box center [475, 398] width 278 height 28
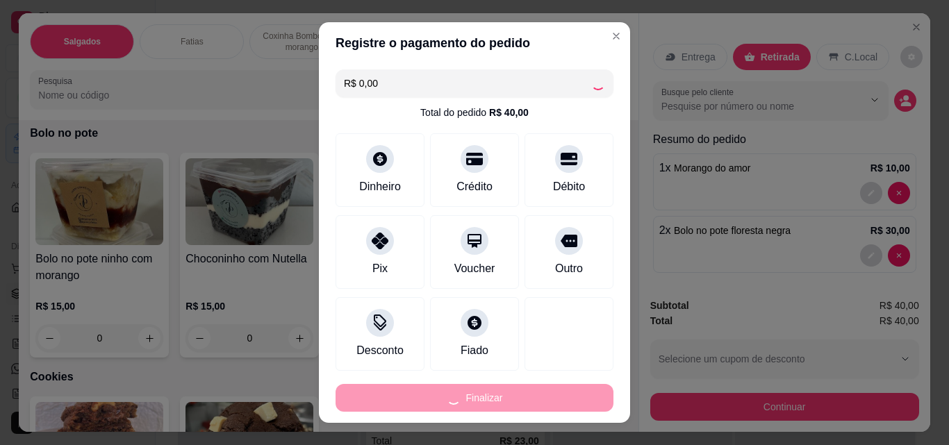
type input "0"
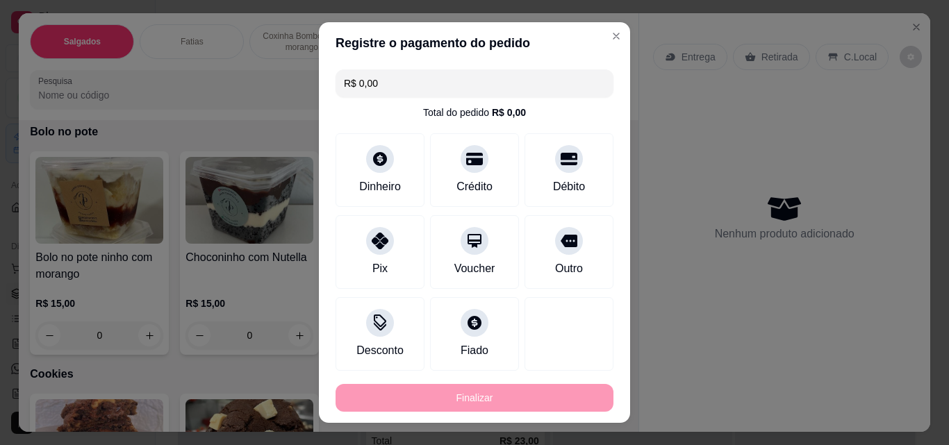
type input "-R$ 40,00"
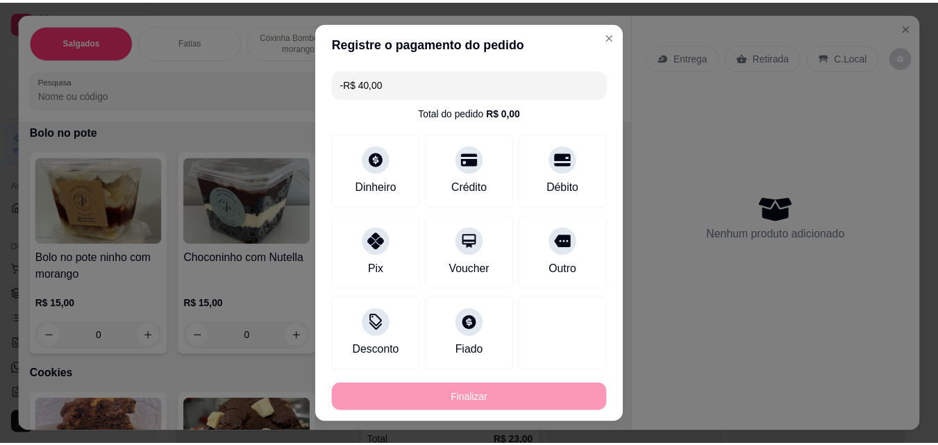
scroll to position [763, 0]
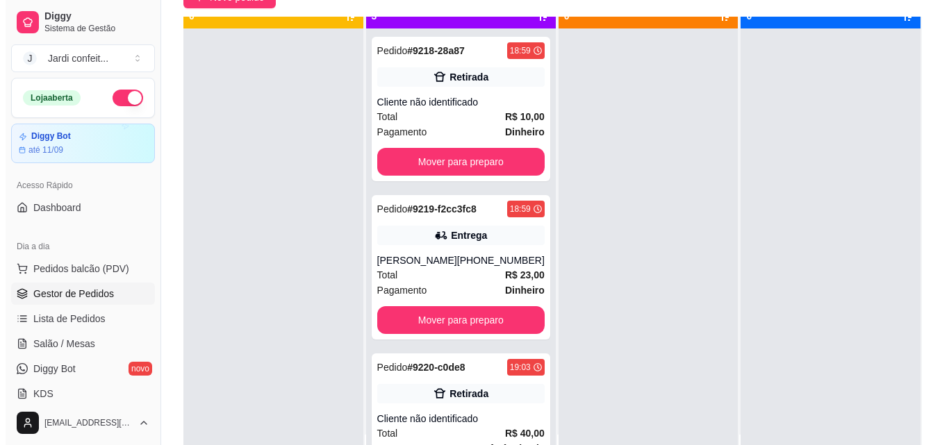
scroll to position [39, 0]
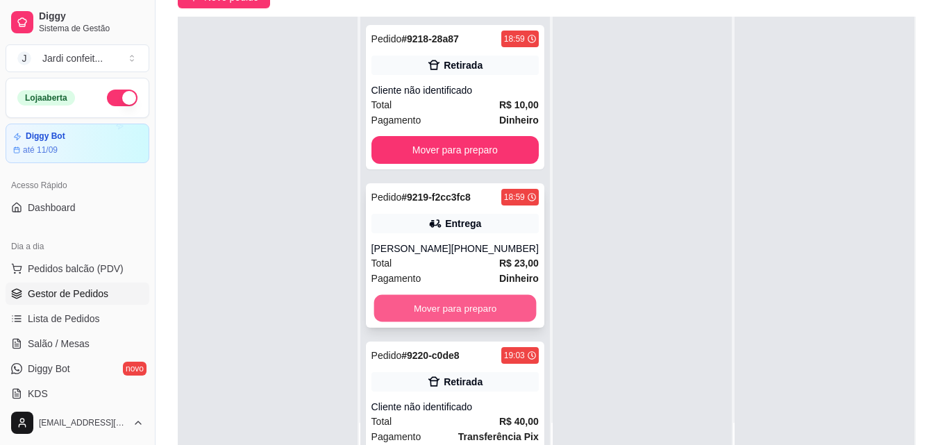
click at [467, 308] on button "Mover para preparo" at bounding box center [455, 308] width 163 height 27
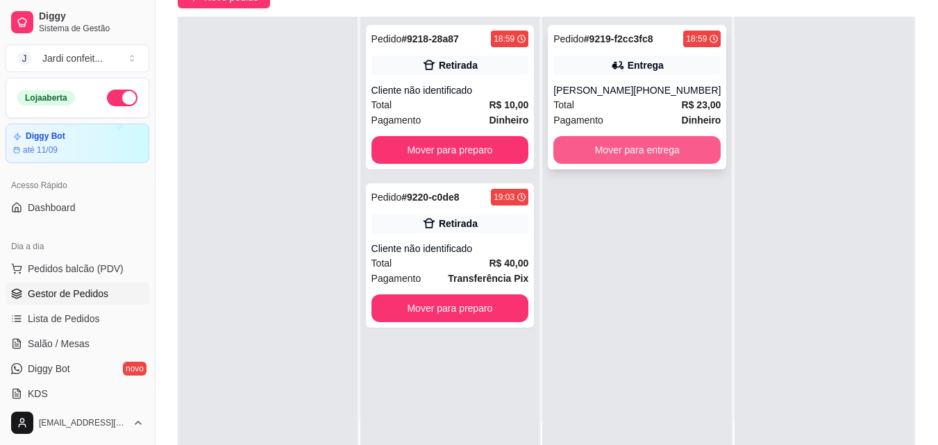
click at [625, 161] on button "Mover para entrega" at bounding box center [637, 150] width 167 height 28
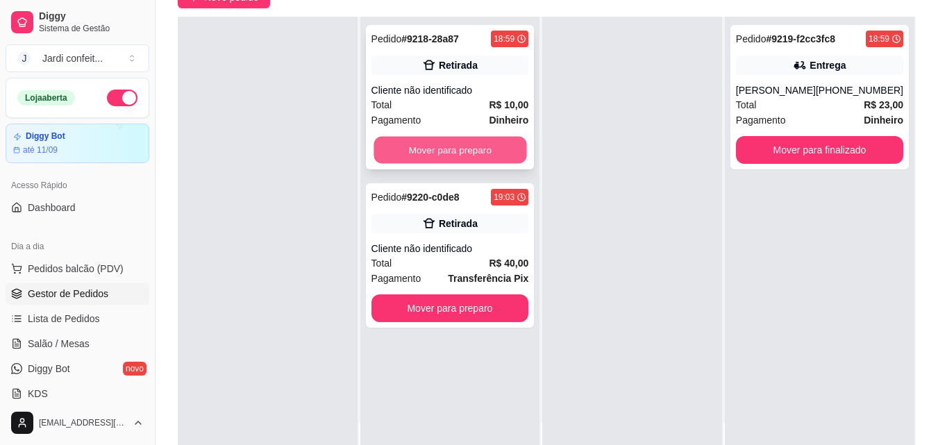
click at [474, 139] on button "Mover para preparo" at bounding box center [450, 150] width 153 height 27
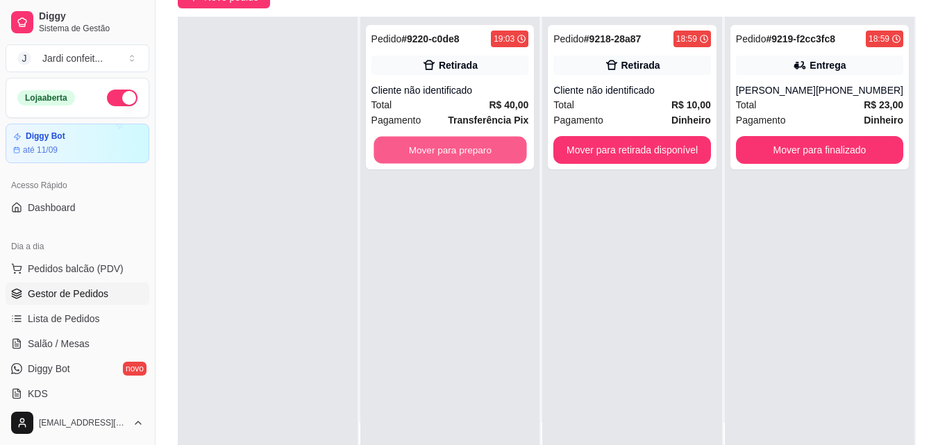
click at [474, 140] on button "Mover para preparo" at bounding box center [450, 150] width 153 height 27
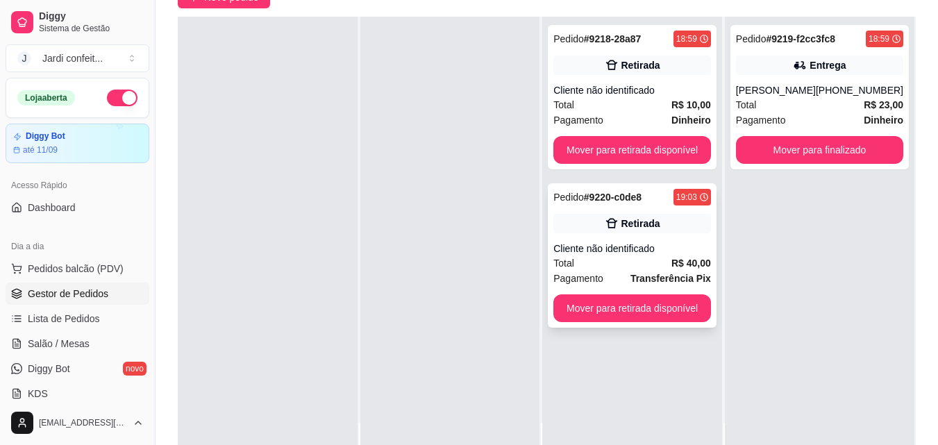
click at [601, 249] on div "Cliente não identificado" at bounding box center [633, 249] width 158 height 14
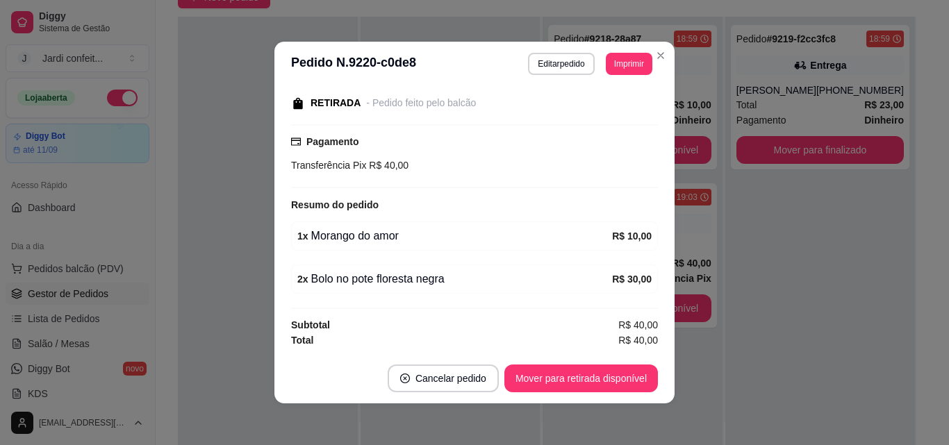
scroll to position [3, 0]
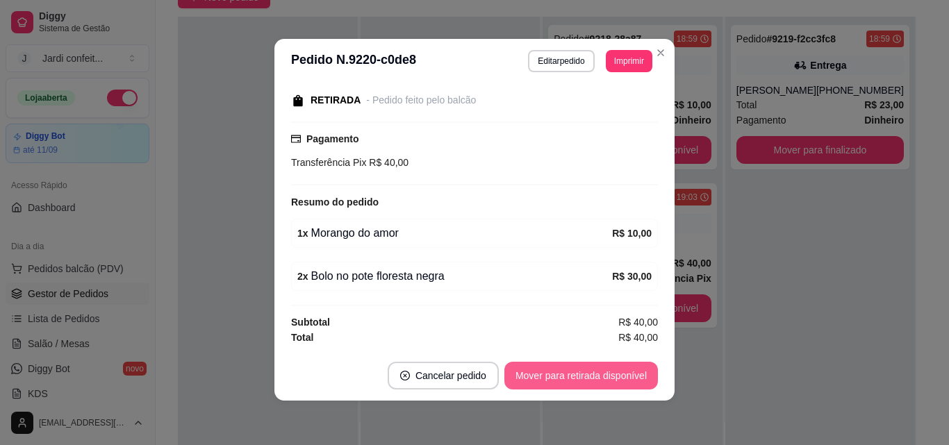
click at [634, 377] on button "Mover para retirada disponível" at bounding box center [581, 376] width 154 height 28
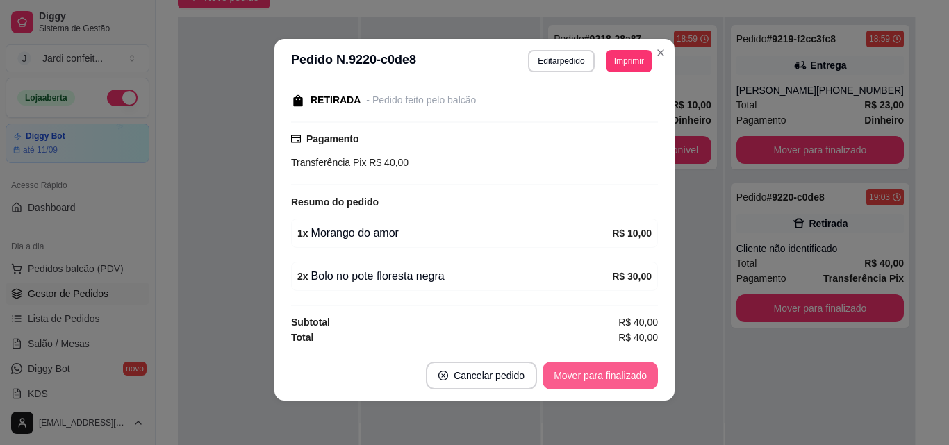
click at [634, 377] on button "Mover para finalizado" at bounding box center [600, 376] width 115 height 28
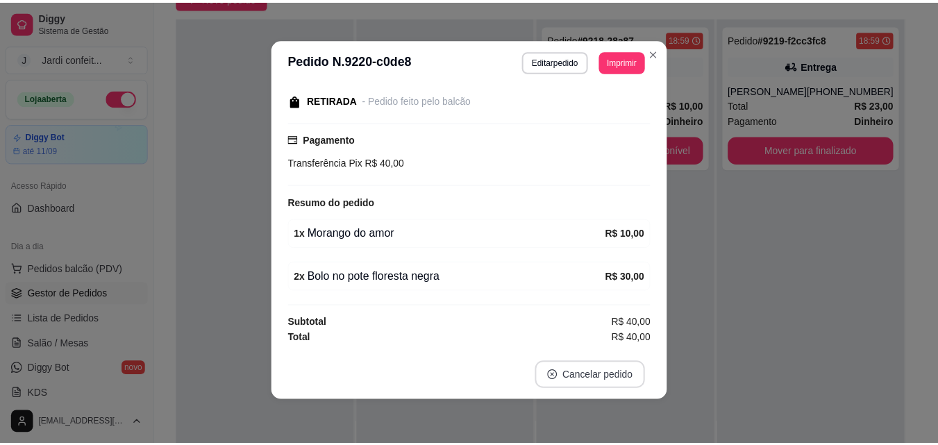
scroll to position [86, 0]
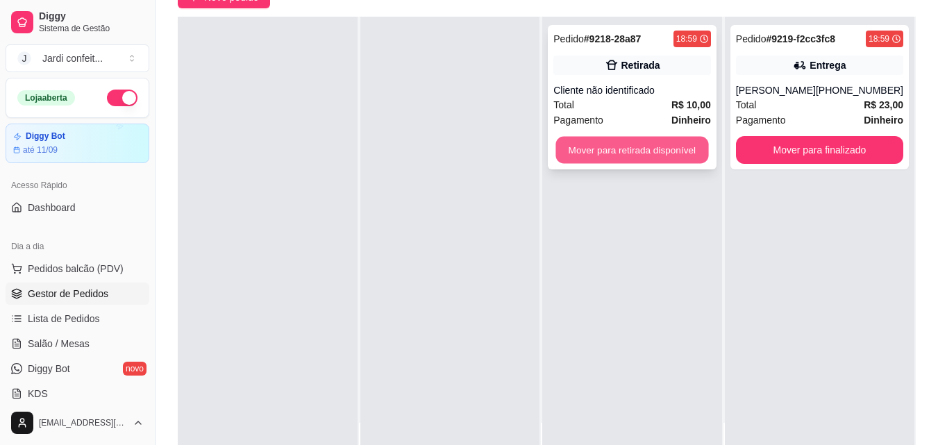
click at [681, 139] on button "Mover para retirada disponível" at bounding box center [632, 150] width 153 height 27
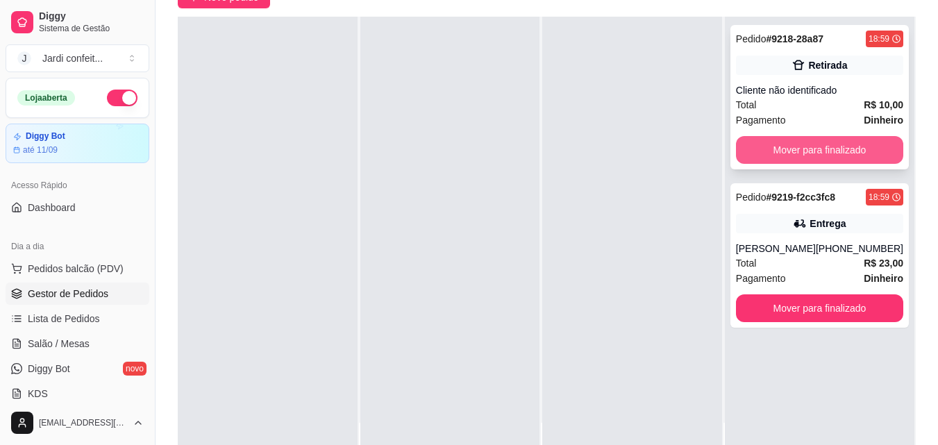
click at [836, 157] on button "Mover para finalizado" at bounding box center [819, 150] width 167 height 28
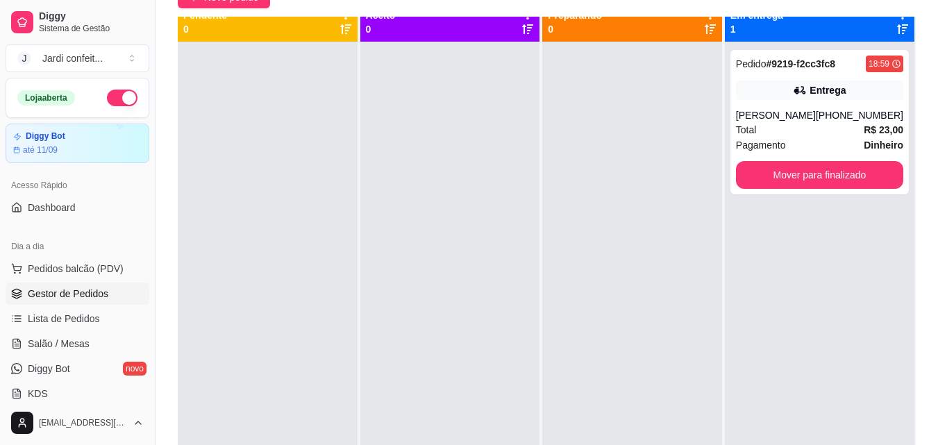
scroll to position [0, 0]
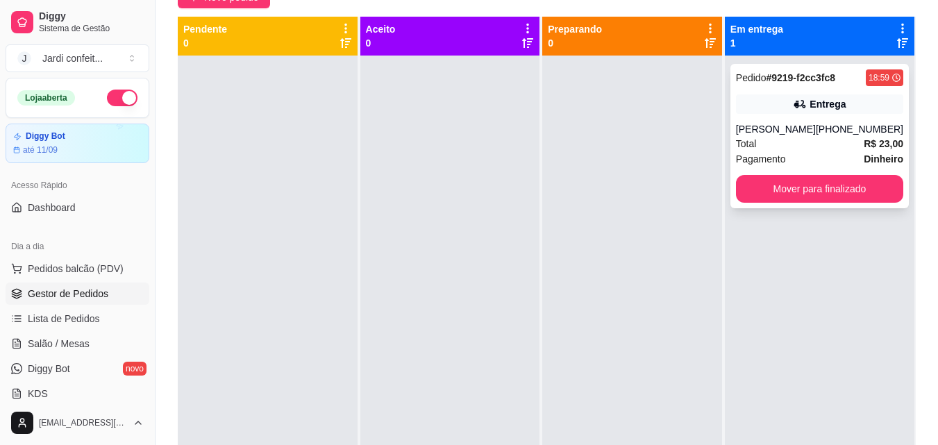
click at [829, 142] on div "Total R$ 23,00" at bounding box center [819, 143] width 167 height 15
click at [107, 101] on button "button" at bounding box center [122, 98] width 31 height 17
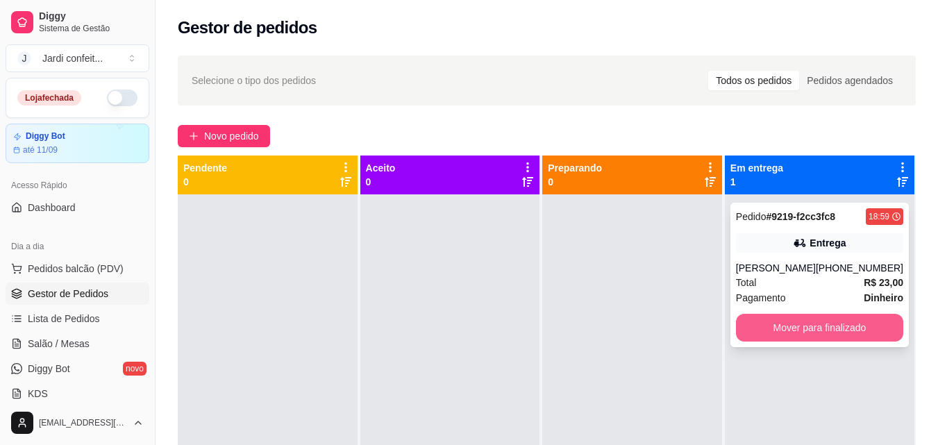
click at [879, 333] on button "Mover para finalizado" at bounding box center [819, 328] width 167 height 28
